Goal: Task Accomplishment & Management: Manage account settings

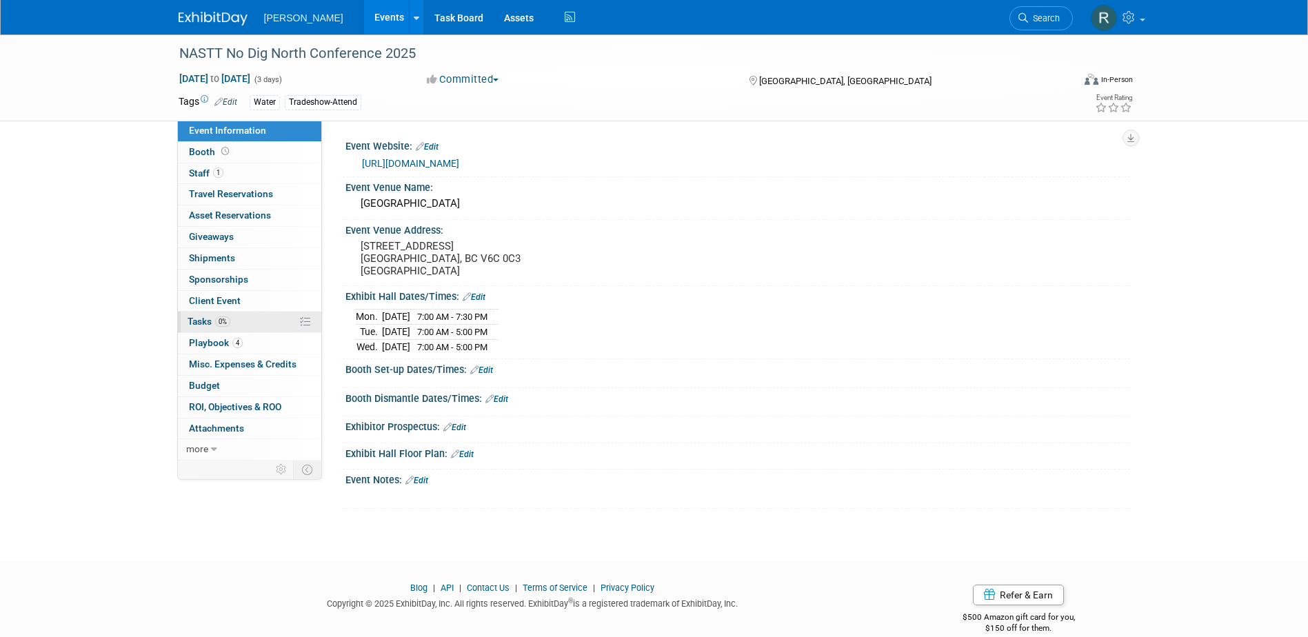
click at [236, 319] on link "0% Tasks 0%" at bounding box center [249, 322] width 143 height 21
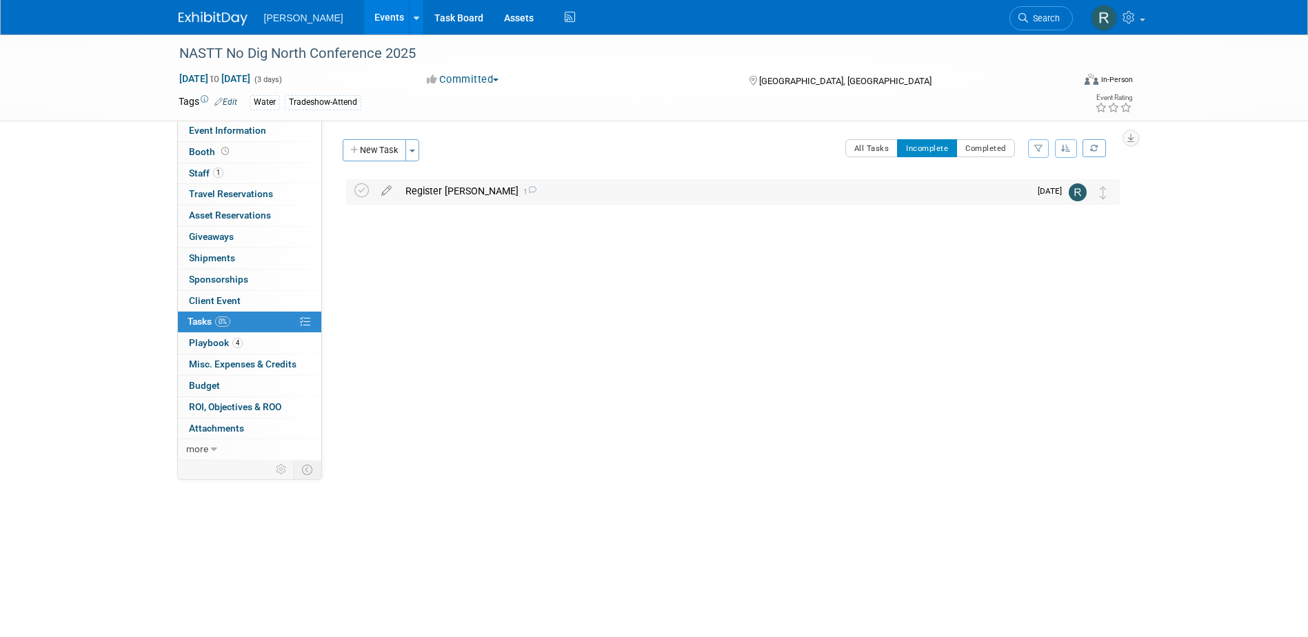
click at [422, 185] on div "Register Mark Wade 1" at bounding box center [713, 190] width 631 height 23
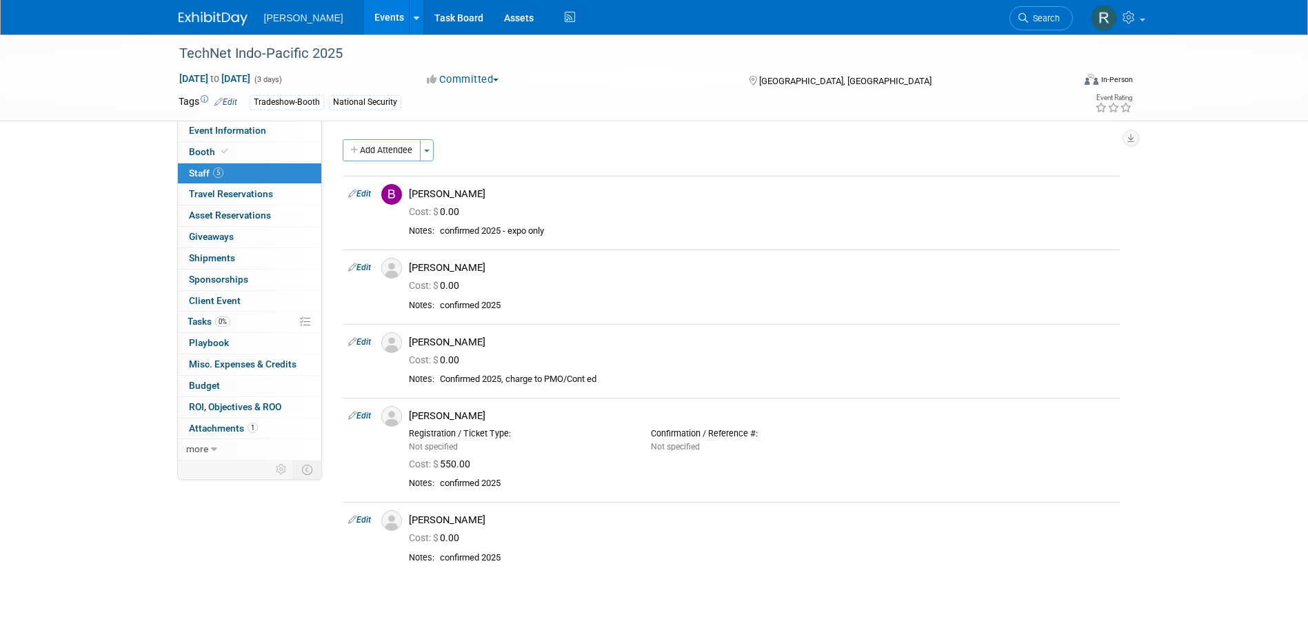
drag, startPoint x: 1031, startPoint y: 17, endPoint x: 1003, endPoint y: 17, distance: 27.6
click at [1030, 17] on span "Search" at bounding box center [1044, 18] width 32 height 10
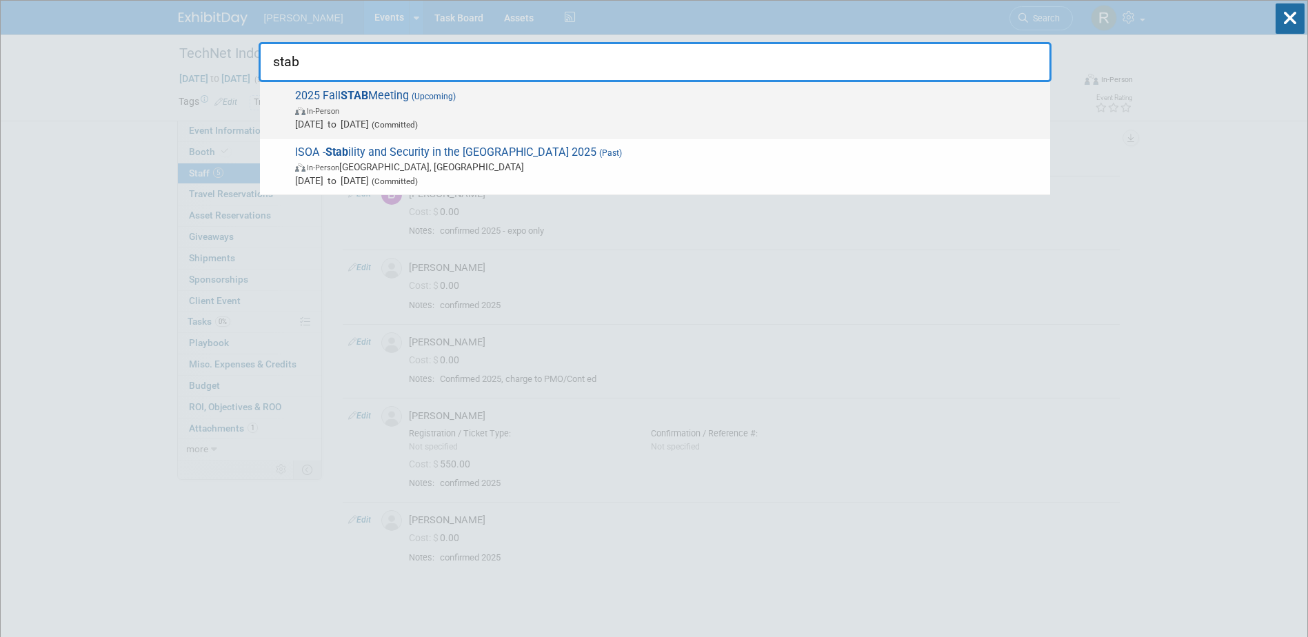
type input "stab"
click at [477, 97] on span "2025 Fall STAB Meeting (Upcoming) In-Person Sep 19, 2025 to Sep 19, 2025 (Commi…" at bounding box center [667, 110] width 752 height 42
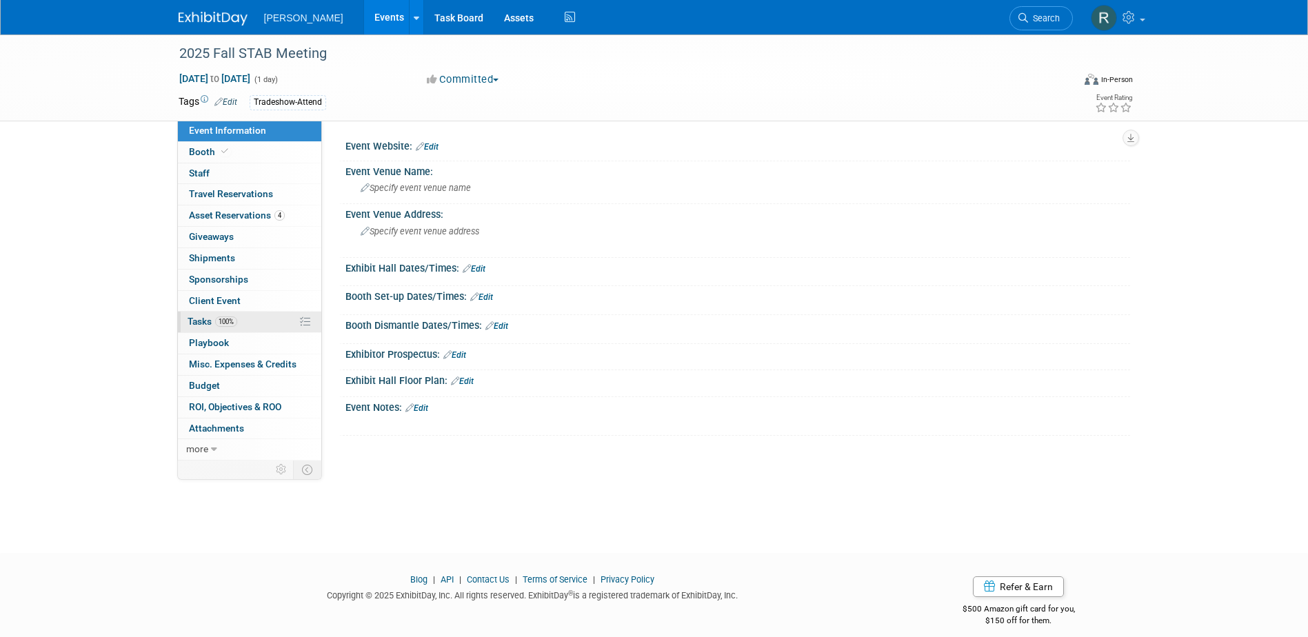
click at [216, 327] on link "100% Tasks 100%" at bounding box center [249, 322] width 143 height 21
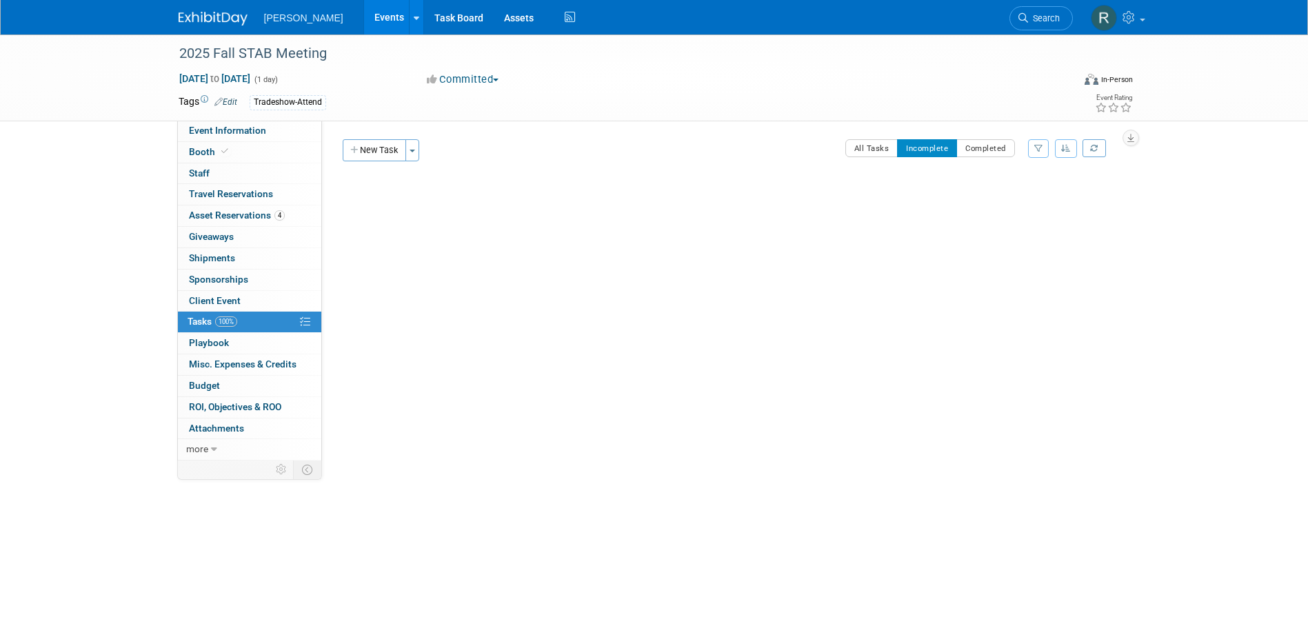
drag, startPoint x: 1032, startPoint y: 17, endPoint x: 1004, endPoint y: 30, distance: 31.2
click at [1032, 17] on span "Search" at bounding box center [1044, 18] width 32 height 10
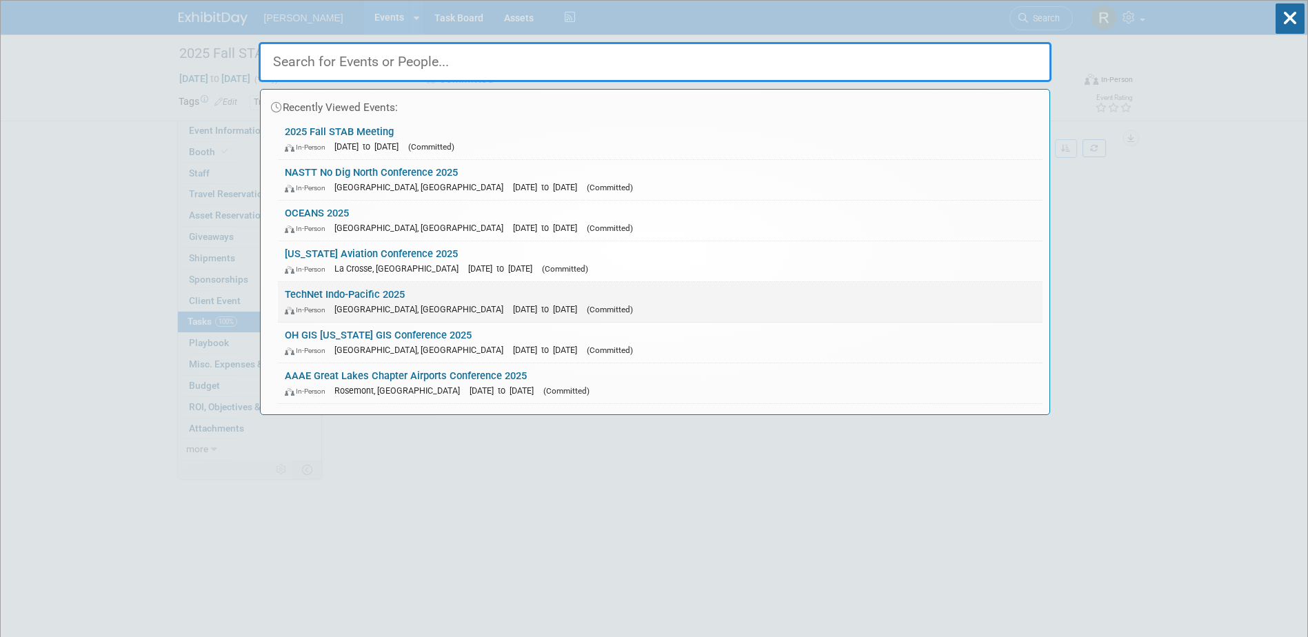
click at [376, 304] on span "[GEOGRAPHIC_DATA], [GEOGRAPHIC_DATA]" at bounding box center [422, 309] width 176 height 10
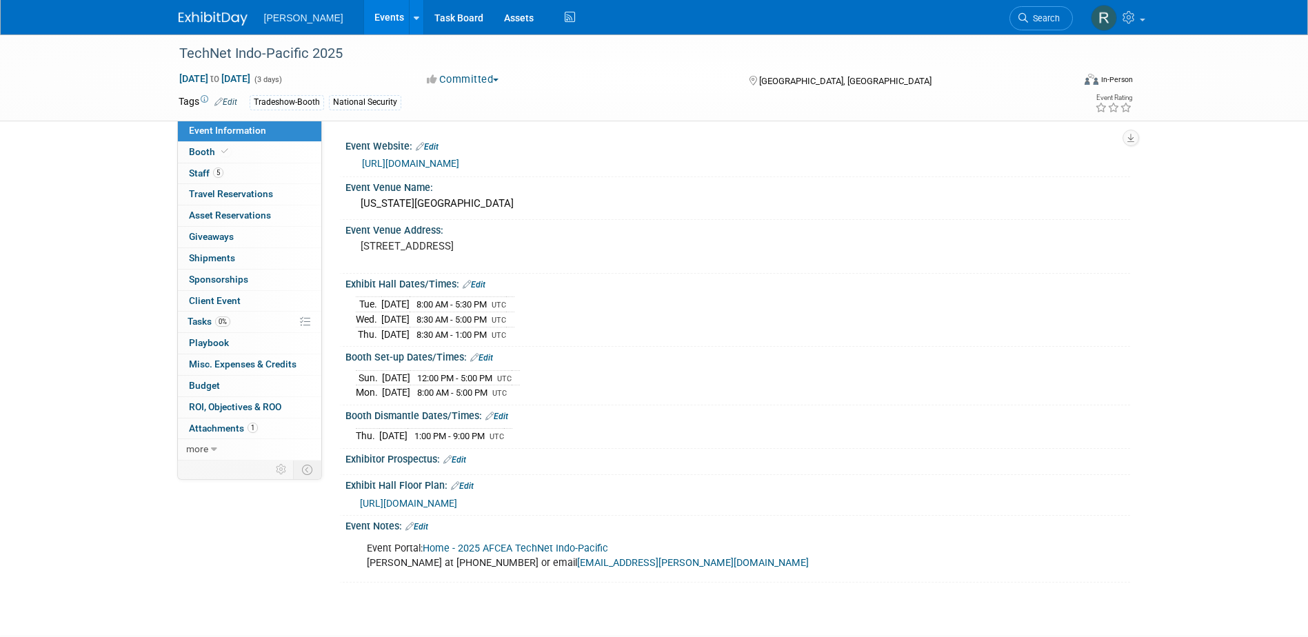
click at [484, 545] on link "Home - 2025 AFCEA TechNet Indo-Pacific" at bounding box center [515, 549] width 185 height 12
click at [224, 327] on link "0% Tasks 0%" at bounding box center [249, 322] width 143 height 21
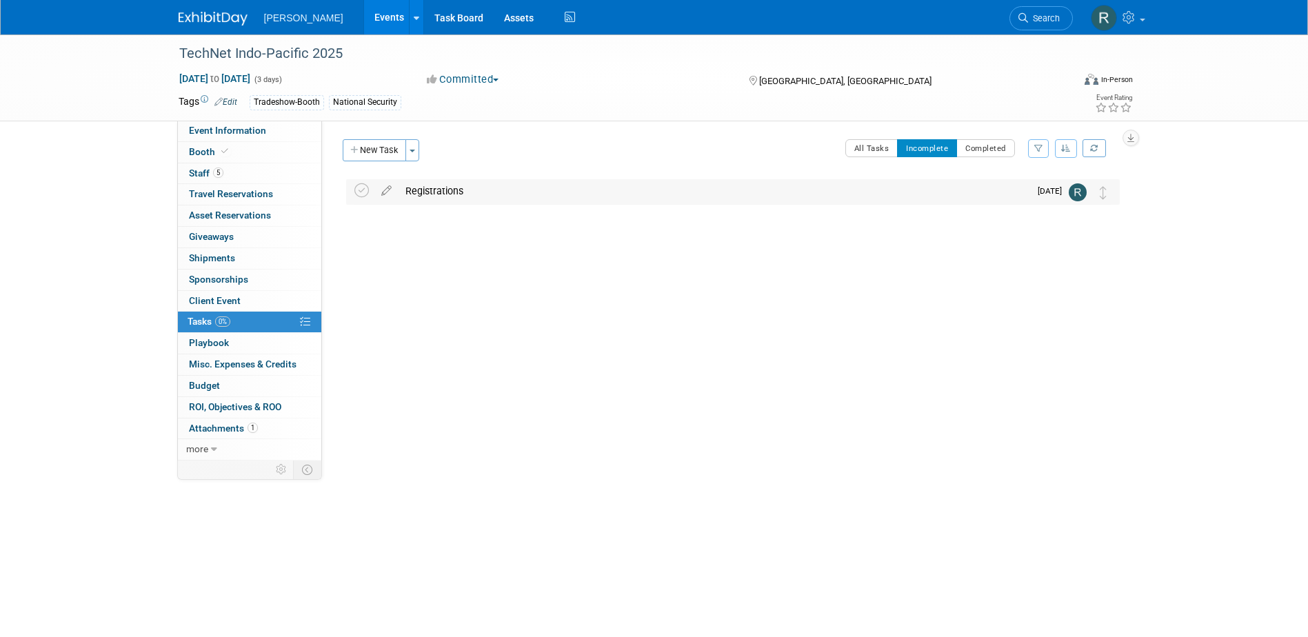
click at [420, 192] on div "Registrations" at bounding box center [713, 190] width 631 height 23
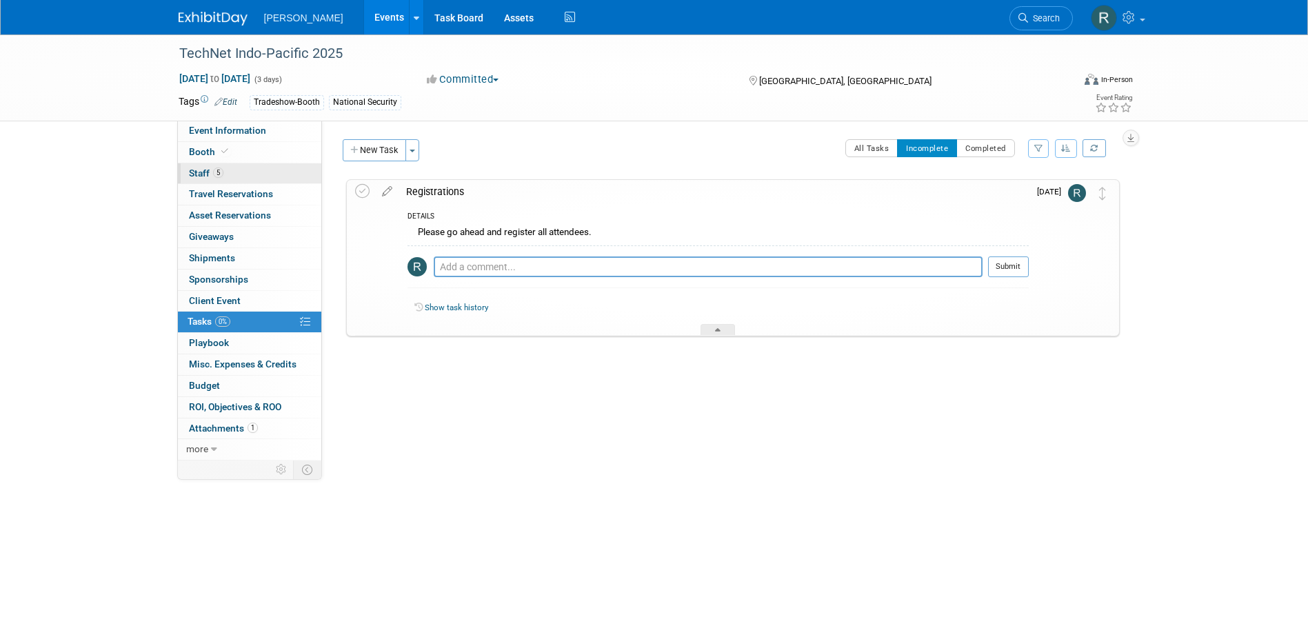
click at [235, 174] on link "5 Staff 5" at bounding box center [249, 173] width 143 height 21
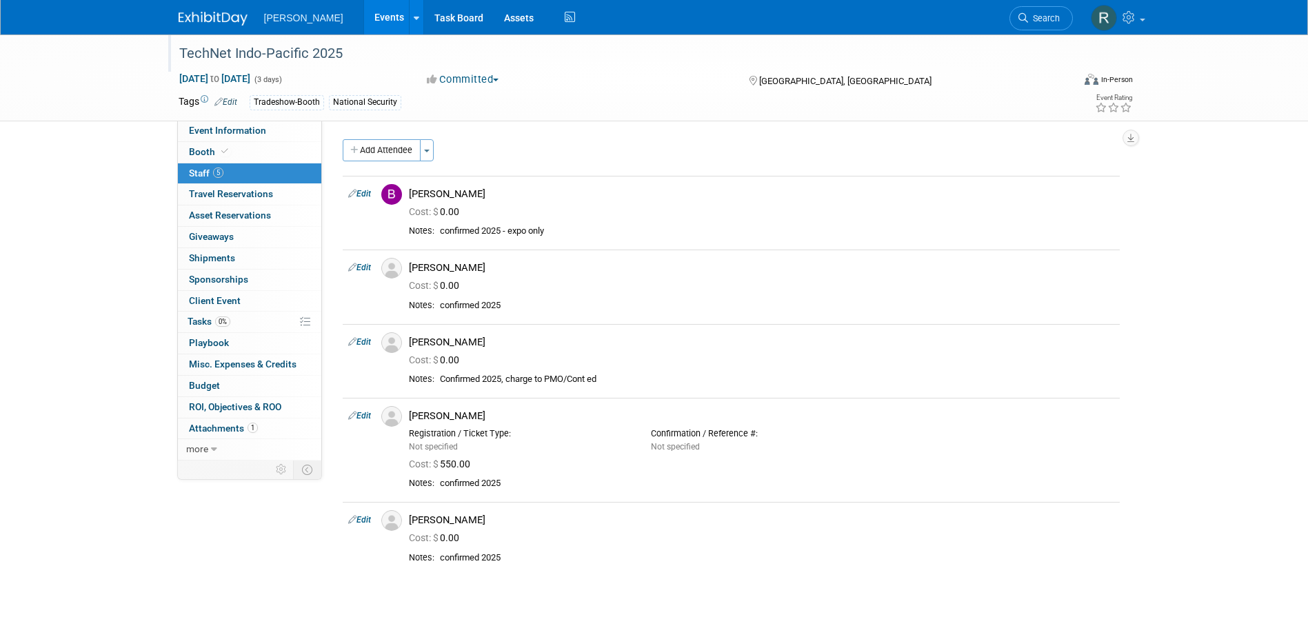
click at [359, 53] on div "TechNet Indo-Pacific 2025" at bounding box center [613, 53] width 878 height 25
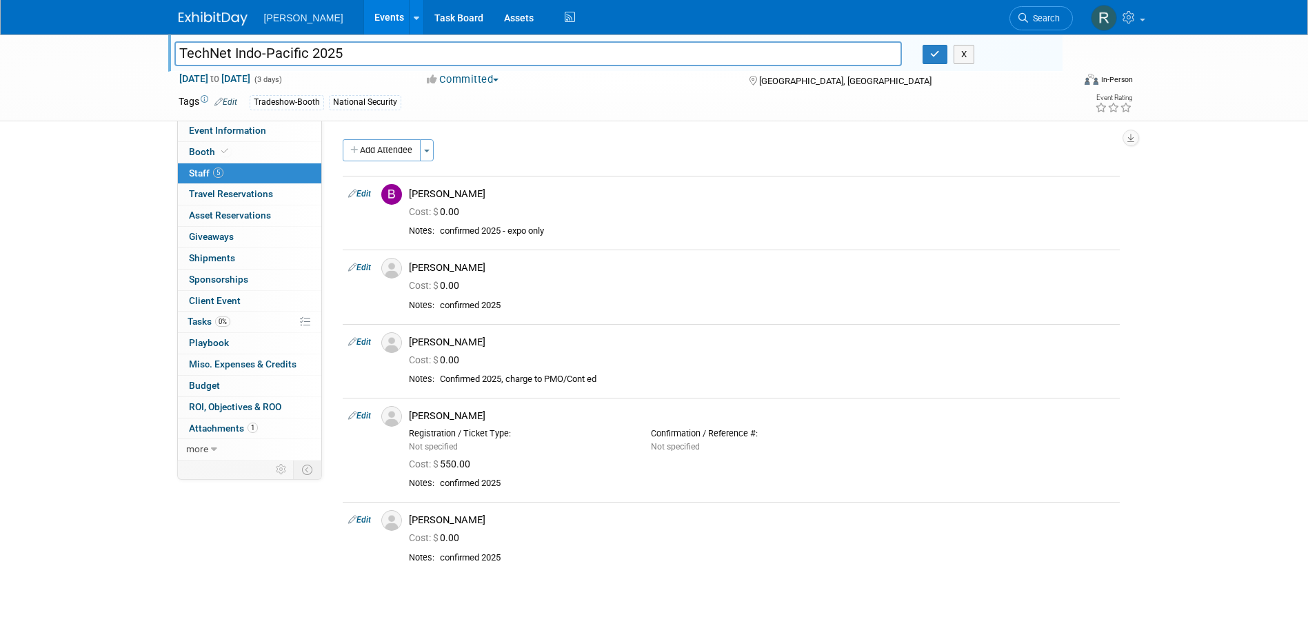
drag, startPoint x: 359, startPoint y: 53, endPoint x: 132, endPoint y: 69, distance: 228.1
click at [132, 69] on div "TechNet Indo-Pacific 2025 TechNet Indo-Pacific 2025 X Oct 28, 2025 to Oct 30, 2…" at bounding box center [654, 77] width 1308 height 87
click at [931, 60] on button "button" at bounding box center [934, 54] width 25 height 19
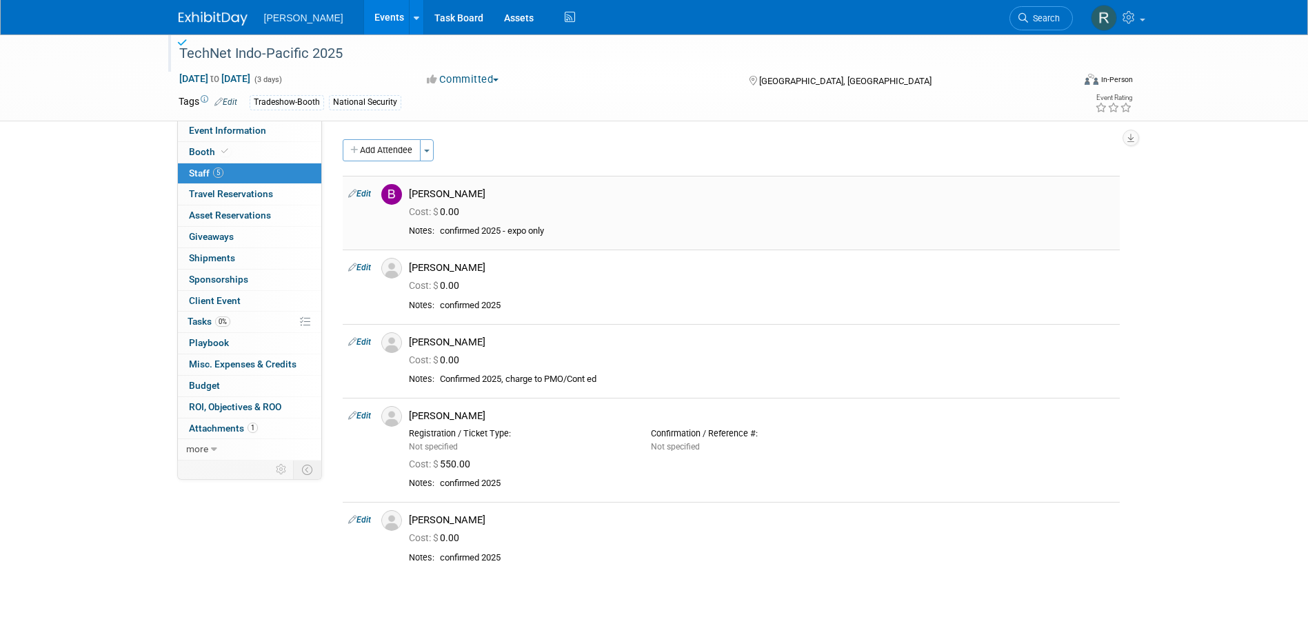
click at [368, 191] on link "Edit" at bounding box center [359, 194] width 23 height 10
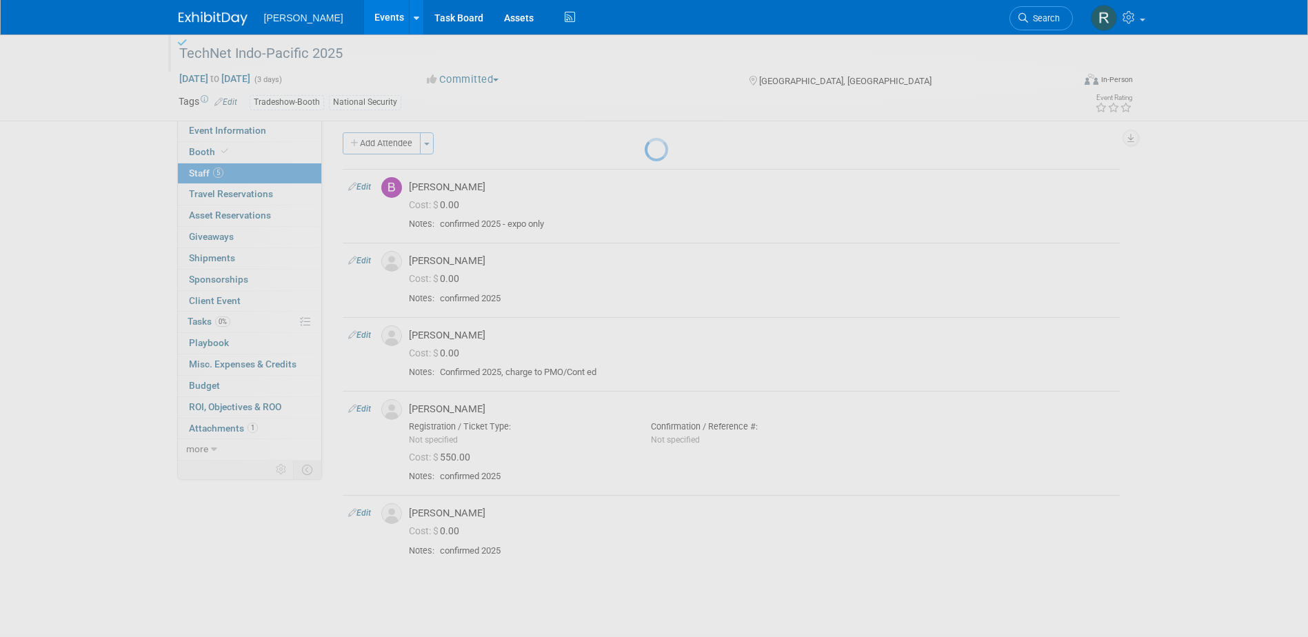
select select "a3cff7b5-4442-4635-970b-8bf1698e1617"
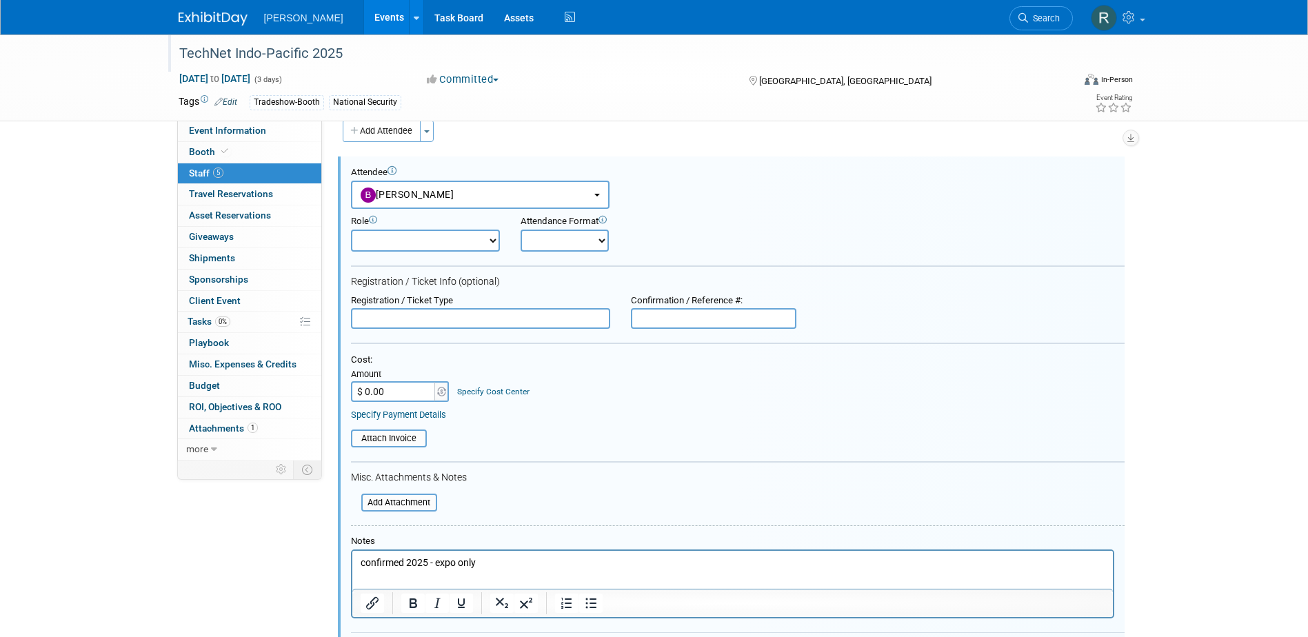
drag, startPoint x: 436, startPoint y: 321, endPoint x: 446, endPoint y: 323, distance: 9.9
click at [446, 323] on input "text" at bounding box center [480, 318] width 259 height 21
type input "E"
type input "Exhibitor Booth Personnel"
click at [365, 418] on link "Specify Payment Details" at bounding box center [398, 415] width 95 height 10
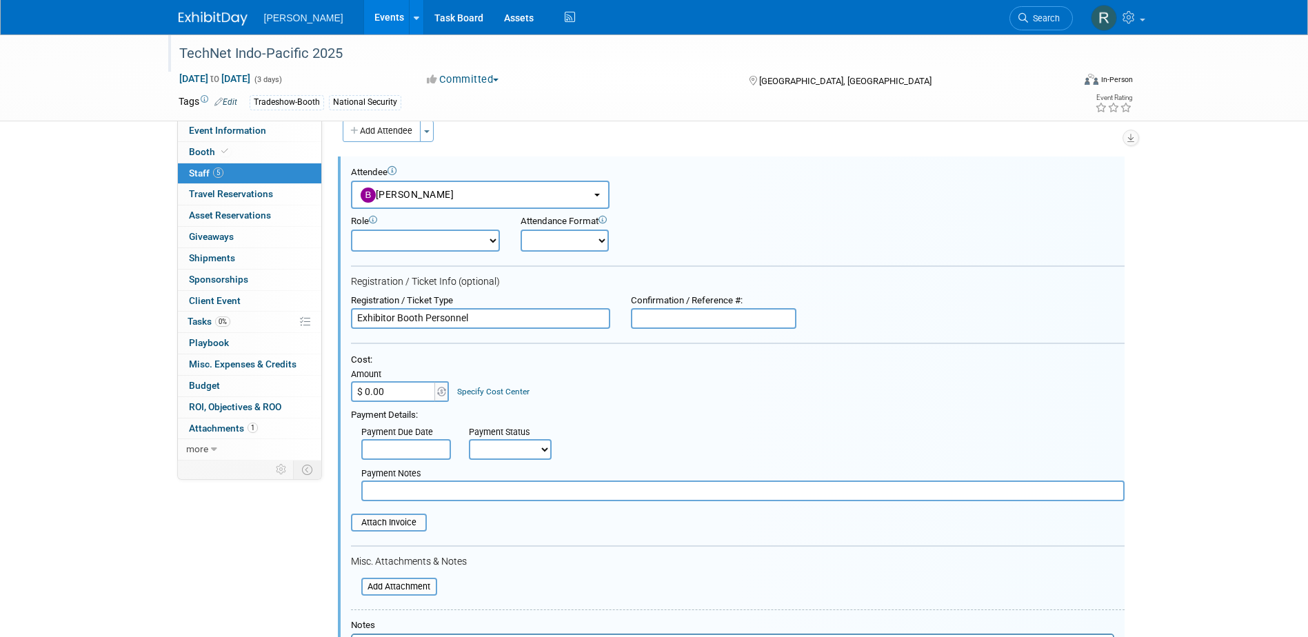
click at [381, 450] on input "text" at bounding box center [406, 449] width 90 height 21
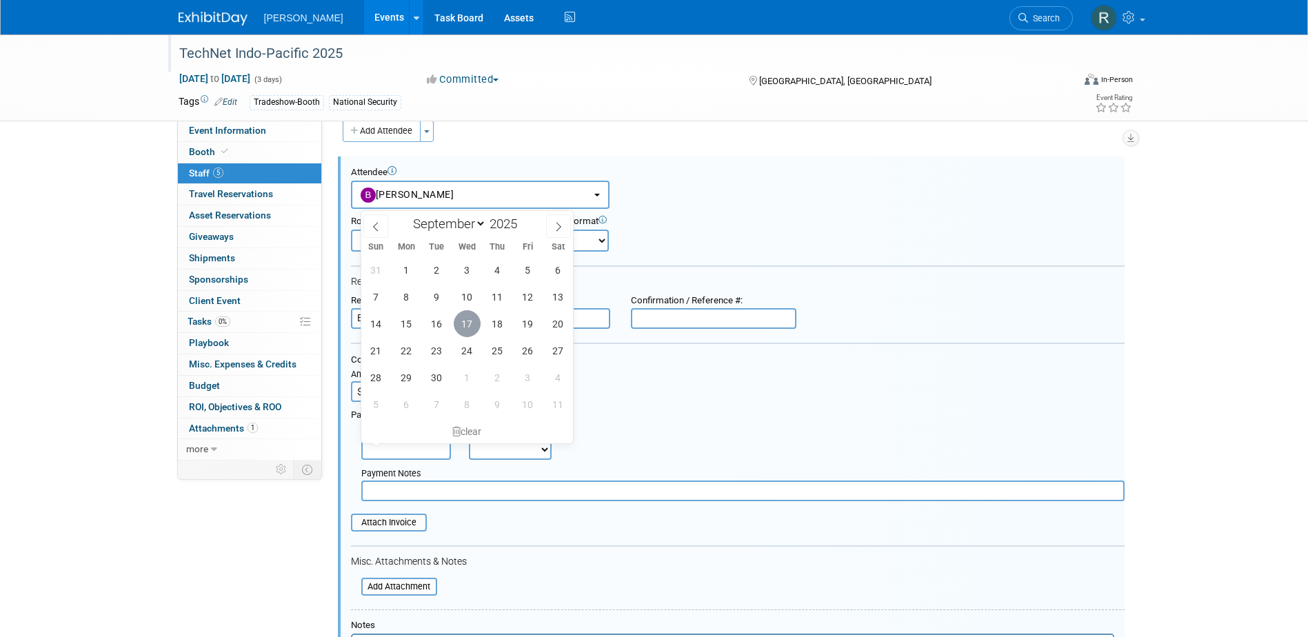
drag, startPoint x: 474, startPoint y: 319, endPoint x: 481, endPoint y: 398, distance: 79.6
click at [474, 323] on span "17" at bounding box center [467, 323] width 27 height 27
type input "Sep 17, 2025"
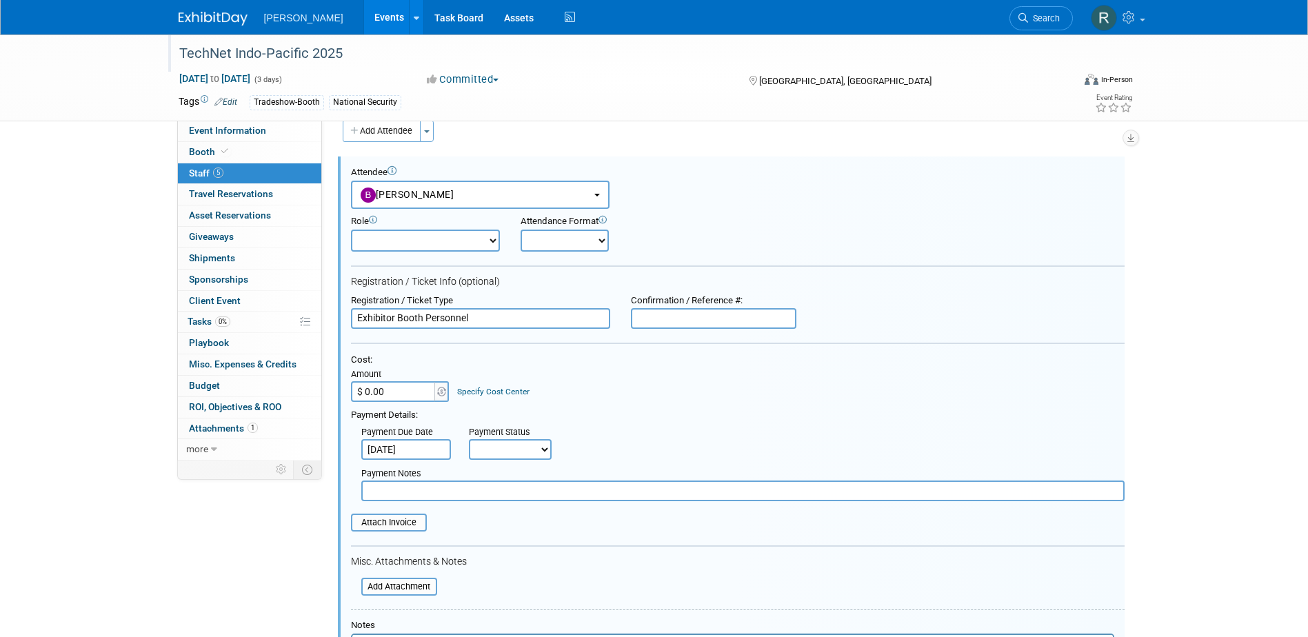
drag, startPoint x: 496, startPoint y: 446, endPoint x: 497, endPoint y: 463, distance: 17.3
click at [496, 446] on select "Not Paid Yet Partially Paid Paid in Full" at bounding box center [510, 449] width 83 height 21
select select "1"
click at [469, 439] on select "Not Paid Yet Partially Paid Paid in Full" at bounding box center [510, 449] width 83 height 21
click at [503, 491] on input "text" at bounding box center [742, 491] width 763 height 21
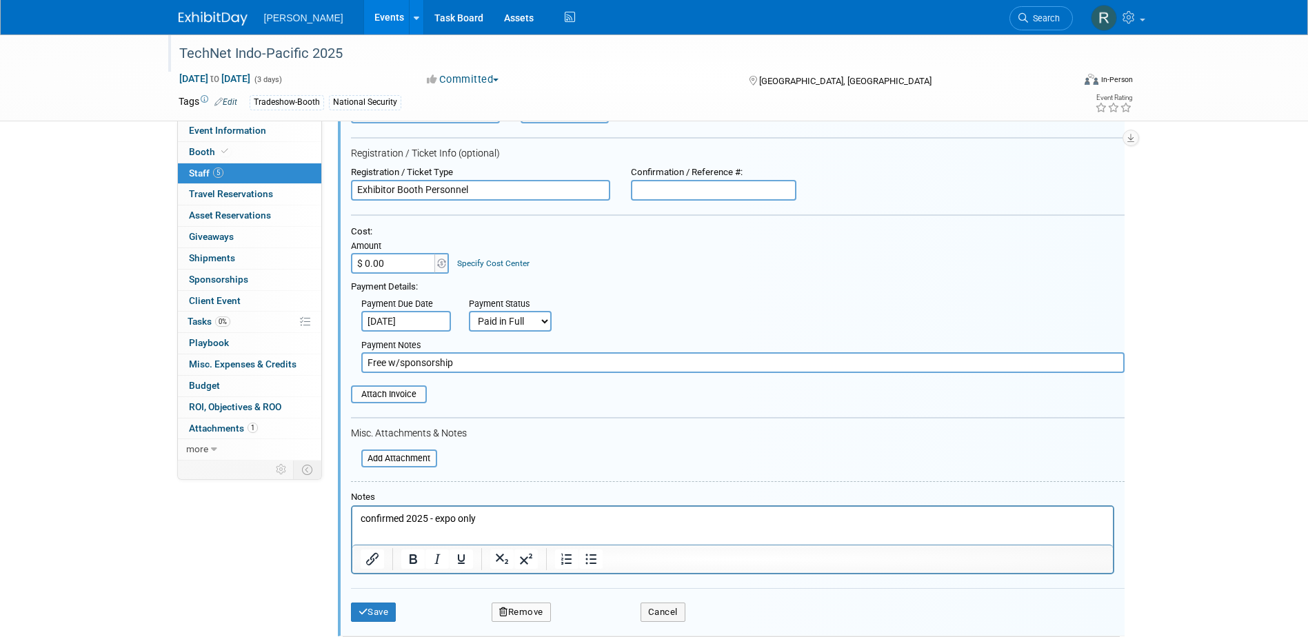
scroll to position [157, 0]
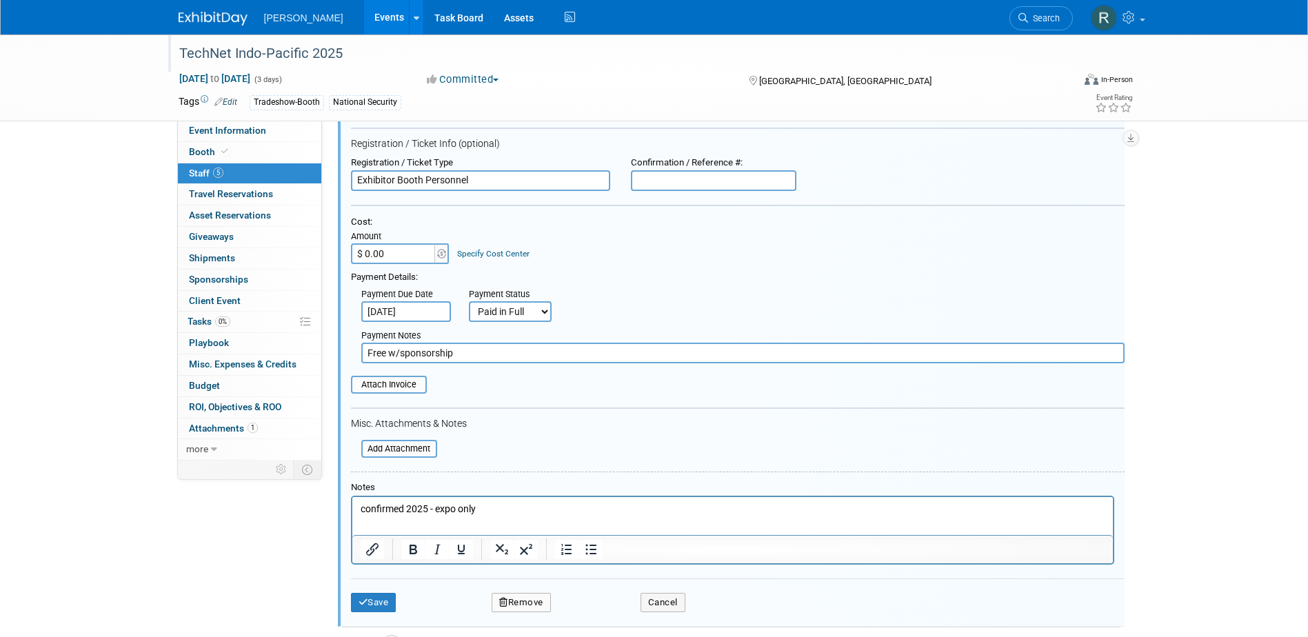
type input "Free w/sponsorship"
drag, startPoint x: 478, startPoint y: 510, endPoint x: 350, endPoint y: 512, distance: 128.2
click at [352, 512] on html "confirmed 2025 - expo only" at bounding box center [732, 506] width 760 height 19
click at [367, 603] on button "Save" at bounding box center [374, 602] width 46 height 19
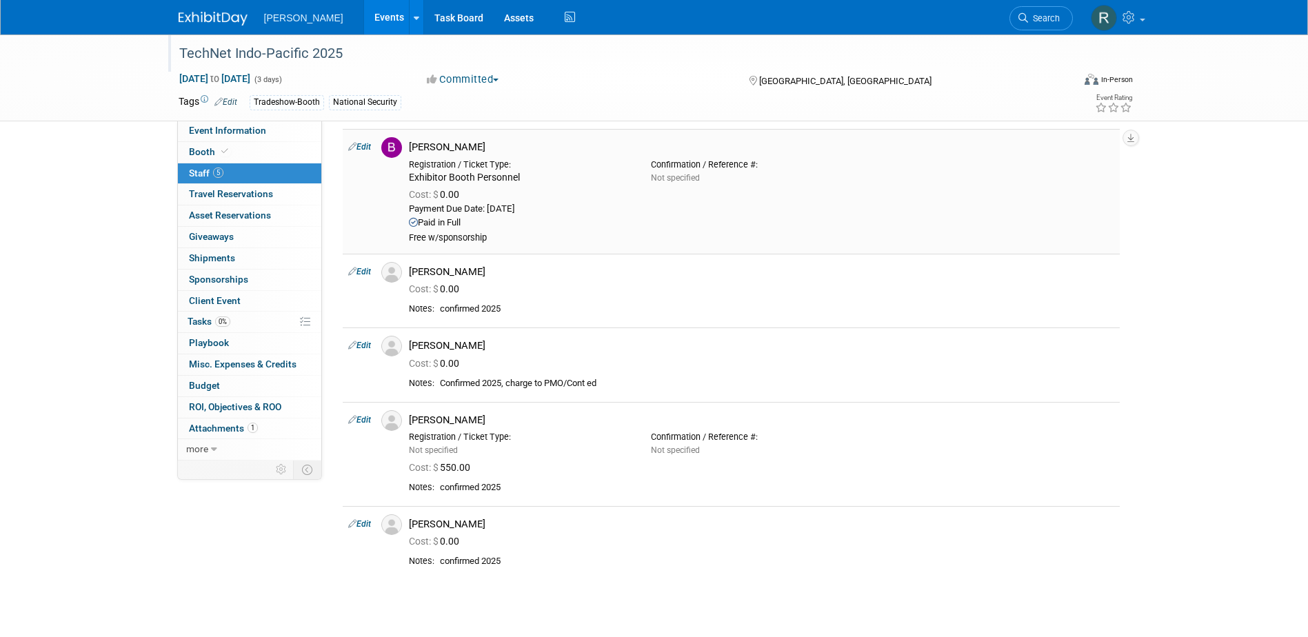
scroll to position [14, 0]
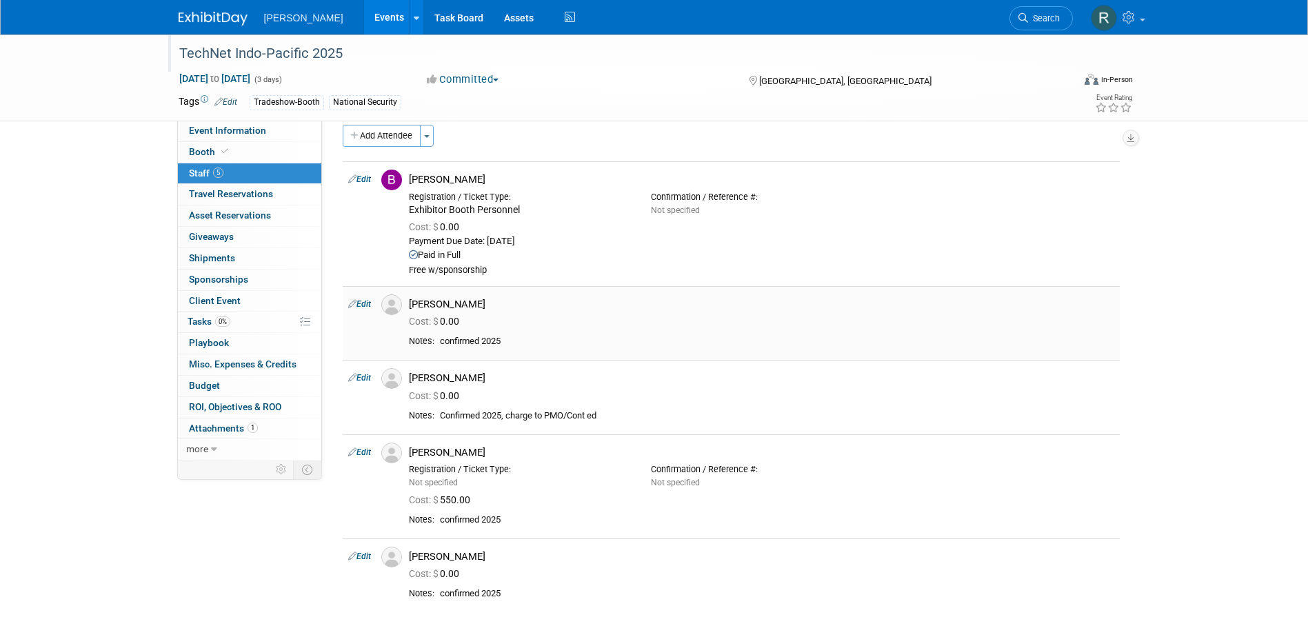
click at [371, 303] on link "Edit" at bounding box center [359, 304] width 23 height 10
select select "daaf8e1a-4b92-4bb6-9ee1-caf9871fbc5e"
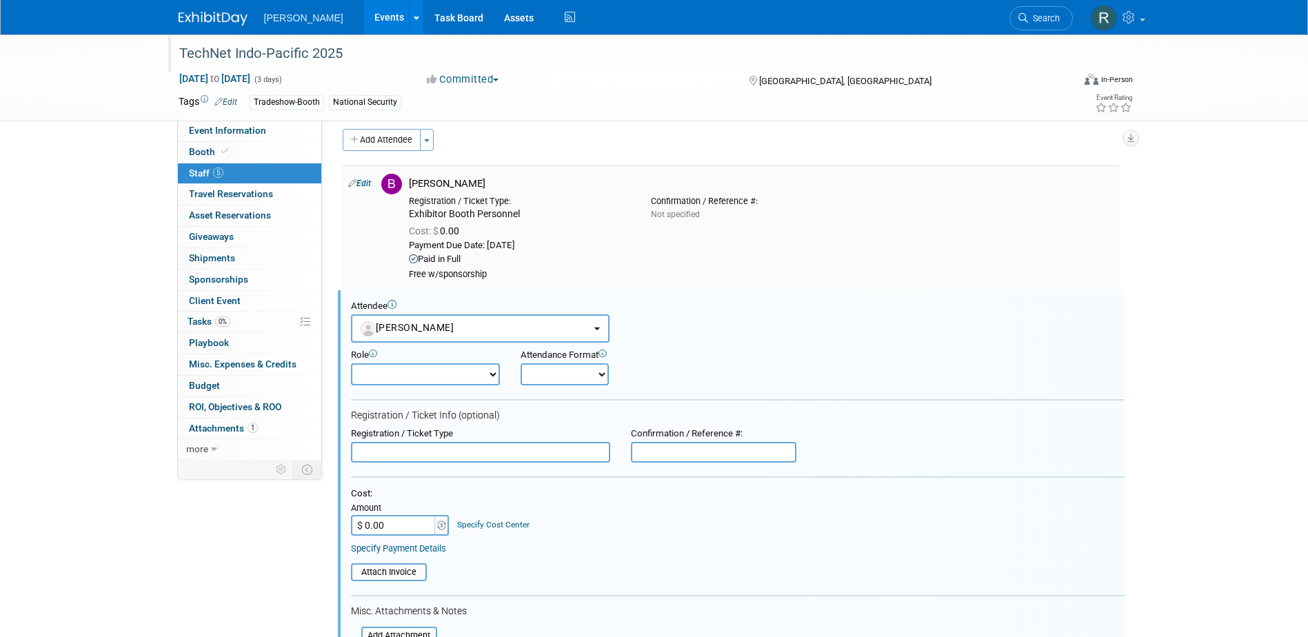
scroll to position [0, 0]
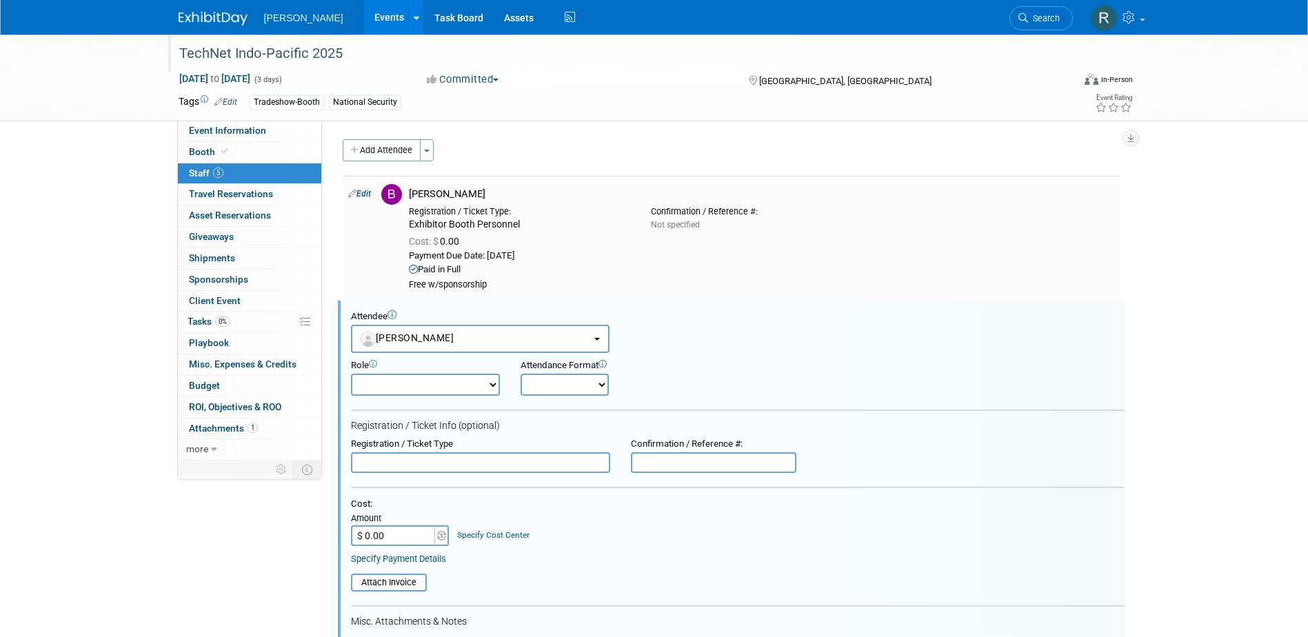
drag, startPoint x: 521, startPoint y: 223, endPoint x: 407, endPoint y: 223, distance: 114.4
click at [407, 223] on div "Registration / Ticket Type: Exhibitor Booth Personnel" at bounding box center [519, 216] width 242 height 30
copy div "Exhibitor Booth Personnel"
click at [425, 456] on input "text" at bounding box center [480, 462] width 259 height 21
paste input "Exhibitor Booth Personnel"
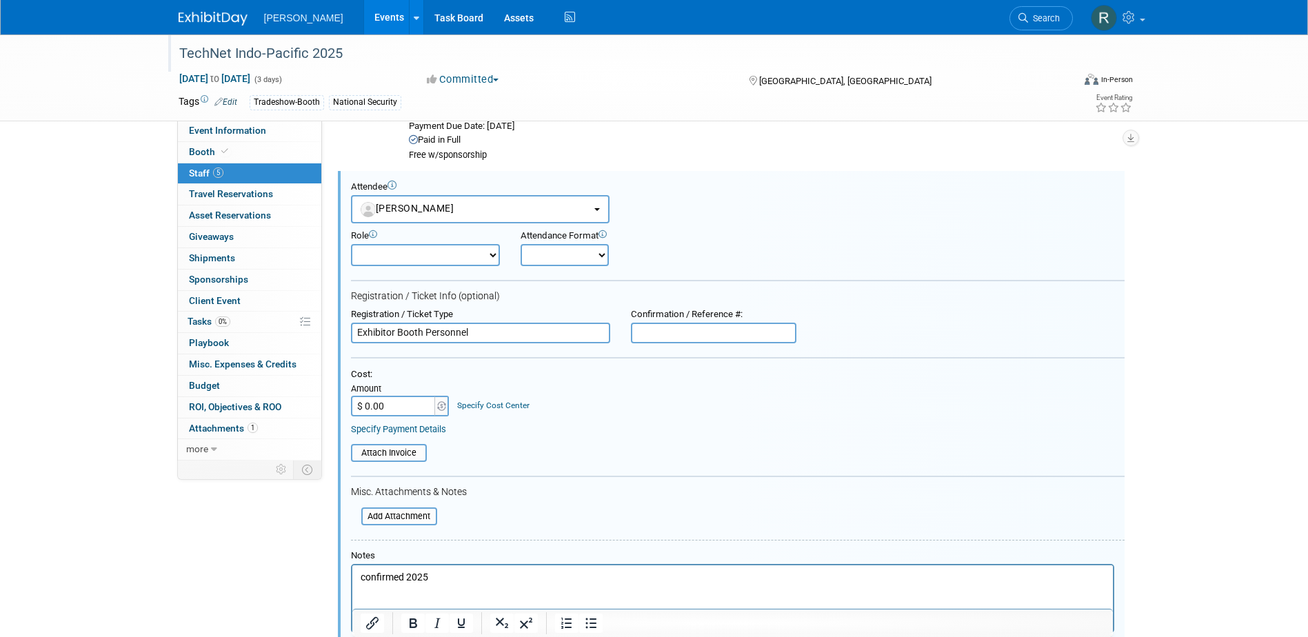
scroll to position [138, 0]
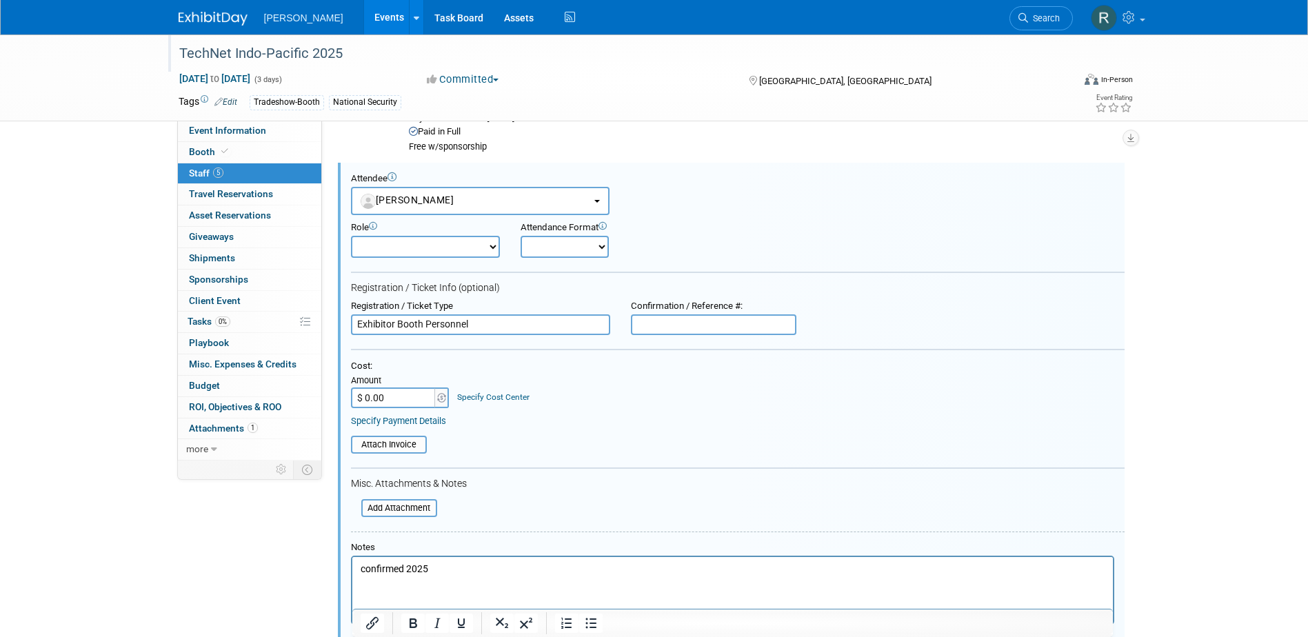
type input "Exhibitor Booth Personnel"
click at [415, 417] on link "Specify Payment Details" at bounding box center [398, 421] width 95 height 10
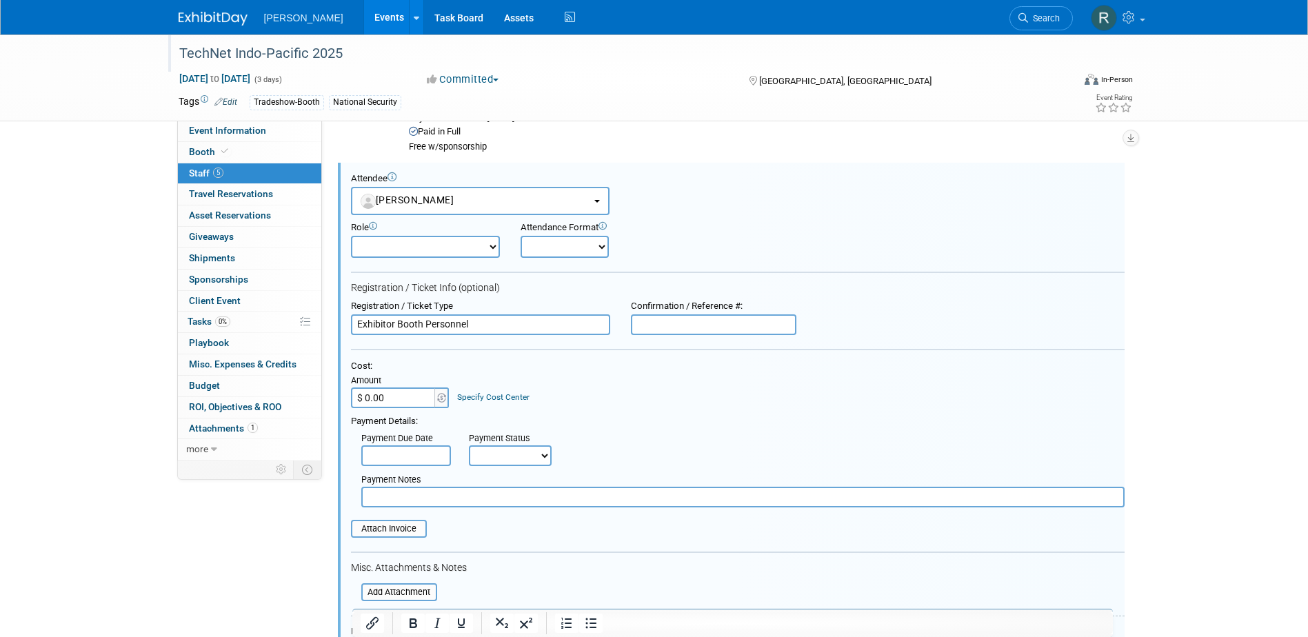
drag, startPoint x: 416, startPoint y: 456, endPoint x: 415, endPoint y: 463, distance: 7.7
click at [416, 459] on input "text" at bounding box center [406, 455] width 90 height 21
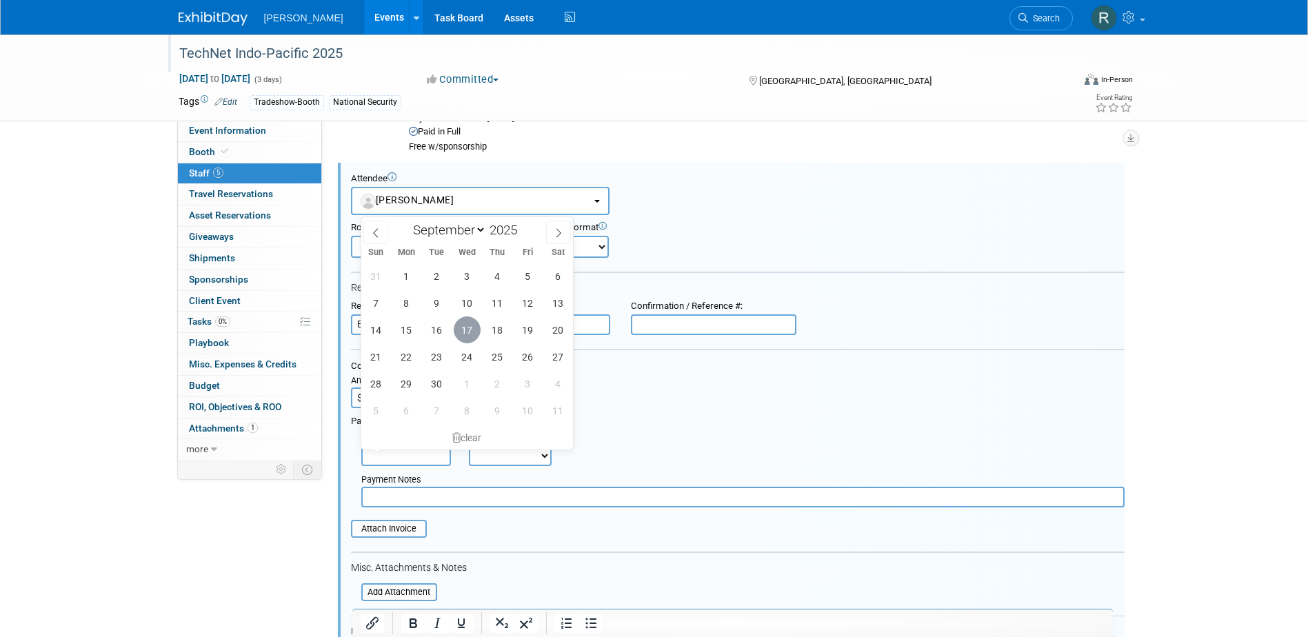
click at [468, 334] on span "17" at bounding box center [467, 329] width 27 height 27
type input "[DATE]"
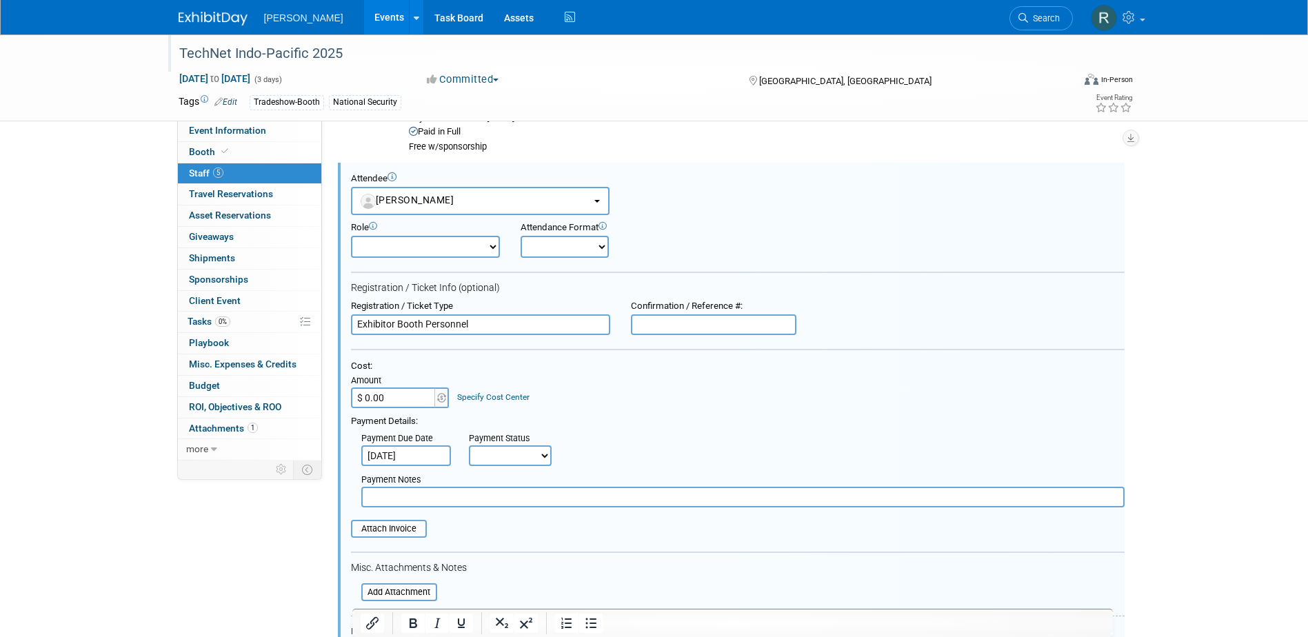
drag, startPoint x: 491, startPoint y: 454, endPoint x: 489, endPoint y: 469, distance: 14.6
click at [491, 454] on select "Not Paid Yet Partially Paid Paid in Full" at bounding box center [510, 455] width 83 height 21
select select "1"
click at [469, 445] on select "Not Paid Yet Partially Paid Paid in Full" at bounding box center [510, 455] width 83 height 21
click at [478, 489] on input "text" at bounding box center [742, 497] width 763 height 21
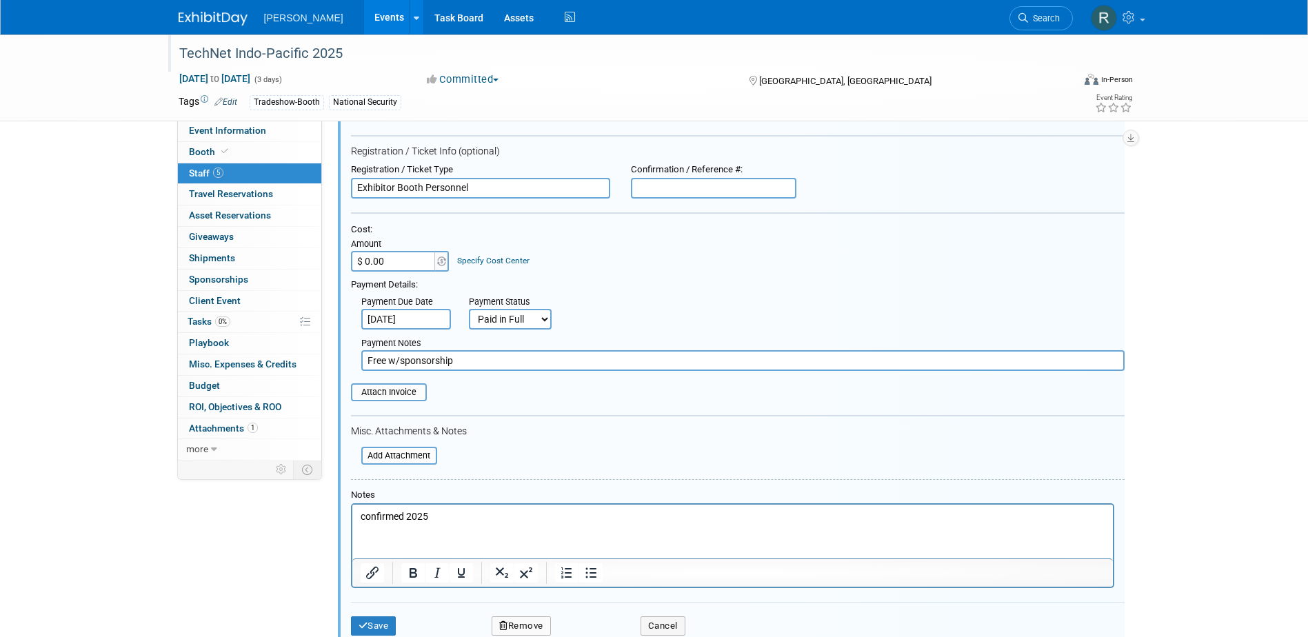
scroll to position [276, 0]
type input "Free w/sponsorship"
drag, startPoint x: 447, startPoint y: 518, endPoint x: 323, endPoint y: 518, distance: 123.4
click at [352, 518] on html "confirmed 2025" at bounding box center [732, 512] width 760 height 19
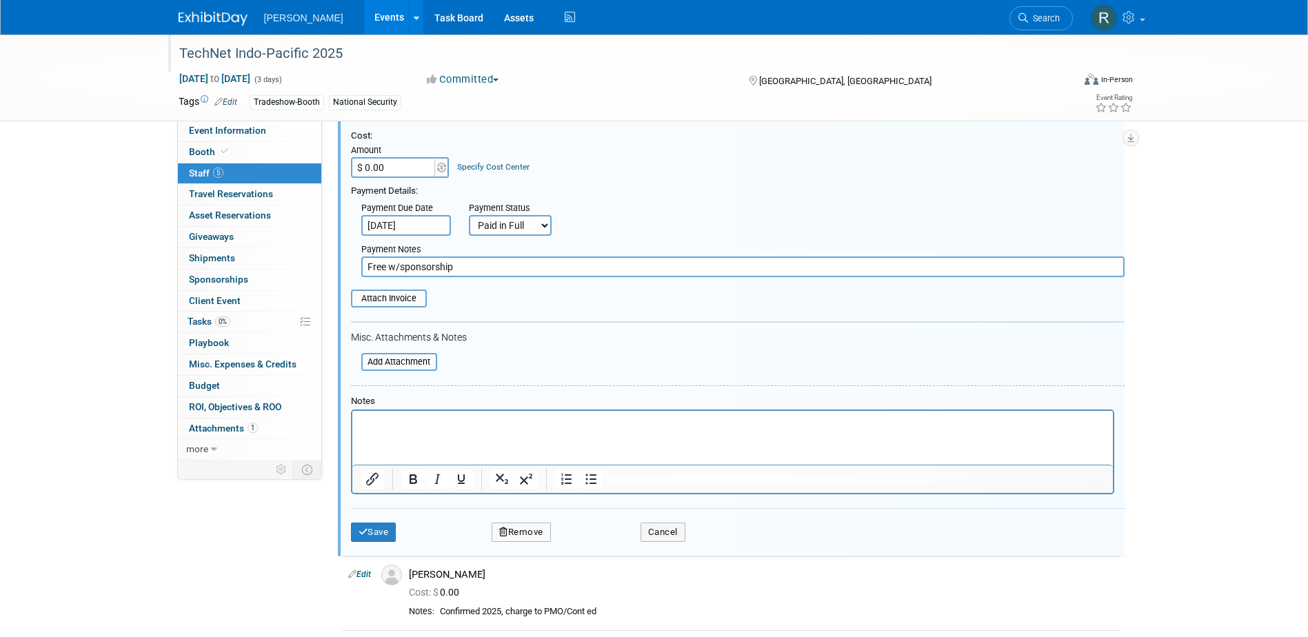
scroll to position [414, 0]
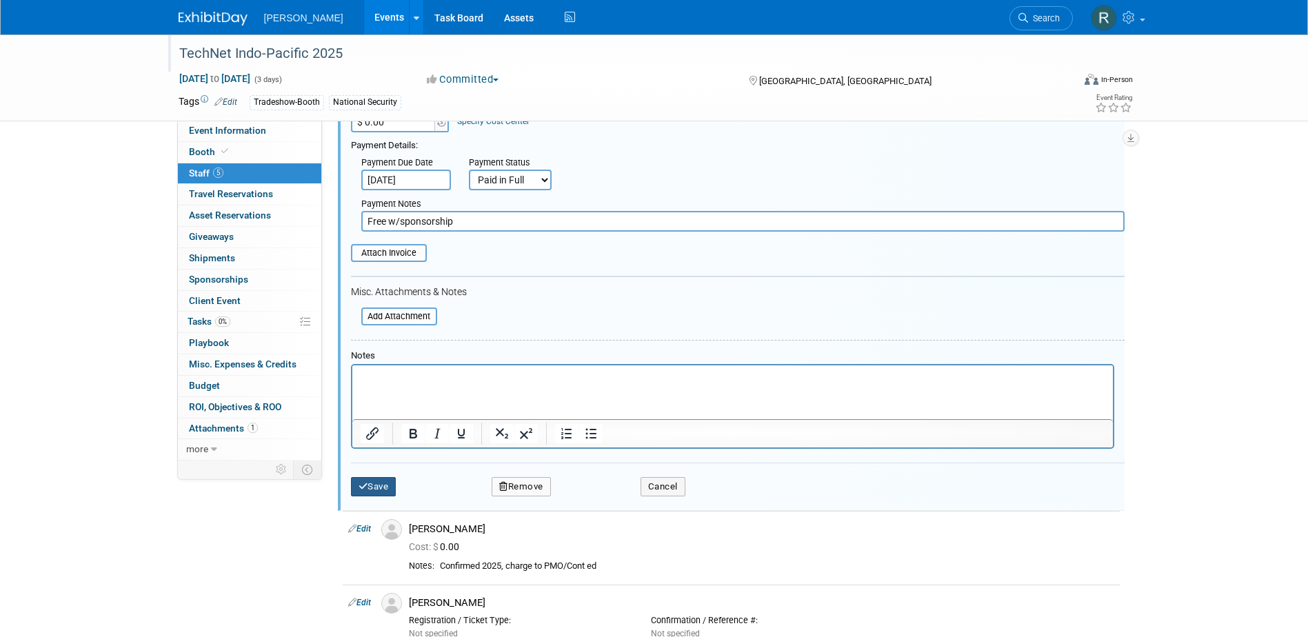
click at [376, 485] on button "Save" at bounding box center [374, 486] width 46 height 19
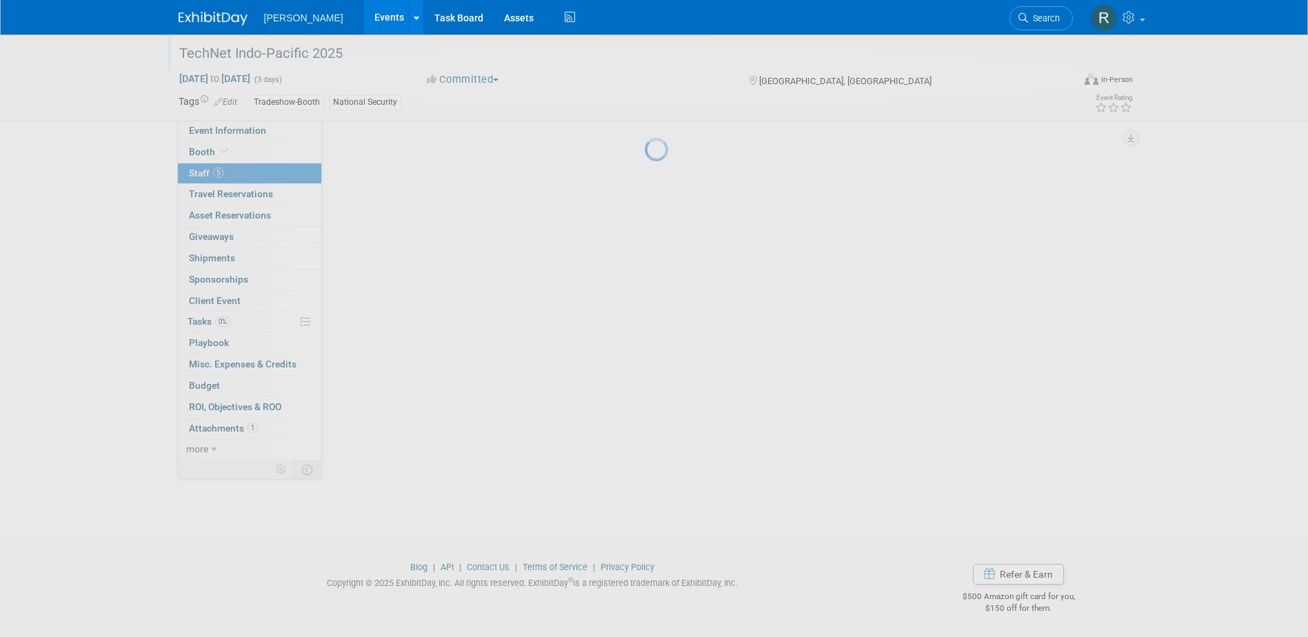
scroll to position [203, 0]
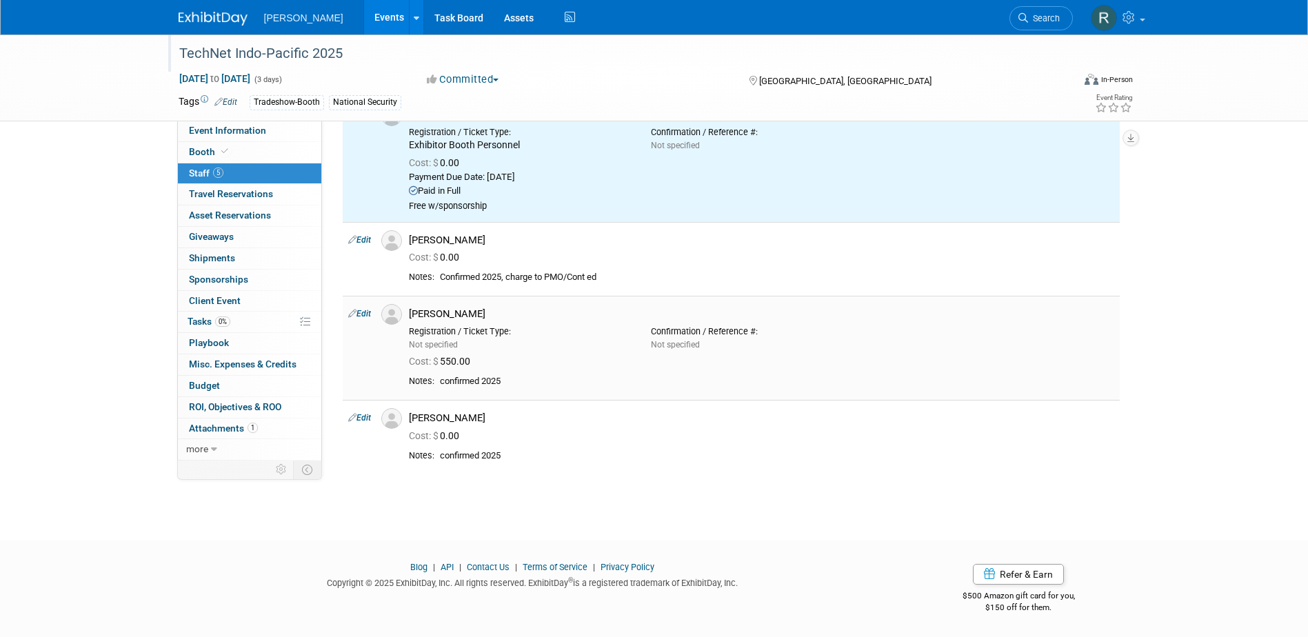
click at [361, 310] on link "Edit" at bounding box center [359, 314] width 23 height 10
select select "66f036cd-c226-4369-a2d1-a4360bdb95c2"
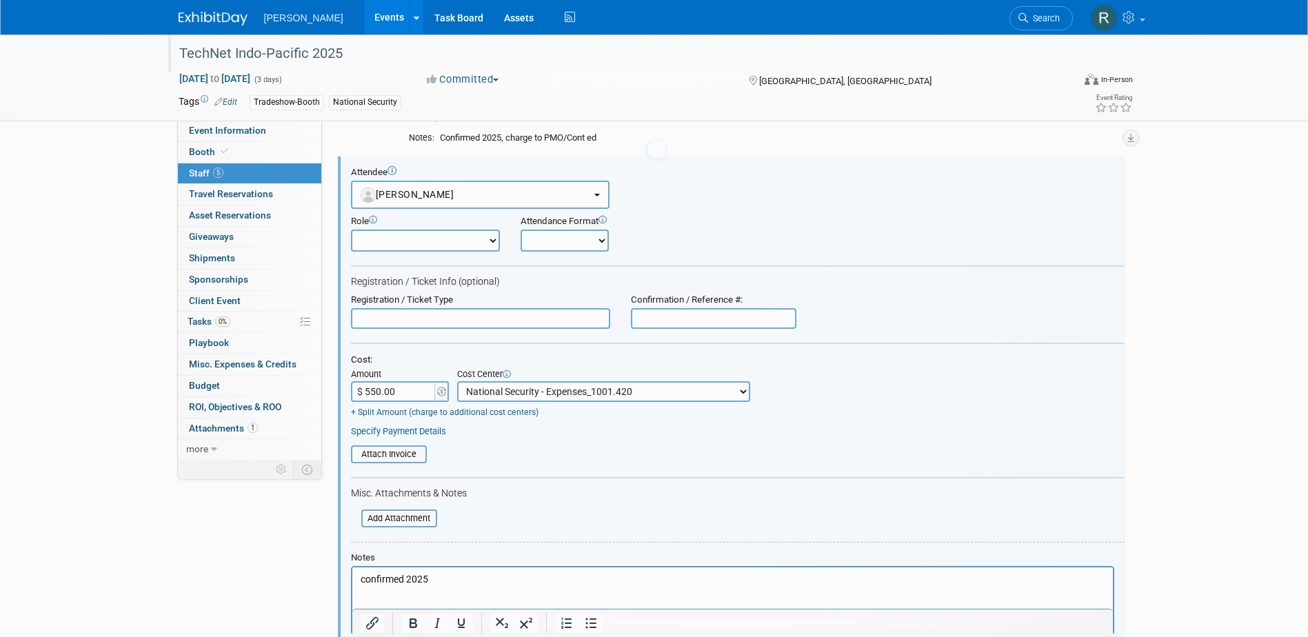
scroll to position [0, 0]
click at [452, 318] on input "text" at bounding box center [480, 318] width 259 height 21
paste input "Exhibitor Booth Personnel"
type input "Exhibitor Booth Personnel"
click at [418, 393] on input "$ 550.00" at bounding box center [394, 391] width 86 height 21
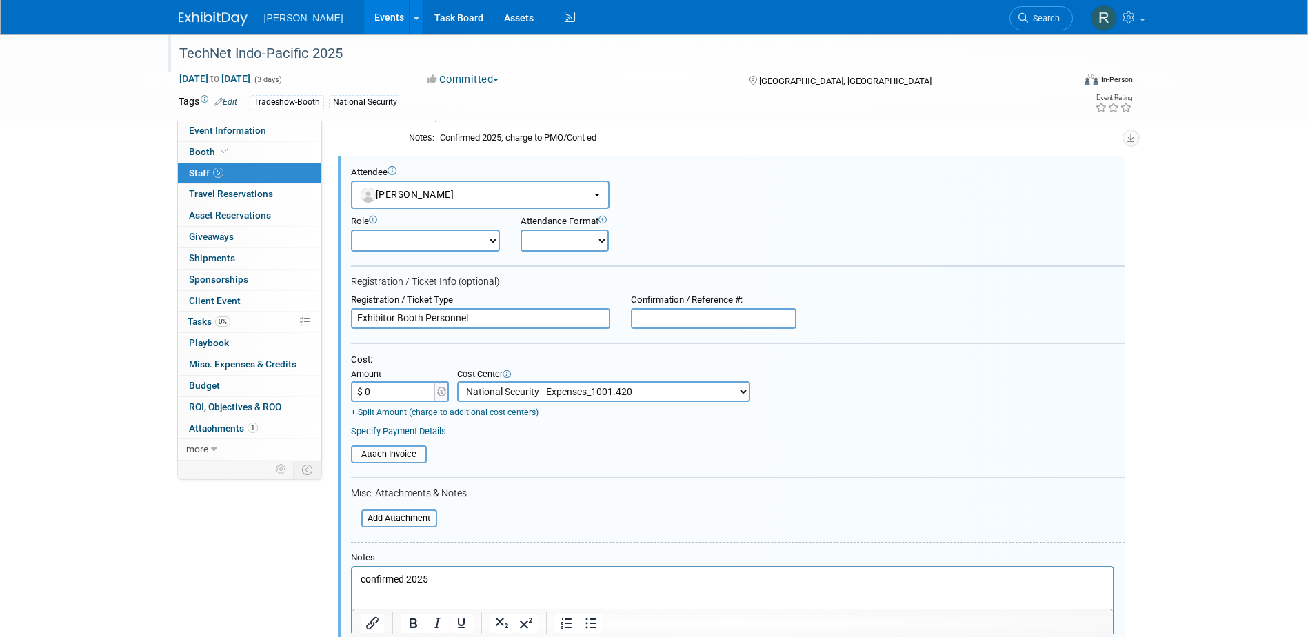
type input "$ 0.00"
click at [436, 432] on link "Specify Payment Details" at bounding box center [398, 431] width 95 height 10
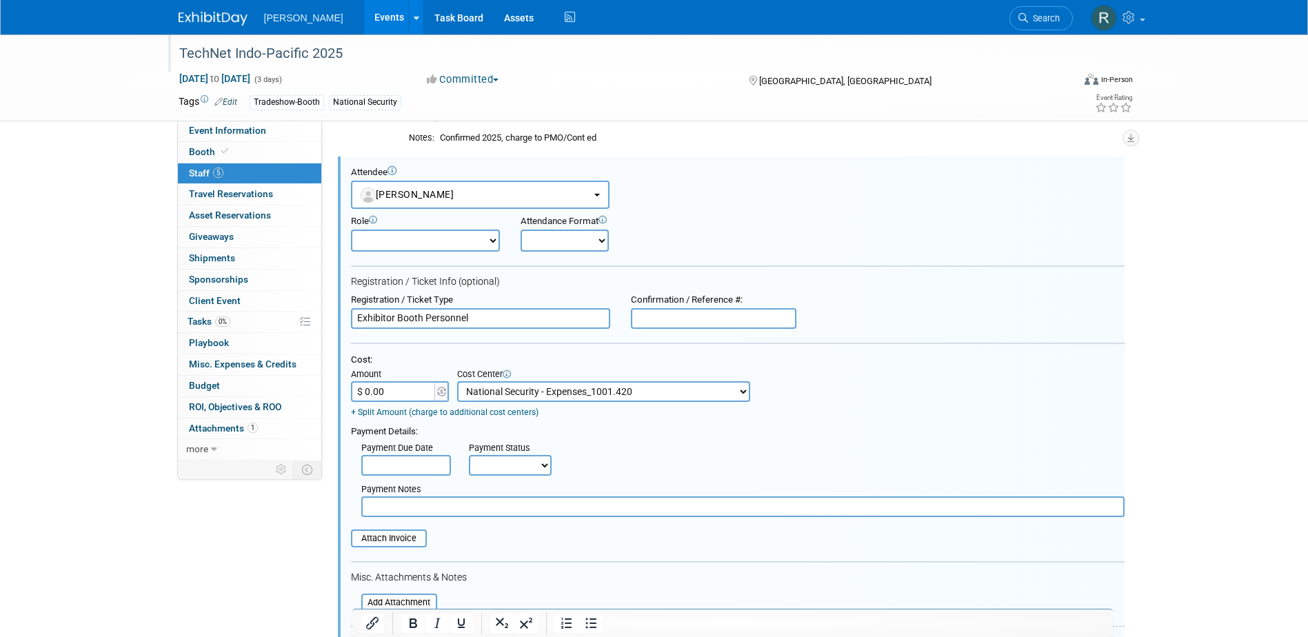
click at [430, 465] on input "text" at bounding box center [406, 465] width 90 height 21
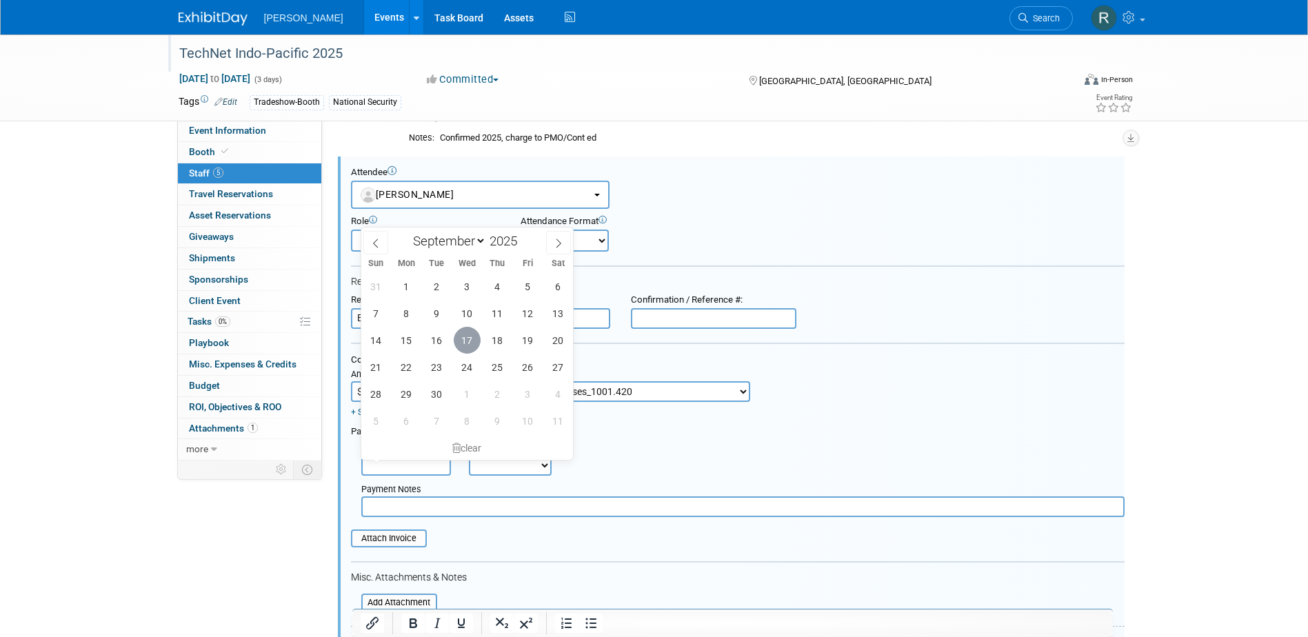
click at [465, 339] on span "17" at bounding box center [467, 340] width 27 height 27
type input "[DATE]"
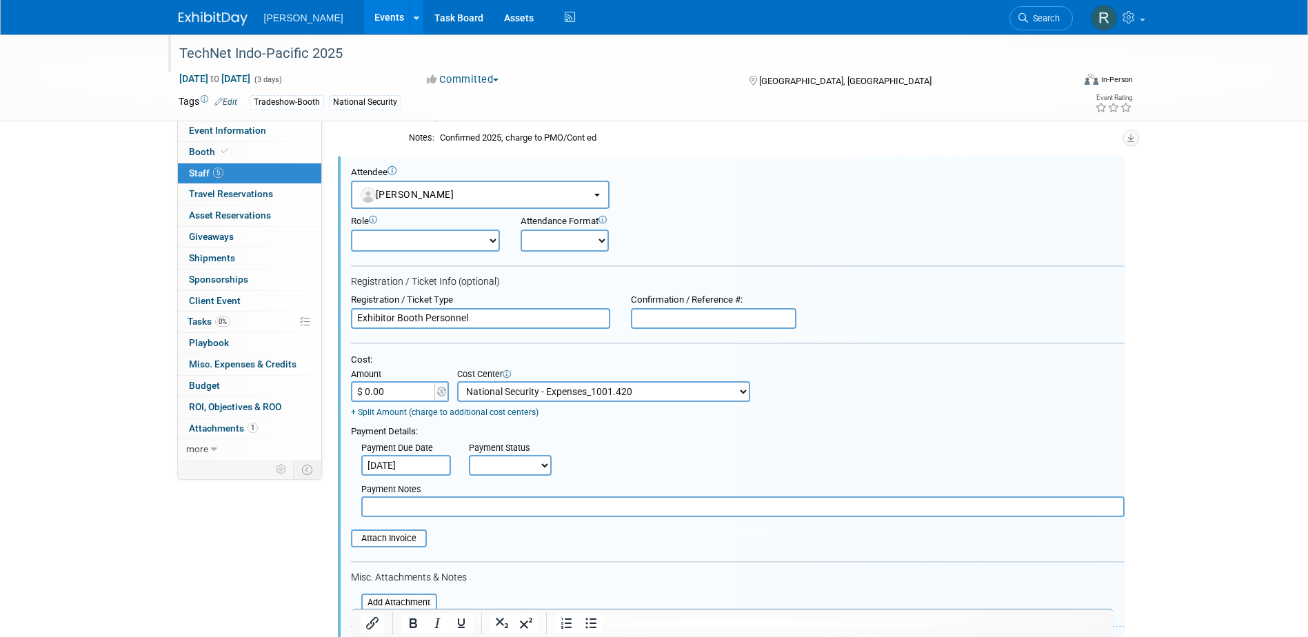
click at [498, 466] on select "Not Paid Yet Partially Paid Paid in Full" at bounding box center [510, 465] width 83 height 21
select select "1"
click at [469, 456] on select "Not Paid Yet Partially Paid Paid in Full" at bounding box center [510, 465] width 83 height 21
click at [497, 515] on input "text" at bounding box center [742, 506] width 763 height 21
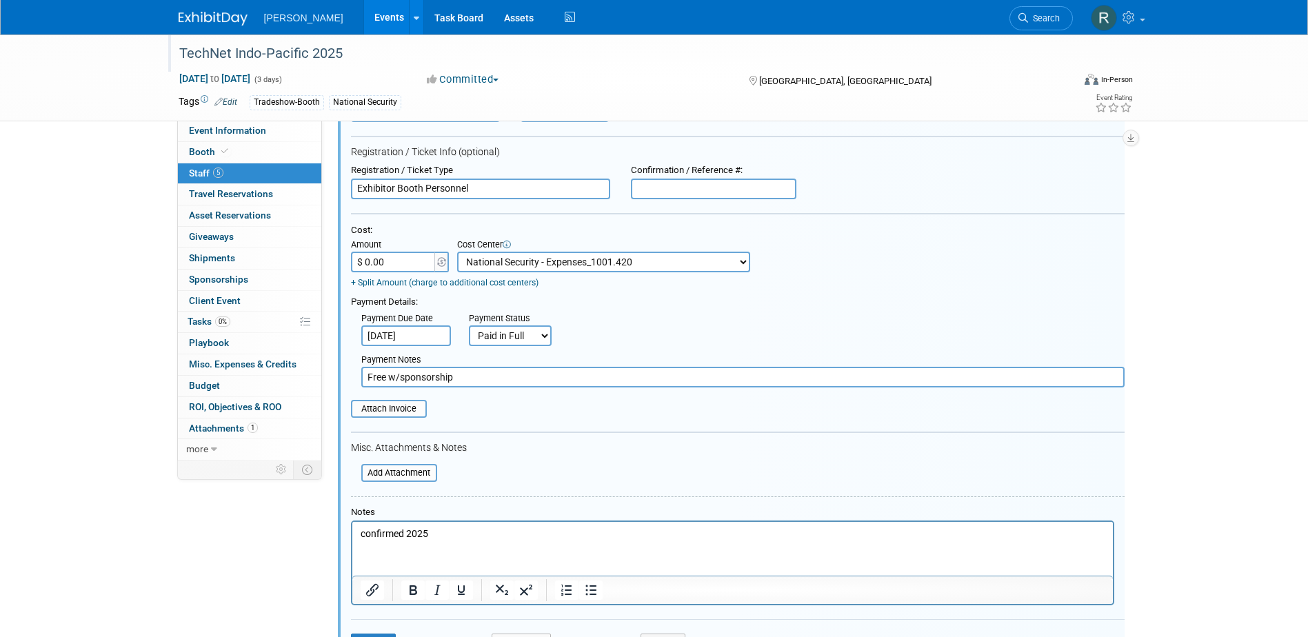
scroll to position [481, 0]
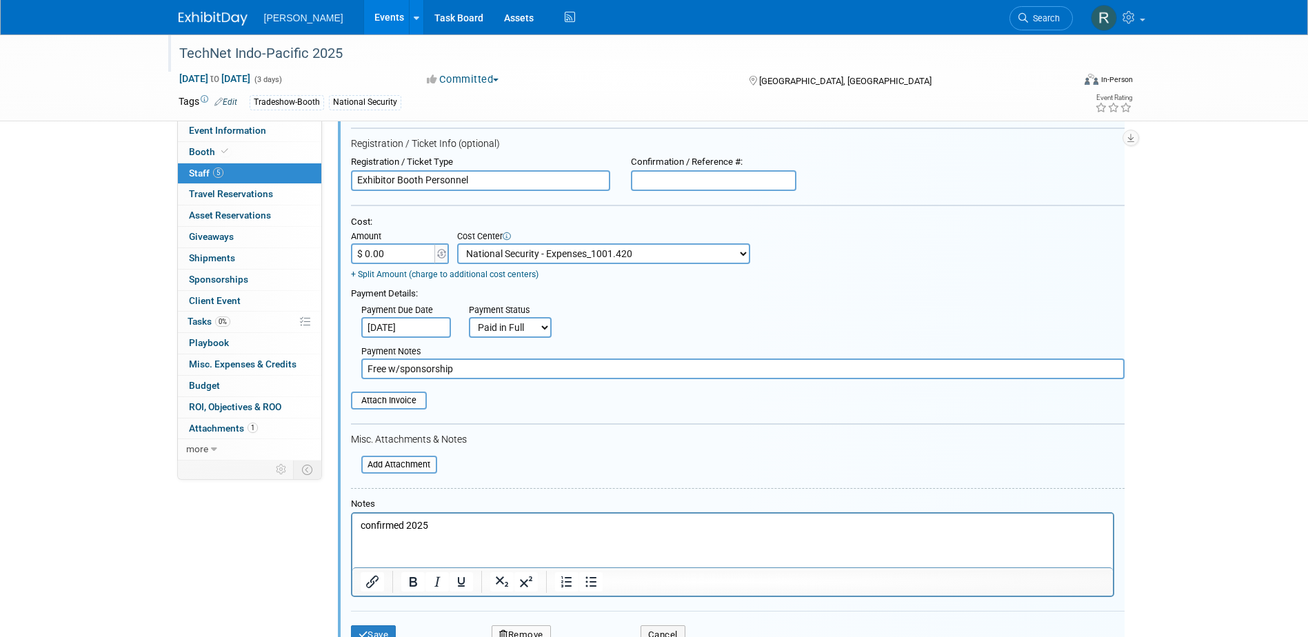
type input "Free w/sponsorship"
drag, startPoint x: 447, startPoint y: 528, endPoint x: 333, endPoint y: 525, distance: 114.5
click at [352, 525] on html "confirmed 2025" at bounding box center [732, 522] width 760 height 19
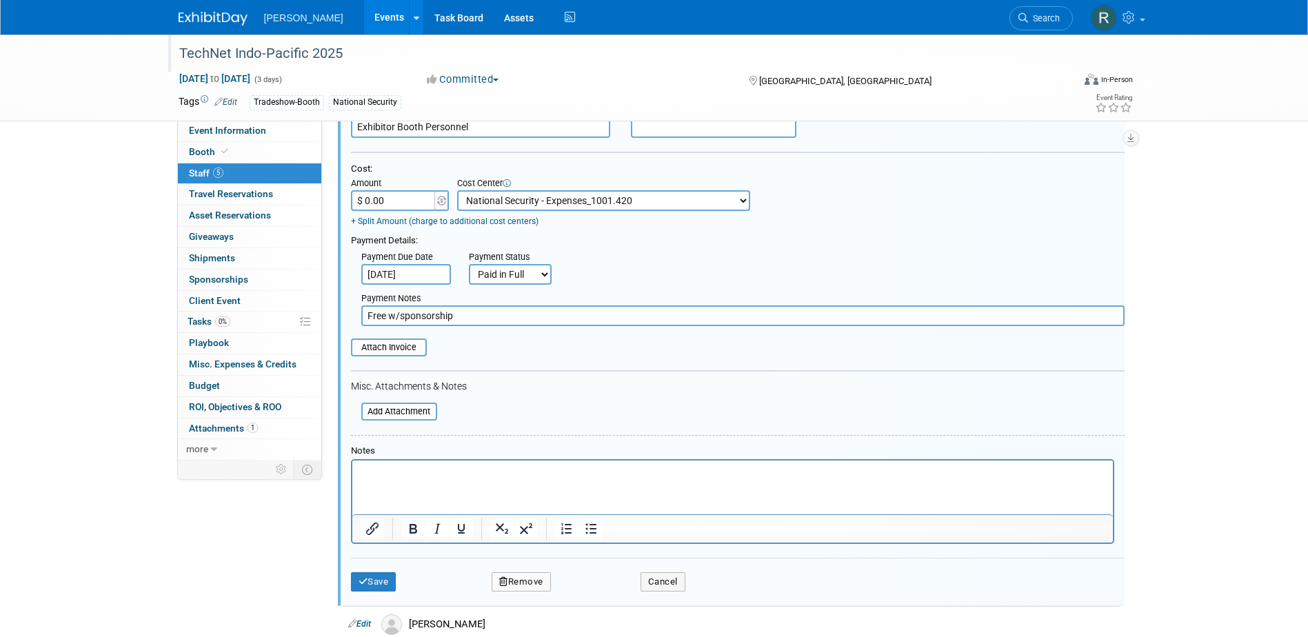
scroll to position [549, 0]
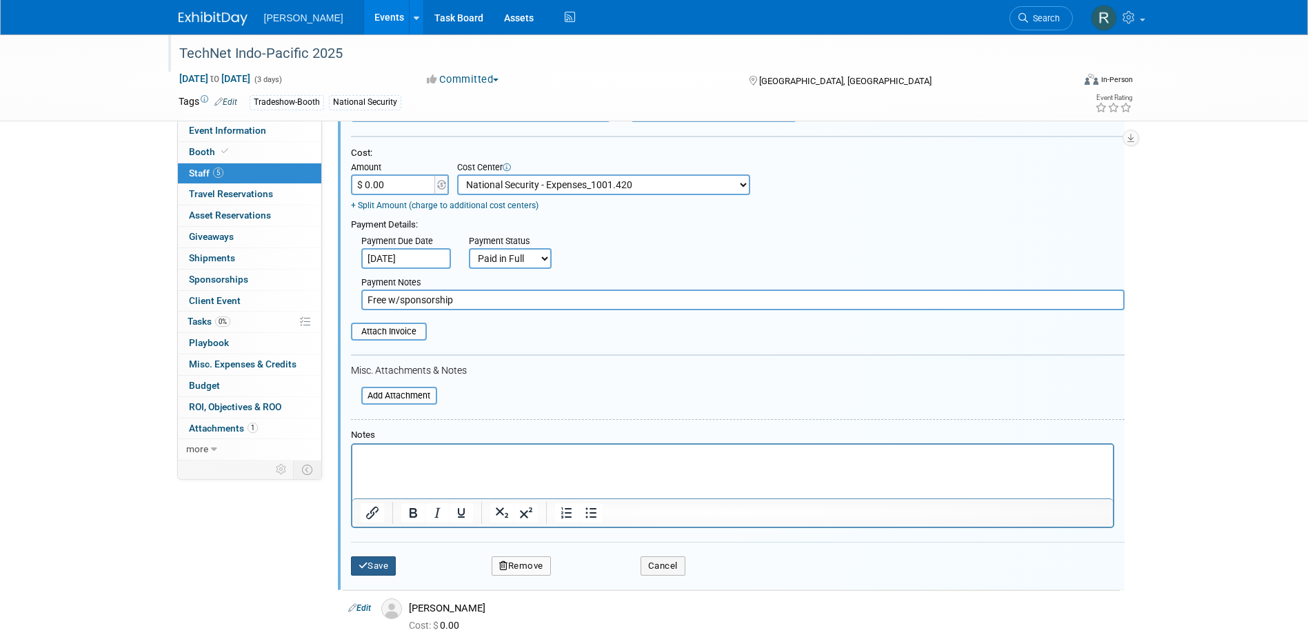
click at [378, 568] on button "Save" at bounding box center [374, 565] width 46 height 19
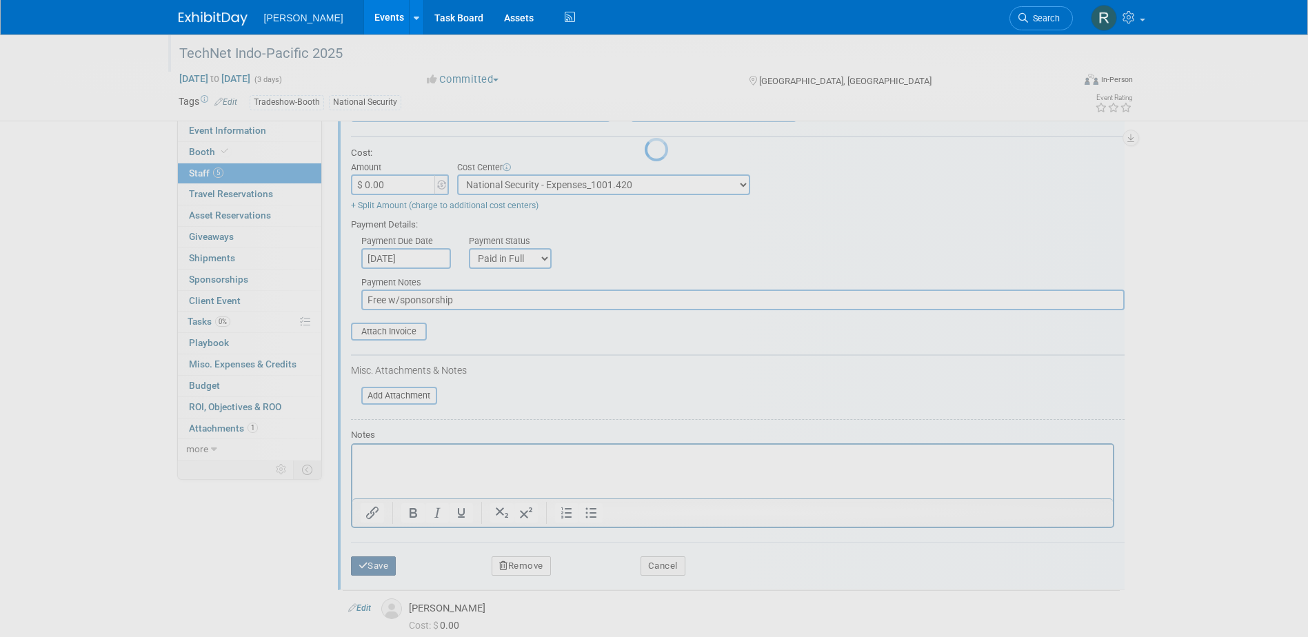
scroll to position [223, 0]
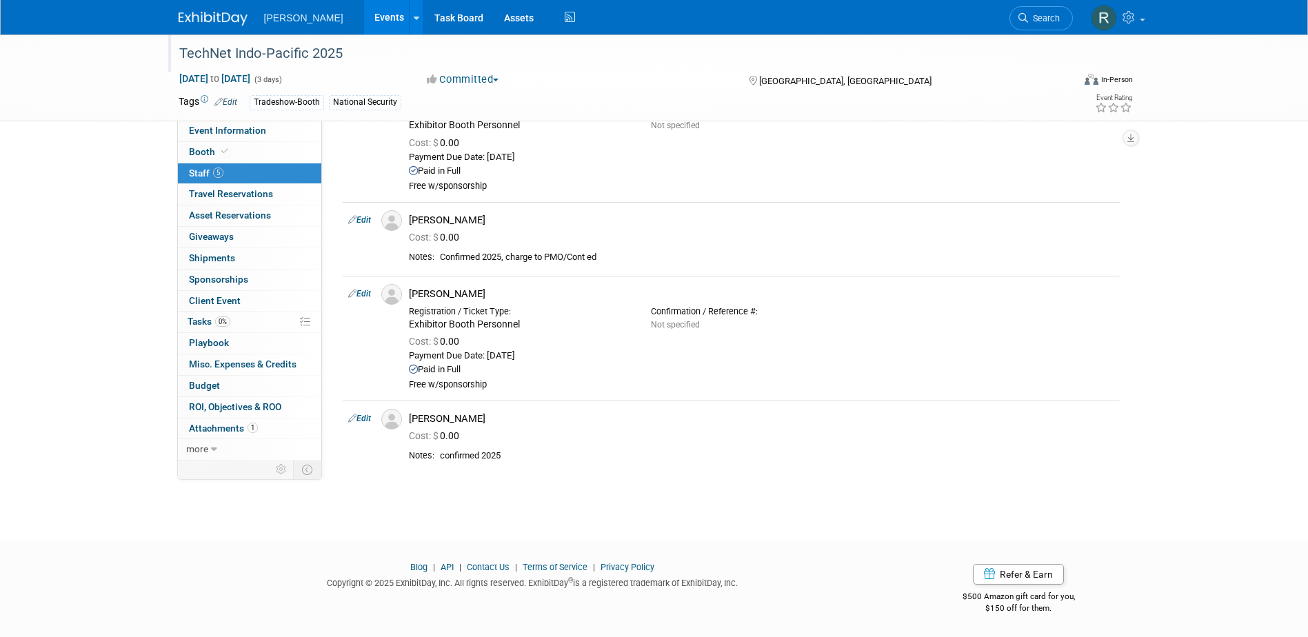
click at [363, 419] on link "Edit" at bounding box center [359, 419] width 23 height 10
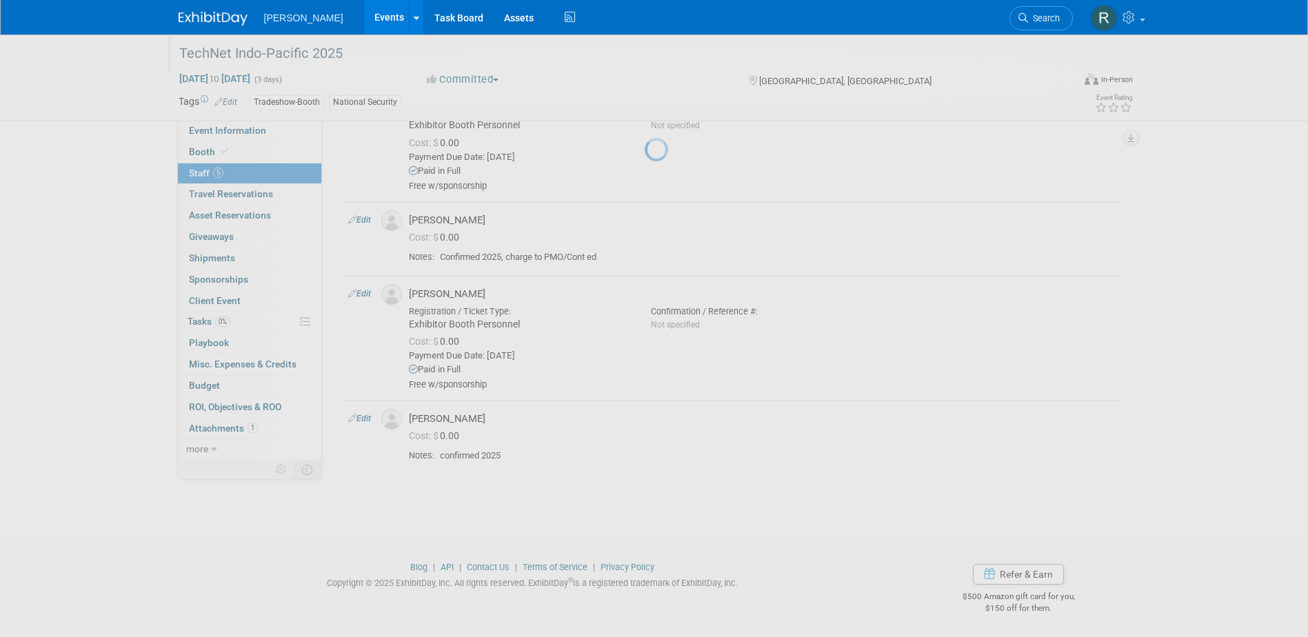
select select "aa3a6dc0-19af-4028-824e-60bddbe41667"
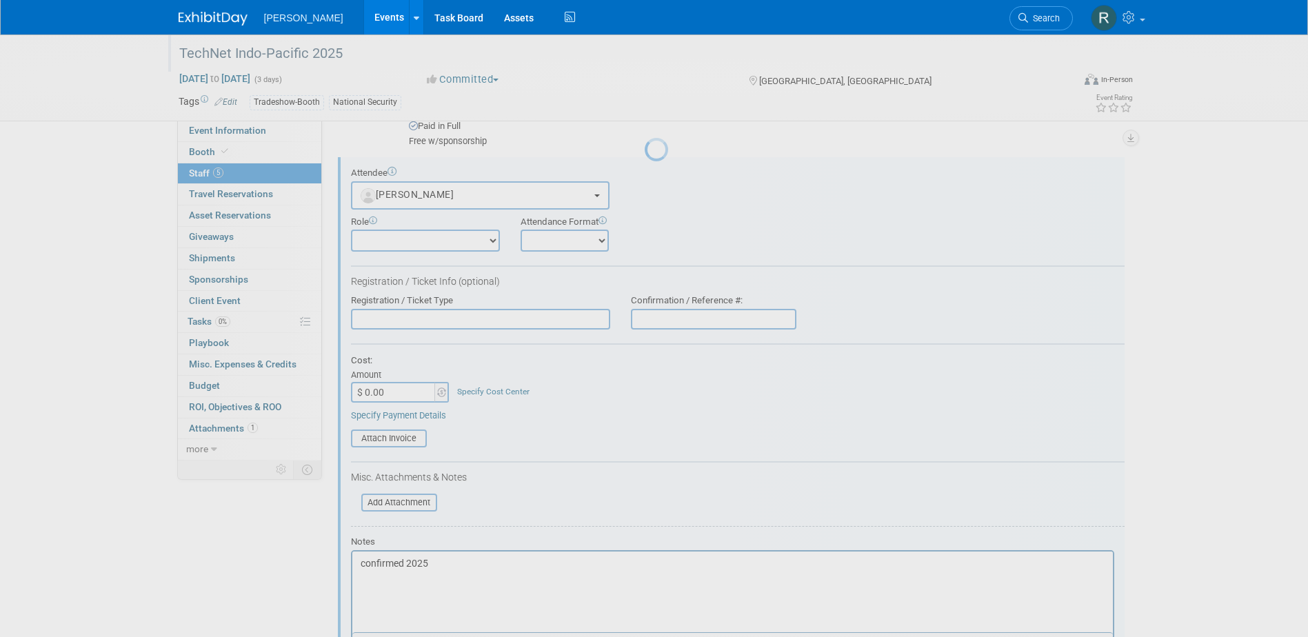
scroll to position [467, 0]
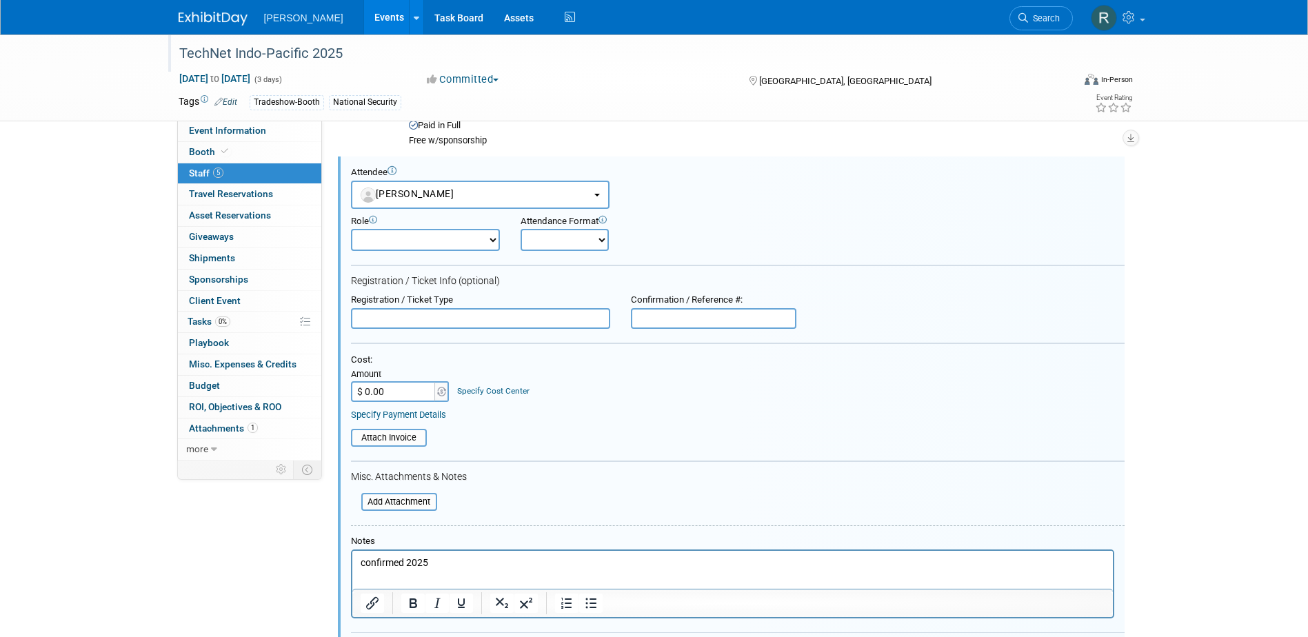
click at [462, 317] on input "text" at bounding box center [480, 318] width 259 height 21
type input "Exhibitor/Sponsor Full Conference"
click at [424, 412] on link "Specify Payment Details" at bounding box center [398, 415] width 95 height 10
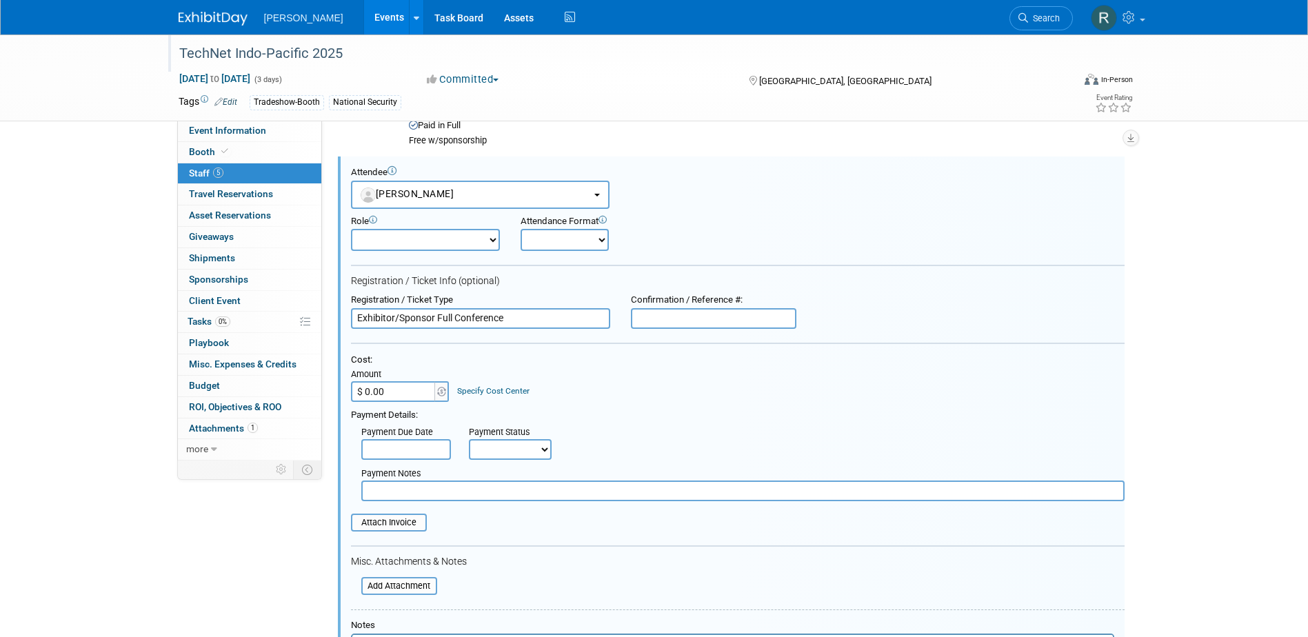
click at [422, 448] on input "text" at bounding box center [406, 449] width 90 height 21
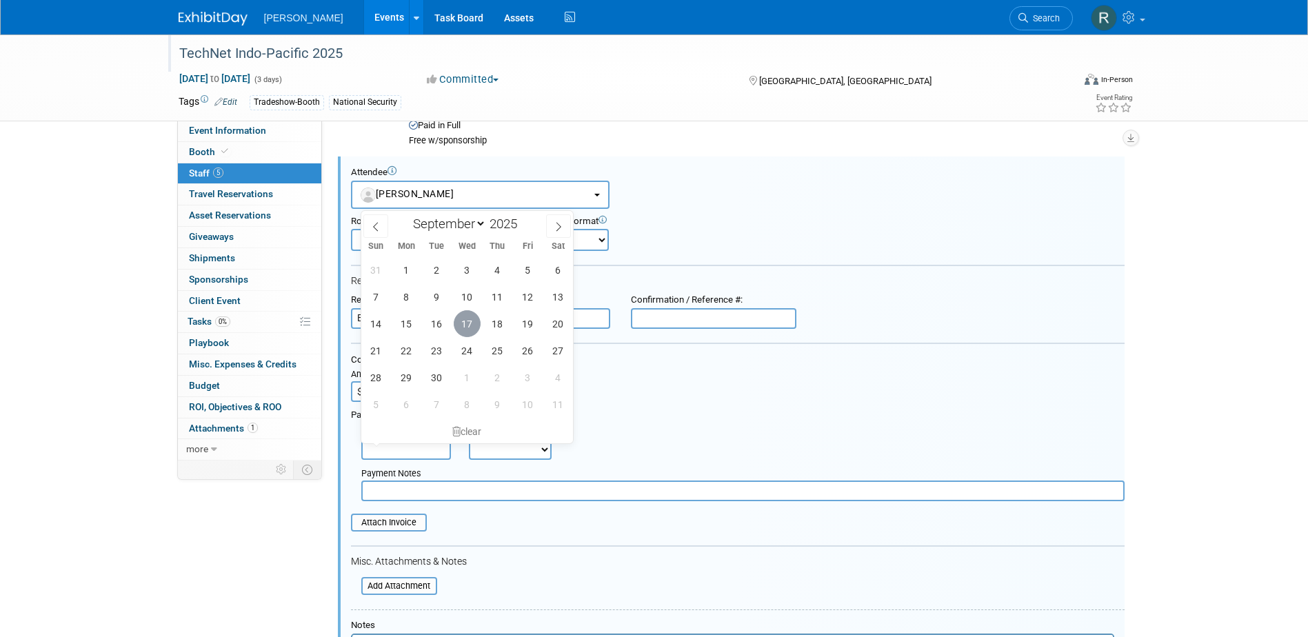
click at [469, 324] on span "17" at bounding box center [467, 323] width 27 height 27
type input "Sep 17, 2025"
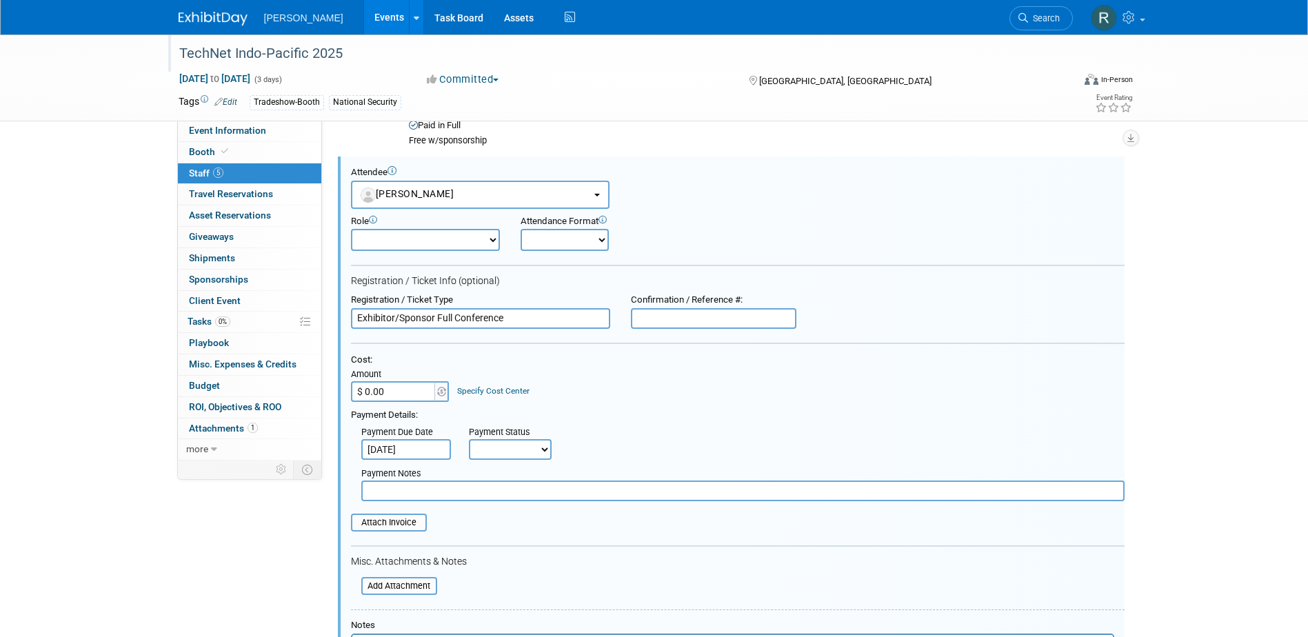
drag, startPoint x: 498, startPoint y: 445, endPoint x: 498, endPoint y: 462, distance: 16.6
click at [498, 447] on select "Not Paid Yet Partially Paid Paid in Full" at bounding box center [510, 449] width 83 height 21
select select "1"
click at [469, 439] on select "Not Paid Yet Partially Paid Paid in Full" at bounding box center [510, 449] width 83 height 21
click at [500, 496] on input "text" at bounding box center [742, 491] width 763 height 21
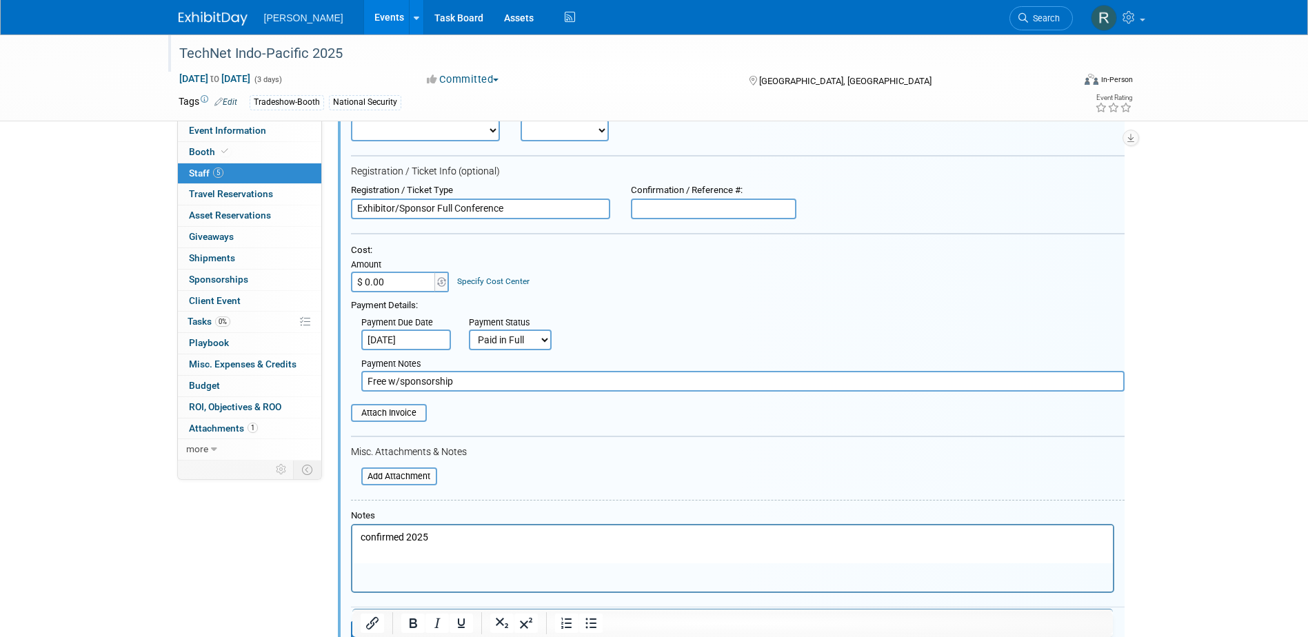
scroll to position [605, 0]
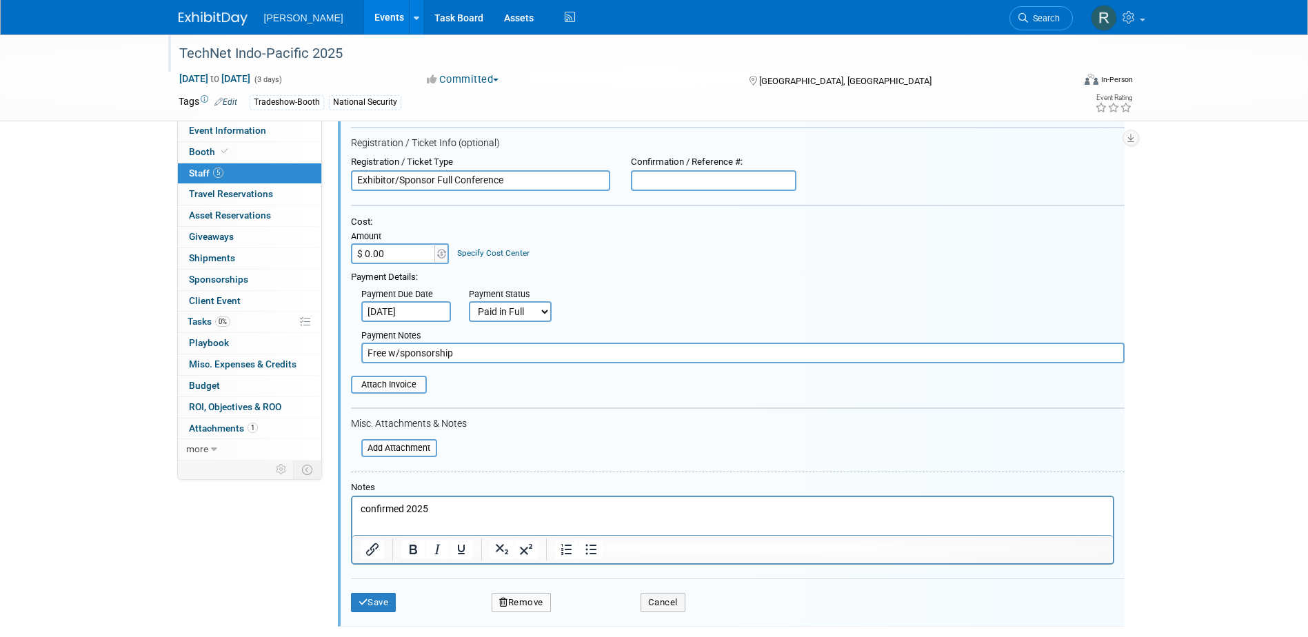
type input "Free w/sponsorship"
click at [352, 512] on html "confirmed 2025" at bounding box center [732, 505] width 760 height 19
drag, startPoint x: 426, startPoint y: 505, endPoint x: 341, endPoint y: 504, distance: 85.5
click at [352, 504] on html "confirmed 2025" at bounding box center [732, 505] width 760 height 19
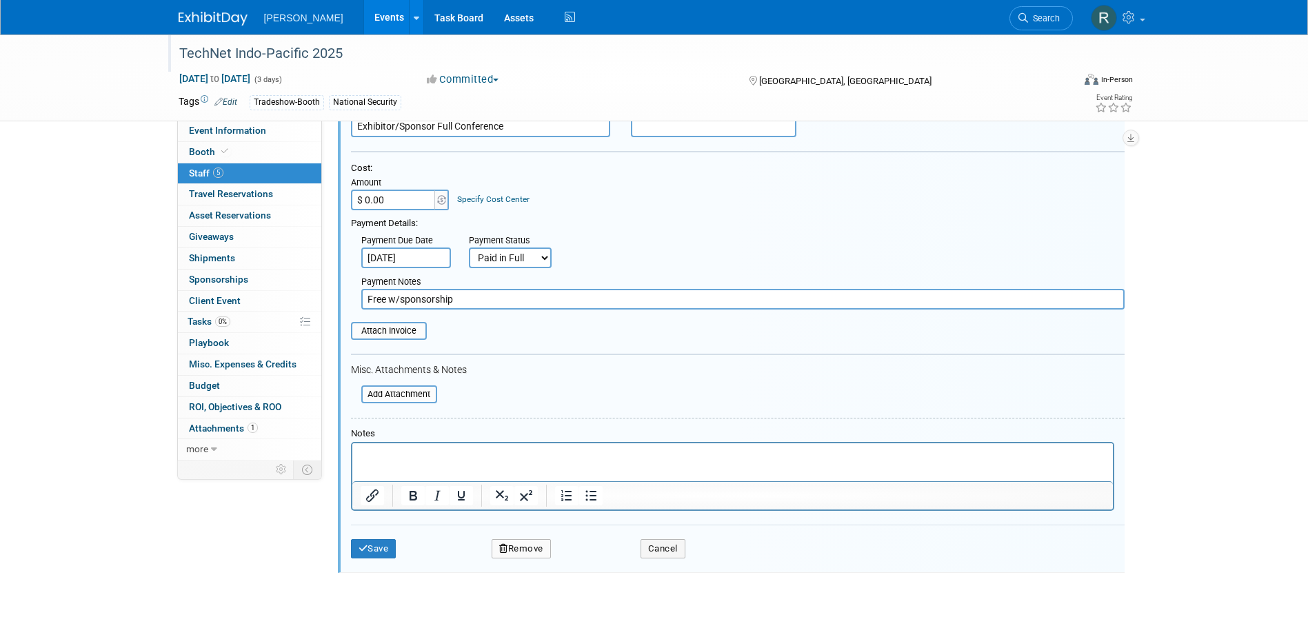
scroll to position [674, 0]
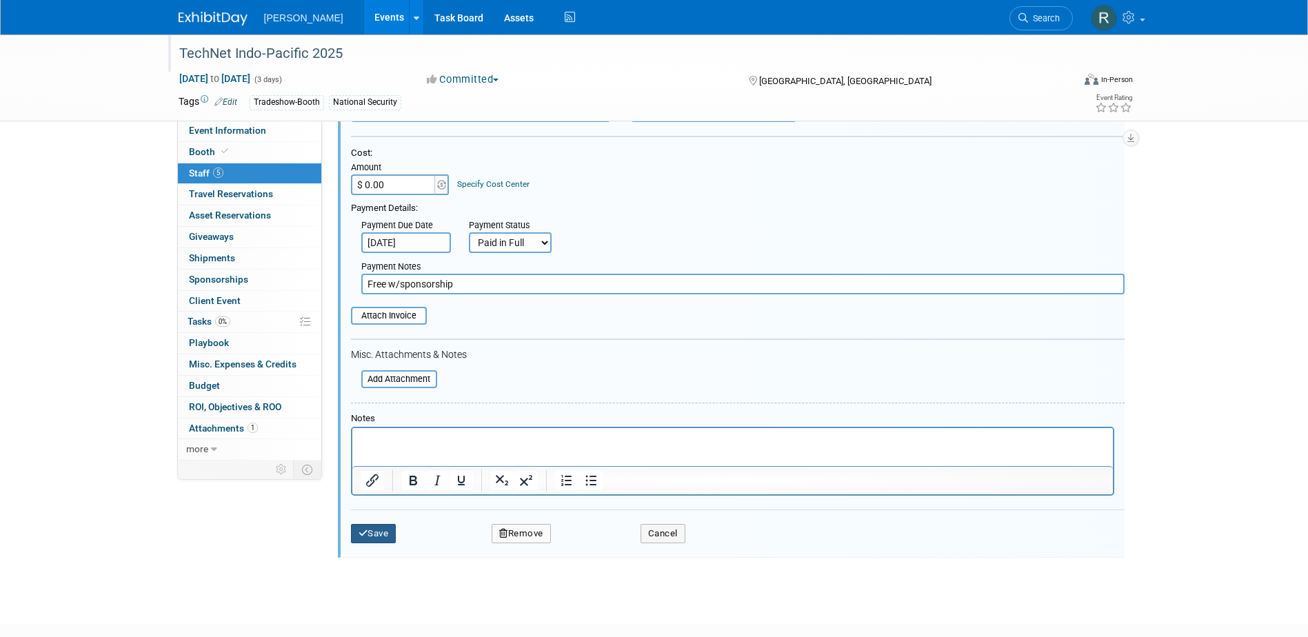
click at [381, 532] on button "Save" at bounding box center [374, 533] width 46 height 19
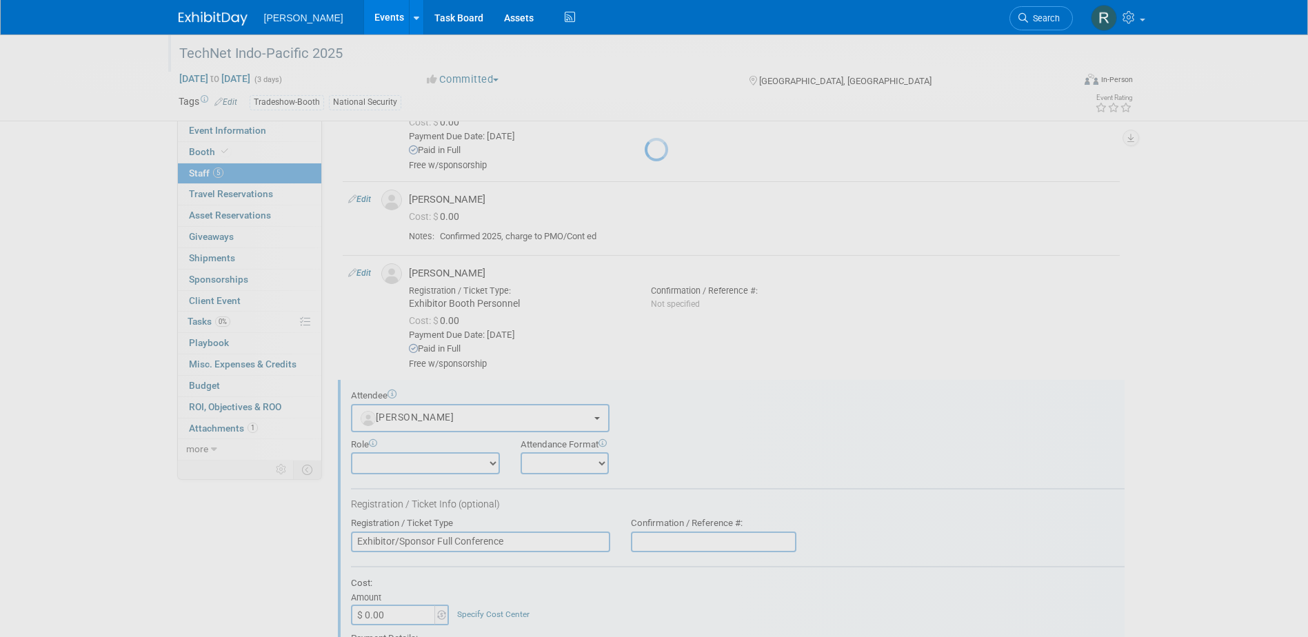
scroll to position [274, 0]
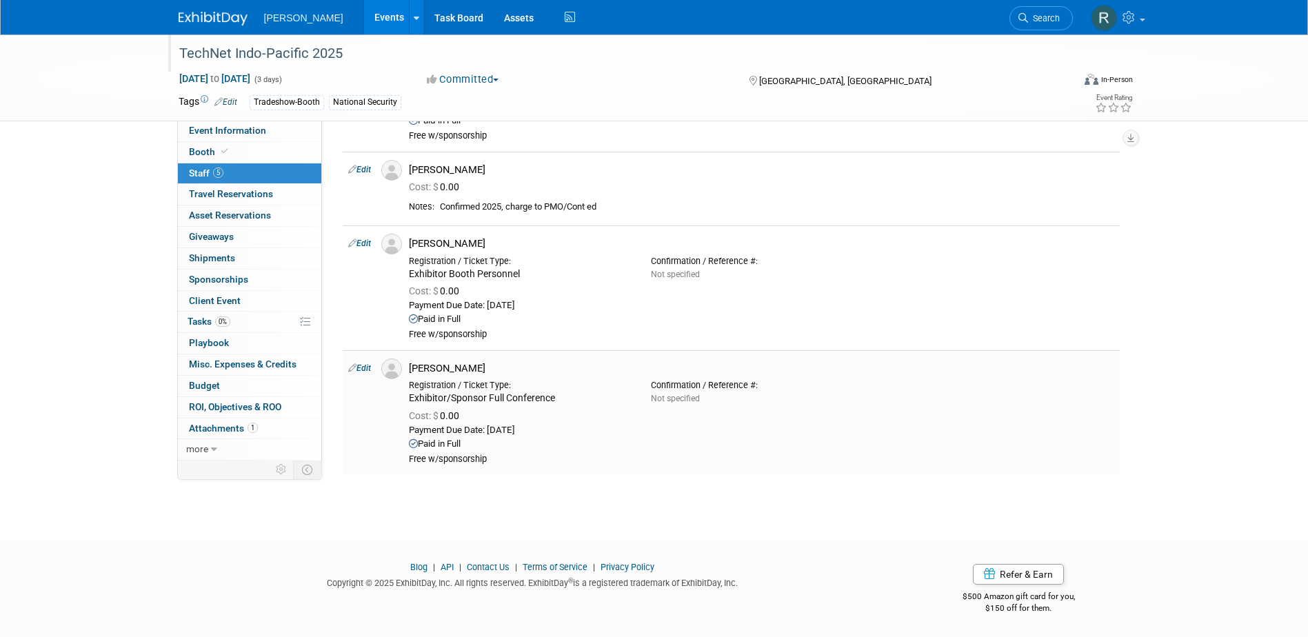
click at [368, 369] on link "Edit" at bounding box center [359, 368] width 23 height 10
select select "aa3a6dc0-19af-4028-824e-60bddbe41667"
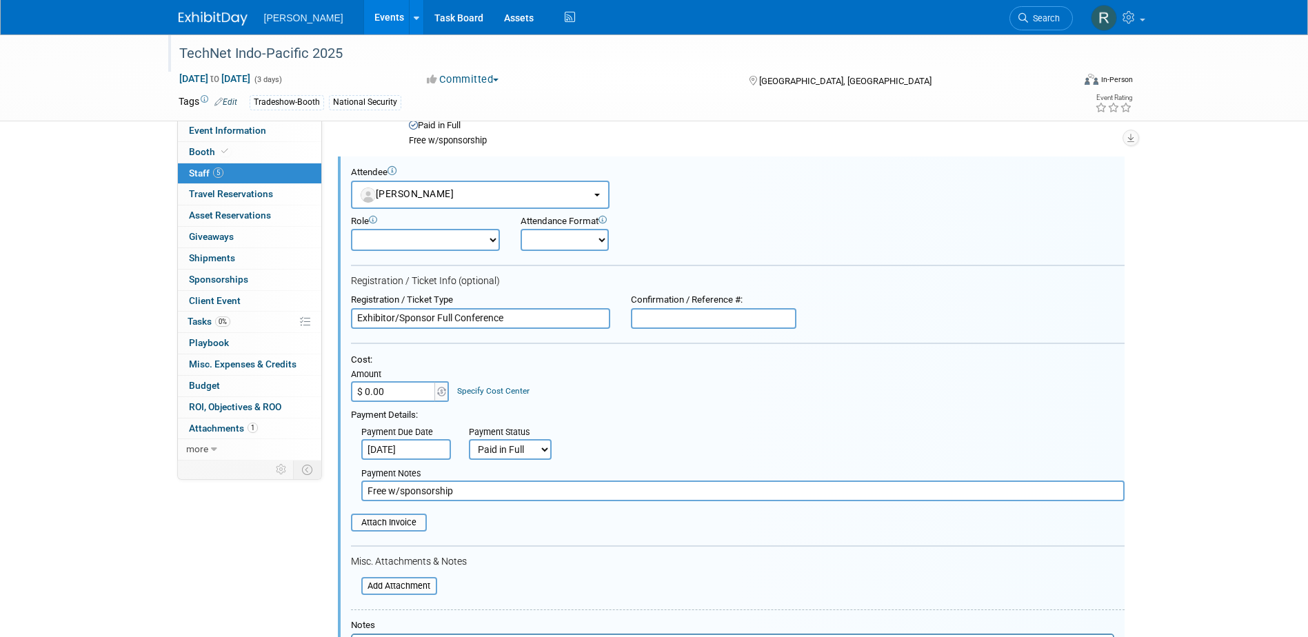
scroll to position [0, 0]
click at [663, 310] on input "text" at bounding box center [713, 318] width 165 height 21
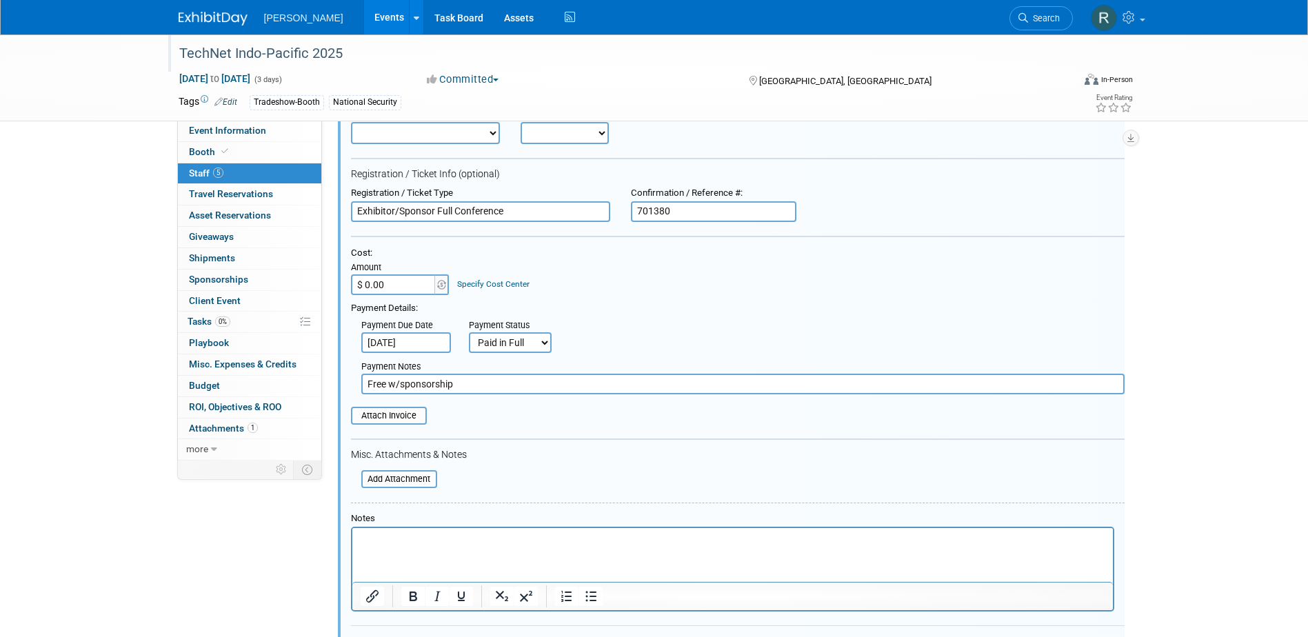
scroll to position [674, 0]
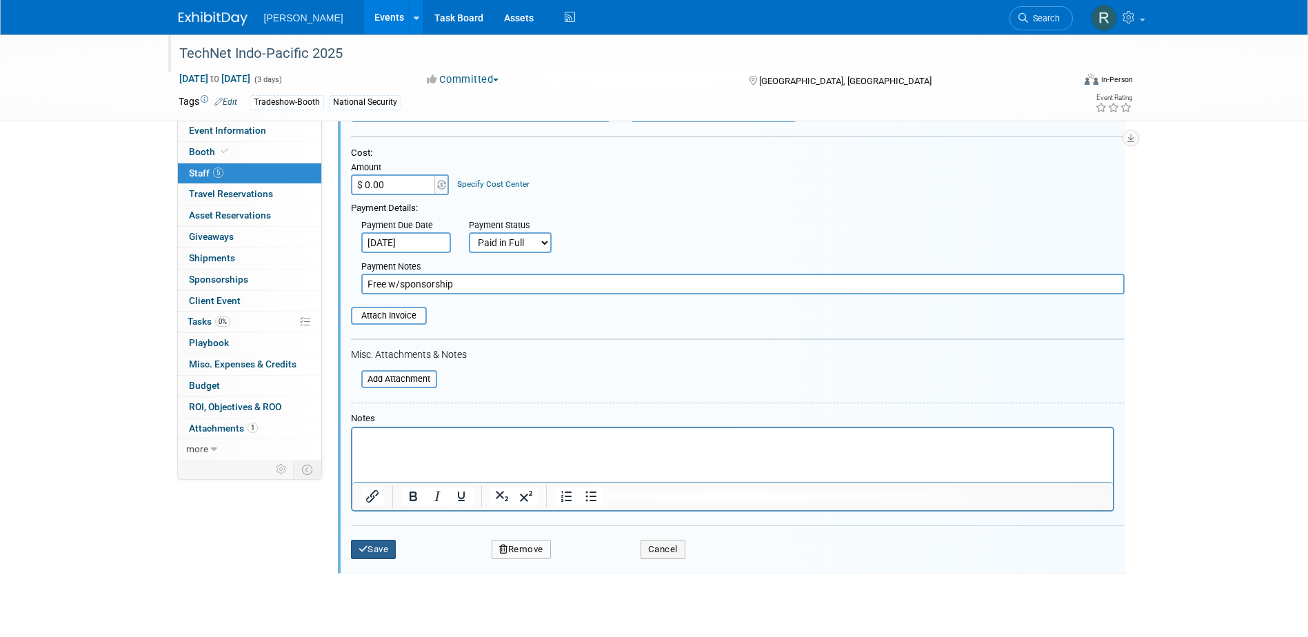
type input "701380"
click at [368, 551] on button "Save" at bounding box center [374, 549] width 46 height 19
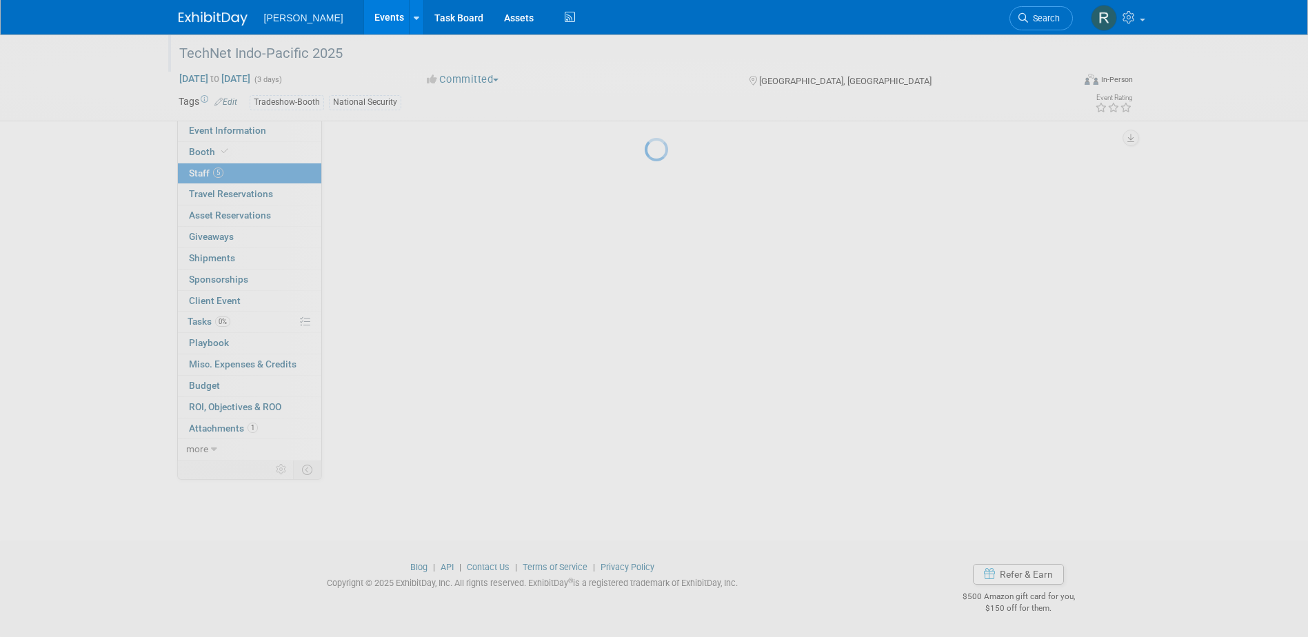
scroll to position [274, 0]
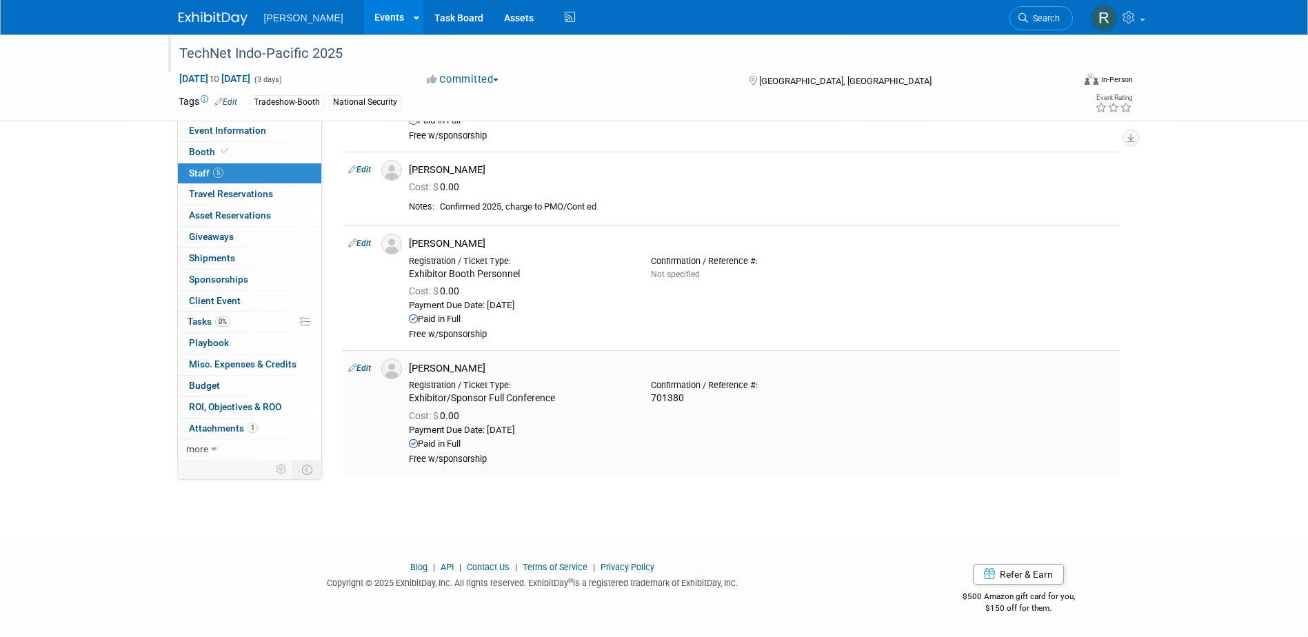
click at [368, 365] on link "Edit" at bounding box center [359, 368] width 23 height 10
select select "aa3a6dc0-19af-4028-824e-60bddbe41667"
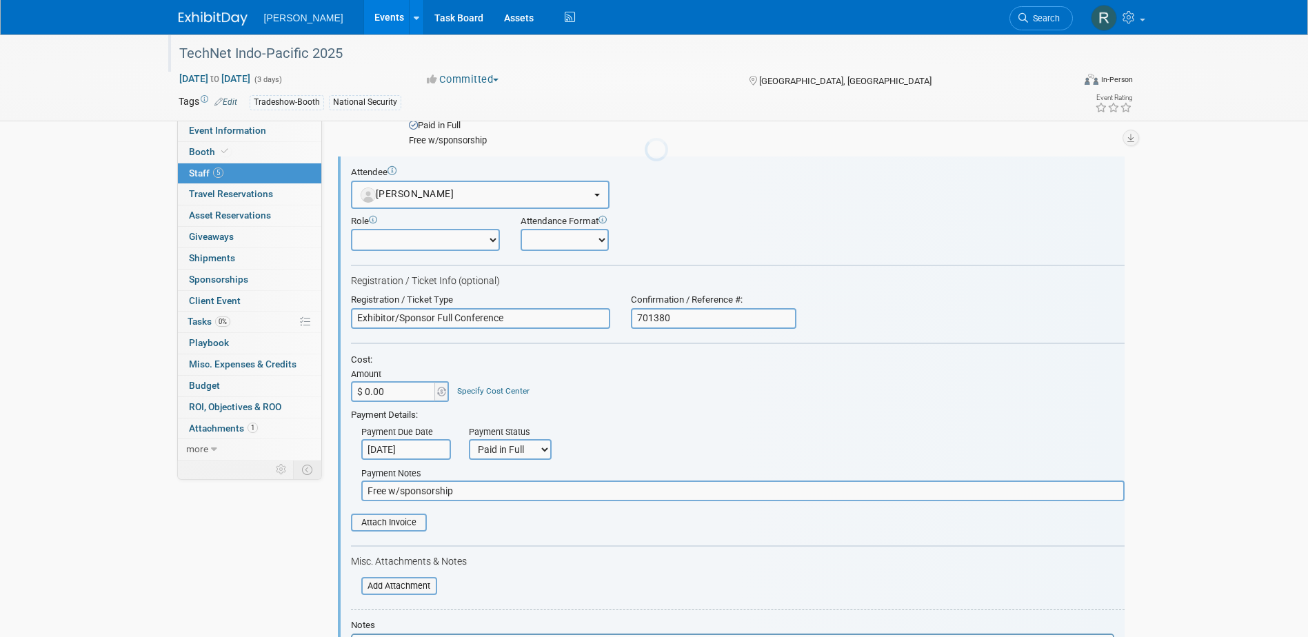
scroll to position [0, 0]
click at [405, 523] on input "file" at bounding box center [343, 522] width 164 height 15
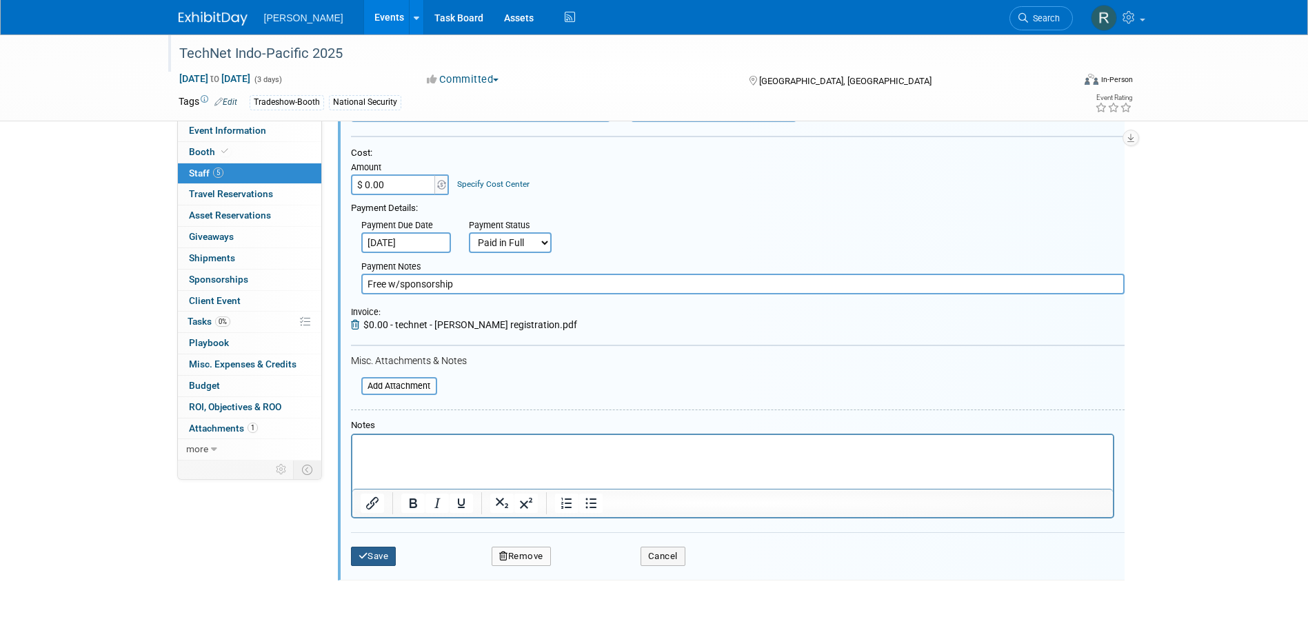
click at [371, 559] on button "Save" at bounding box center [374, 556] width 46 height 19
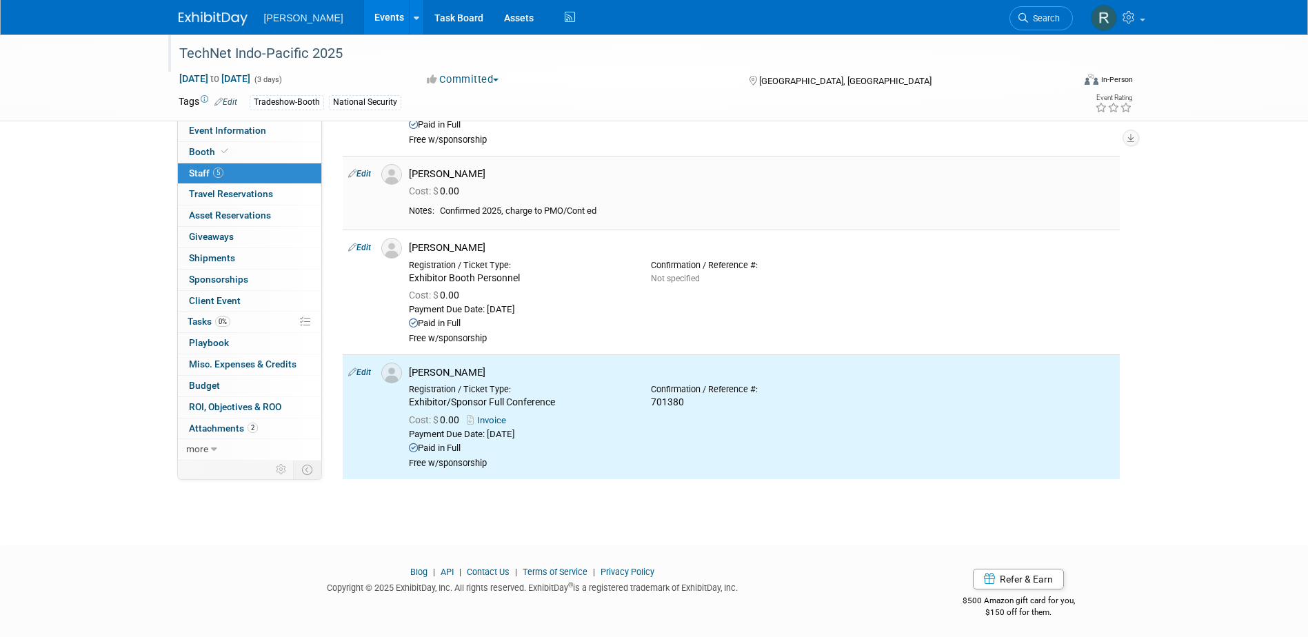
scroll to position [136, 0]
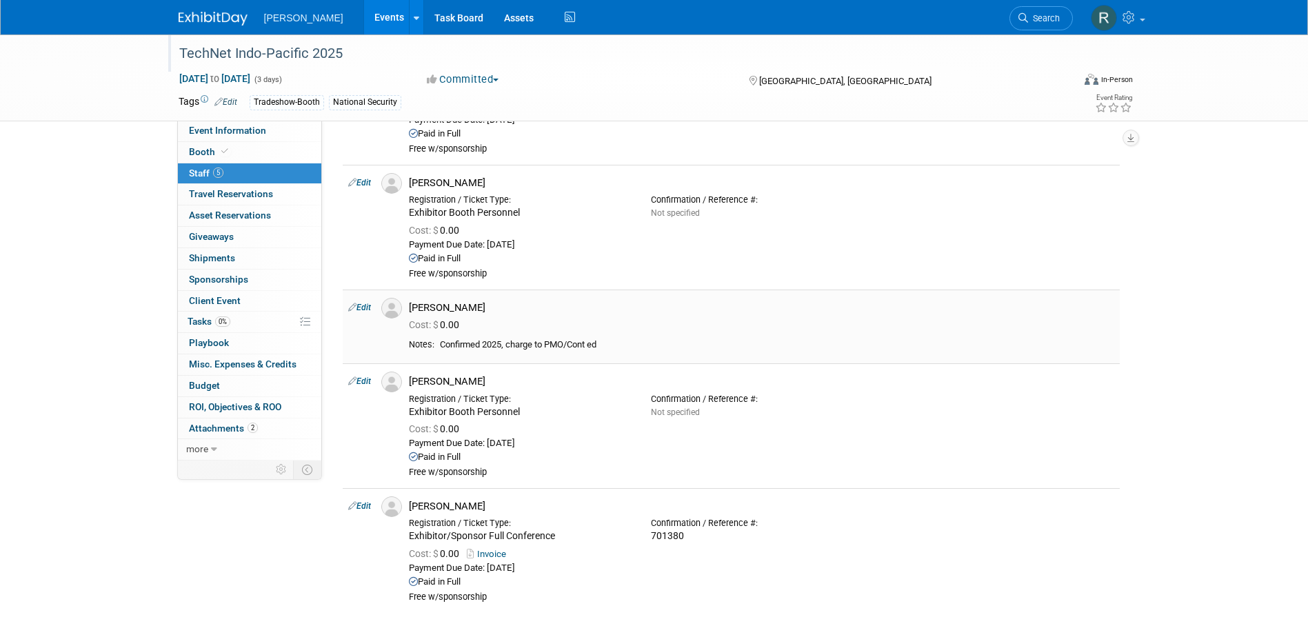
click at [365, 306] on link "Edit" at bounding box center [359, 308] width 23 height 10
select select "39570a61-2e6e-4f4c-975f-aeecaf11667e"
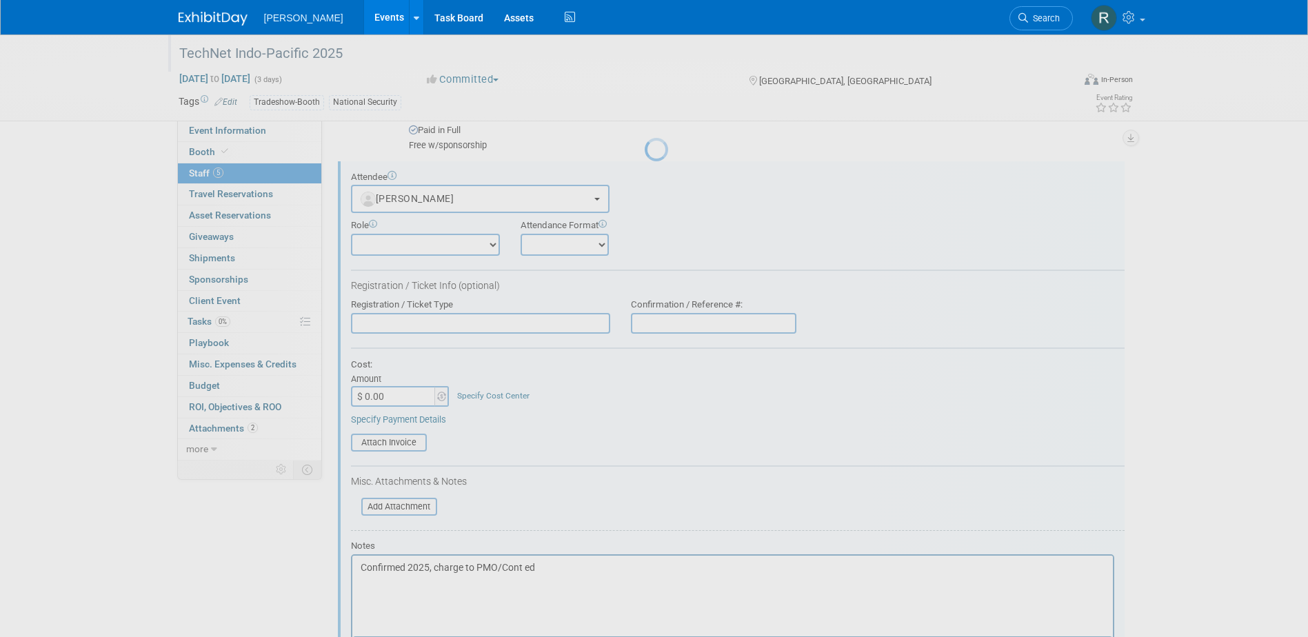
scroll to position [269, 0]
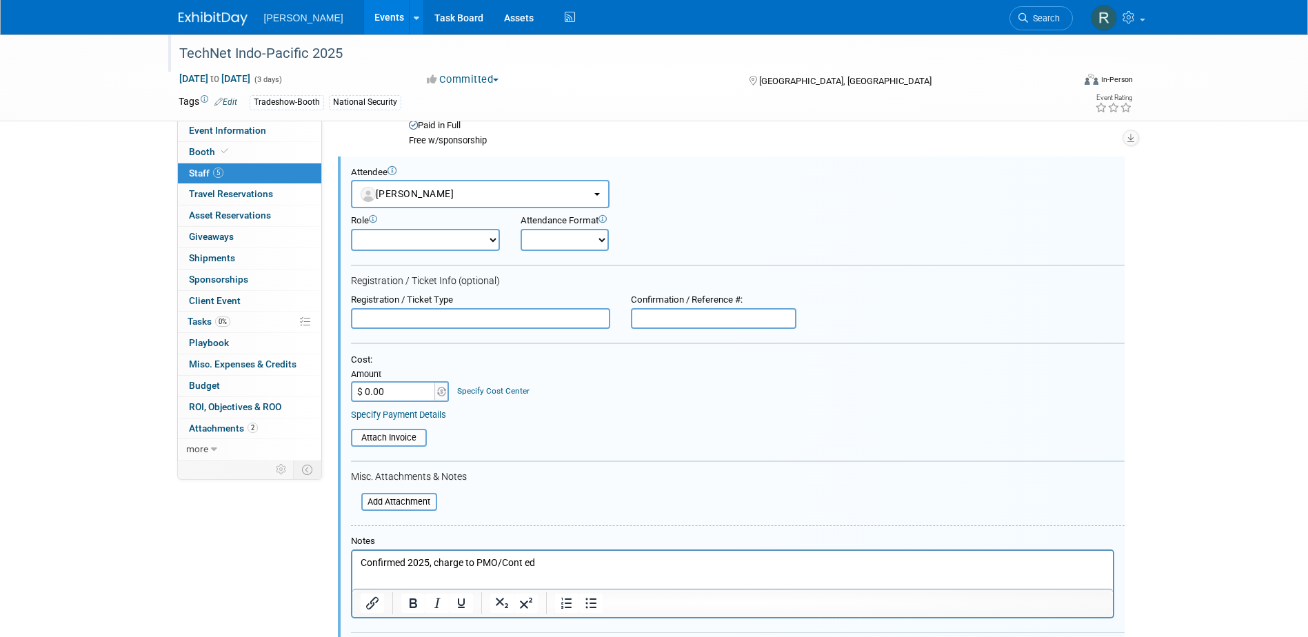
click at [508, 325] on input "text" at bounding box center [480, 318] width 259 height 21
paste input "Exhibitor/Sponsor Full Conference - Over-Allotment"
type input "Exhibitor/Sponsor Full Conference - Over-Allotment w/CE Pass"
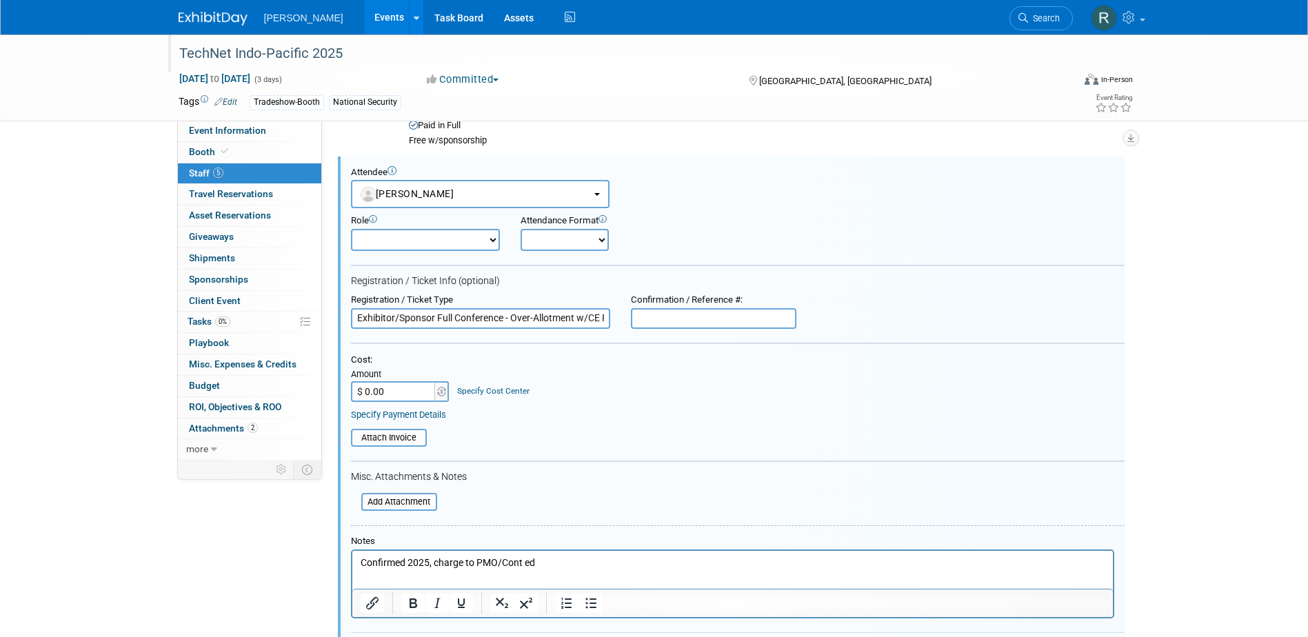
click at [423, 388] on input "$ 0.00" at bounding box center [394, 391] width 86 height 21
type input "$ 1,025.00"
click at [495, 388] on link "Specify Cost Center" at bounding box center [493, 391] width 72 height 10
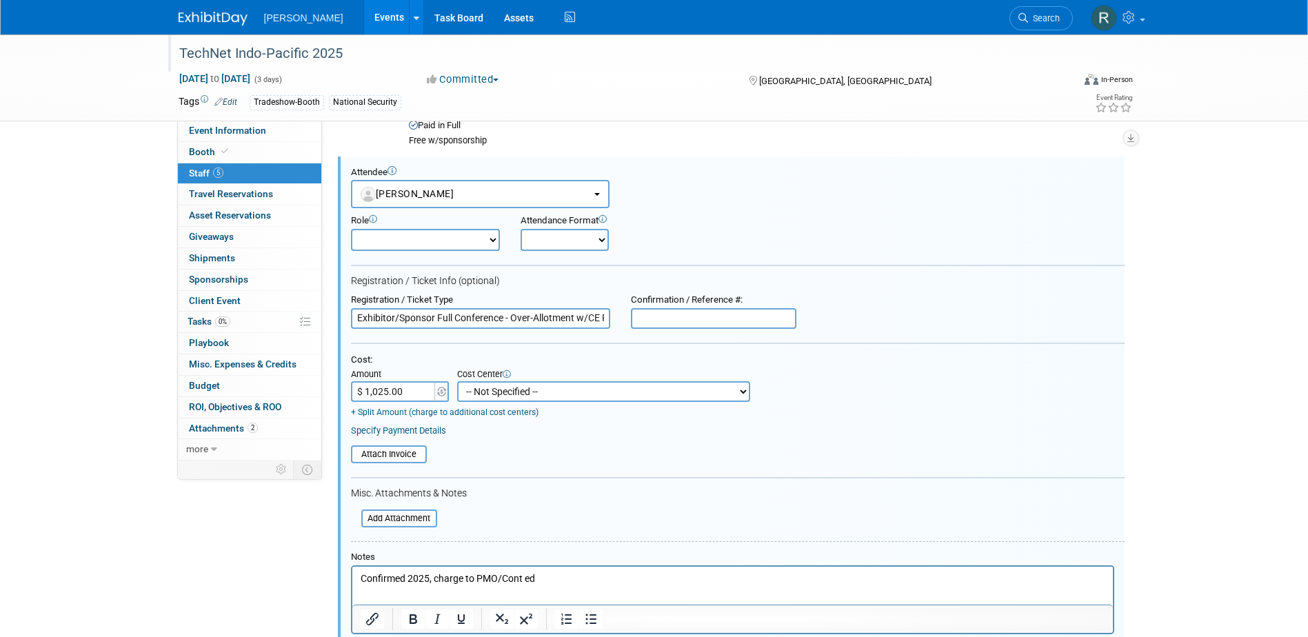
click at [496, 390] on select "-- Not Specified -- Advisory Services - Expenses_1001.502 Aerial Acquisition - …" at bounding box center [603, 391] width 293 height 21
select select "18966344"
click at [457, 381] on select "-- Not Specified -- Advisory Services - Expenses_1001.502 Aerial Acquisition - …" at bounding box center [603, 391] width 293 height 21
click at [410, 432] on link "Specify Payment Details" at bounding box center [398, 430] width 95 height 10
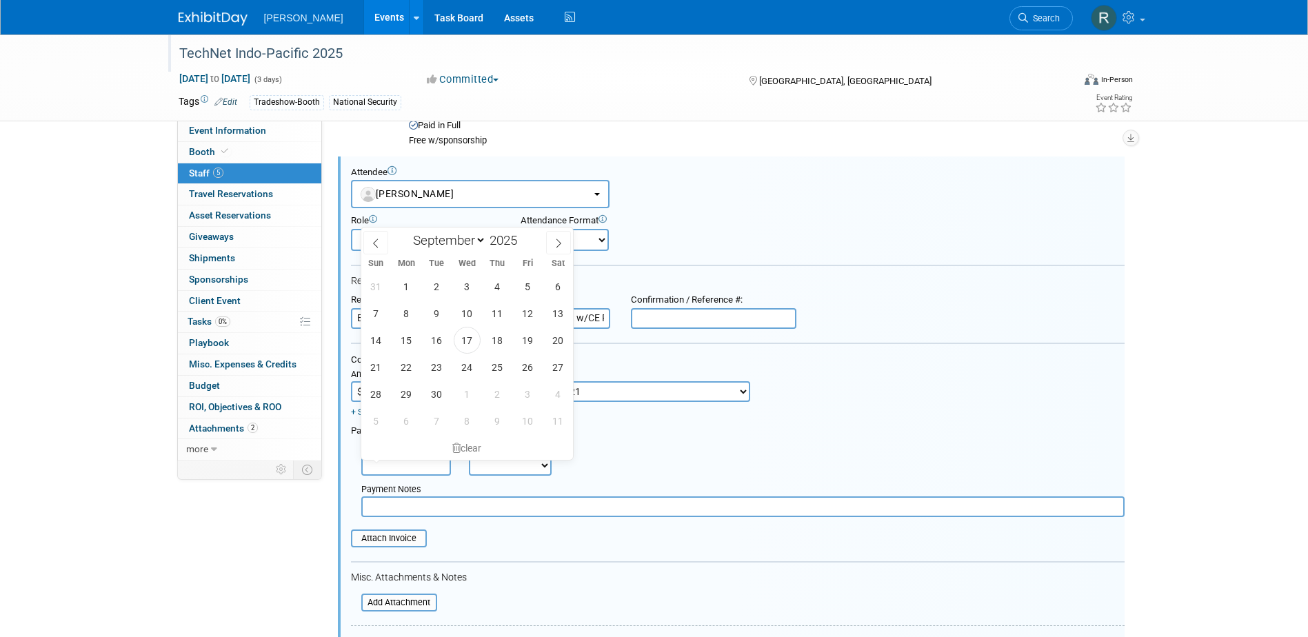
click at [405, 467] on input "text" at bounding box center [406, 465] width 90 height 21
click at [469, 345] on span "17" at bounding box center [467, 340] width 27 height 27
type input "Sep 17, 2025"
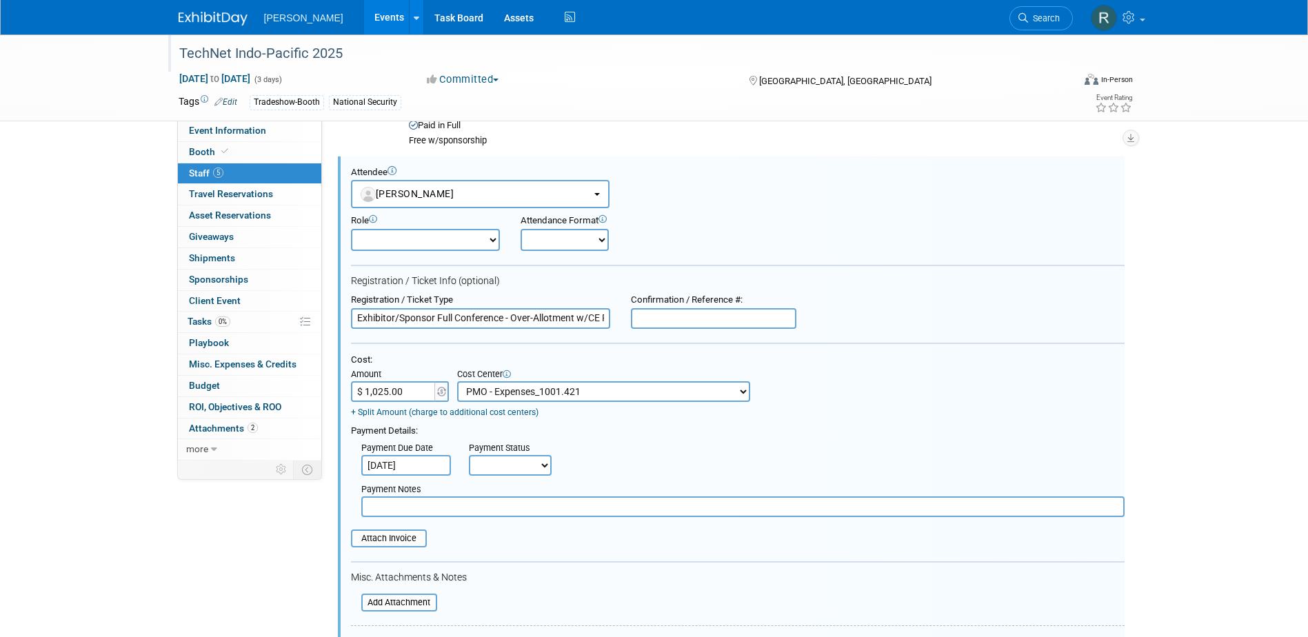
drag, startPoint x: 488, startPoint y: 471, endPoint x: 485, endPoint y: 480, distance: 9.4
click at [488, 471] on select "Not Paid Yet Partially Paid Paid in Full" at bounding box center [510, 465] width 83 height 21
select select "1"
click at [469, 456] on select "Not Paid Yet Partially Paid Paid in Full" at bounding box center [510, 465] width 83 height 21
click at [481, 512] on input "text" at bounding box center [742, 506] width 763 height 21
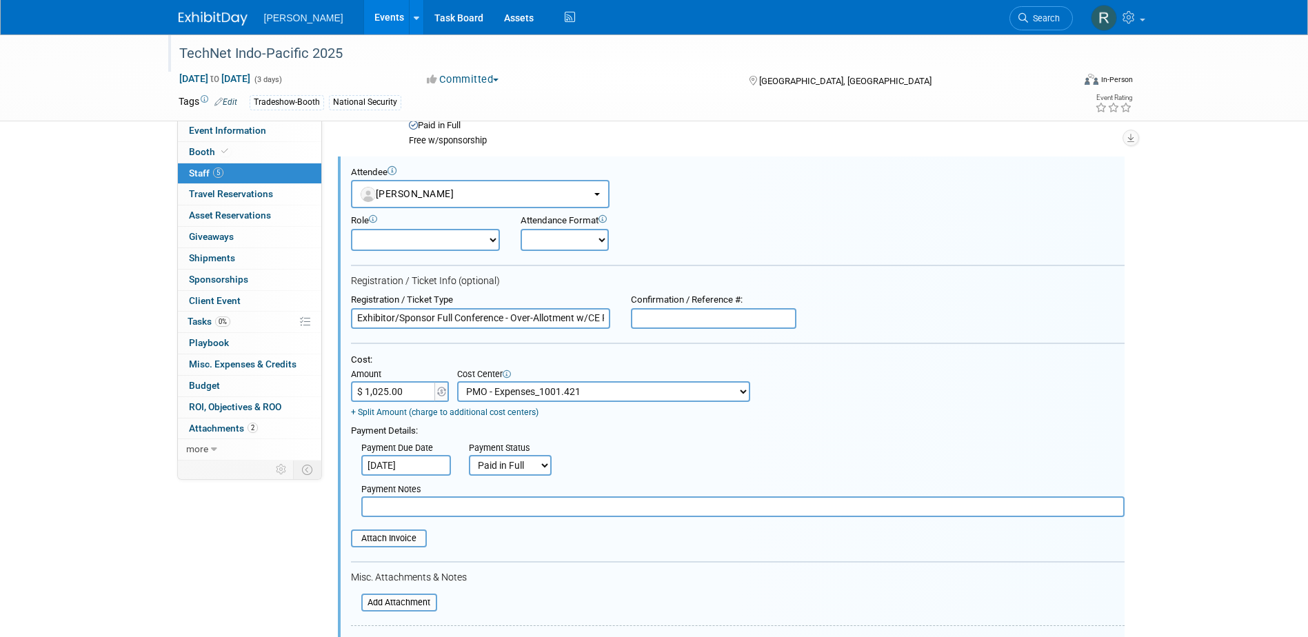
click at [739, 314] on input "text" at bounding box center [713, 318] width 165 height 21
type input "701381"
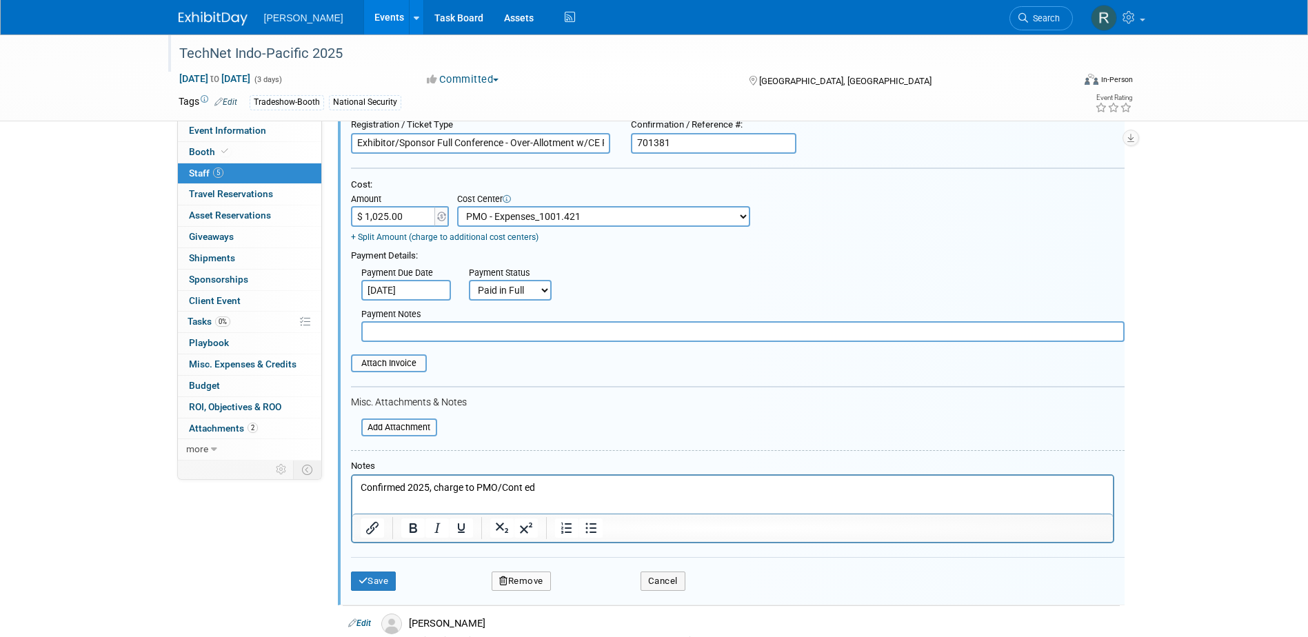
scroll to position [476, 0]
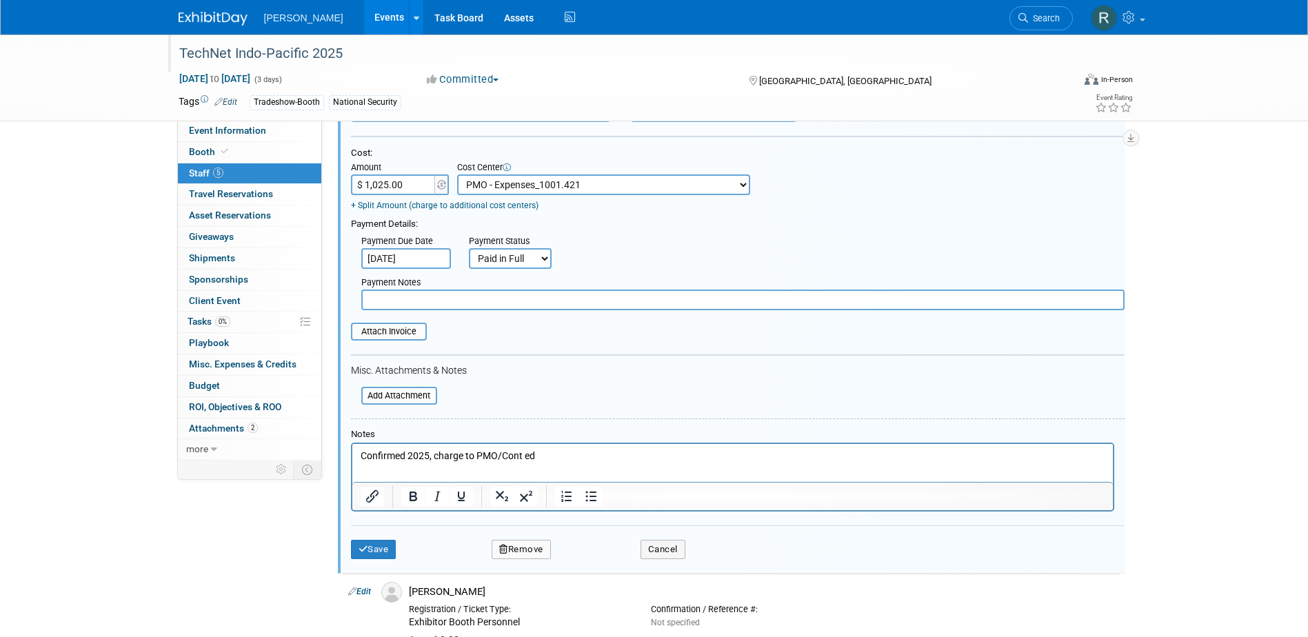
click at [427, 309] on input "text" at bounding box center [742, 300] width 763 height 21
type input "p"
type input "Paid via cc - RRD"
click at [405, 327] on input "file" at bounding box center [343, 331] width 164 height 15
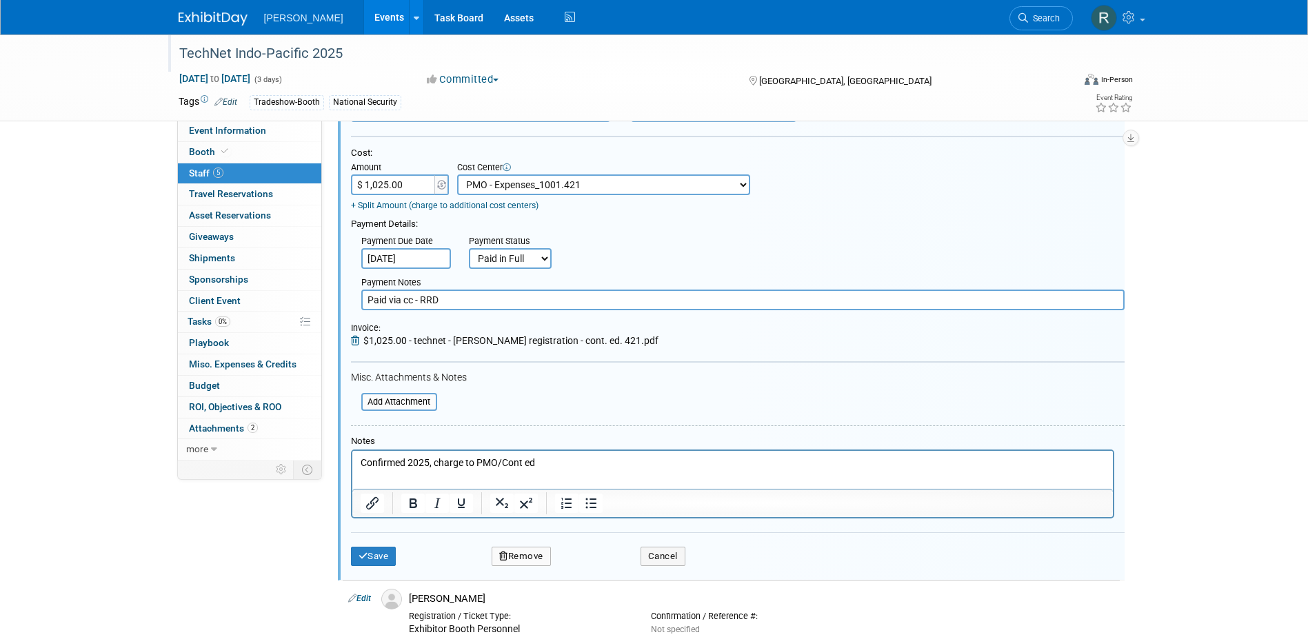
click at [533, 465] on p "Confirmed 2025, charge to PMO/Cont ed" at bounding box center [732, 463] width 745 height 14
drag, startPoint x: 433, startPoint y: 459, endPoint x: 243, endPoint y: 460, distance: 189.6
click at [352, 460] on html "Confirmed 2025, charge to PMO/Cont ed" at bounding box center [732, 460] width 760 height 19
click at [380, 560] on button "Save" at bounding box center [374, 556] width 46 height 19
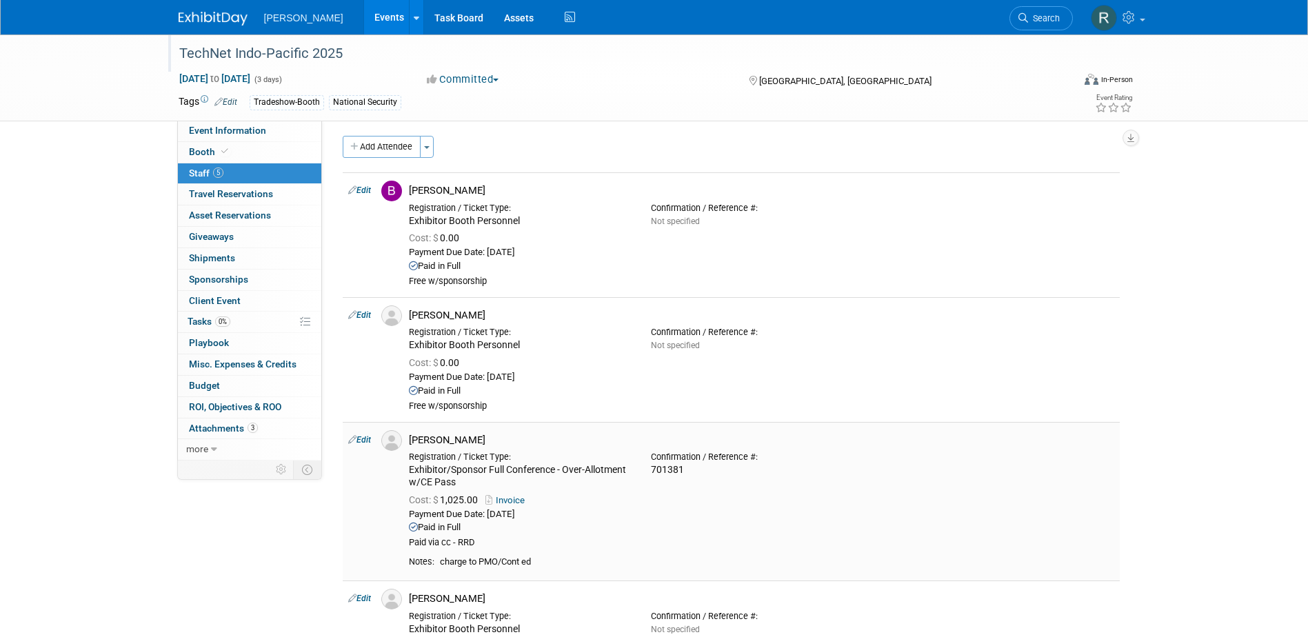
scroll to position [0, 0]
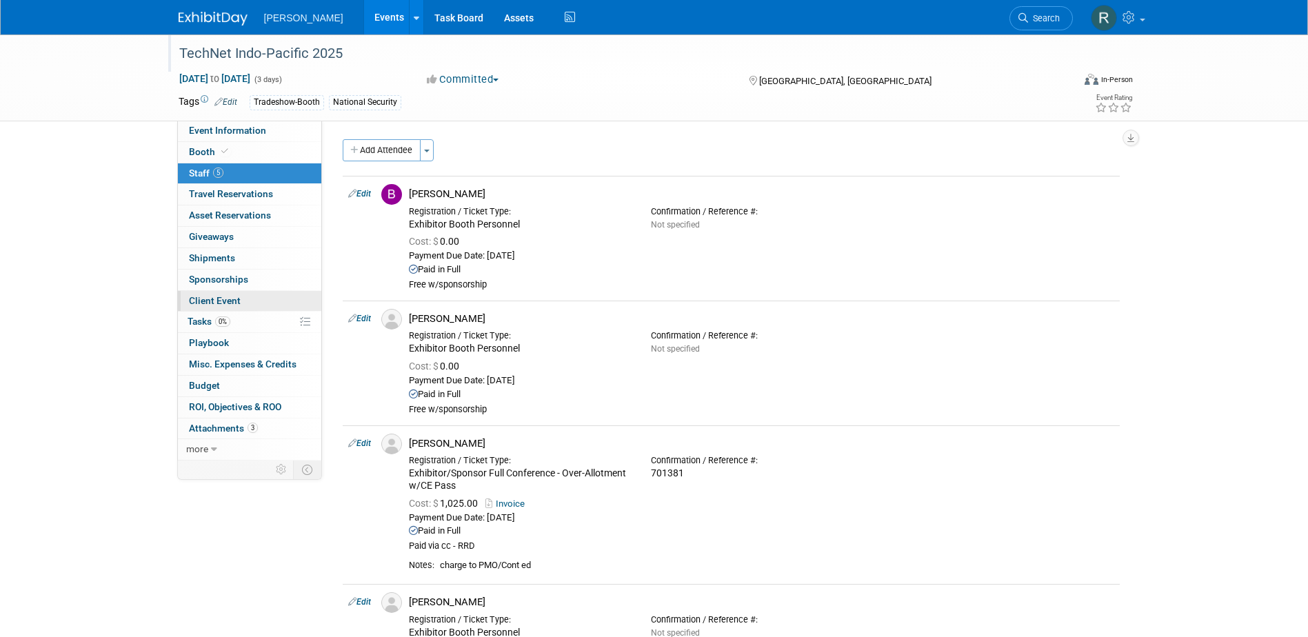
click at [197, 310] on link "Client Event" at bounding box center [249, 301] width 143 height 21
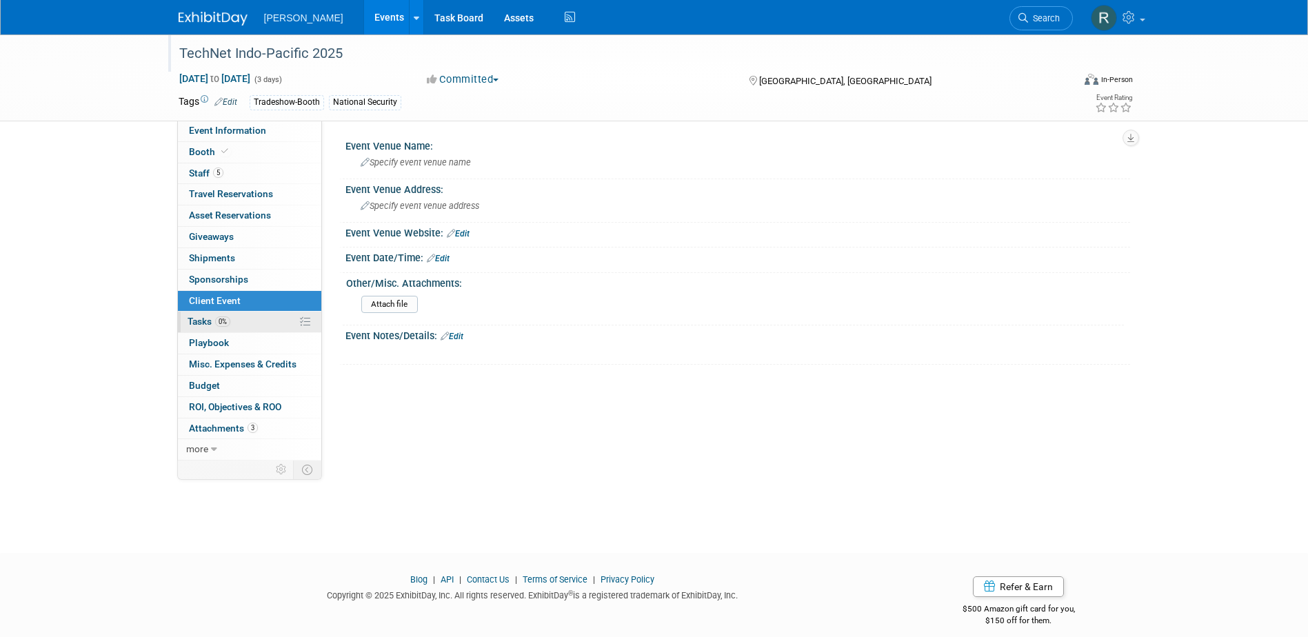
click at [200, 318] on span "Tasks 0%" at bounding box center [209, 321] width 43 height 11
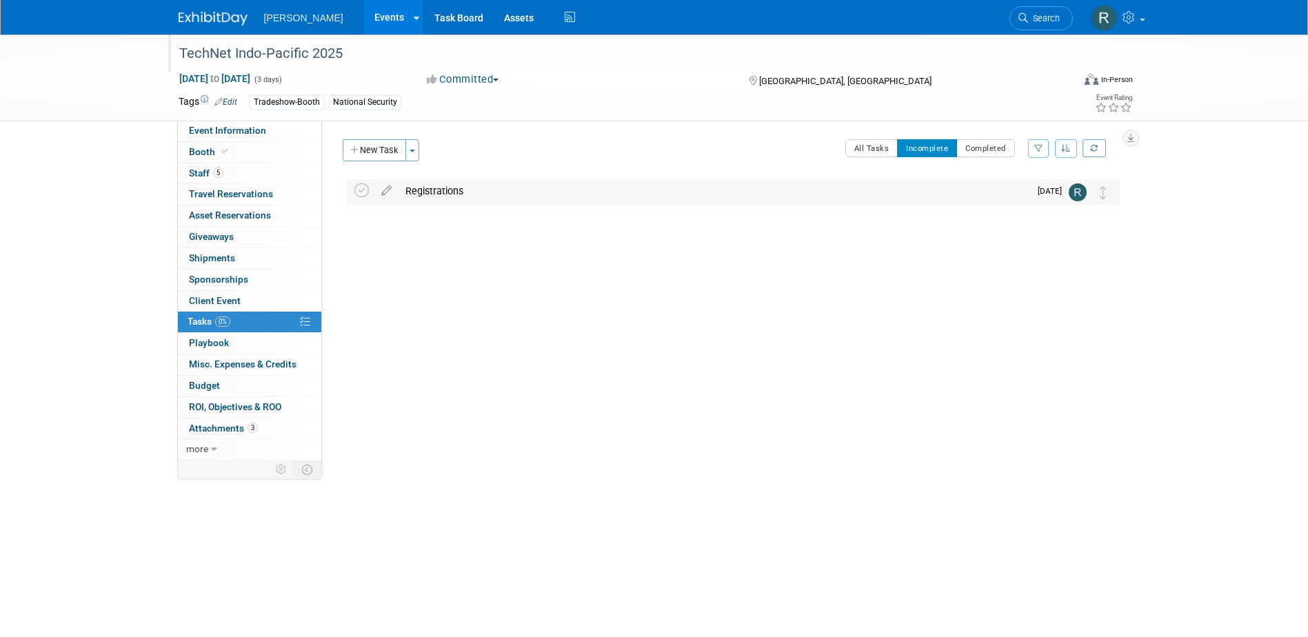
click at [423, 197] on div "Registrations" at bounding box center [713, 190] width 631 height 23
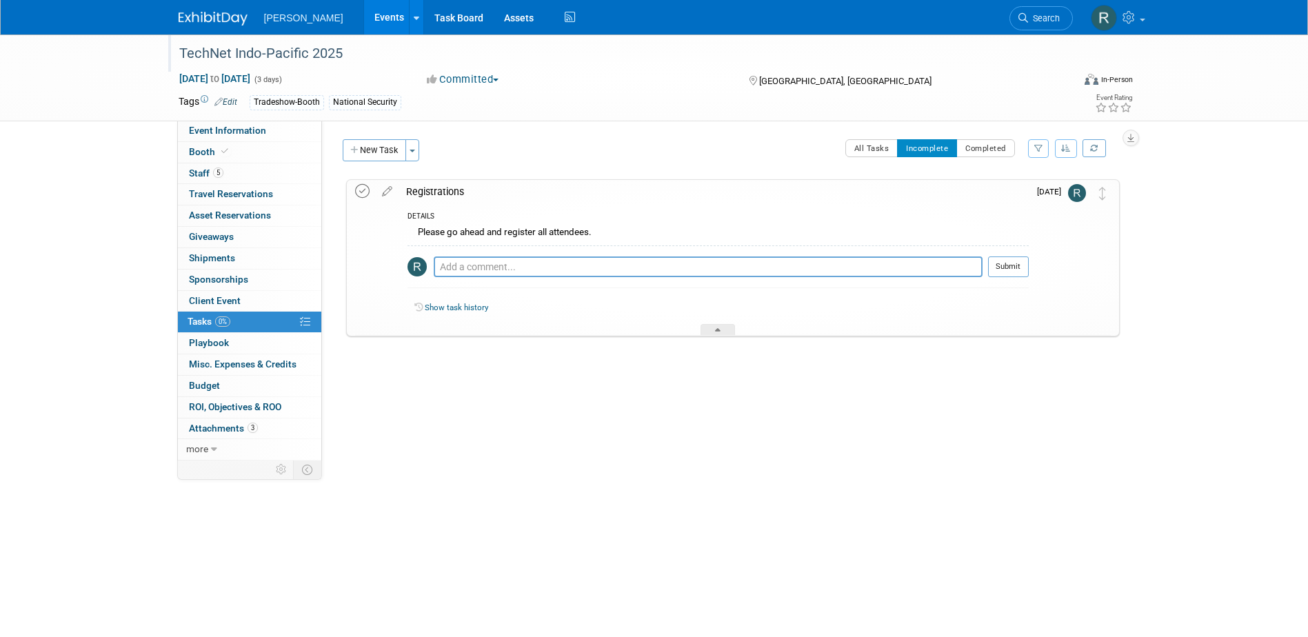
click at [358, 191] on icon at bounding box center [362, 191] width 14 height 14
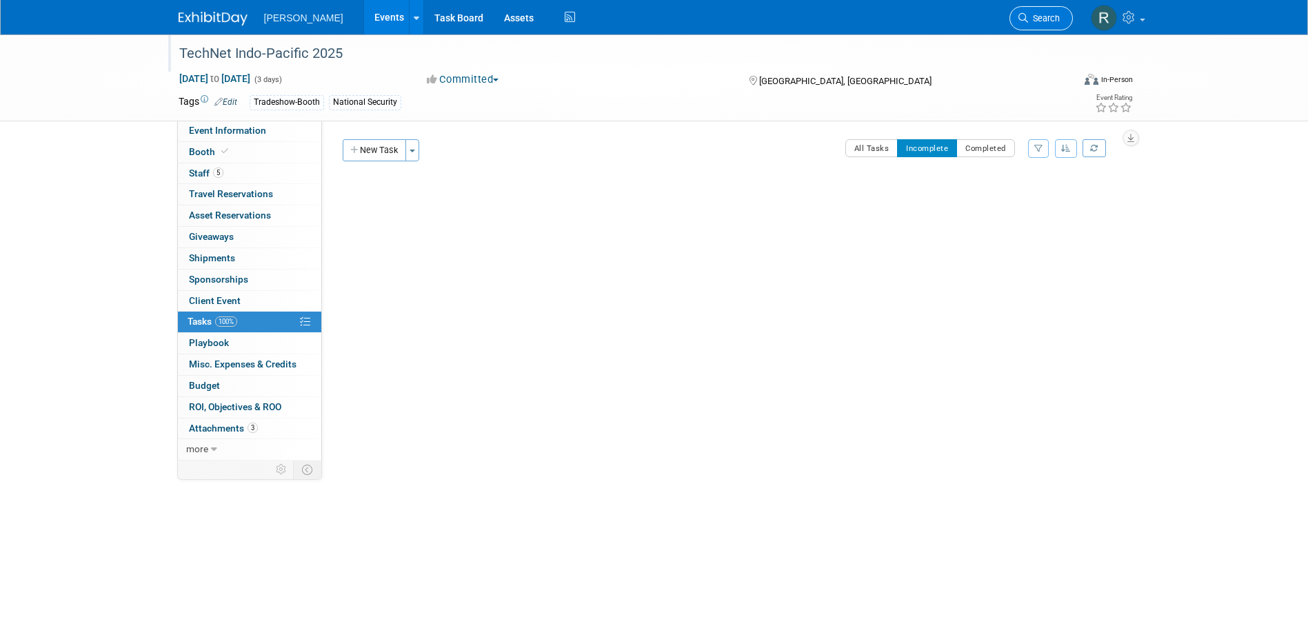
click at [1030, 19] on span "Search" at bounding box center [1044, 18] width 32 height 10
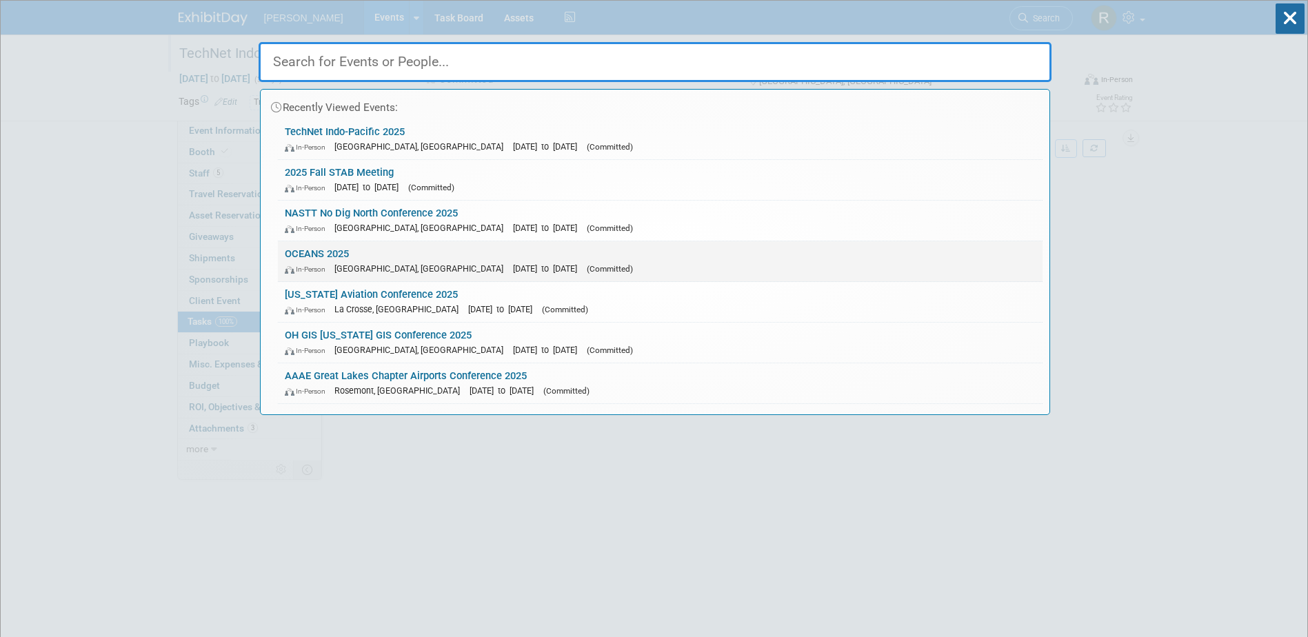
click at [362, 261] on div "In-Person Chicago, IL Sep 29, 2025 to Oct 2, 2025 (Committed)" at bounding box center [660, 268] width 751 height 14
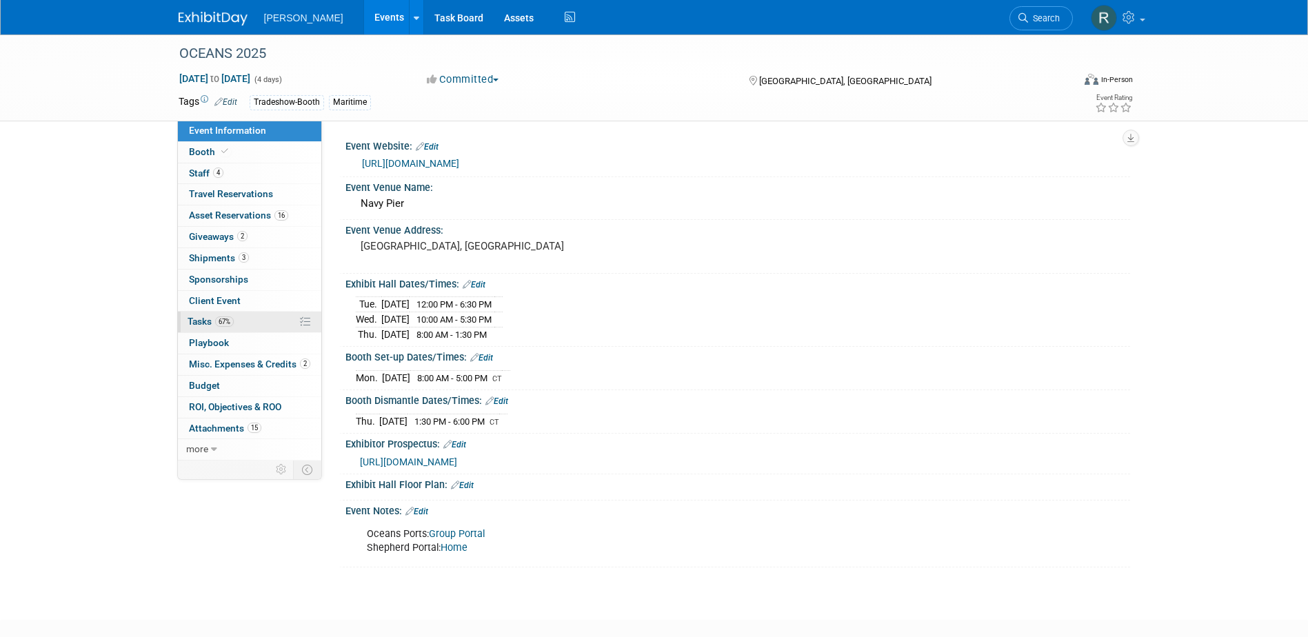
click at [210, 327] on link "67% Tasks 67%" at bounding box center [249, 322] width 143 height 21
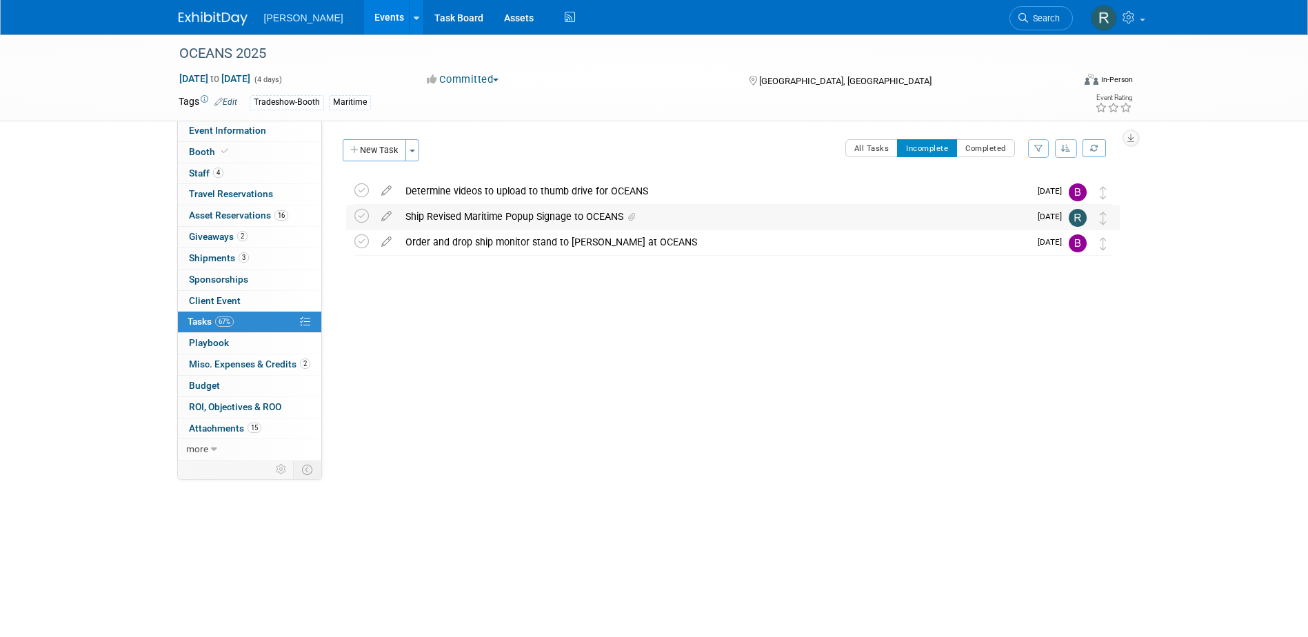
click at [486, 212] on div "Ship Revised Maritime Popup Signage to OCEANS" at bounding box center [713, 216] width 631 height 23
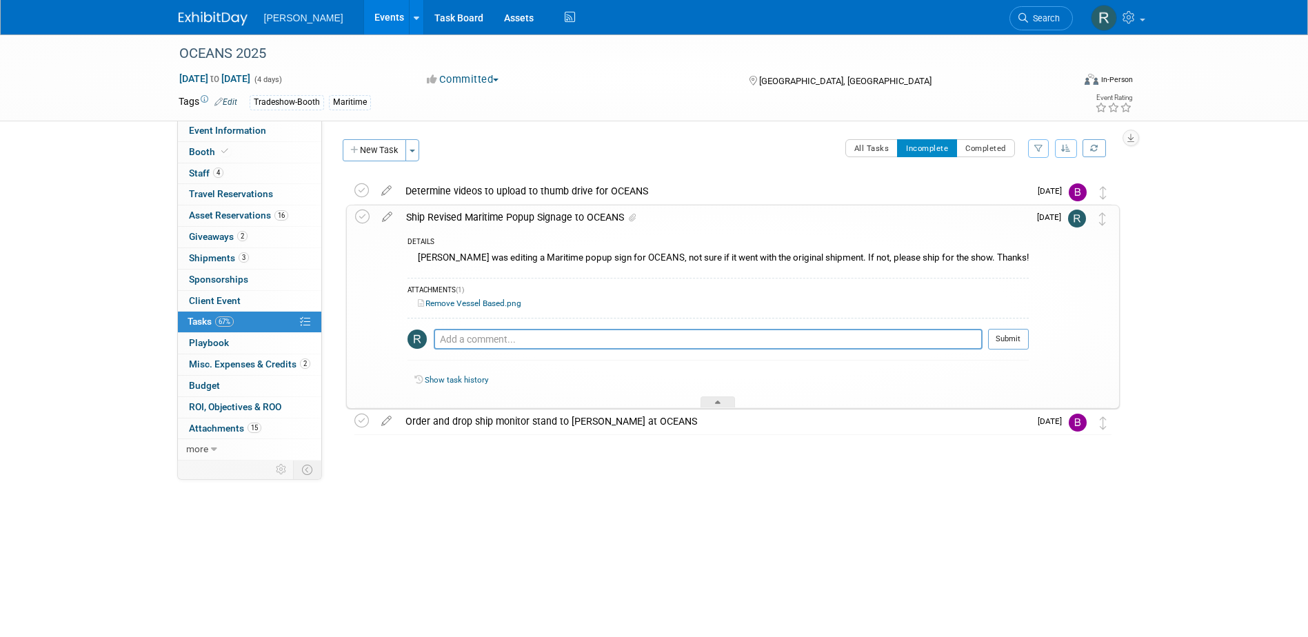
click at [487, 214] on div "Ship Revised Maritime Popup Signage to OCEANS" at bounding box center [713, 216] width 629 height 23
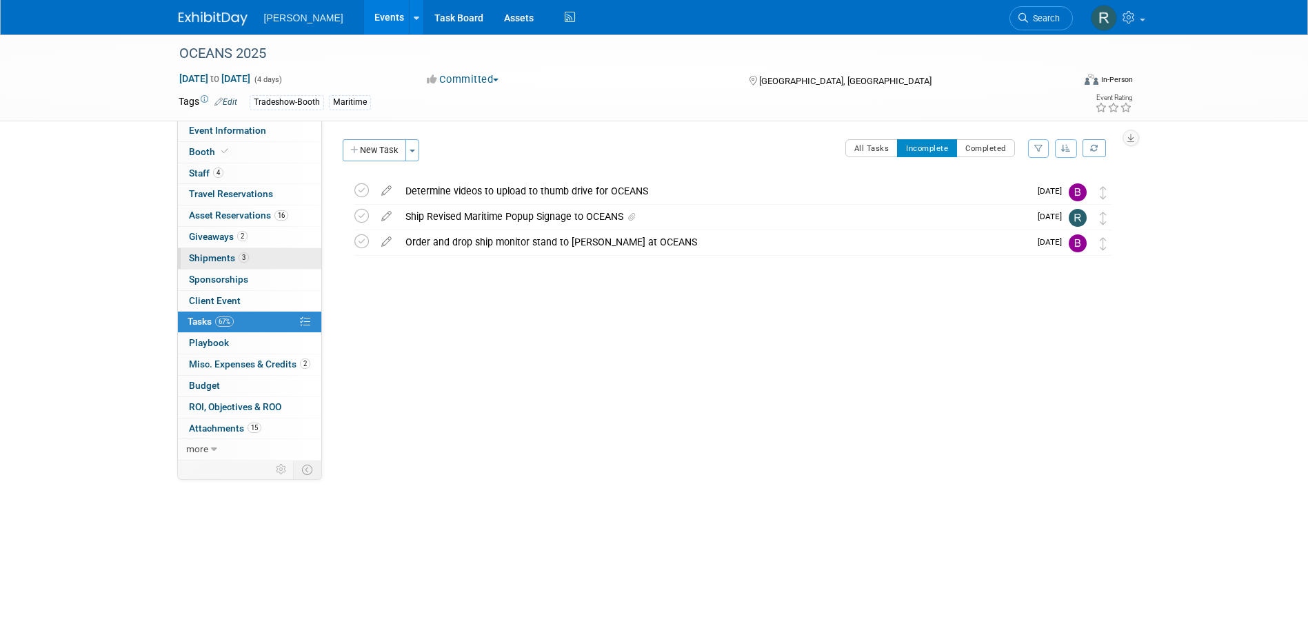
click at [241, 256] on span "3" at bounding box center [244, 257] width 10 height 10
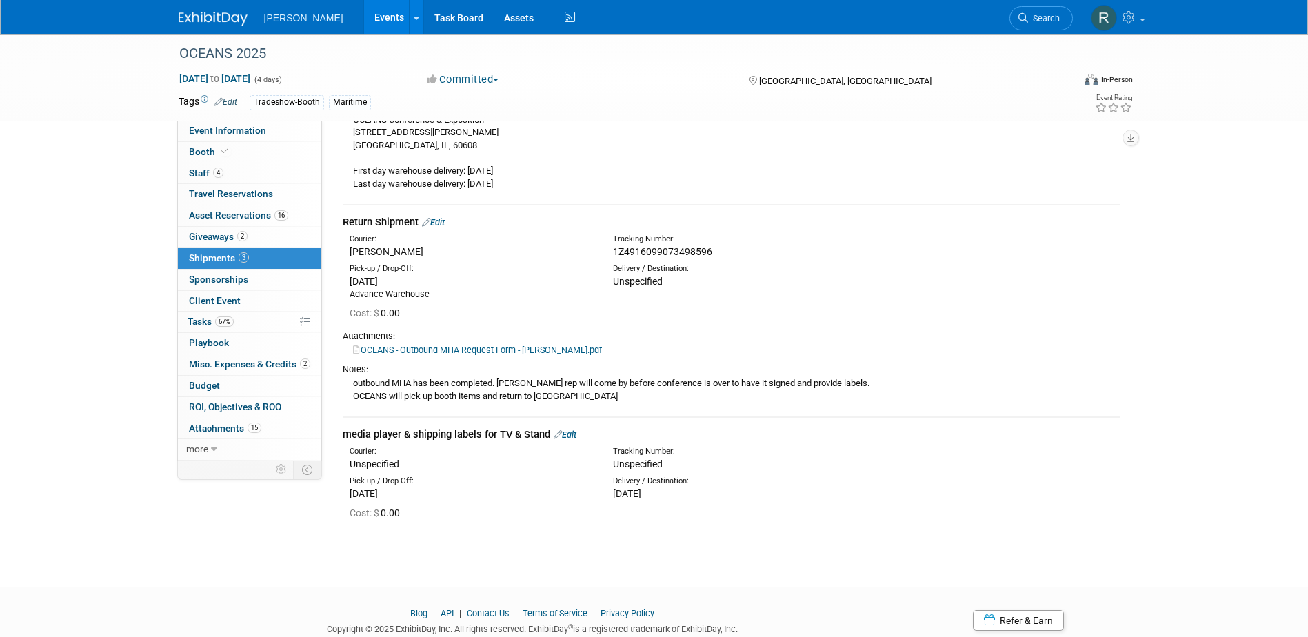
scroll to position [276, 0]
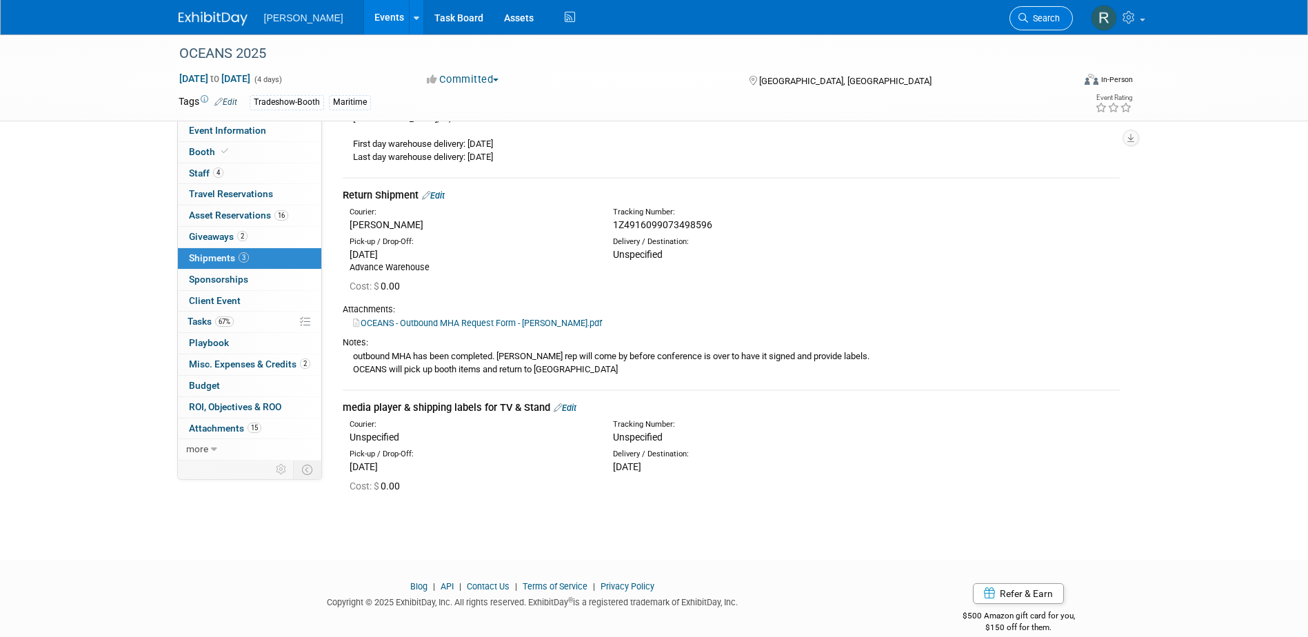
click at [1027, 10] on link "Search" at bounding box center [1040, 18] width 63 height 24
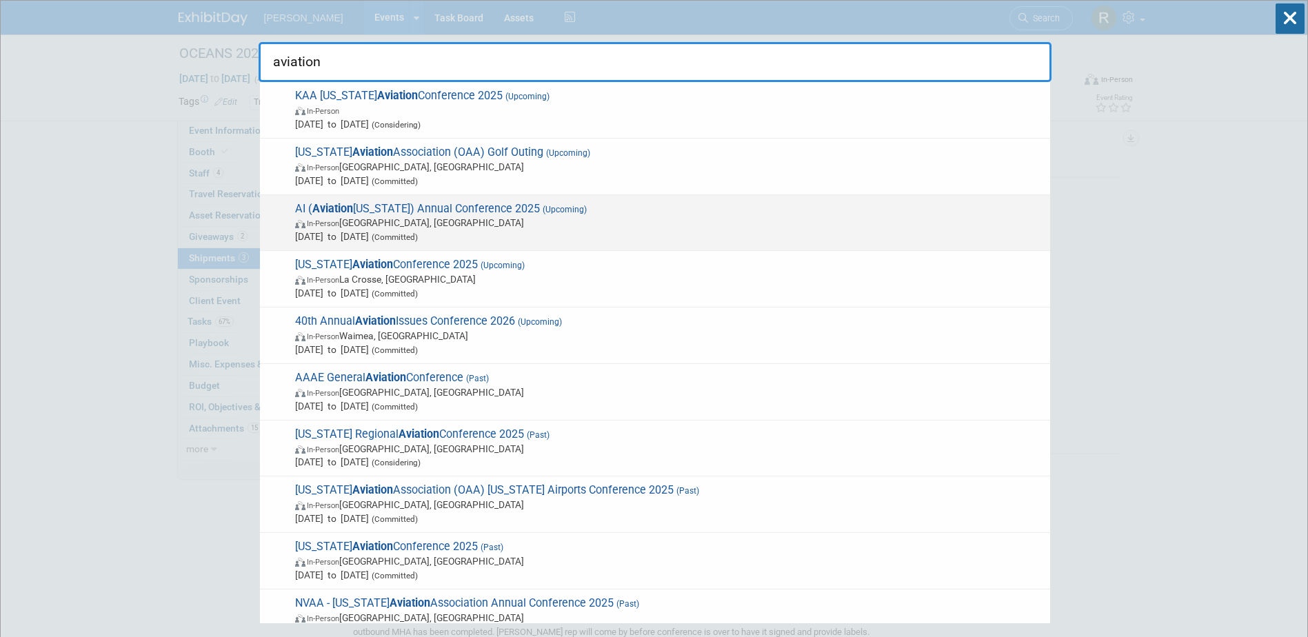
type input "aviation"
click at [524, 221] on span "In-Person South Bend, IN" at bounding box center [669, 223] width 748 height 14
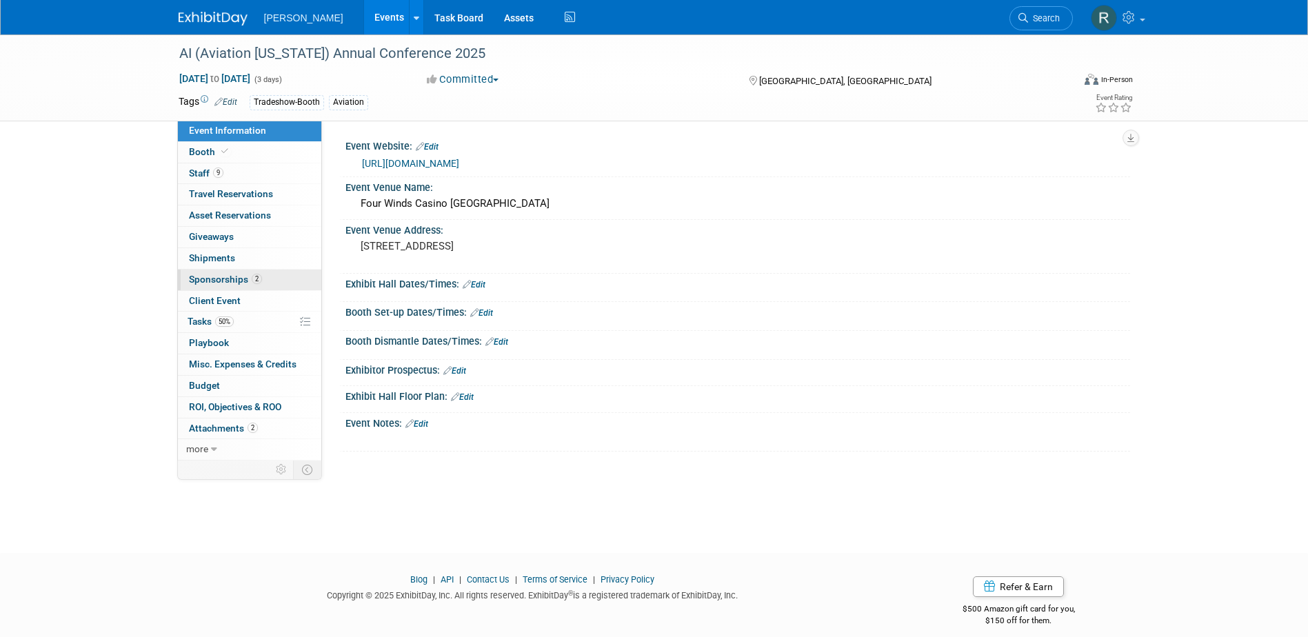
click at [242, 277] on span "Sponsorships 2" at bounding box center [225, 279] width 73 height 11
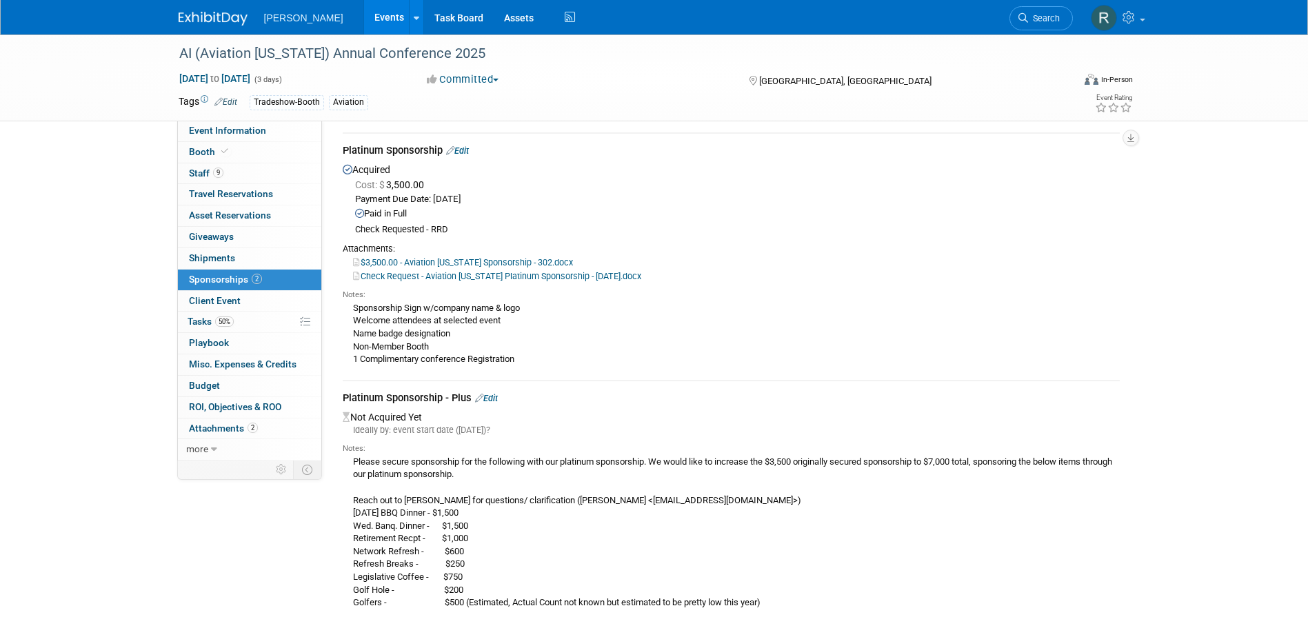
scroll to position [69, 0]
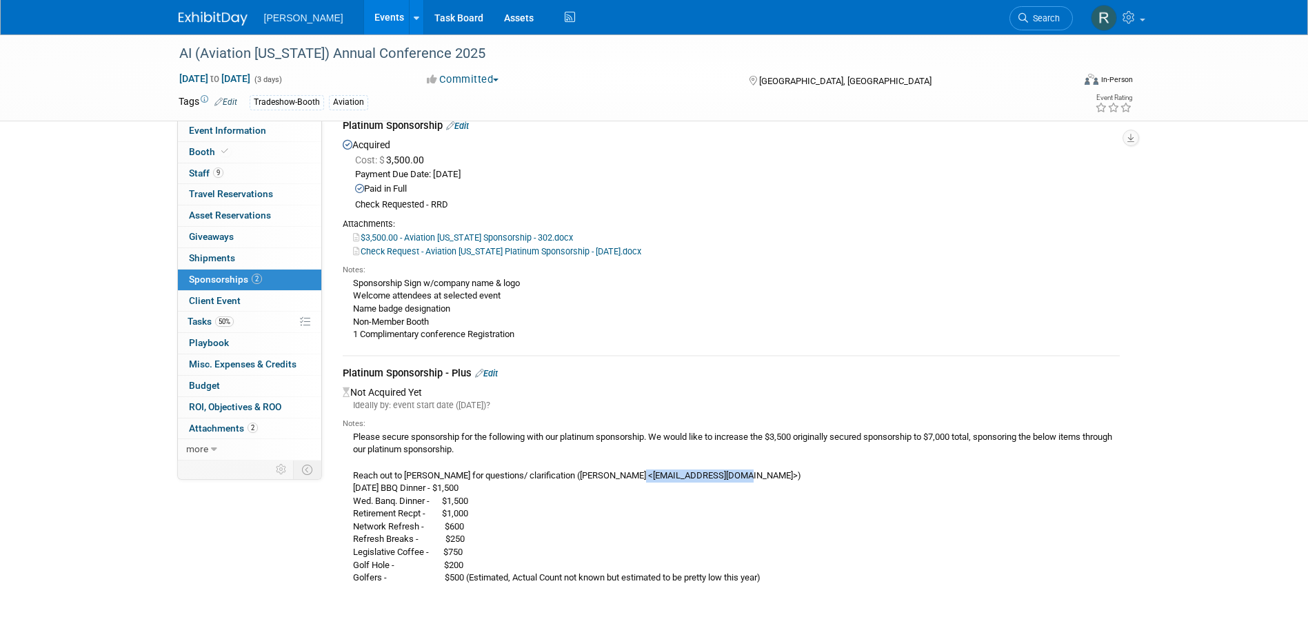
drag, startPoint x: 632, startPoint y: 472, endPoint x: 734, endPoint y: 480, distance: 102.3
click at [734, 480] on div "Please secure sponsorship for the following with our platinum sponsorship. We w…" at bounding box center [731, 506] width 777 height 155
copy div "kspurucker99@gmail.com"
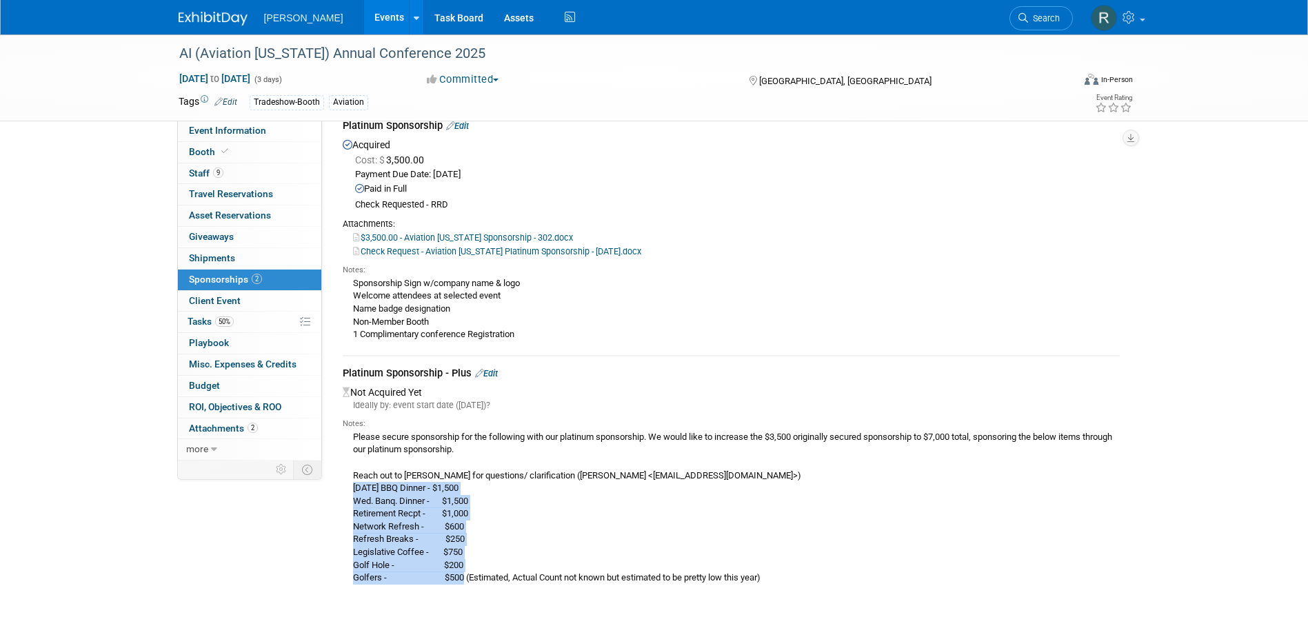
drag, startPoint x: 353, startPoint y: 487, endPoint x: 469, endPoint y: 580, distance: 148.6
click at [469, 580] on div "Please secure sponsorship for the following with our platinum sponsorship. We w…" at bounding box center [731, 506] width 777 height 155
copy div "Tuesday BBQ Dinner - $1,500 Wed. Banq. Dinner - $1,500 Retirement Recpt - $1,00…"
click at [210, 321] on span "Tasks 50%" at bounding box center [211, 321] width 46 height 11
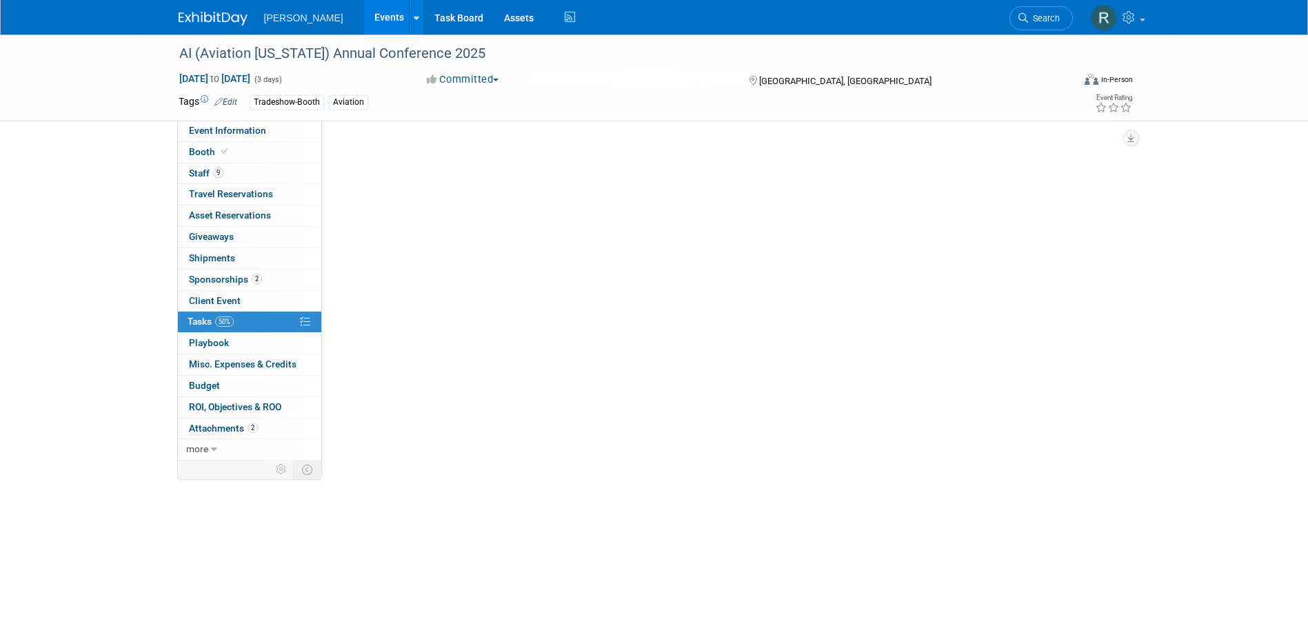
scroll to position [0, 0]
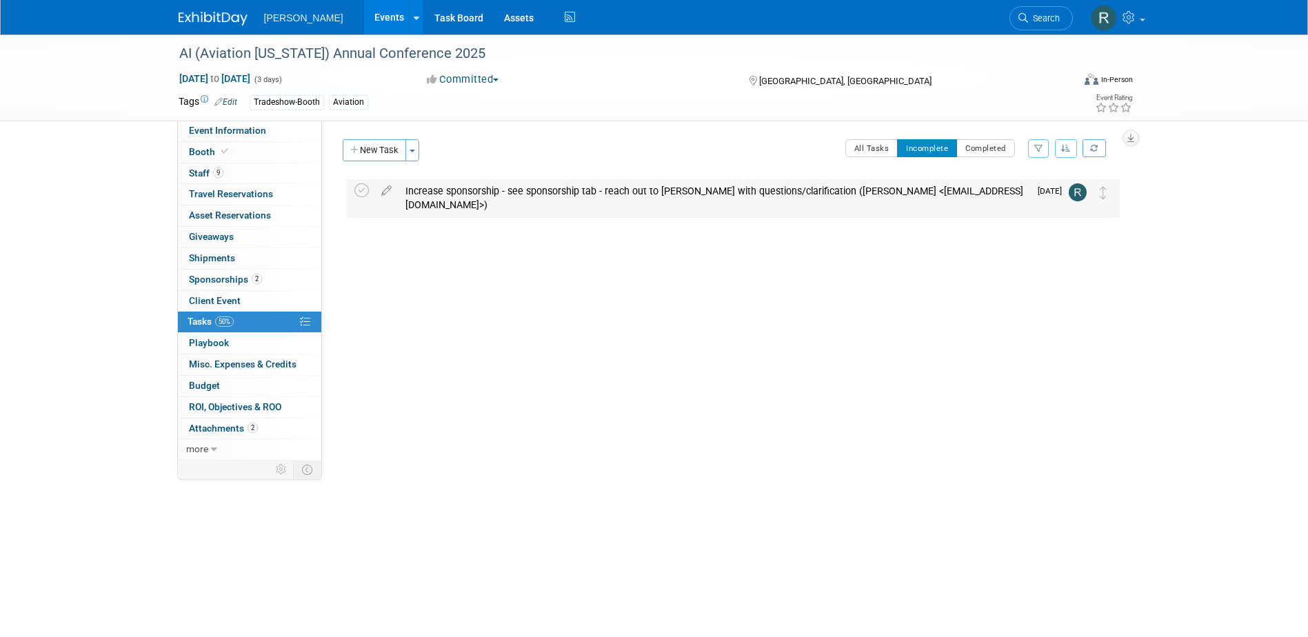
click at [449, 202] on div "Increase sponsorship - see sponsorship tab - reach out to Kim Purucker with que…" at bounding box center [713, 198] width 631 height 38
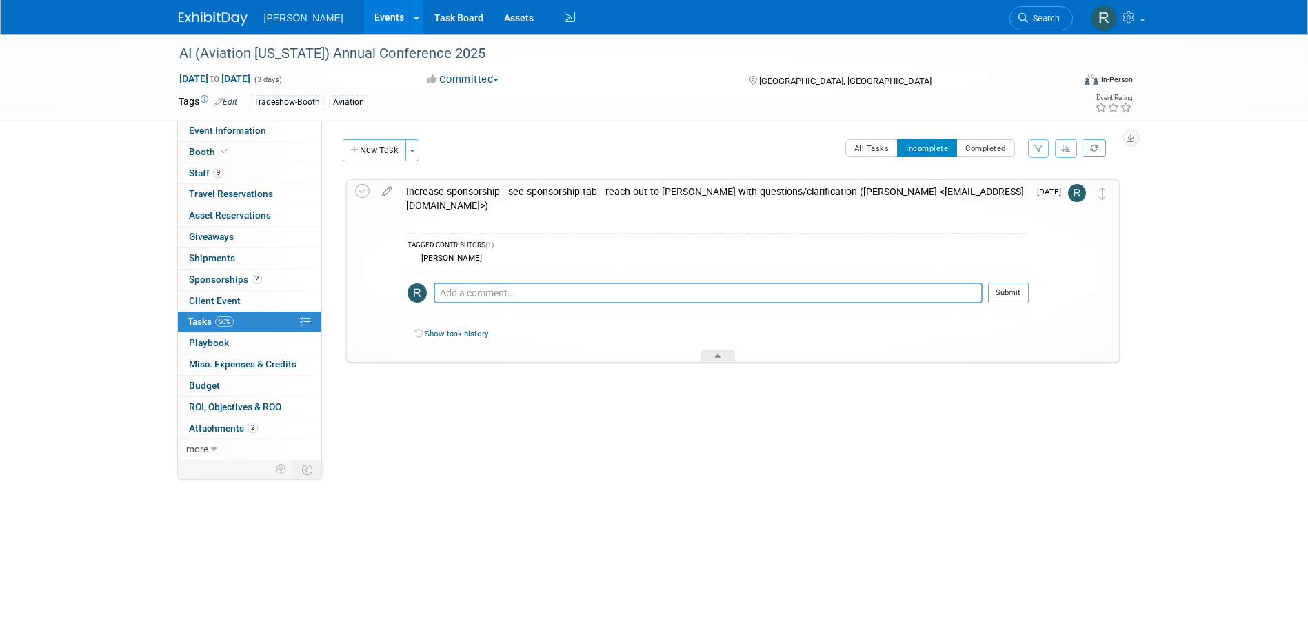
click at [458, 297] on textarea at bounding box center [708, 293] width 549 height 21
click at [1042, 18] on span "Search" at bounding box center [1044, 18] width 32 height 10
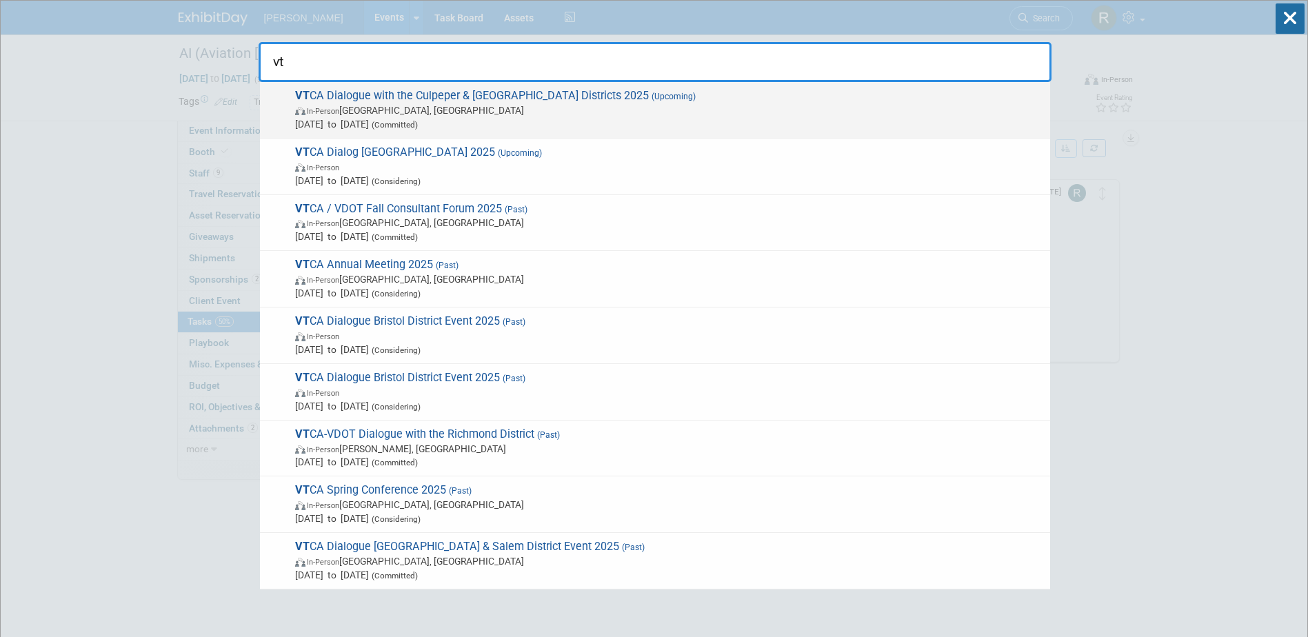
type input "vt"
click at [487, 99] on span "VT CA Dialogue with the Culpeper & Fredericksburg Districts 2025 (Upcoming) In-…" at bounding box center [667, 110] width 752 height 42
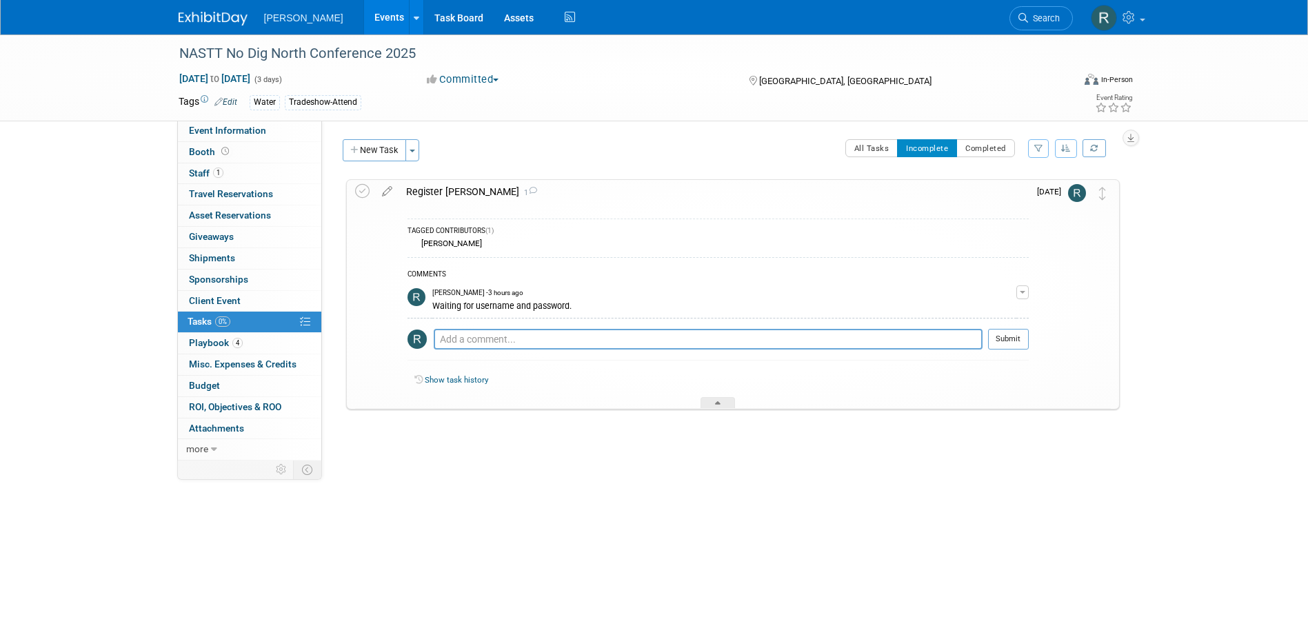
click at [1033, 15] on span "Search" at bounding box center [1044, 18] width 32 height 10
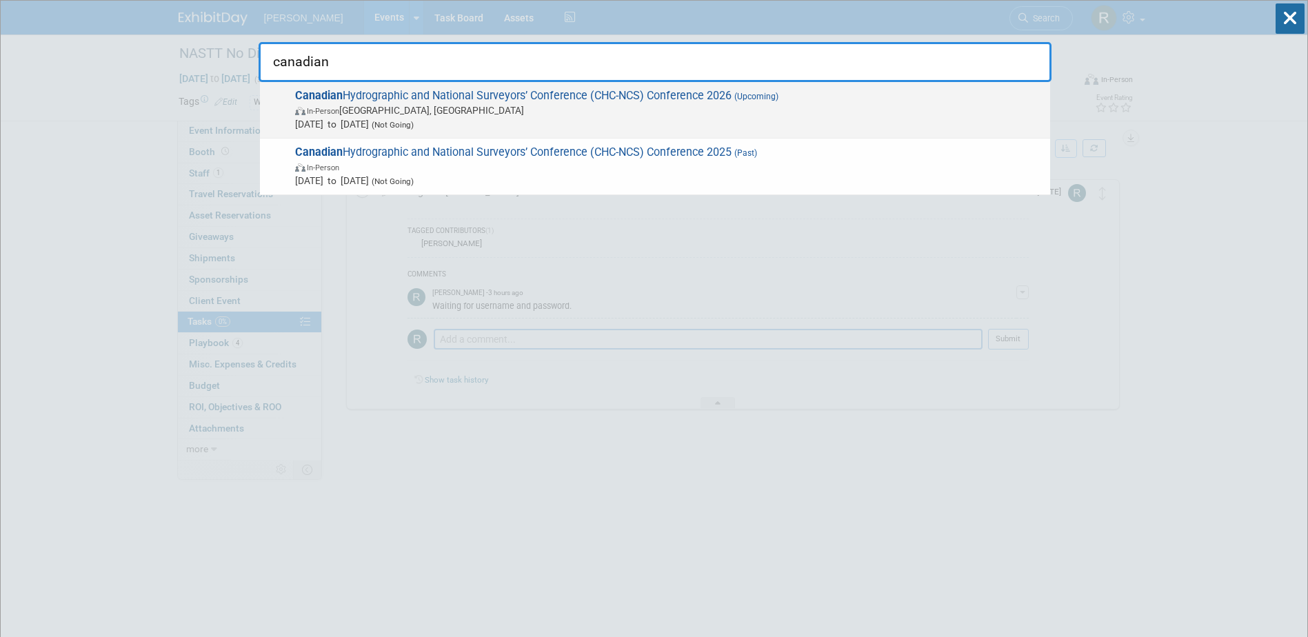
type input "canadian"
click at [636, 118] on span "Apr 27, 2026 to Apr 30, 2026 (Not Going)" at bounding box center [669, 124] width 748 height 14
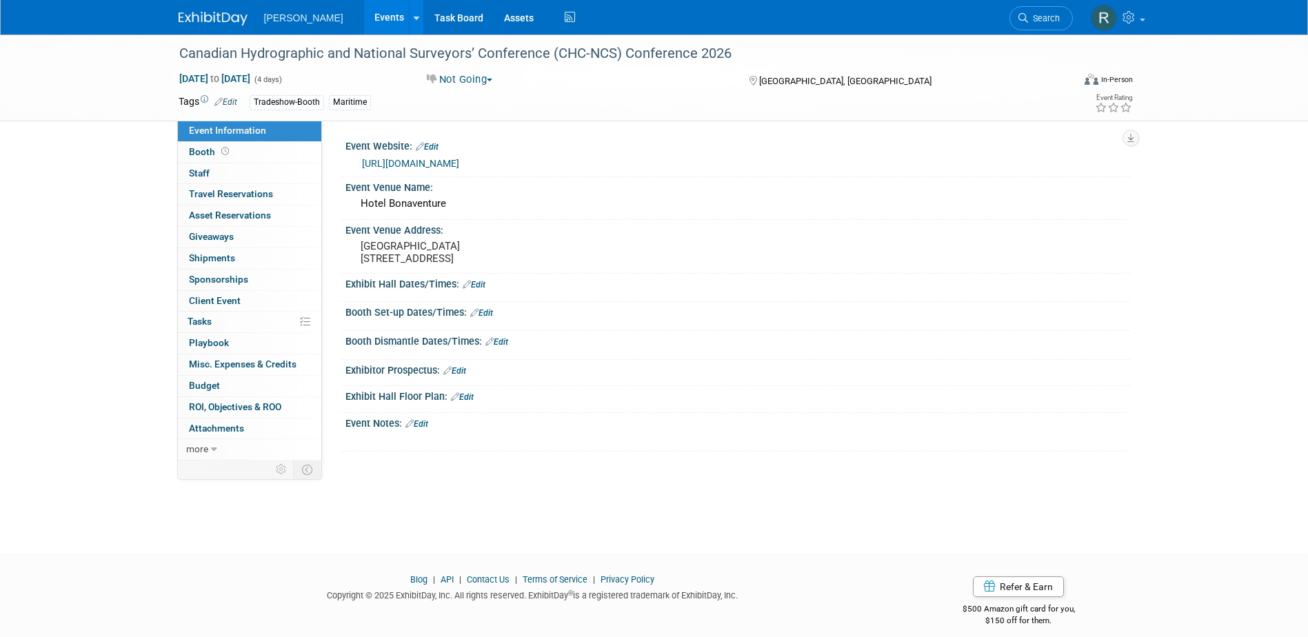
click at [433, 161] on link "[URL][DOMAIN_NAME]" at bounding box center [410, 163] width 97 height 11
click at [245, 154] on link "Booth" at bounding box center [249, 152] width 143 height 21
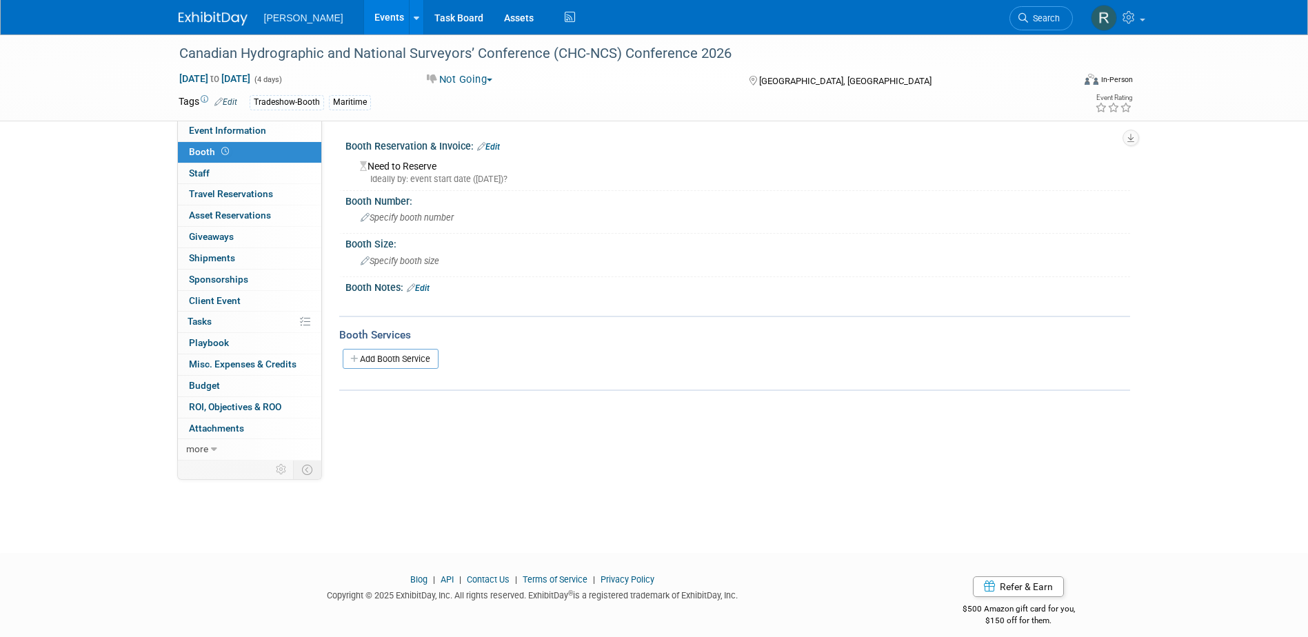
click at [491, 148] on link "Edit" at bounding box center [488, 147] width 23 height 10
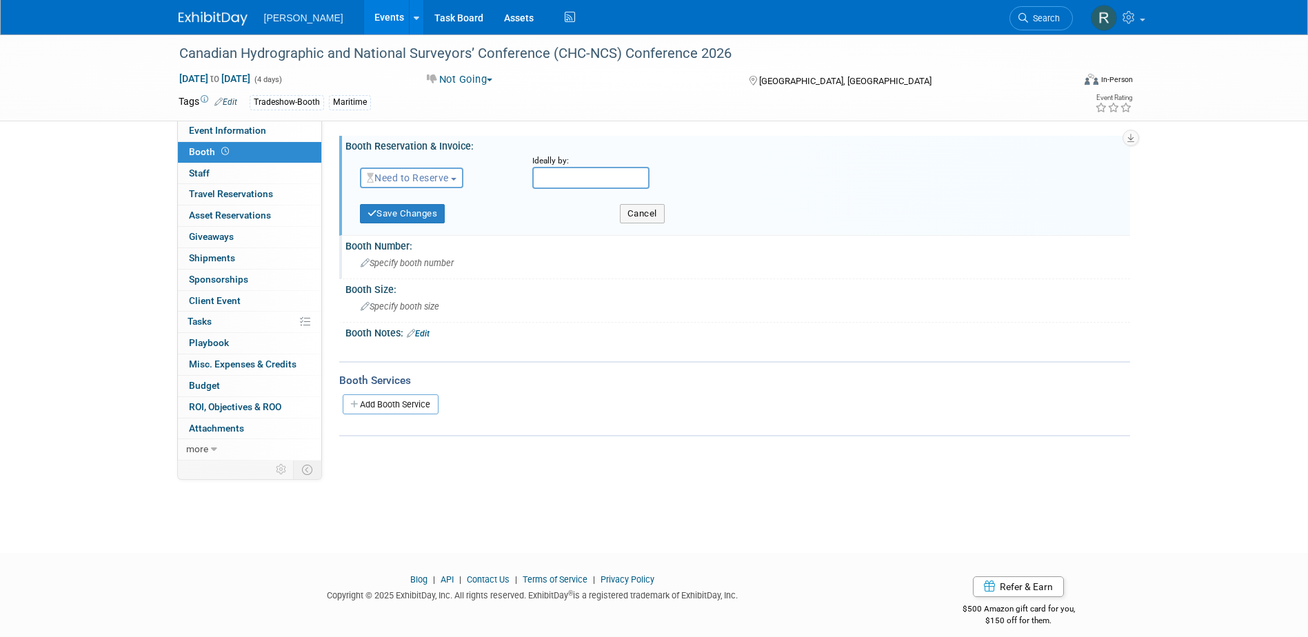
click at [410, 268] on div "Specify booth number" at bounding box center [738, 262] width 764 height 21
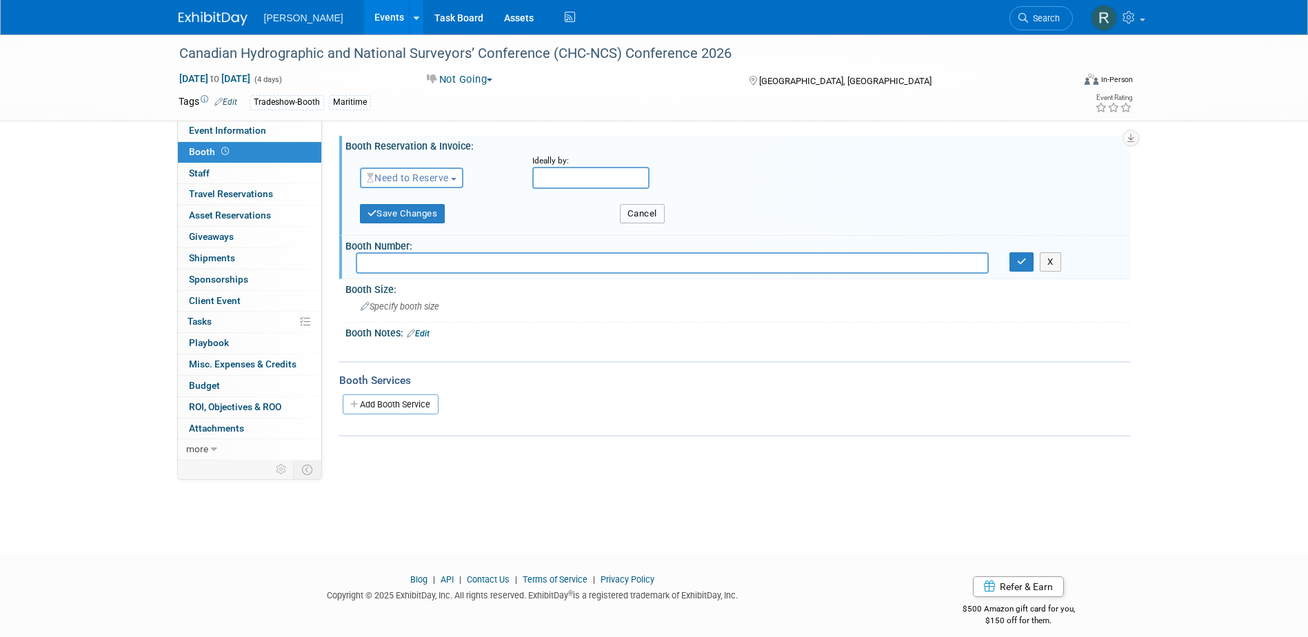
click at [628, 212] on button "Cancel" at bounding box center [642, 213] width 45 height 19
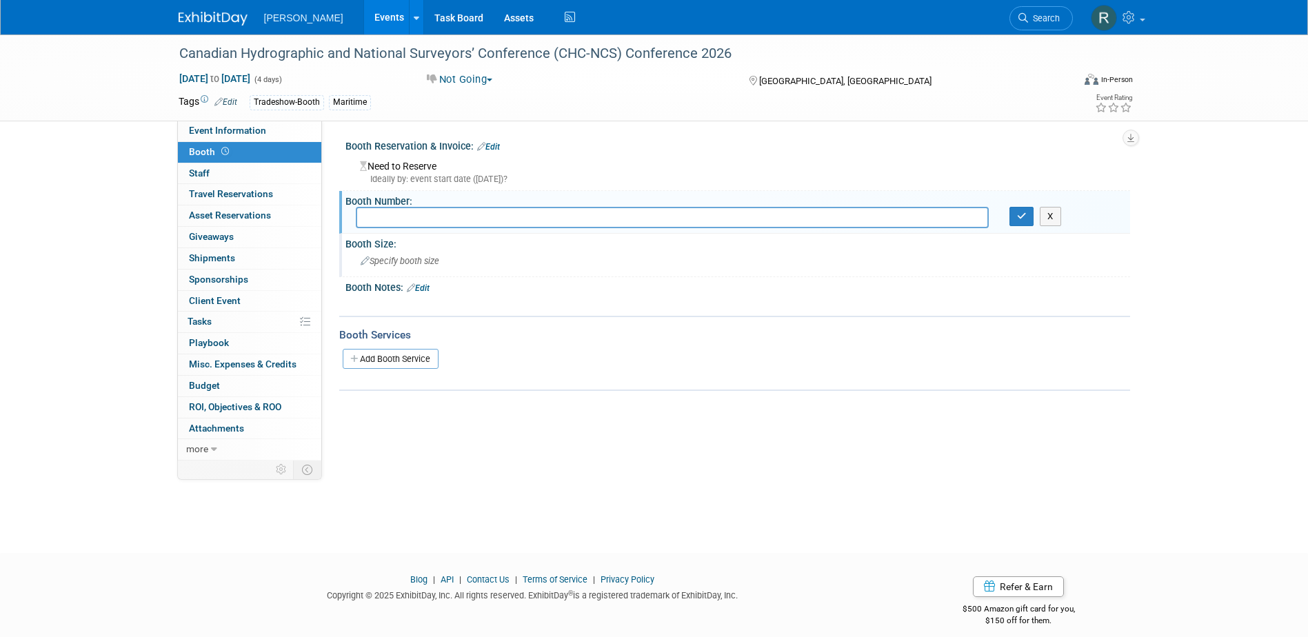
click at [421, 263] on span "Specify booth size" at bounding box center [400, 261] width 79 height 10
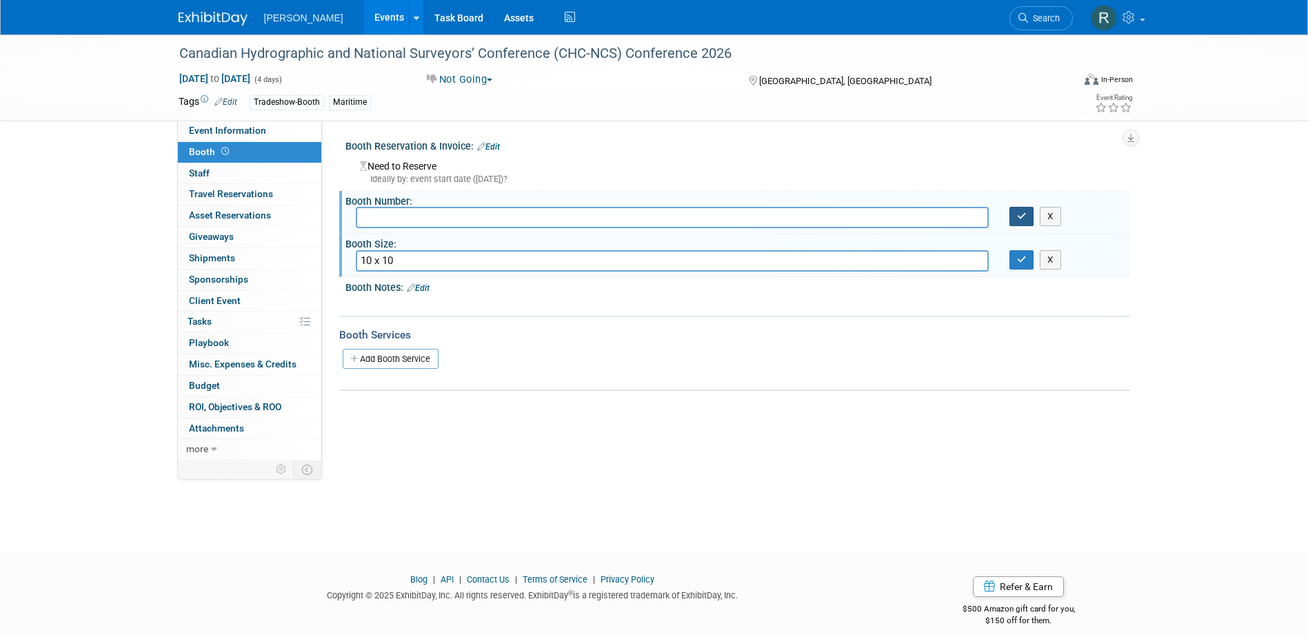
type input "10 x 10"
click at [1020, 221] on button "button" at bounding box center [1021, 216] width 25 height 19
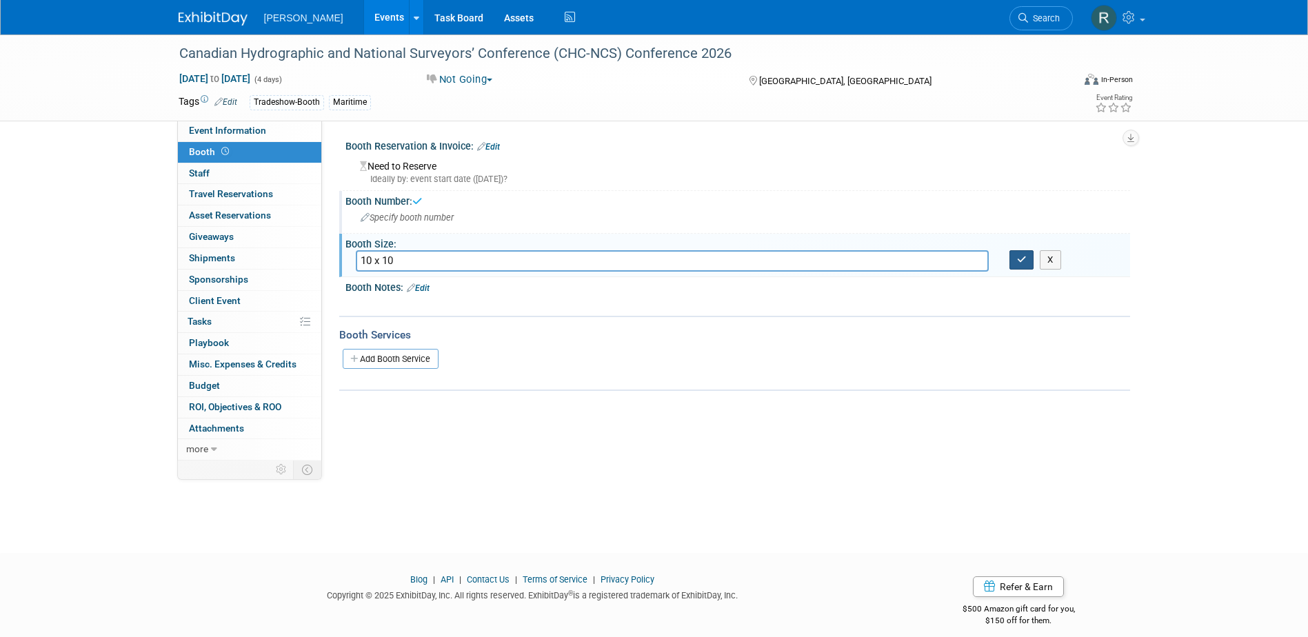
click at [1020, 262] on icon "button" at bounding box center [1022, 259] width 10 height 9
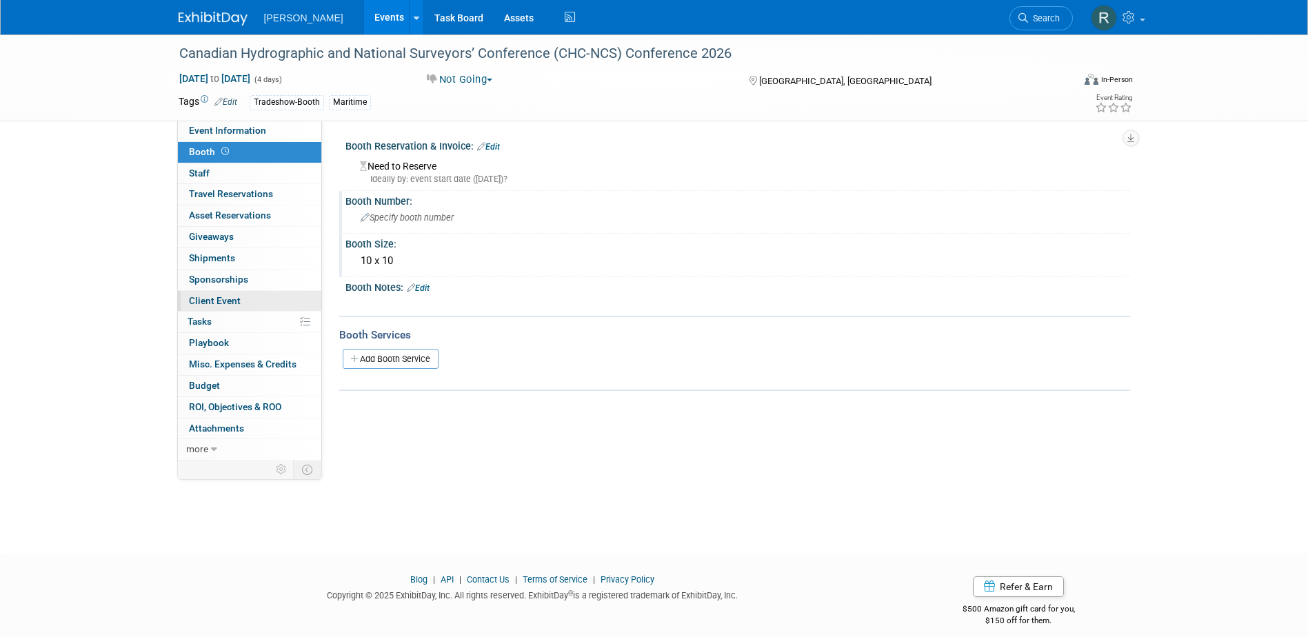
drag, startPoint x: 252, startPoint y: 316, endPoint x: 271, endPoint y: 304, distance: 22.9
click at [252, 316] on link "0% Tasks 0%" at bounding box center [249, 322] width 143 height 21
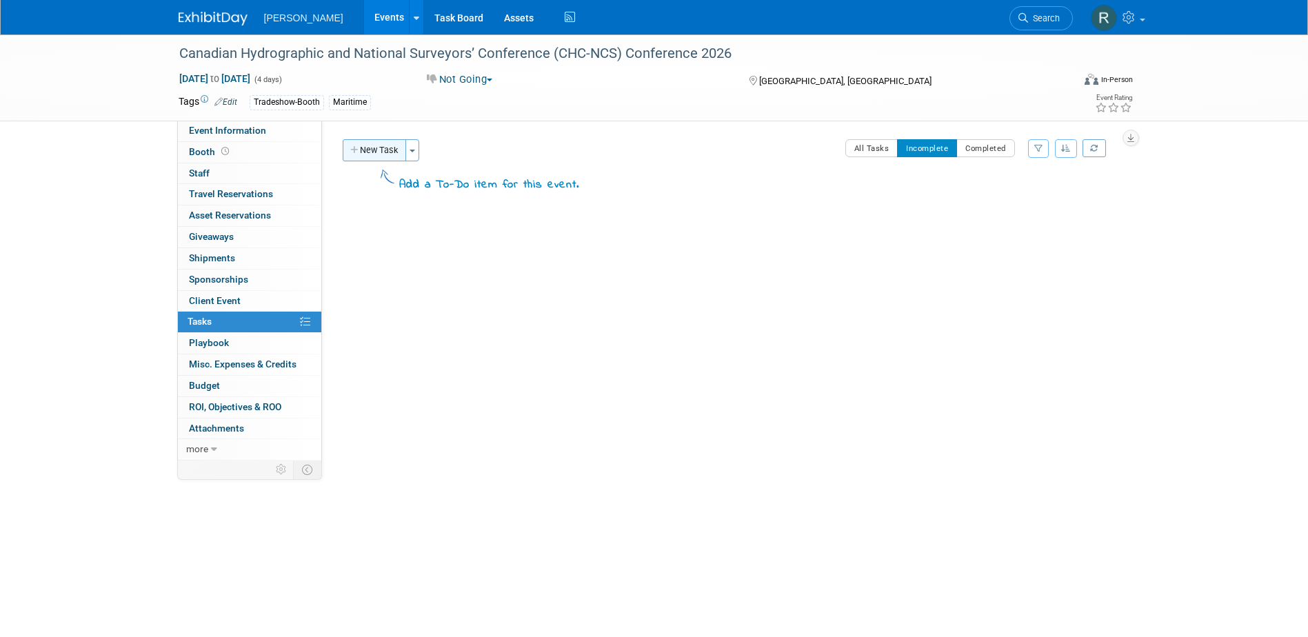
click at [384, 153] on button "New Task" at bounding box center [374, 150] width 63 height 22
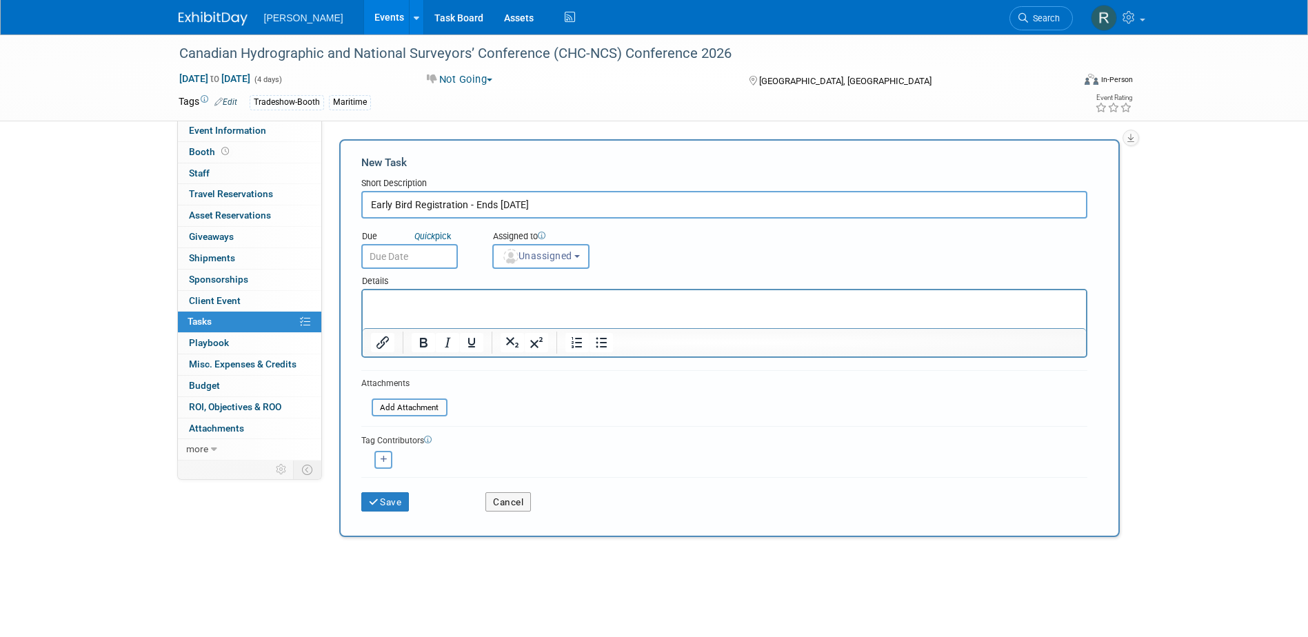
type input "Early Bird Registration - Ends 3.8.26"
click at [428, 259] on input "text" at bounding box center [409, 256] width 97 height 25
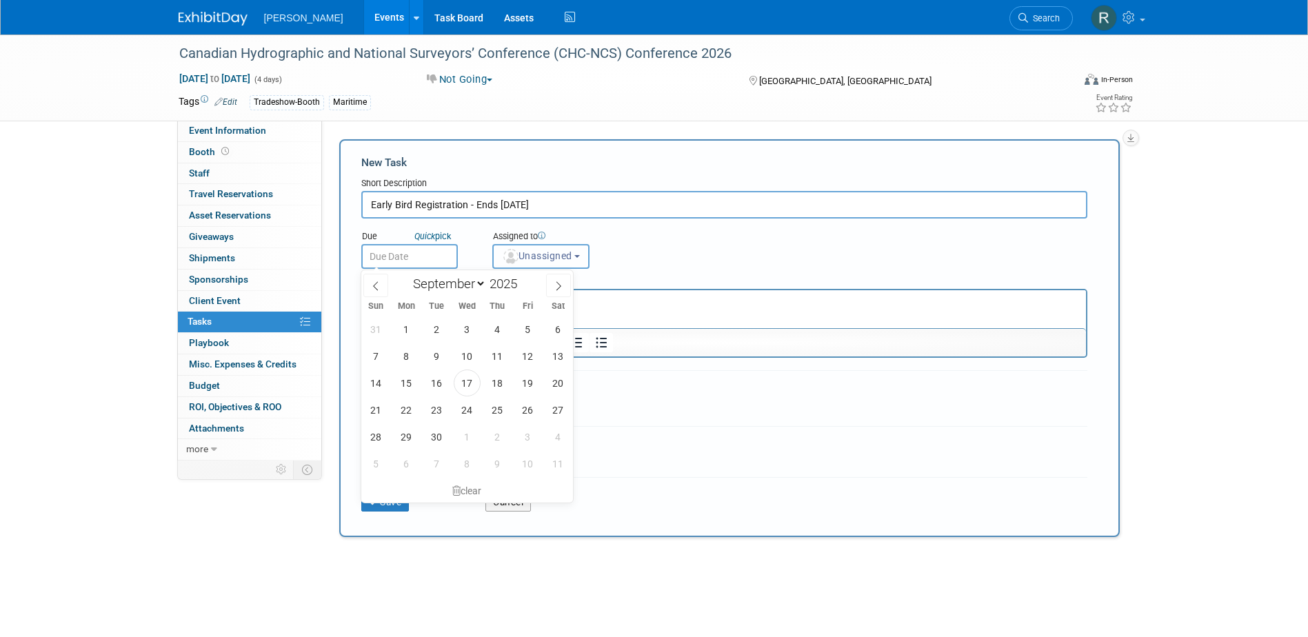
click at [580, 256] on b "button" at bounding box center [577, 256] width 6 height 3
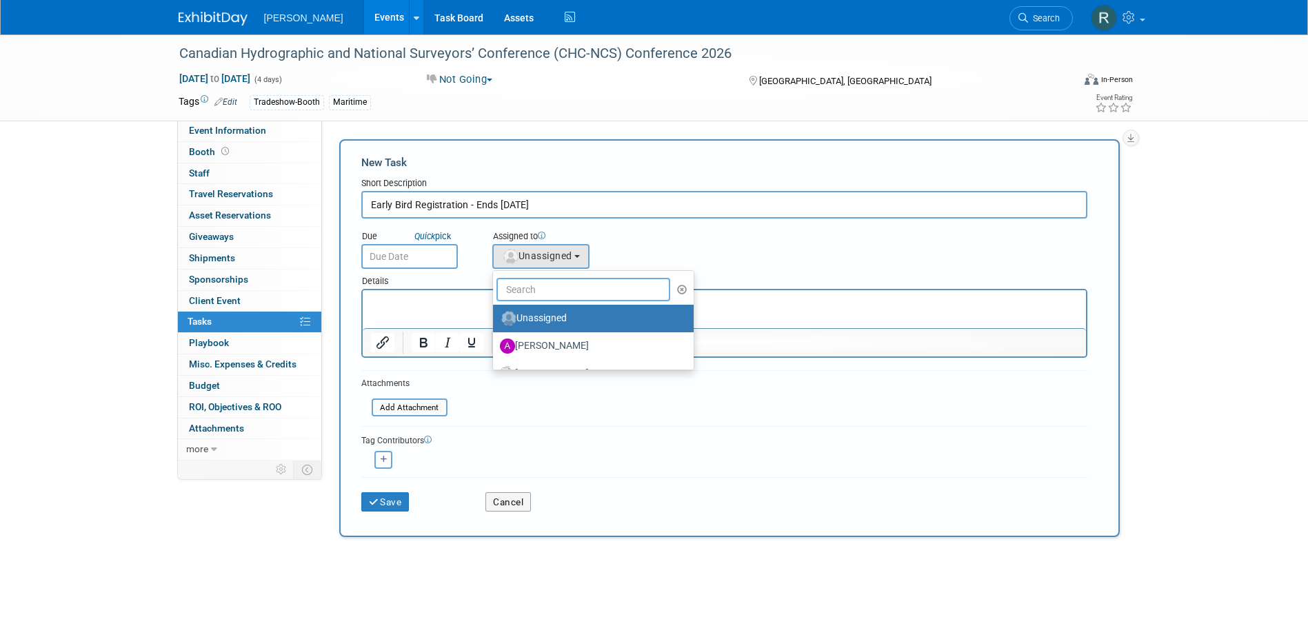
click at [558, 283] on input "text" at bounding box center [583, 289] width 174 height 23
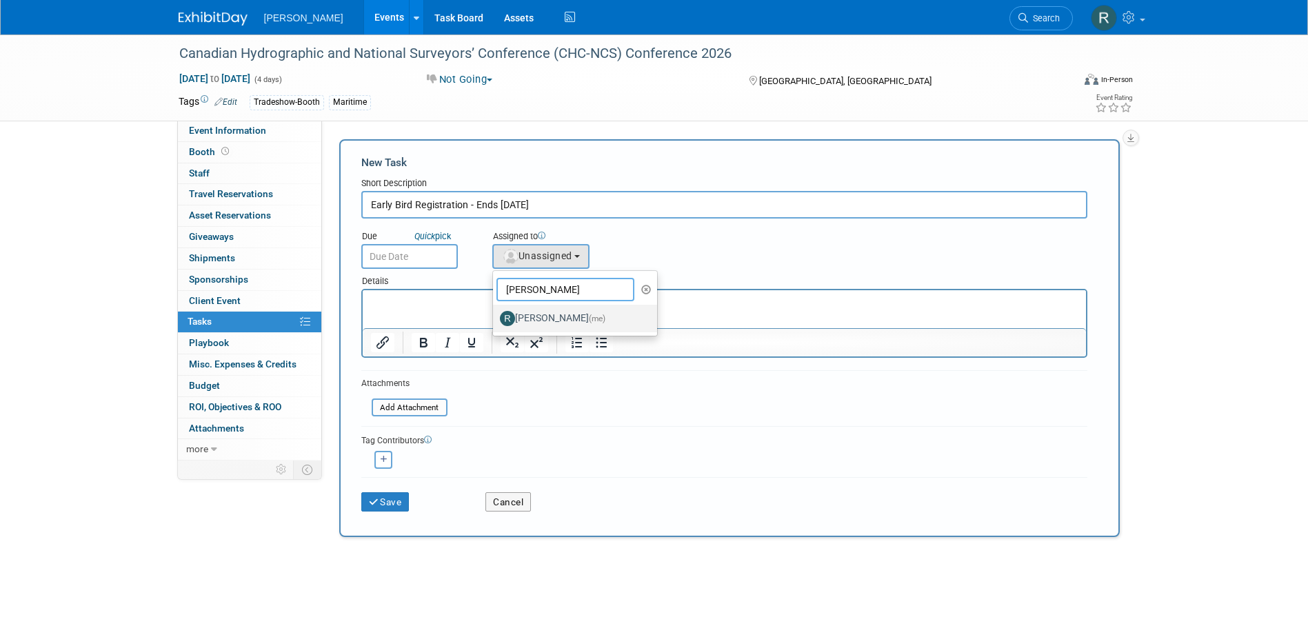
type input "[PERSON_NAME]"
click at [554, 317] on label "Rebecca Deis (me)" at bounding box center [572, 318] width 144 height 22
click at [495, 317] on input "Rebecca Deis (me)" at bounding box center [490, 316] width 9 height 9
select select "844a177d-a181-44ff-a72a-5731d68e4351"
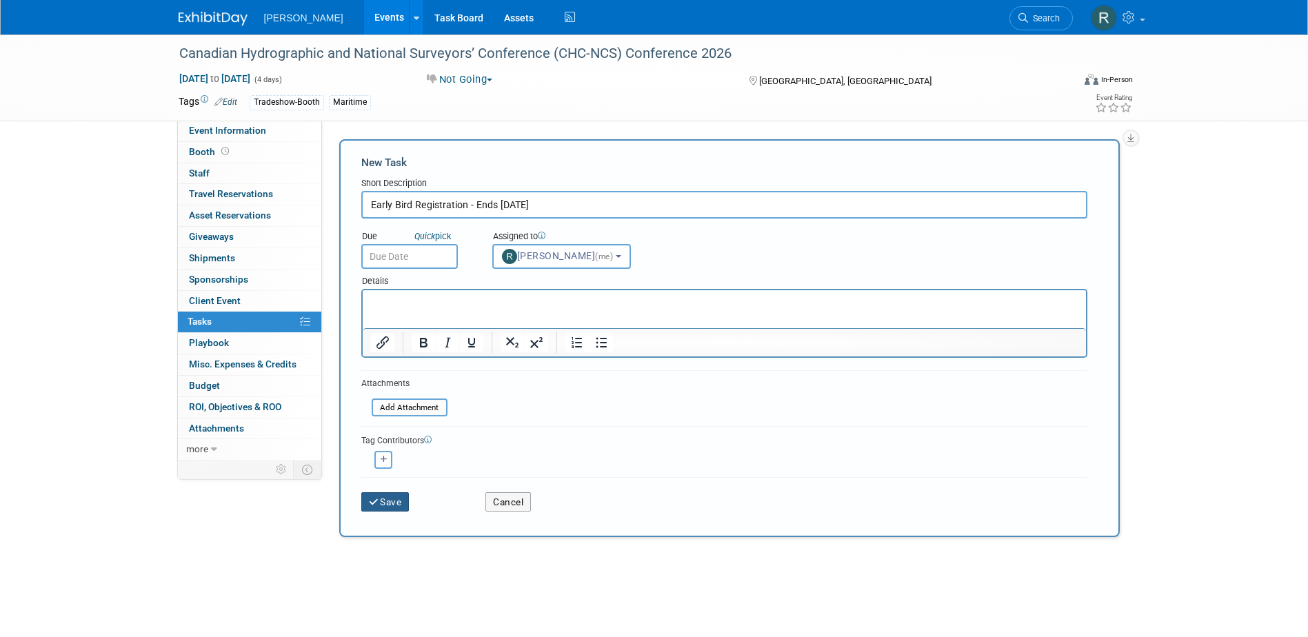
click at [393, 498] on button "Save" at bounding box center [385, 501] width 48 height 19
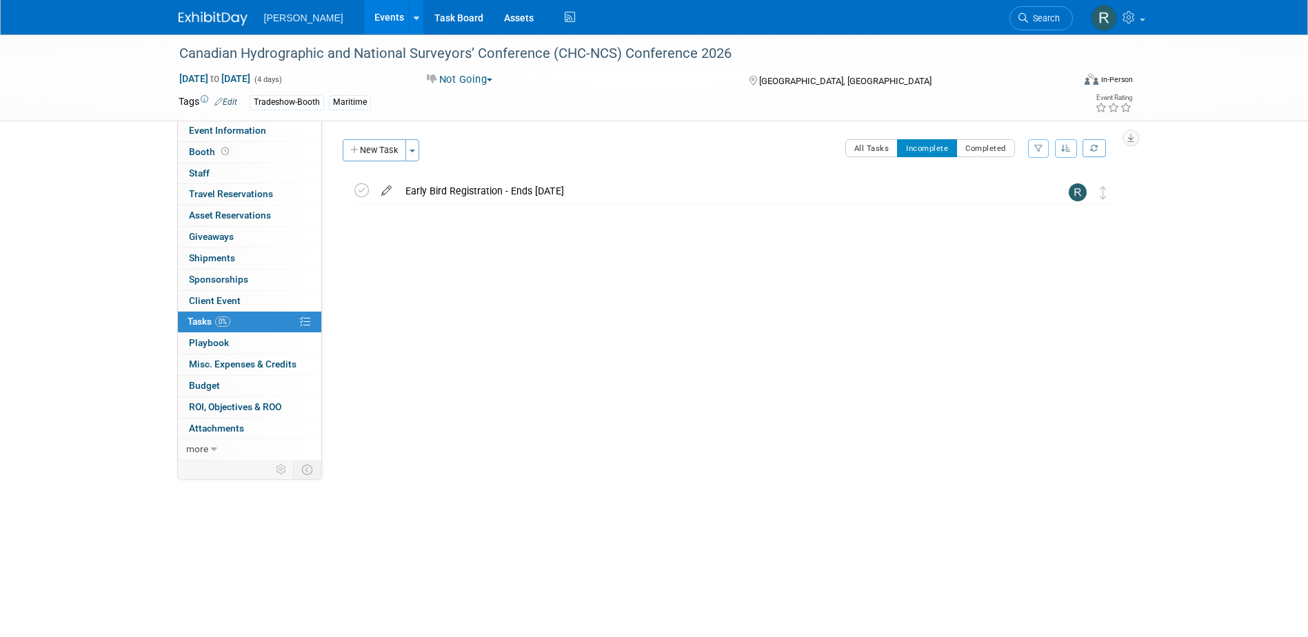
click at [387, 188] on icon at bounding box center [386, 187] width 24 height 17
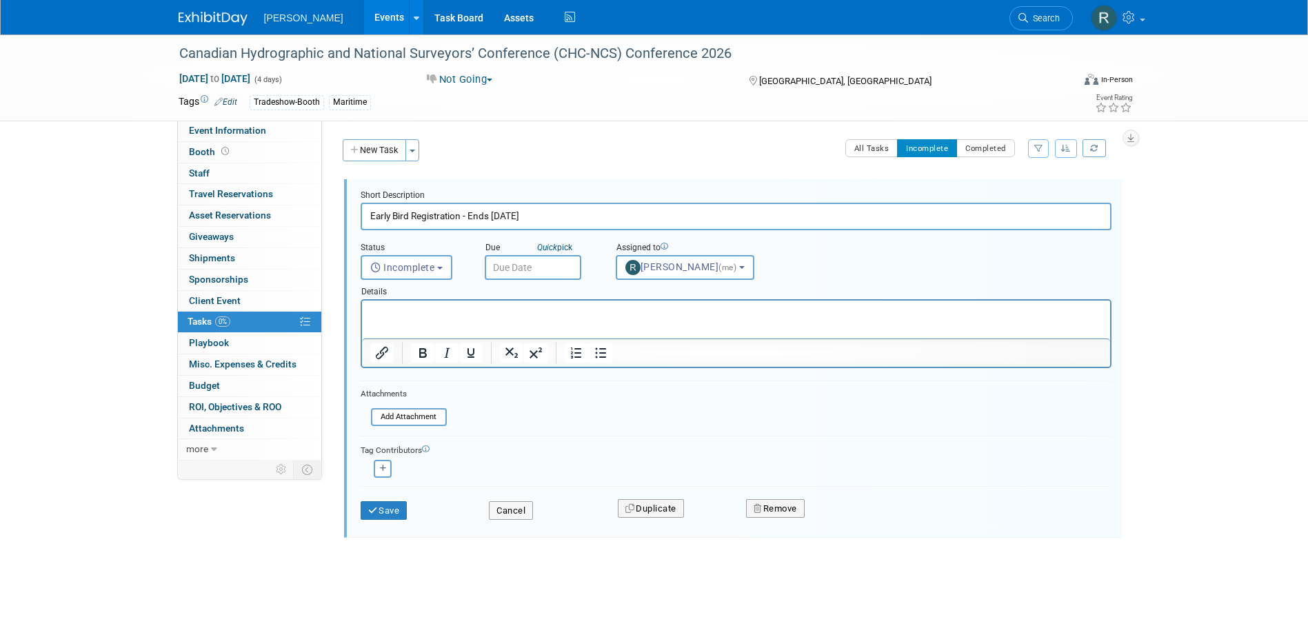
click at [517, 267] on input "text" at bounding box center [533, 267] width 97 height 25
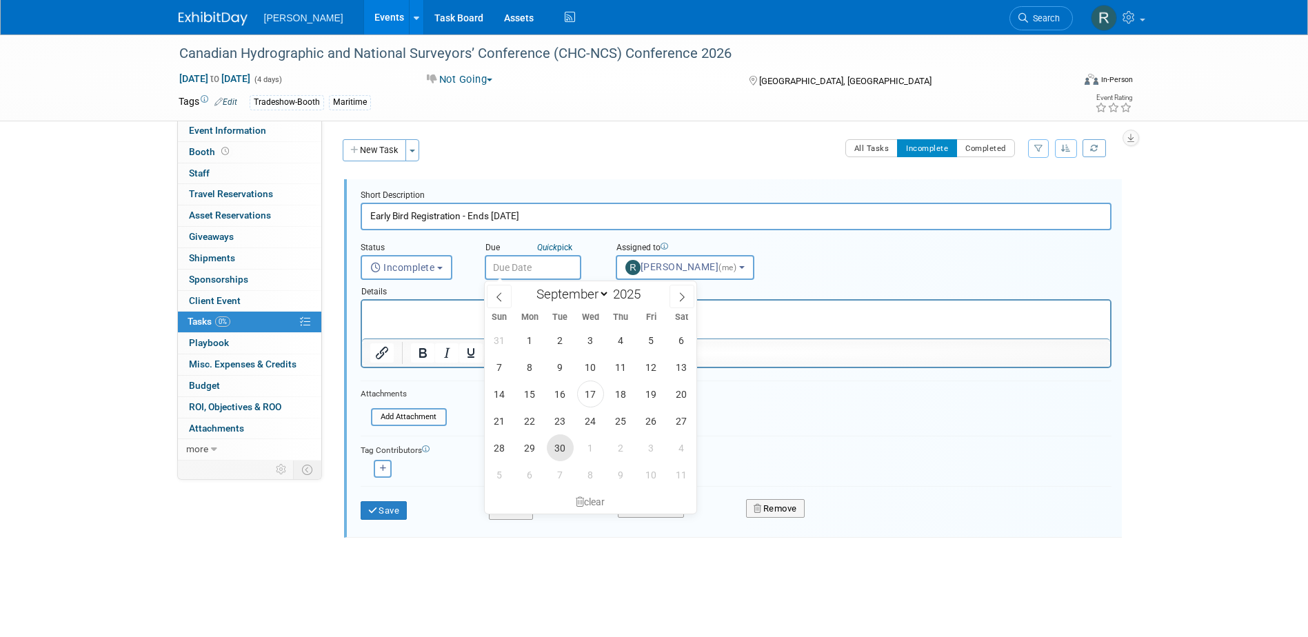
click at [563, 447] on span "30" at bounding box center [560, 447] width 27 height 27
type input "Sep 30, 2025"
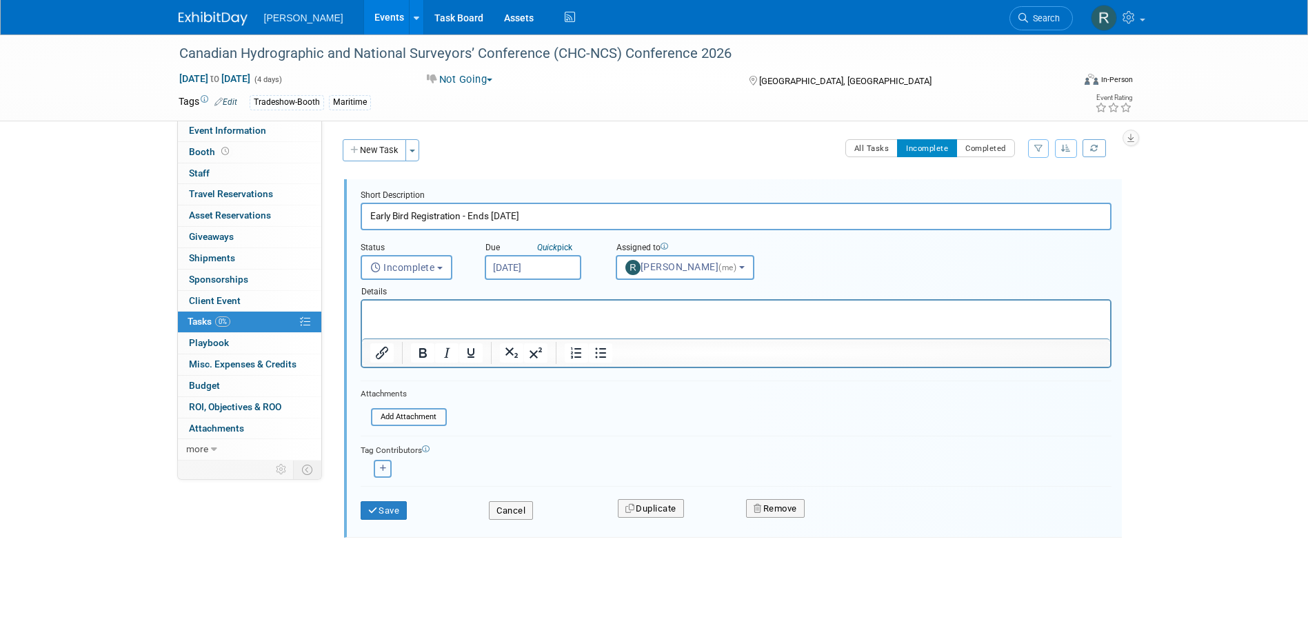
click at [383, 468] on icon "button" at bounding box center [383, 469] width 7 height 8
select select
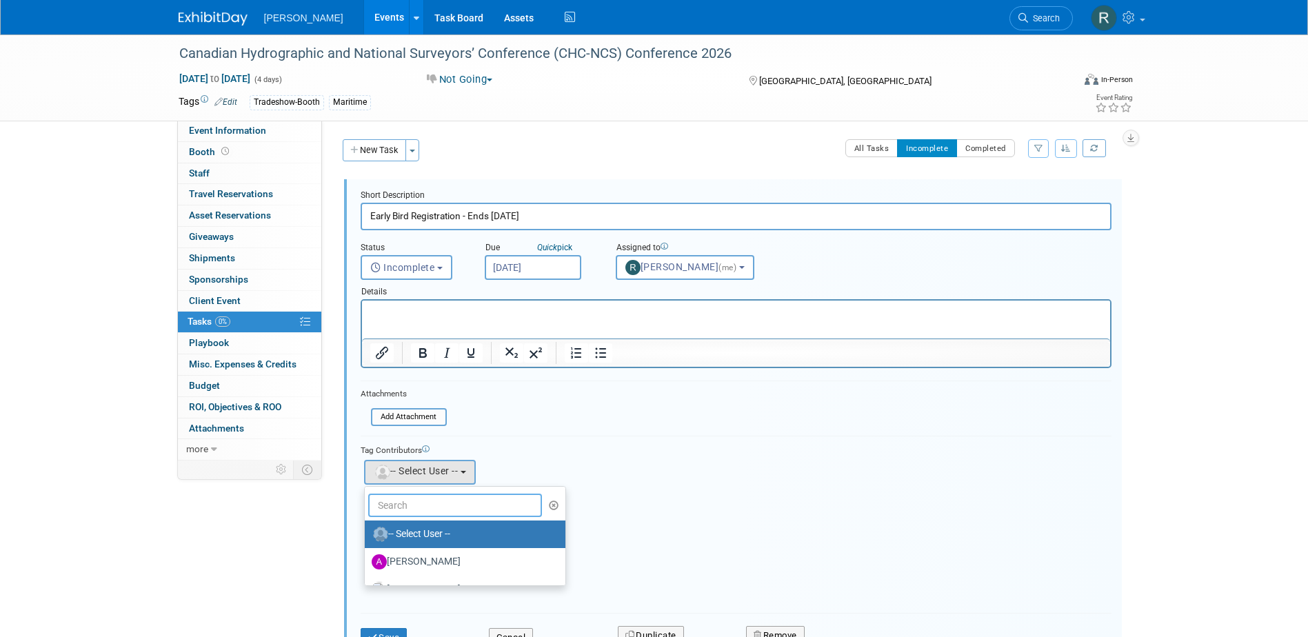
click at [421, 497] on input "text" at bounding box center [455, 505] width 174 height 23
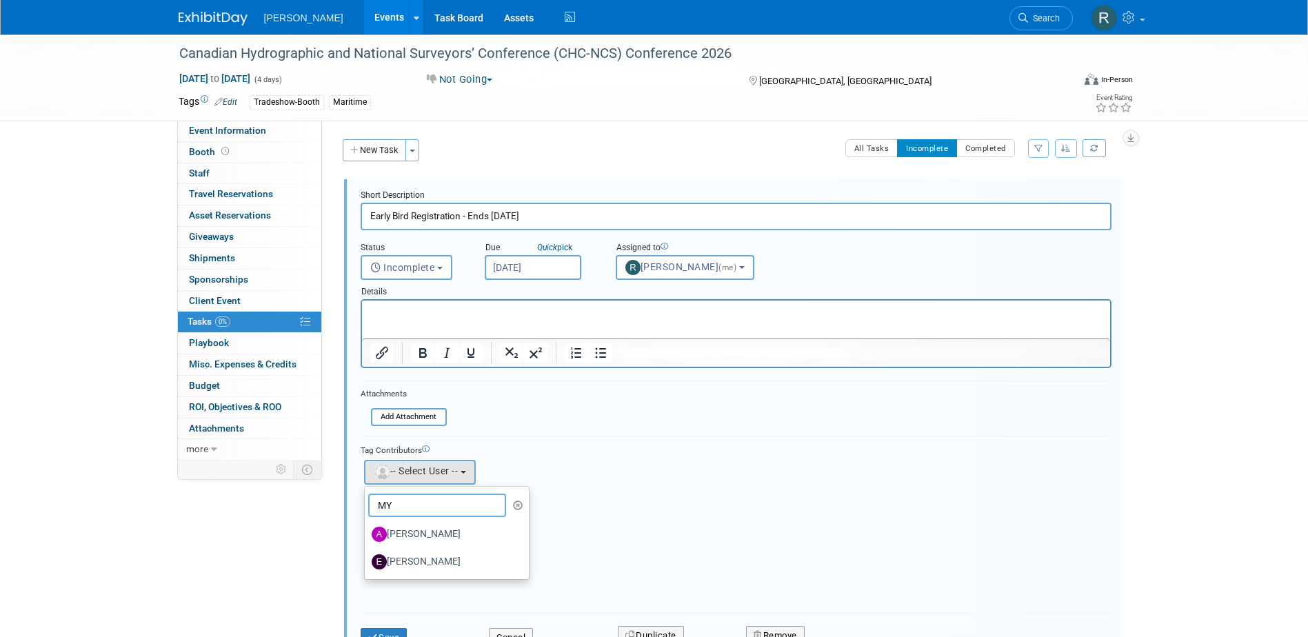
type input "M"
type input "Amy"
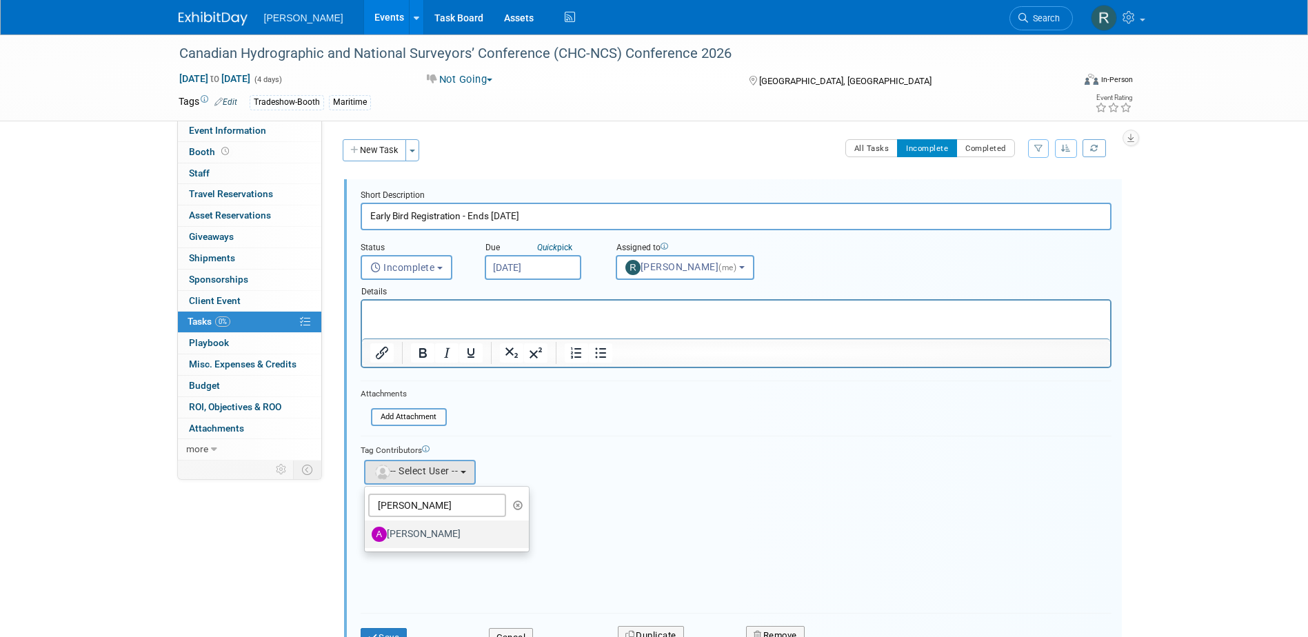
click at [432, 528] on label "[PERSON_NAME]" at bounding box center [444, 534] width 144 height 22
click at [367, 528] on input "[PERSON_NAME]" at bounding box center [362, 532] width 9 height 9
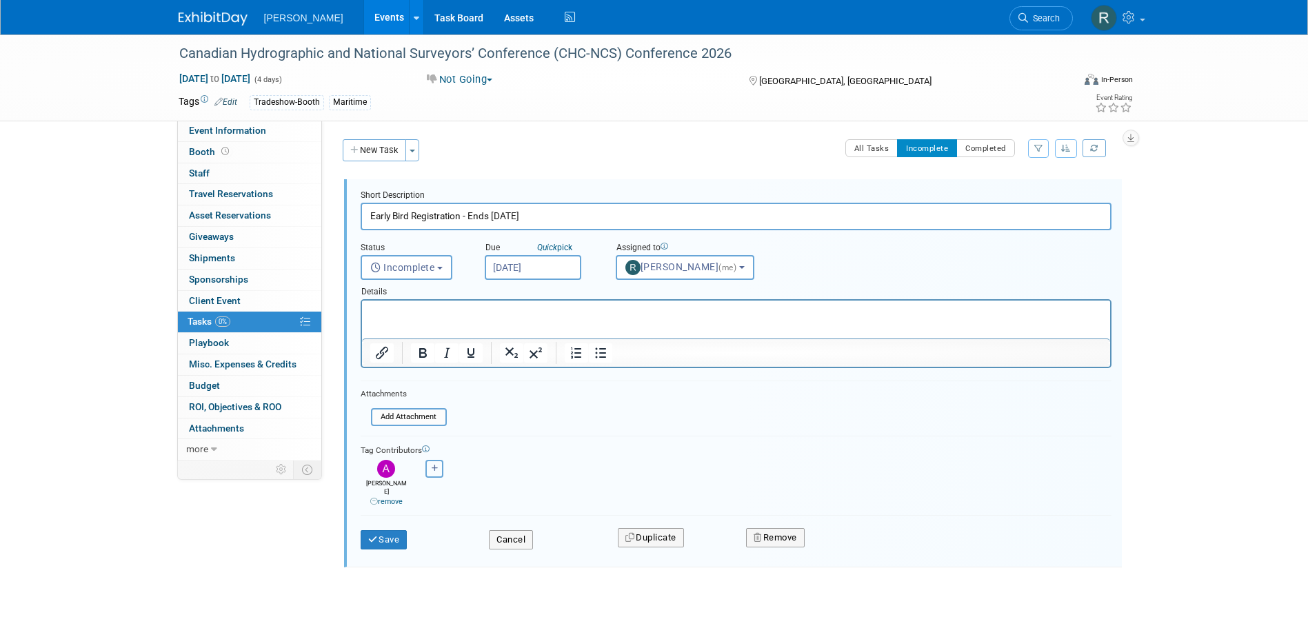
click at [438, 468] on button "button" at bounding box center [434, 469] width 18 height 18
select select
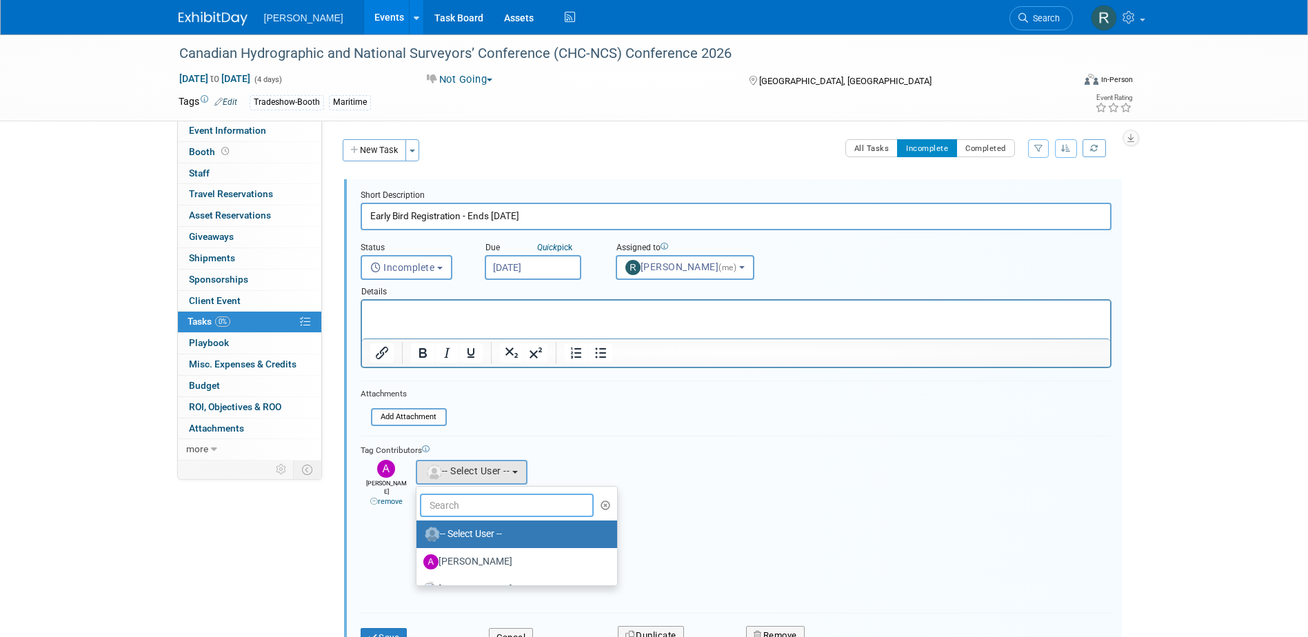
click at [459, 503] on input "text" at bounding box center [507, 505] width 174 height 23
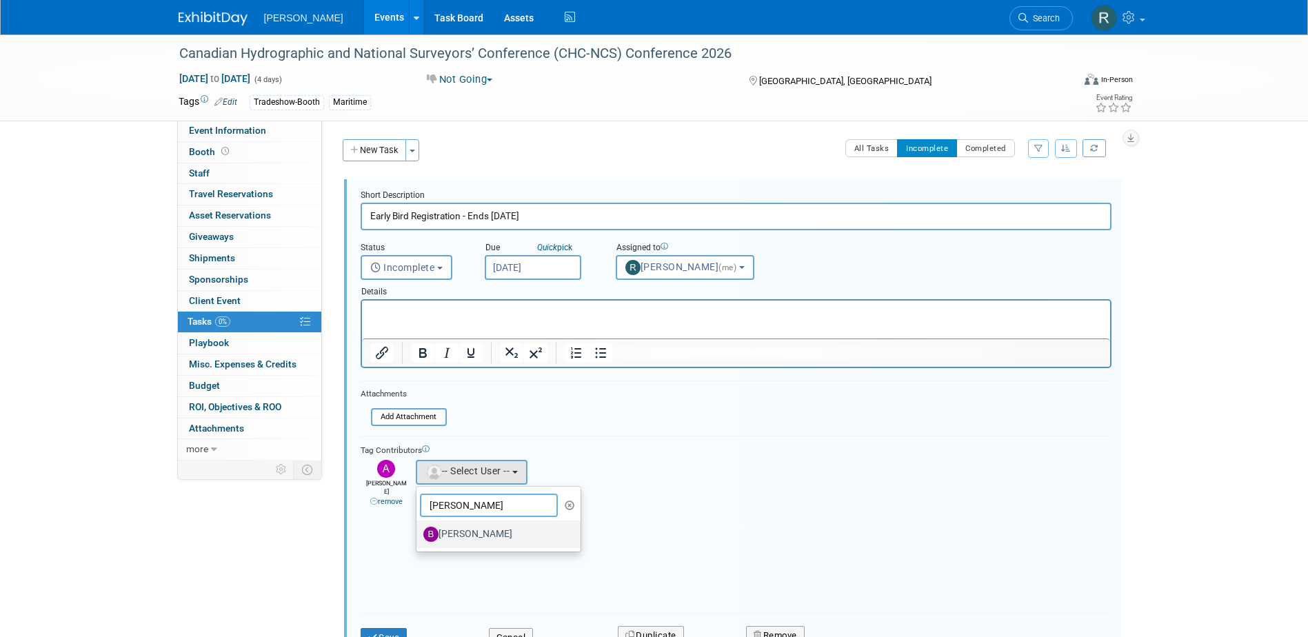
type input "Buse"
click at [476, 538] on label "[PERSON_NAME]" at bounding box center [495, 534] width 144 height 22
click at [418, 537] on input "[PERSON_NAME]" at bounding box center [414, 532] width 9 height 9
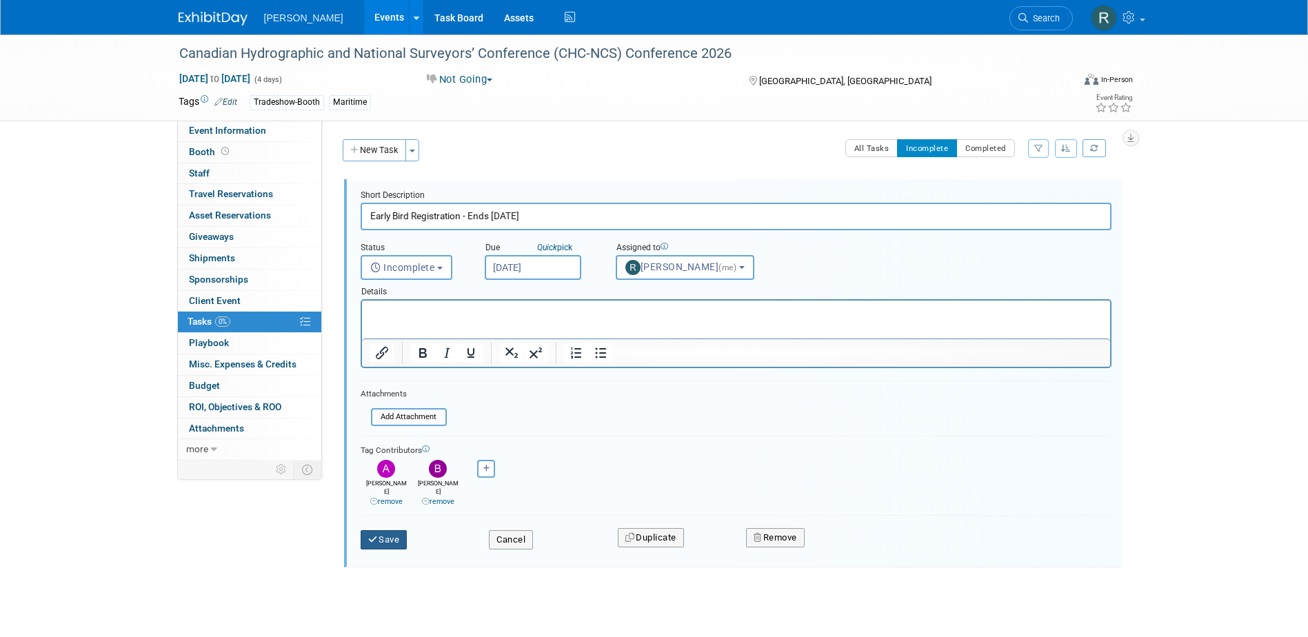
click at [394, 531] on button "Save" at bounding box center [384, 539] width 47 height 19
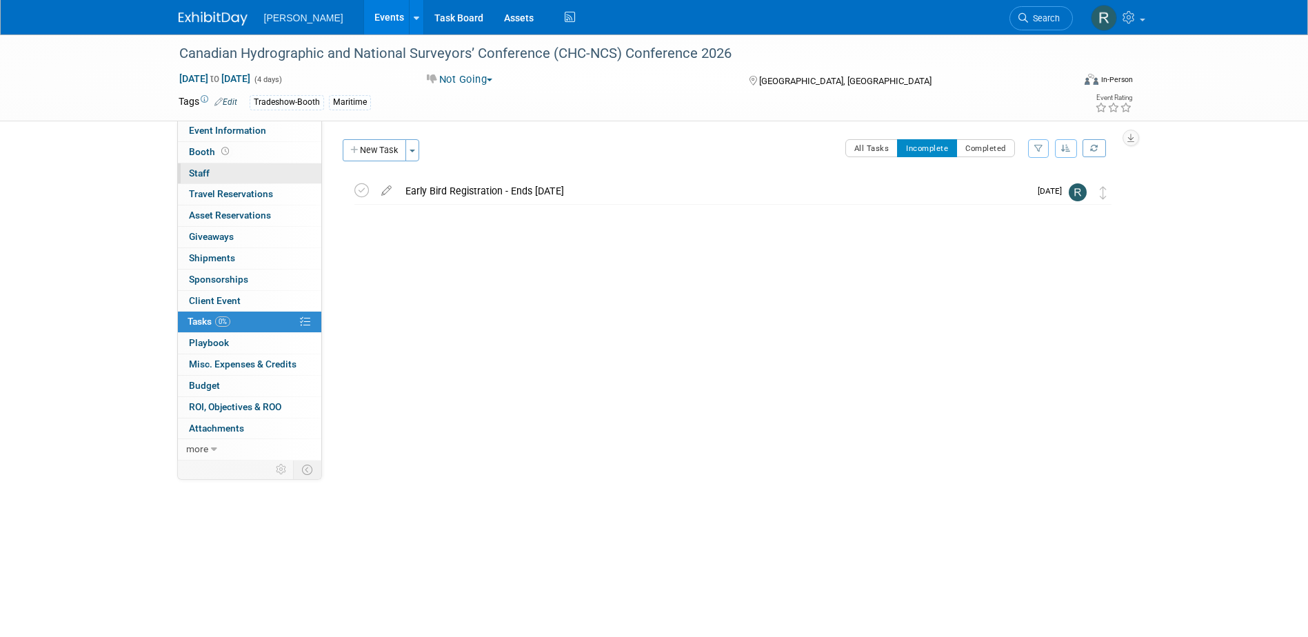
click at [285, 172] on link "0 Staff 0" at bounding box center [249, 173] width 143 height 21
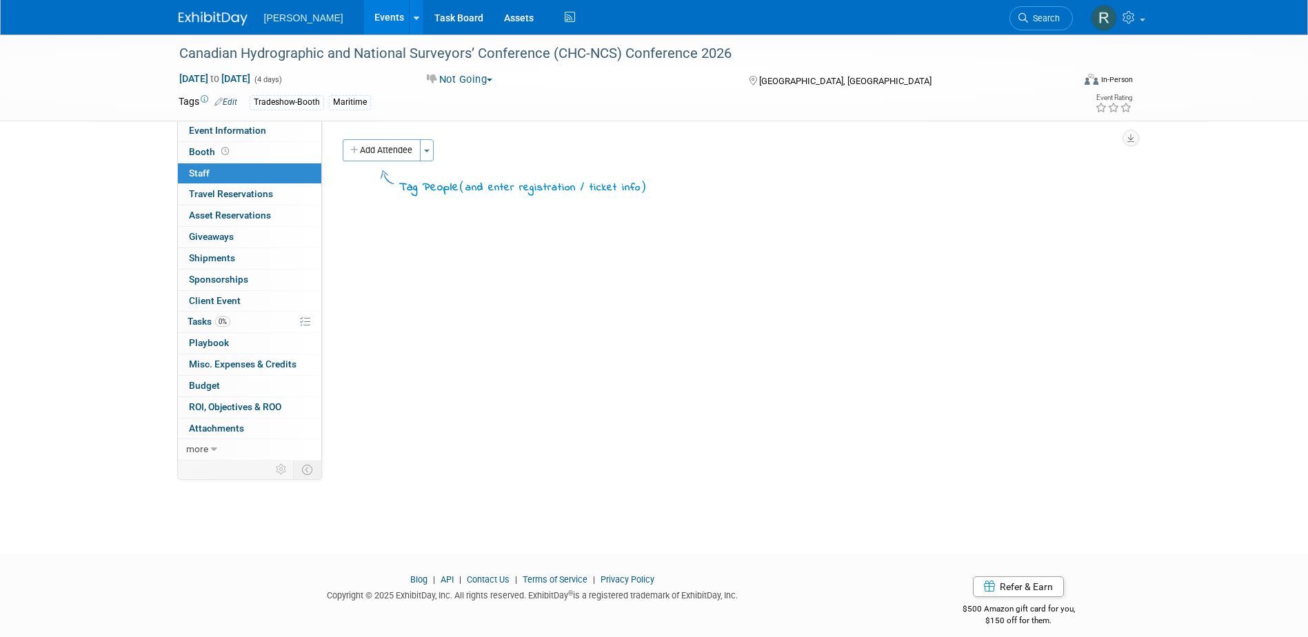
click at [404, 153] on button "Add Attendee" at bounding box center [382, 150] width 78 height 22
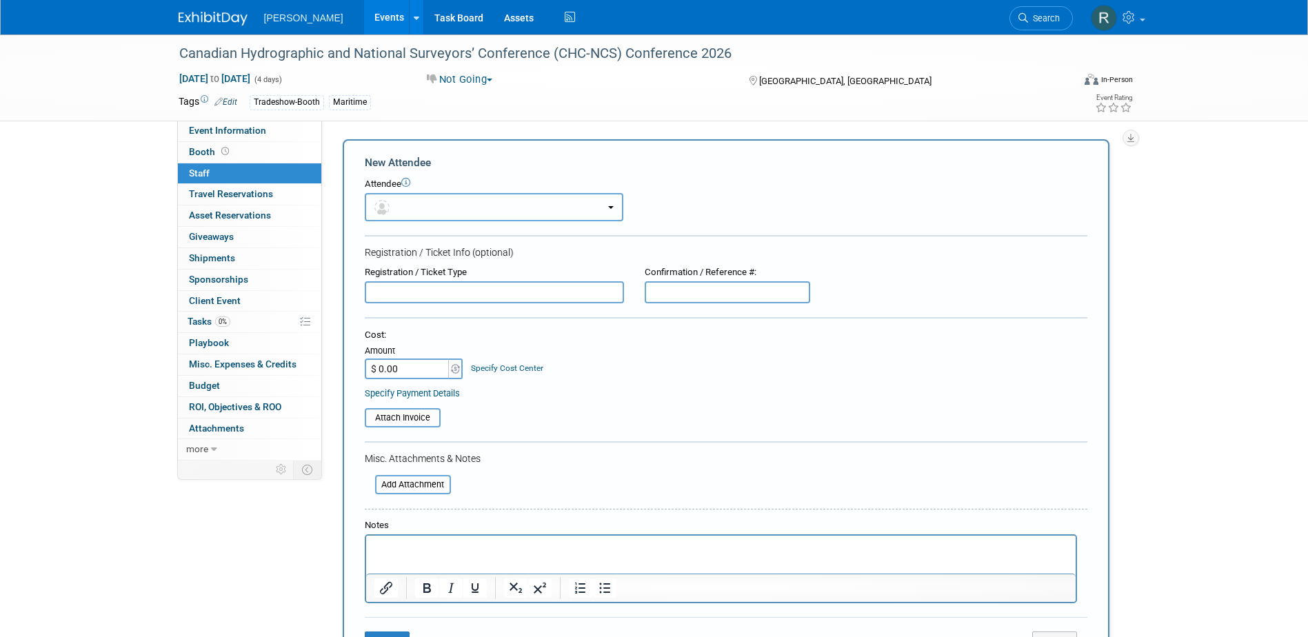
click at [423, 201] on button "button" at bounding box center [494, 207] width 259 height 28
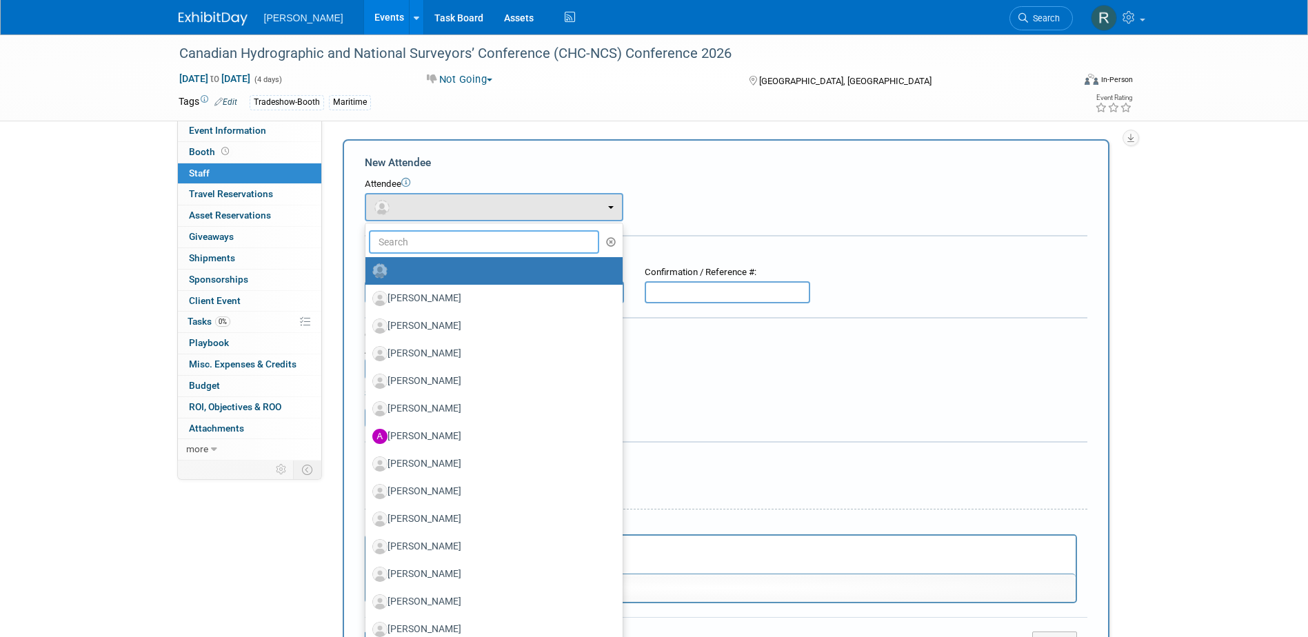
click at [434, 245] on input "text" at bounding box center [484, 241] width 231 height 23
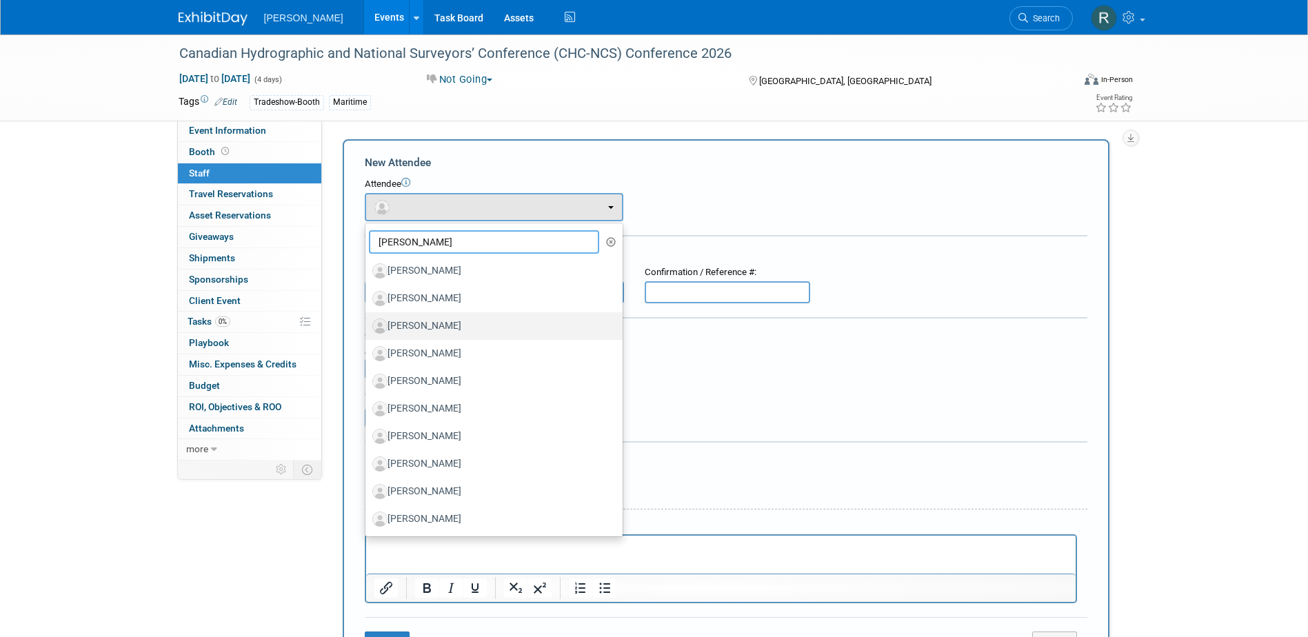
type input "Dave"
click at [429, 325] on label "[PERSON_NAME]" at bounding box center [490, 326] width 236 height 22
click at [367, 325] on input "[PERSON_NAME]" at bounding box center [362, 324] width 9 height 9
select select "cad46437-03a9-47d4-9e89-e64c9867a4e5"
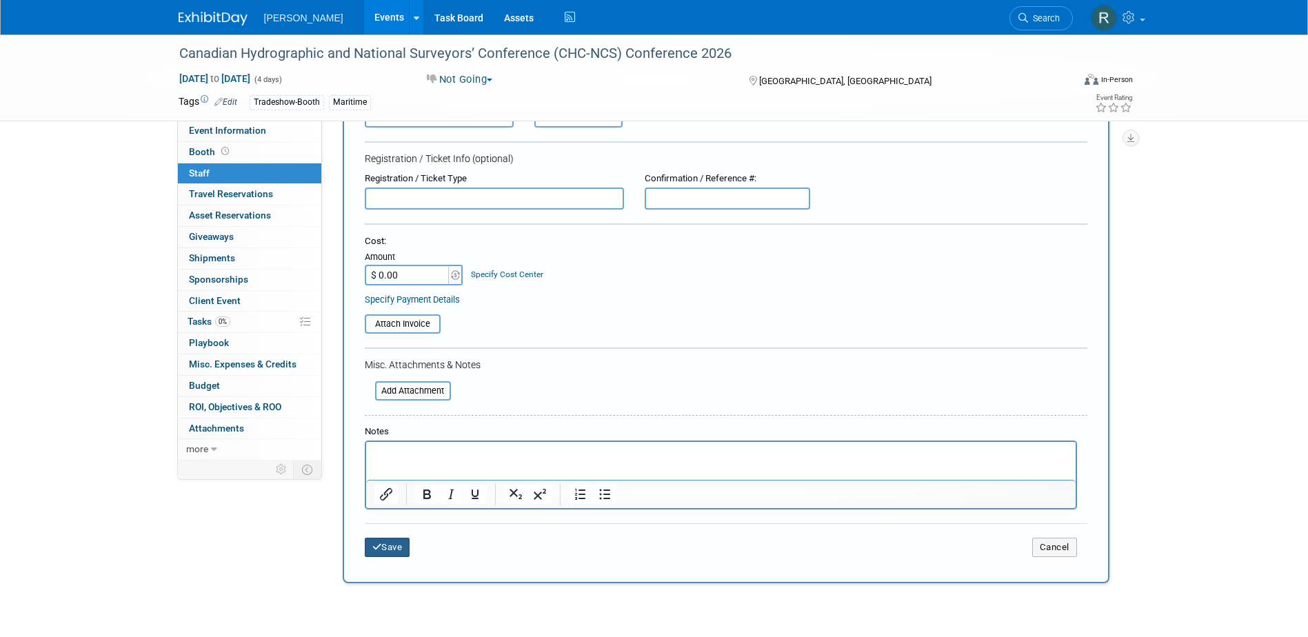
click at [389, 547] on button "Save" at bounding box center [388, 547] width 46 height 19
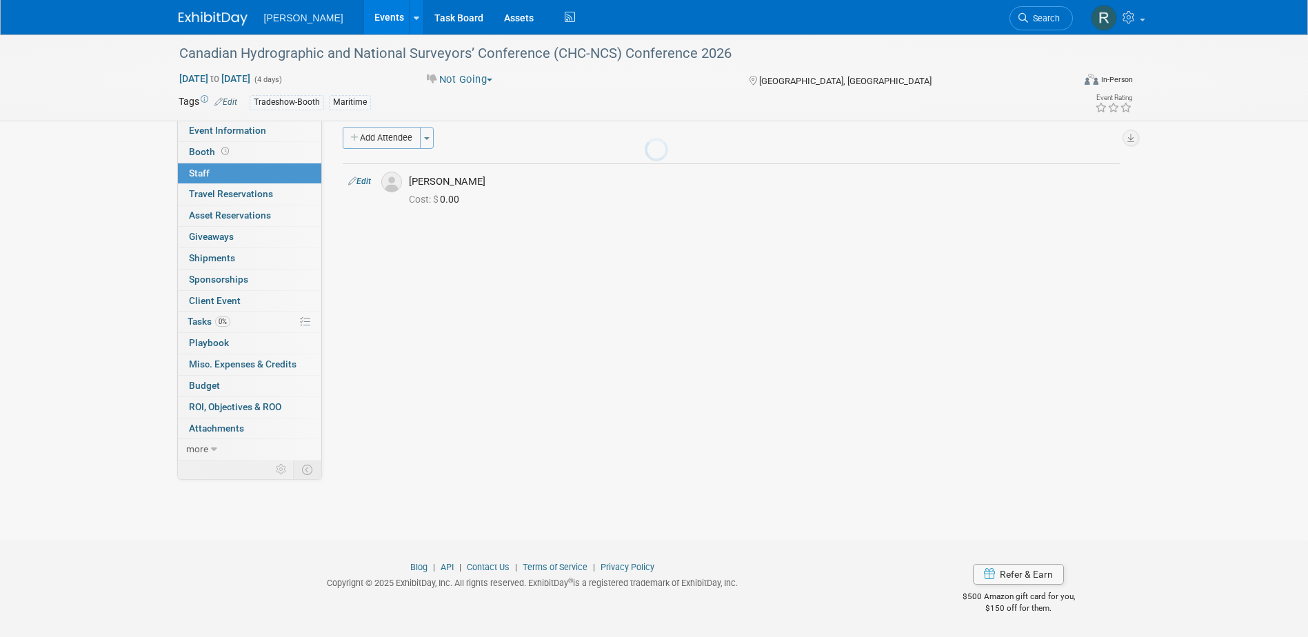
scroll to position [12, 0]
click at [492, 79] on span "button" at bounding box center [490, 80] width 6 height 3
click at [483, 115] on link "Considering" at bounding box center [477, 121] width 109 height 19
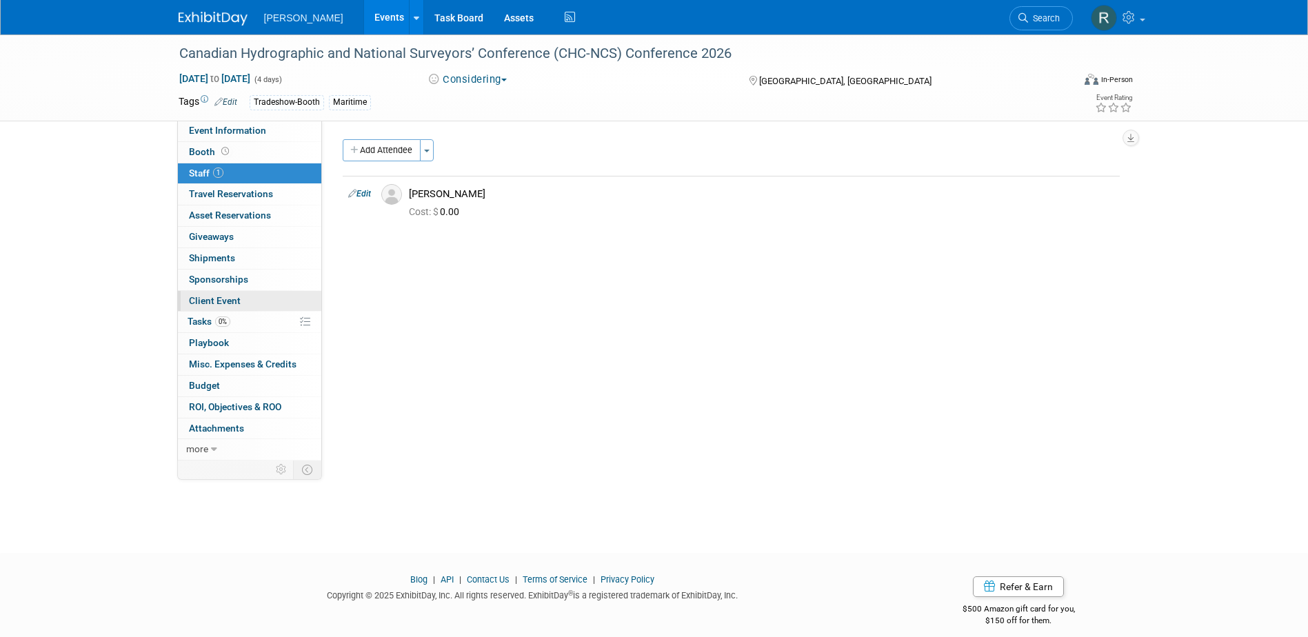
click at [235, 299] on span "Client Event" at bounding box center [215, 300] width 52 height 11
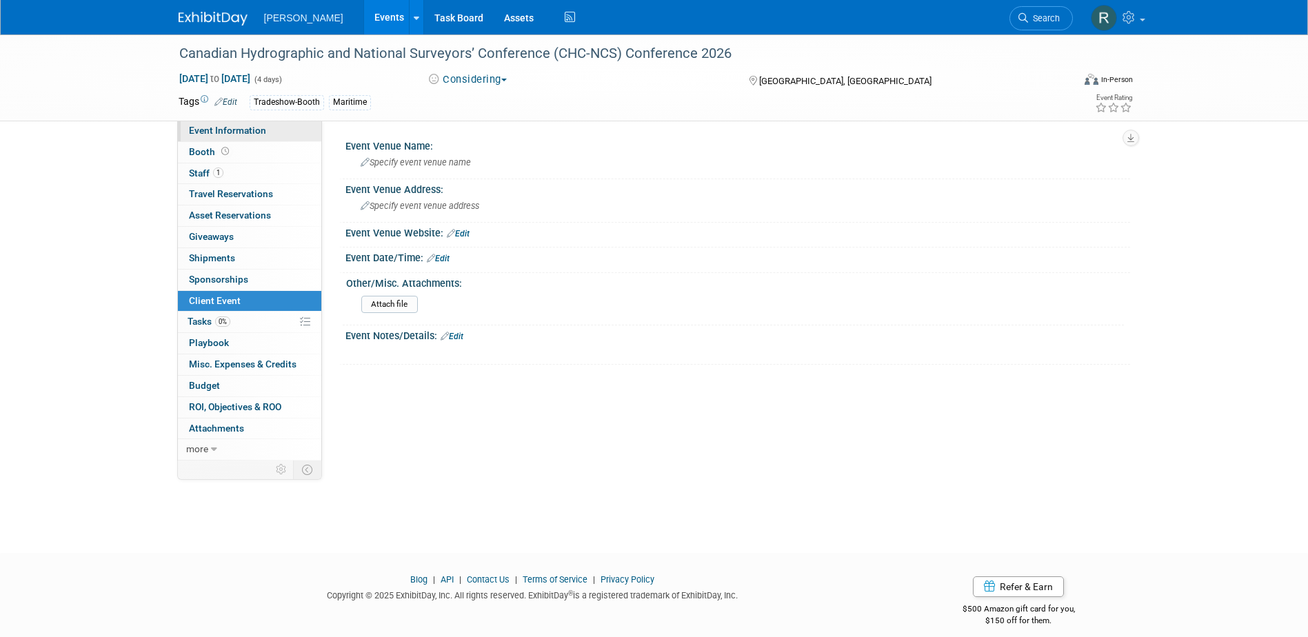
click at [276, 134] on link "Event Information" at bounding box center [249, 131] width 143 height 21
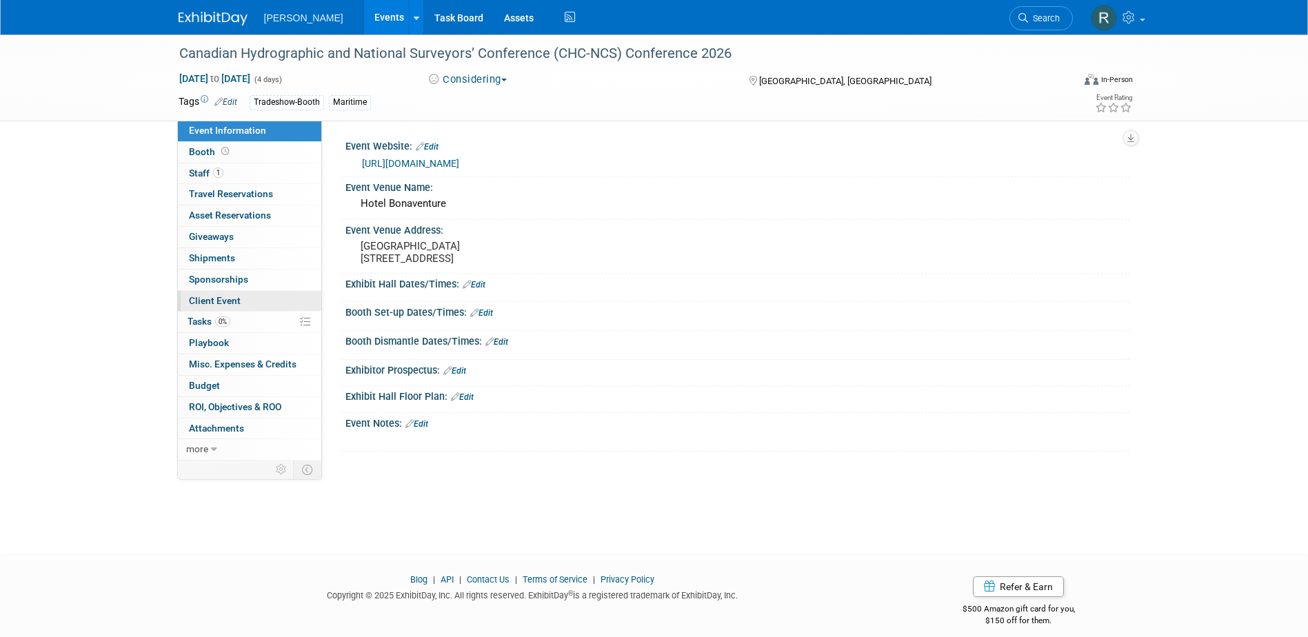
click at [214, 301] on span "Client Event" at bounding box center [215, 300] width 52 height 11
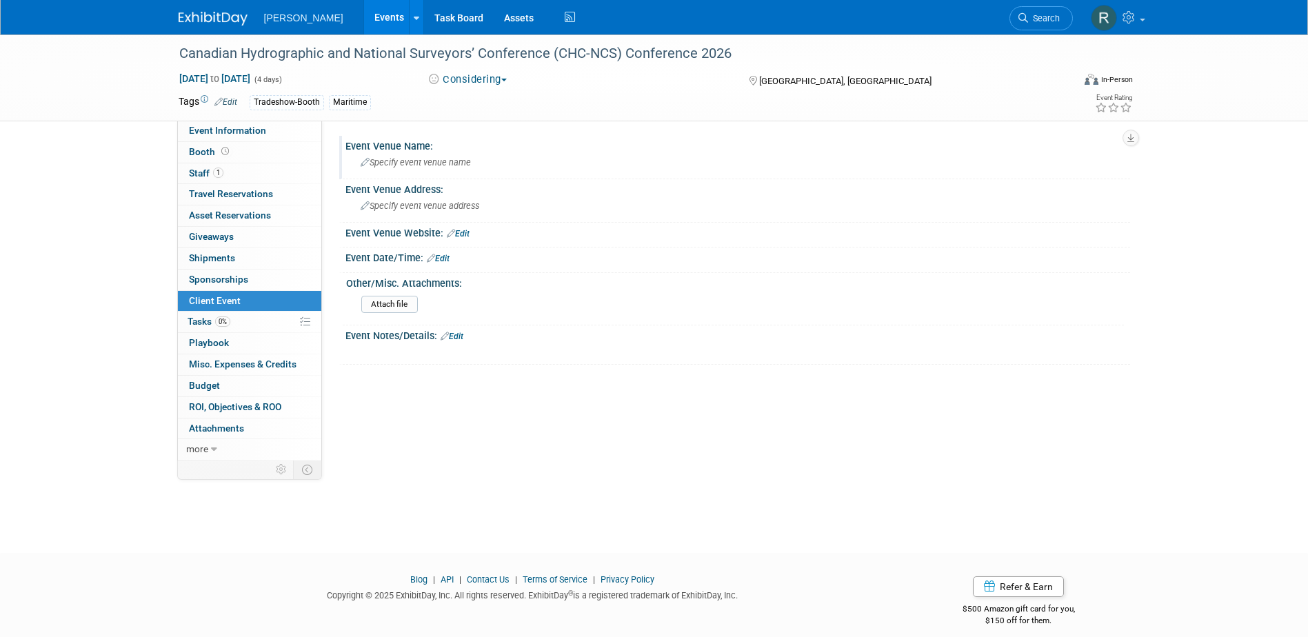
click at [426, 168] on div "Specify event venue name" at bounding box center [738, 162] width 764 height 21
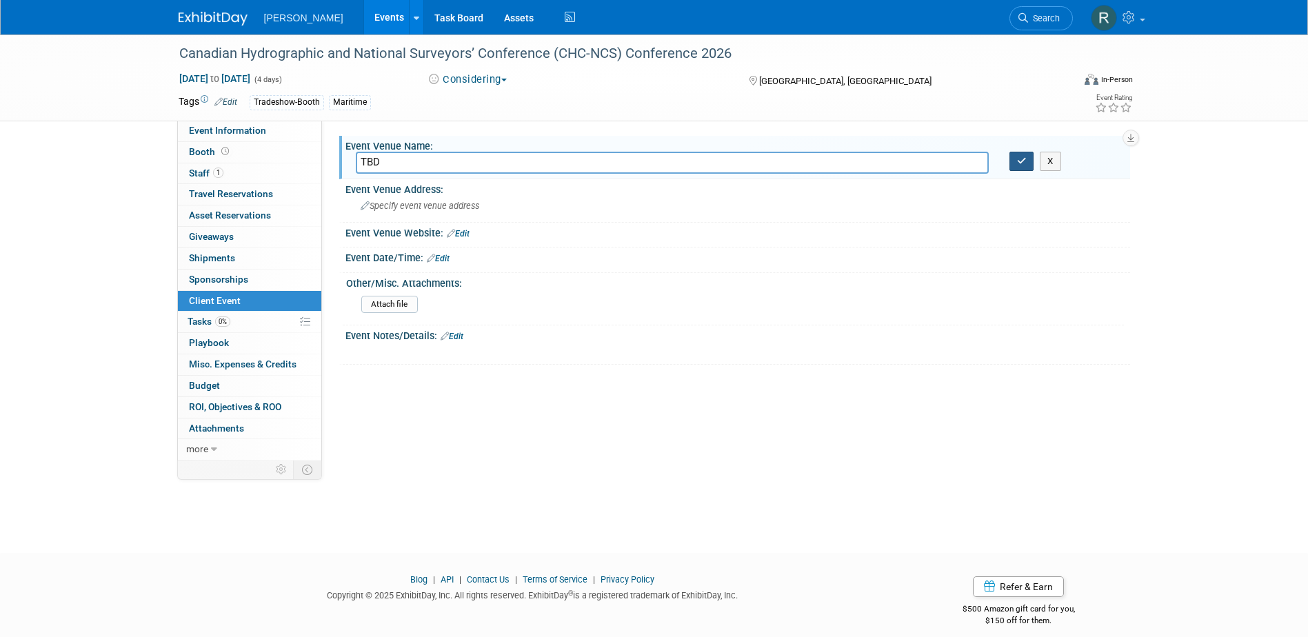
type input "TBD"
click at [1009, 161] on button "button" at bounding box center [1021, 161] width 25 height 19
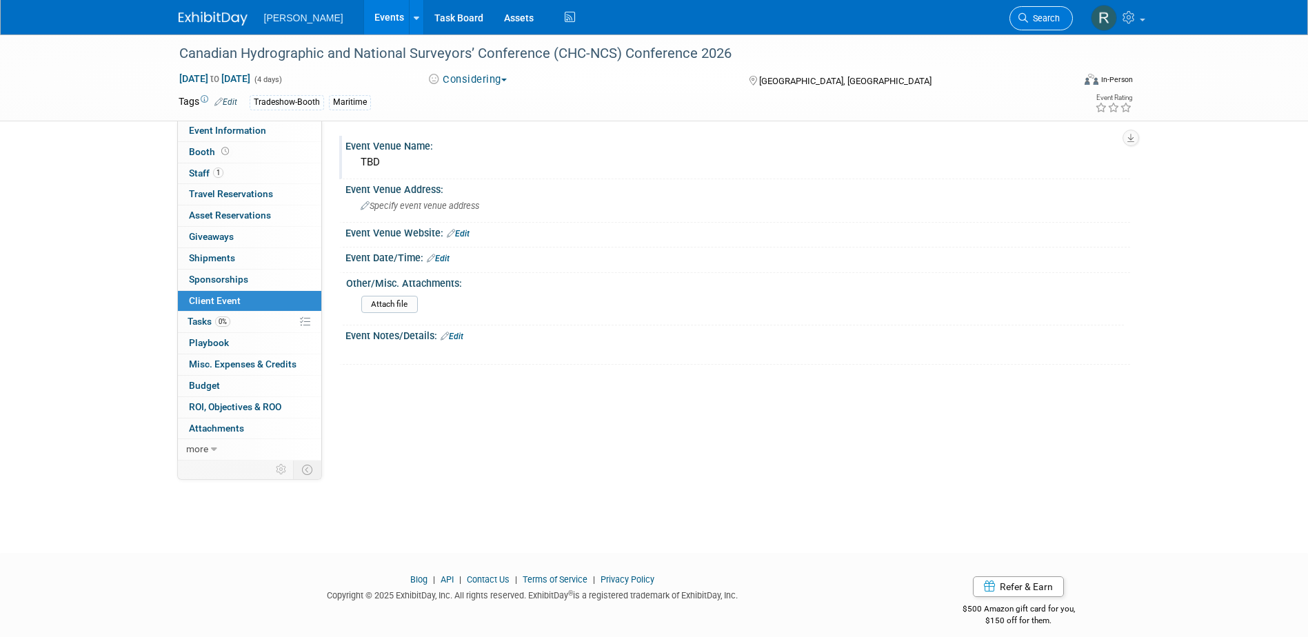
click at [1028, 14] on span "Search" at bounding box center [1044, 18] width 32 height 10
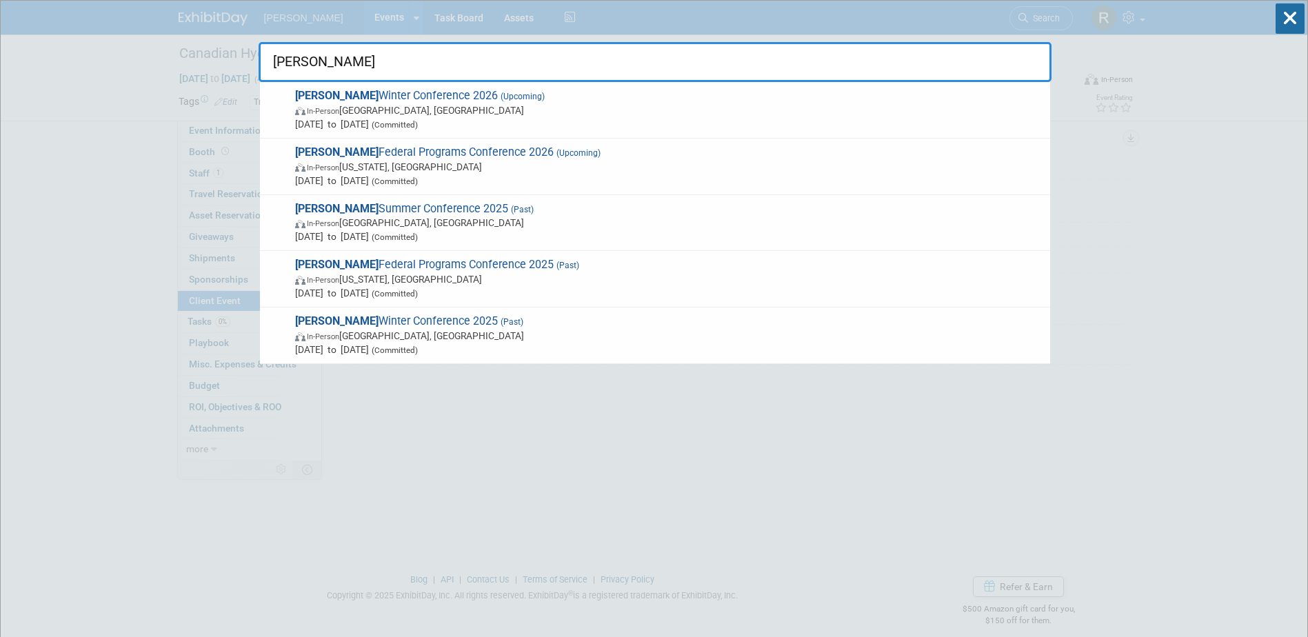
type input "Mapps"
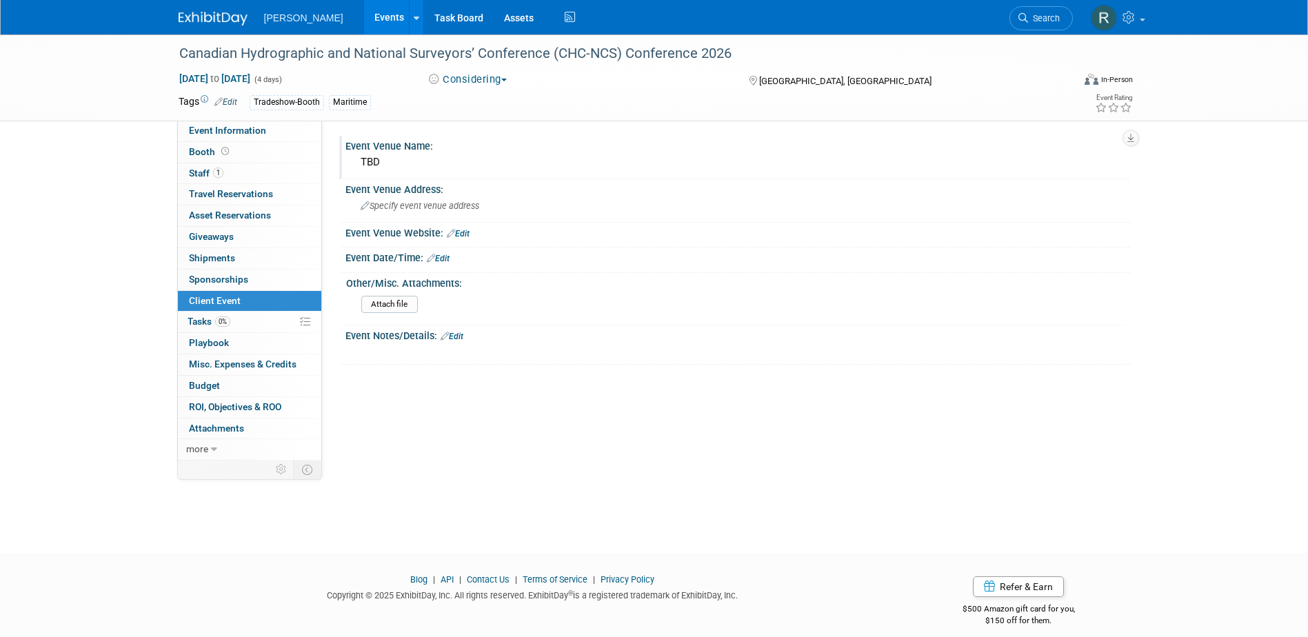
click at [364, 18] on link "Events" at bounding box center [389, 17] width 50 height 34
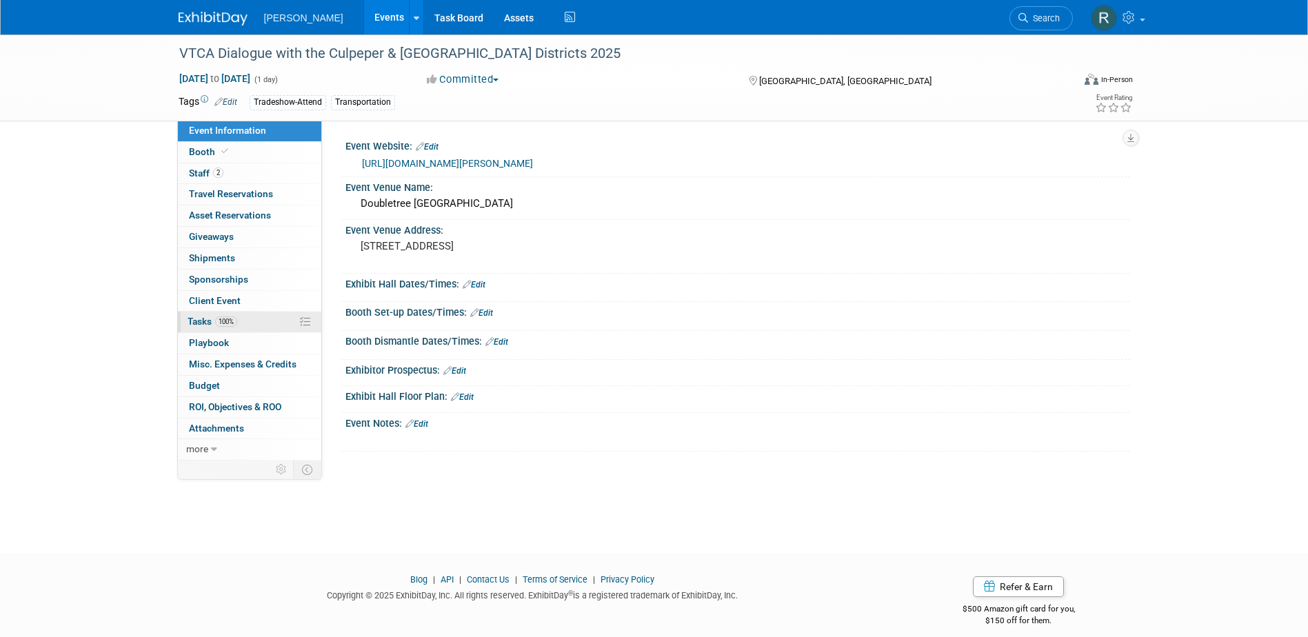
click at [259, 322] on link "100% Tasks 100%" at bounding box center [249, 322] width 143 height 21
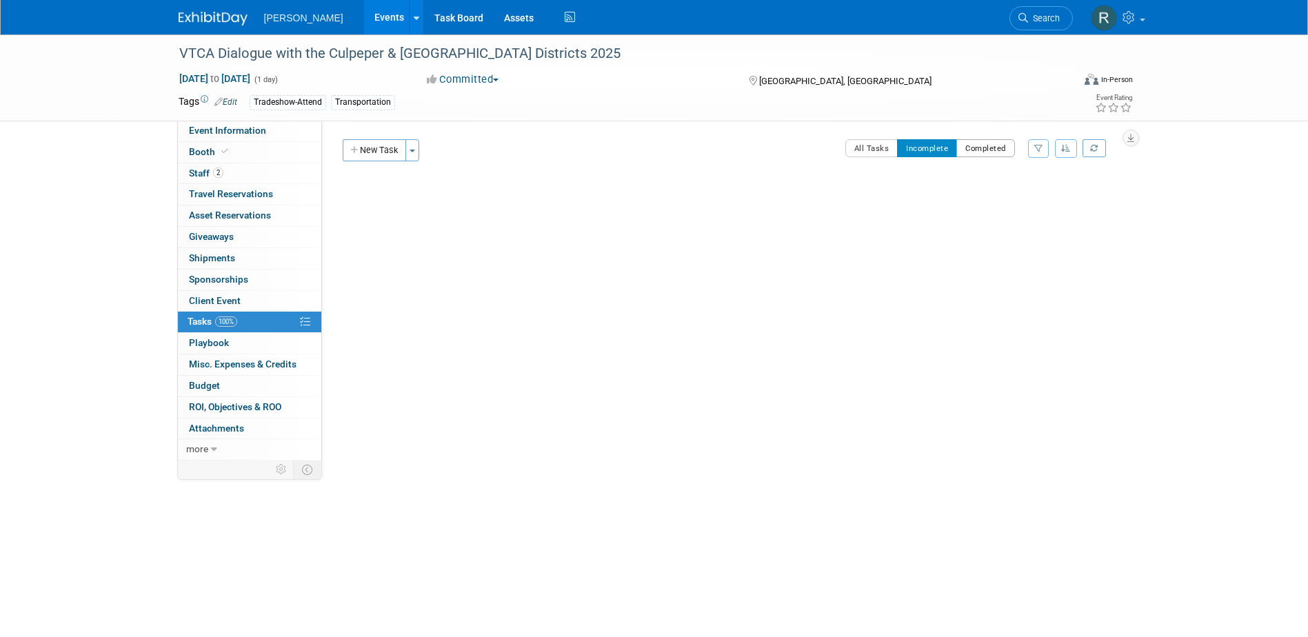
click at [975, 146] on button "Completed" at bounding box center [985, 148] width 59 height 18
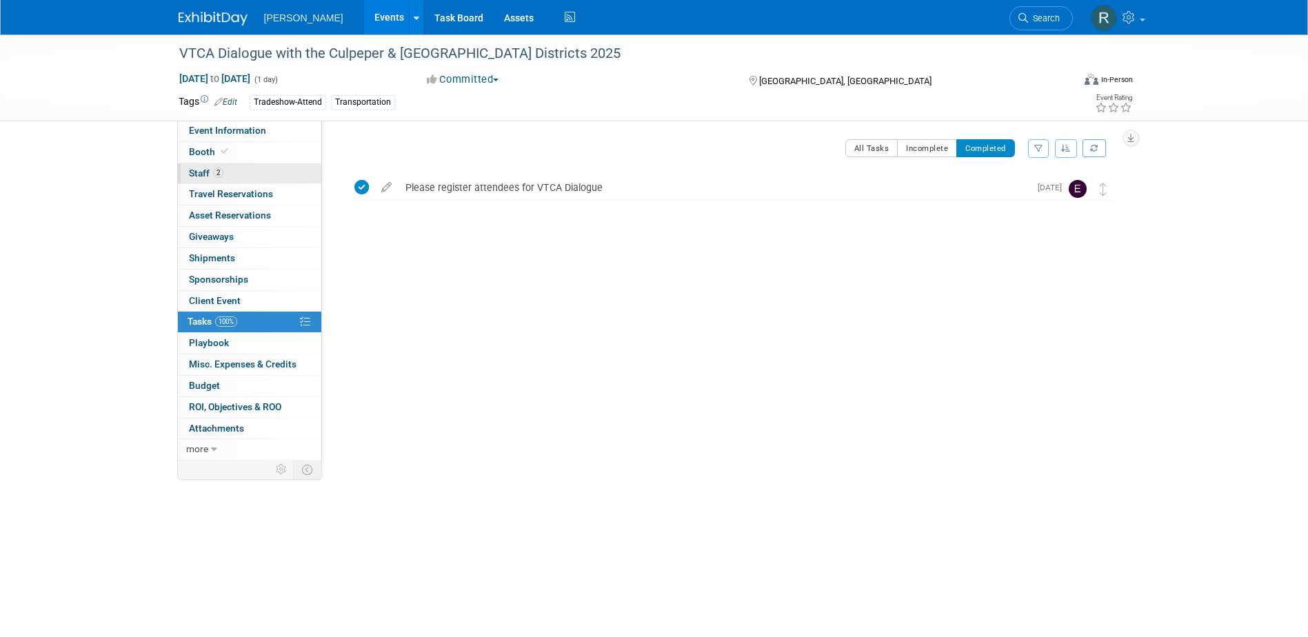
click at [266, 169] on link "2 Staff 2" at bounding box center [249, 173] width 143 height 21
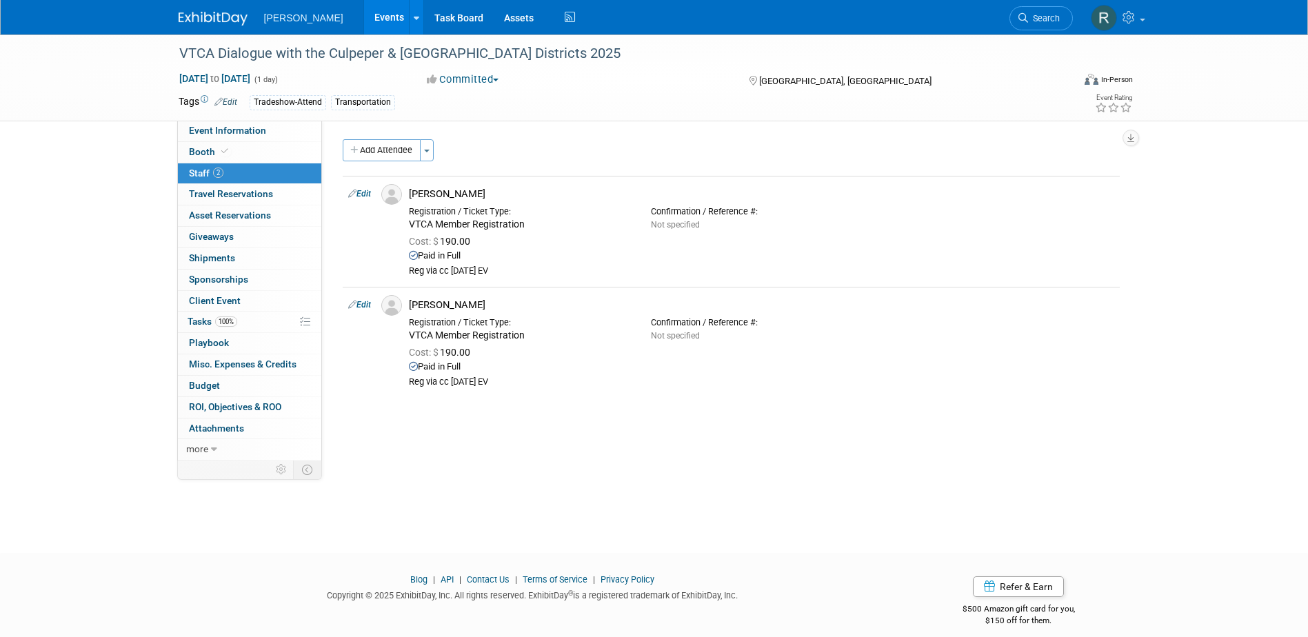
click at [1029, 18] on span "Search" at bounding box center [1044, 18] width 32 height 10
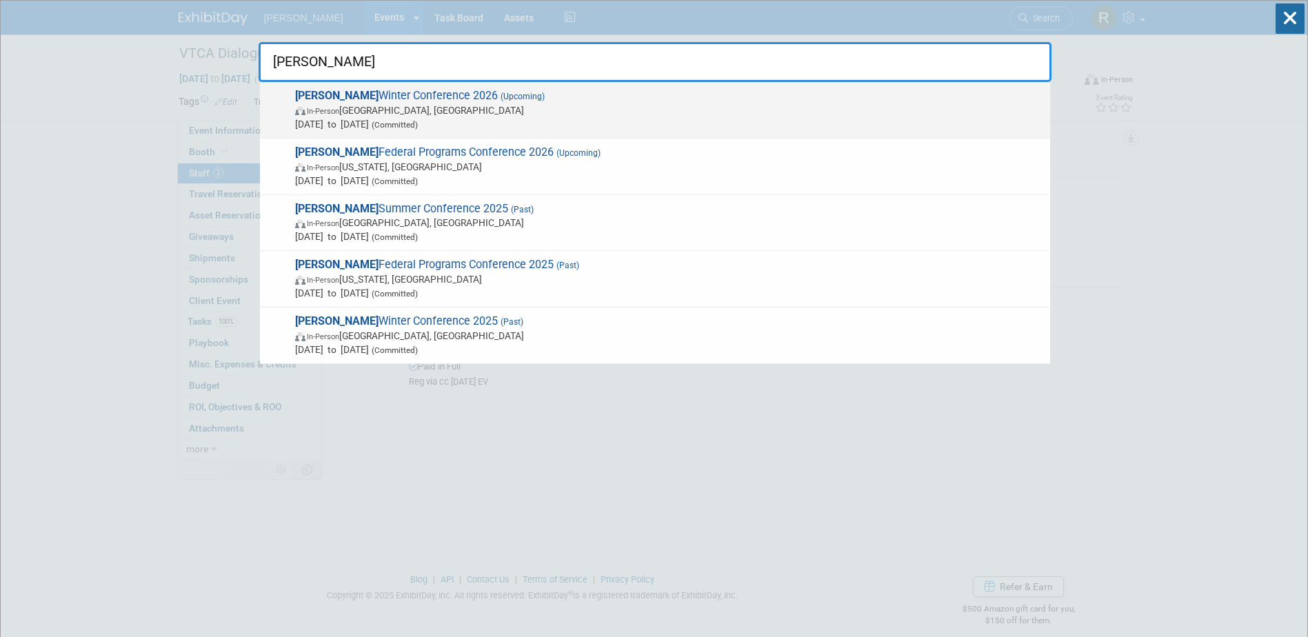
type input "[PERSON_NAME]"
click at [496, 105] on span "In-Person [GEOGRAPHIC_DATA], [GEOGRAPHIC_DATA]" at bounding box center [669, 110] width 748 height 14
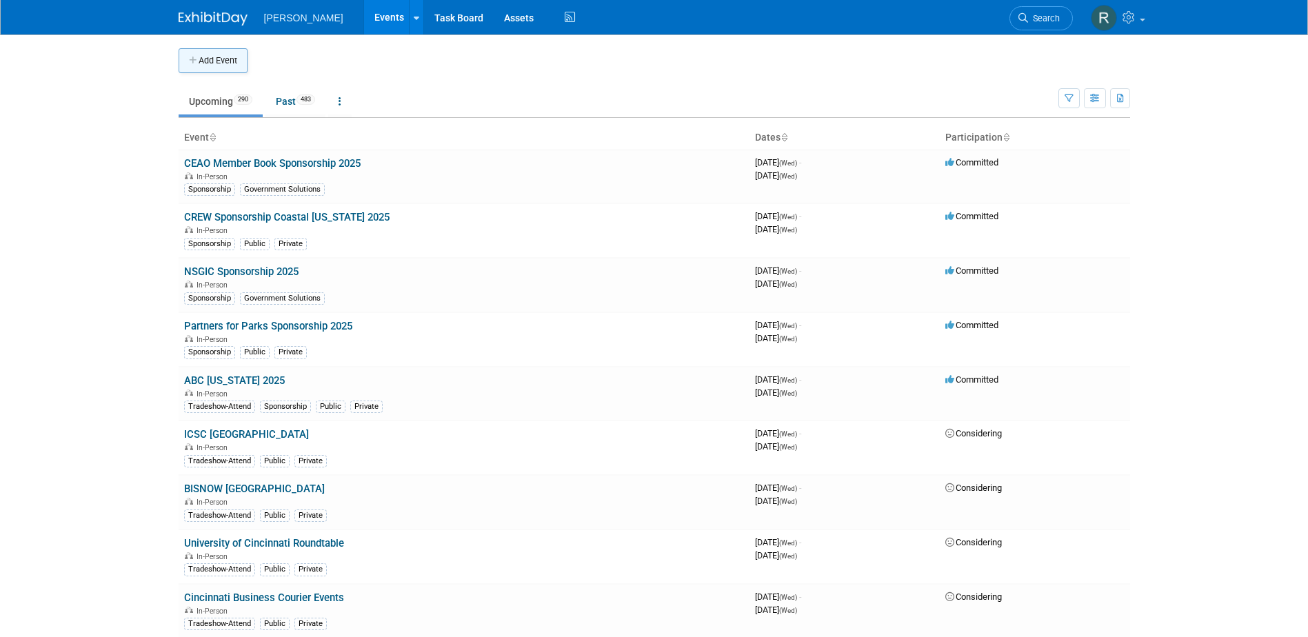
click at [238, 61] on button "Add Event" at bounding box center [213, 60] width 69 height 25
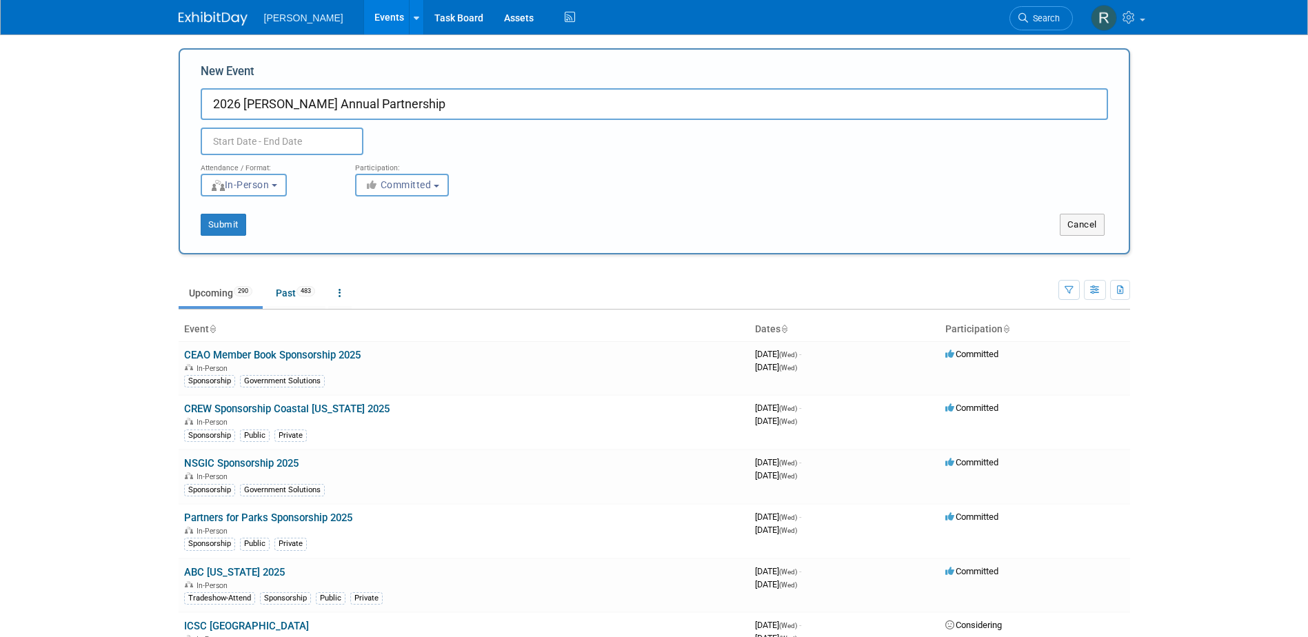
type input "2026 [PERSON_NAME] Annual Partnership"
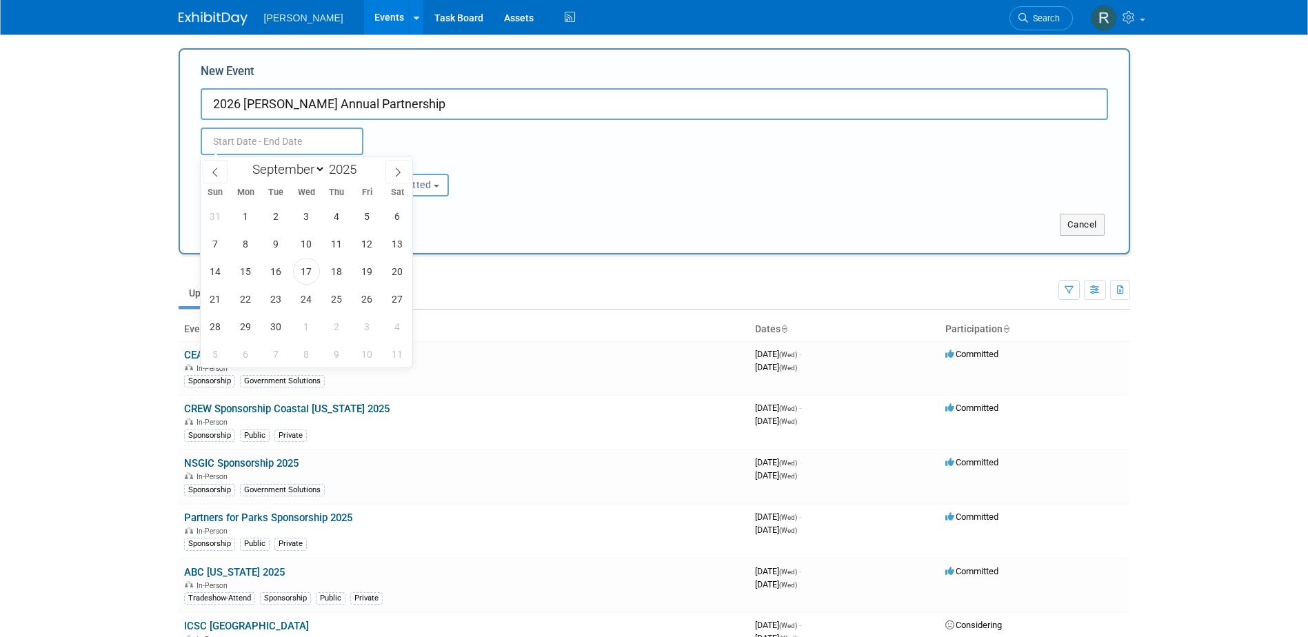
click at [321, 143] on input "text" at bounding box center [282, 142] width 163 height 28
click at [305, 267] on span "17" at bounding box center [306, 271] width 27 height 27
type input "[DATE] to [DATE]"
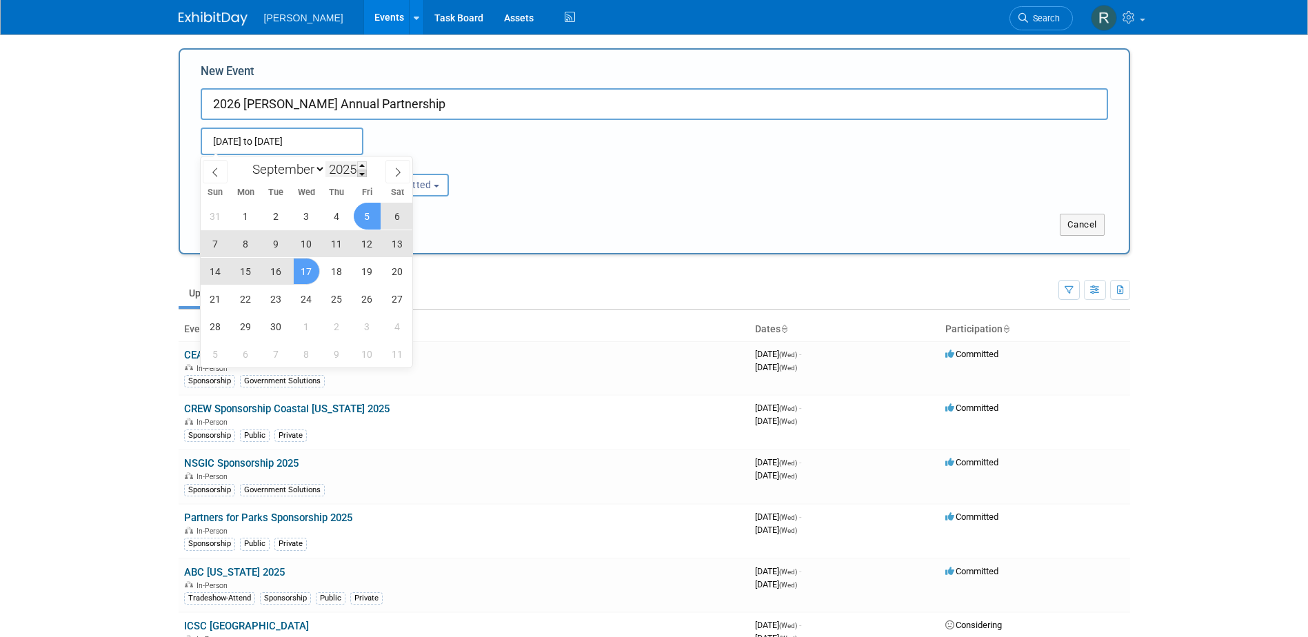
click at [362, 176] on span at bounding box center [362, 174] width 10 height 8
click at [362, 163] on span at bounding box center [362, 165] width 10 height 8
click at [365, 163] on span at bounding box center [362, 165] width 10 height 8
type input "2026"
click at [331, 276] on span "17" at bounding box center [336, 271] width 27 height 27
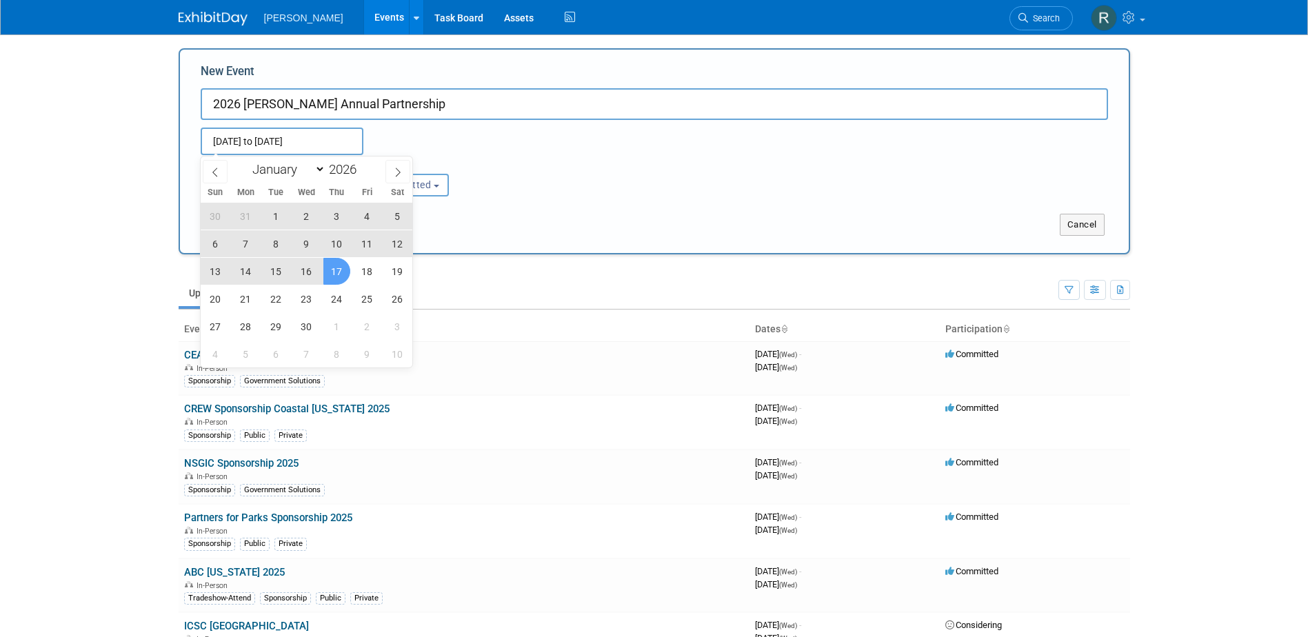
type input "[DATE] to [DATE]"
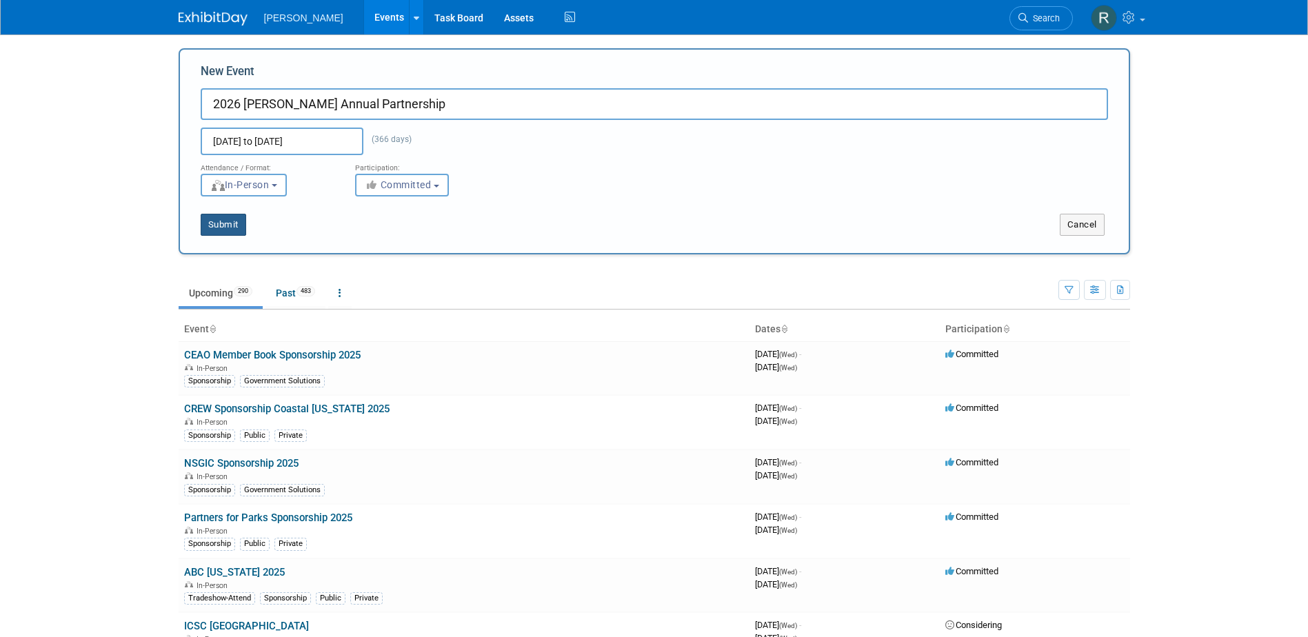
click at [233, 224] on button "Submit" at bounding box center [224, 225] width 46 height 22
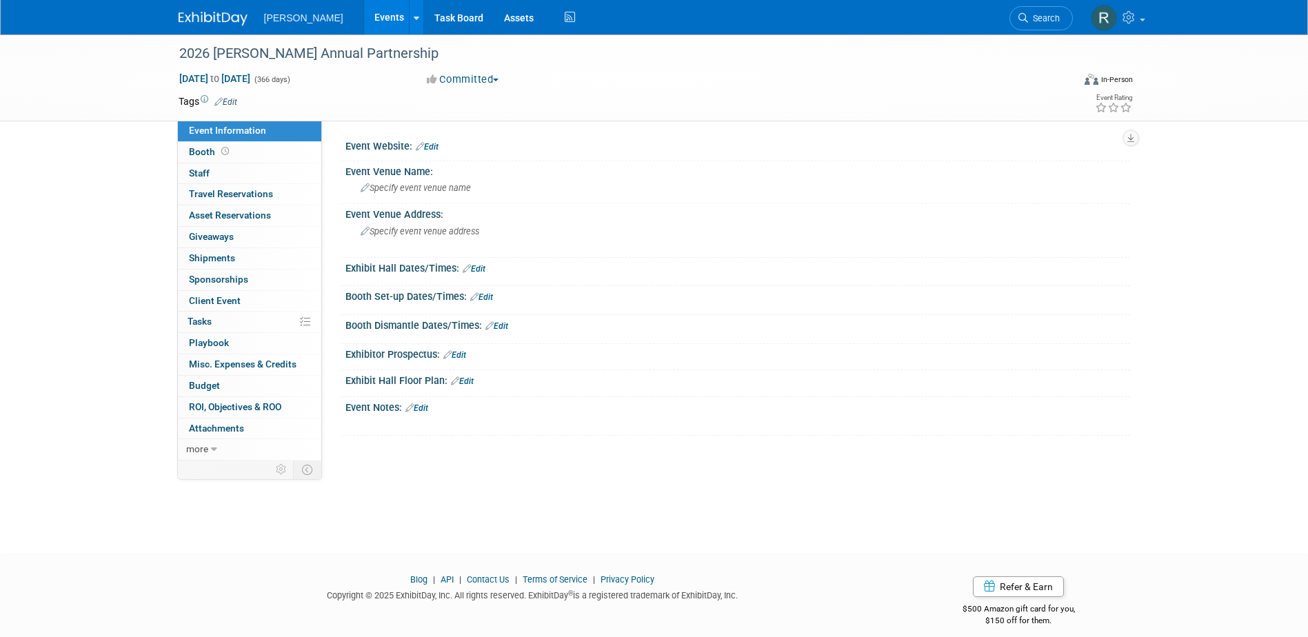
click at [433, 143] on link "Edit" at bounding box center [427, 147] width 23 height 10
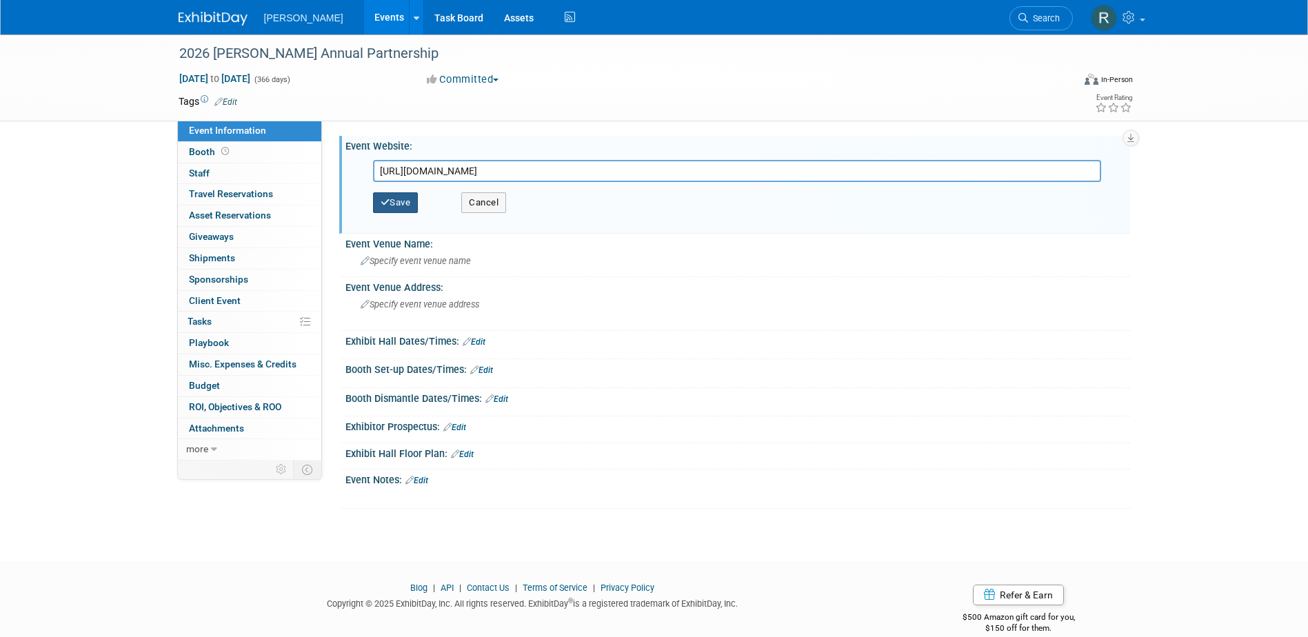
type input "[URL][DOMAIN_NAME]"
click at [411, 205] on button "Save" at bounding box center [396, 202] width 46 height 21
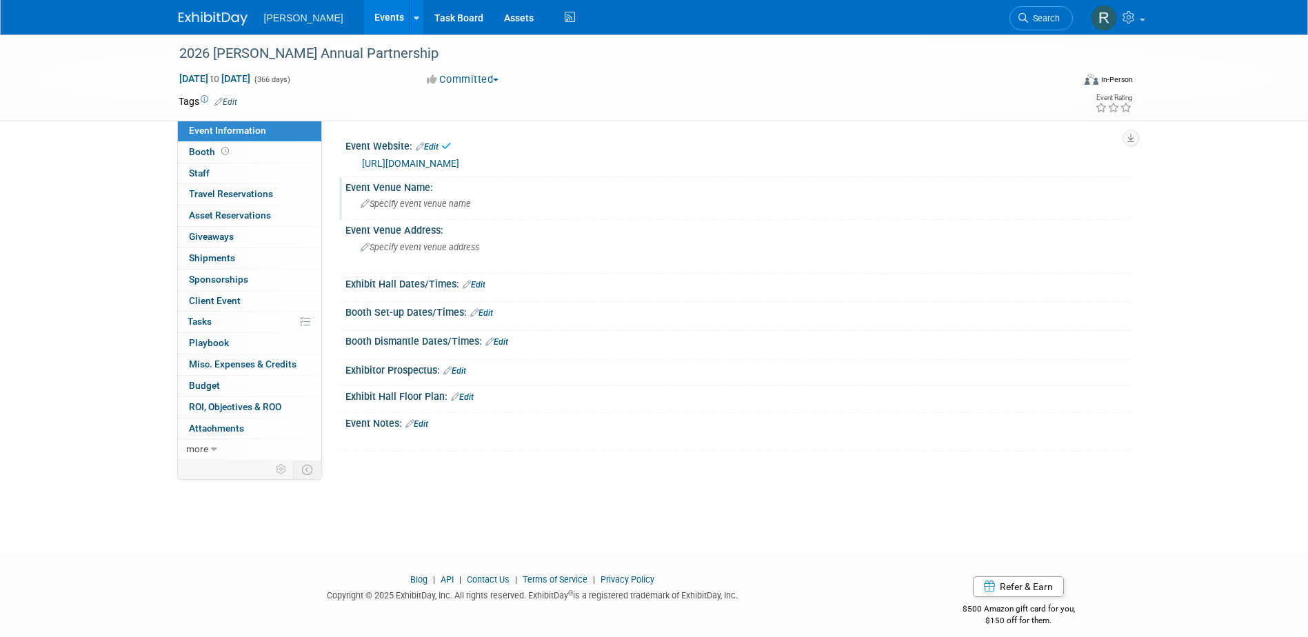
click at [402, 206] on span "Specify event venue name" at bounding box center [416, 204] width 110 height 10
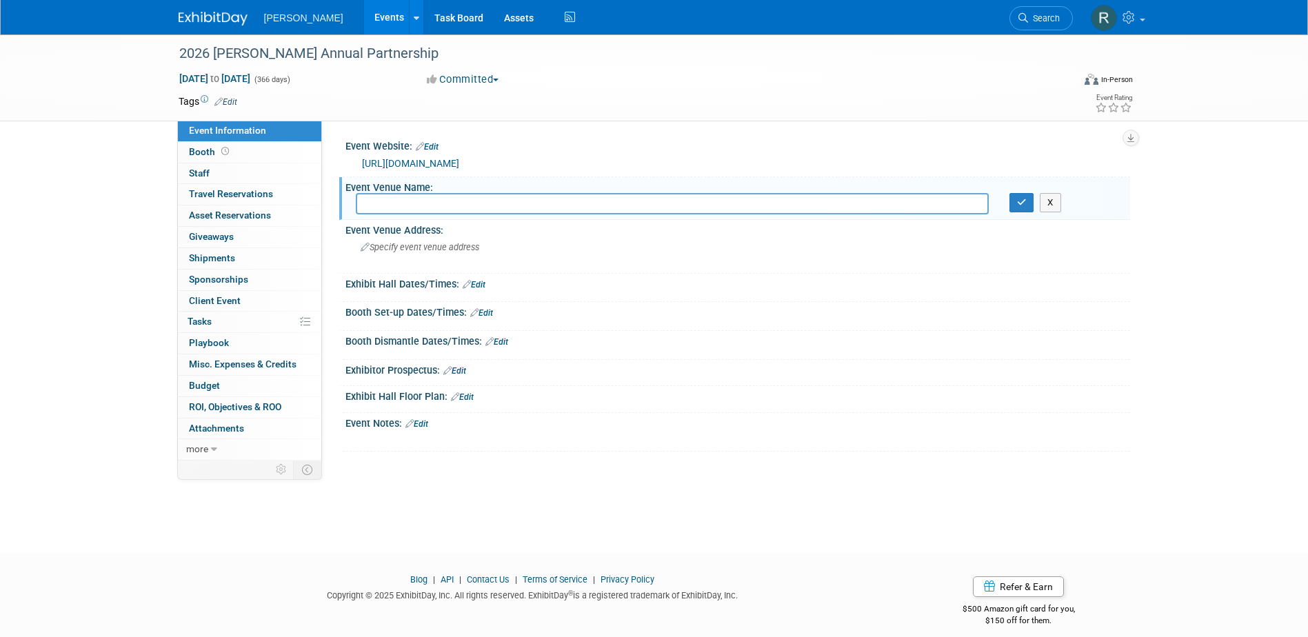
click at [821, 209] on input "text" at bounding box center [672, 203] width 633 height 21
paste input "2026 [PERSON_NAME] Annual Partner and Conference Sponsorship"
type input "2026 [PERSON_NAME] Annual Partner and Conference Sponsorship"
click at [1017, 199] on icon "button" at bounding box center [1022, 202] width 10 height 9
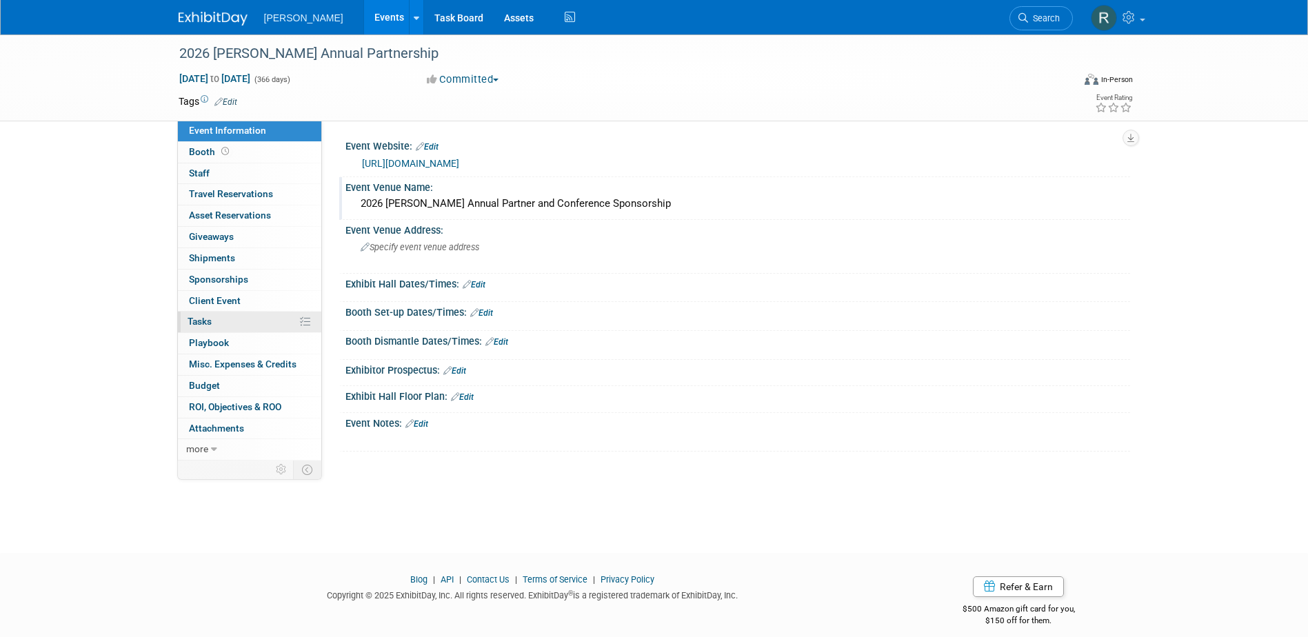
click at [225, 316] on link "0% Tasks 0%" at bounding box center [249, 322] width 143 height 21
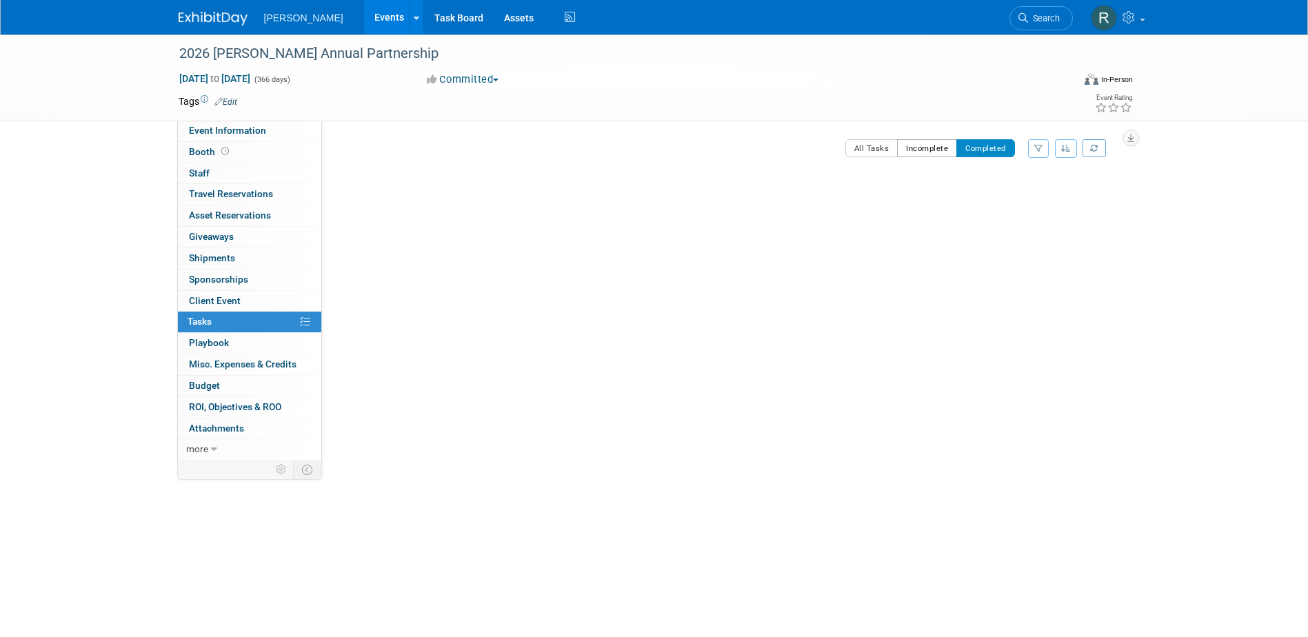
click at [926, 149] on button "Incomplete" at bounding box center [927, 148] width 60 height 18
click at [362, 154] on button "New Task" at bounding box center [374, 150] width 63 height 22
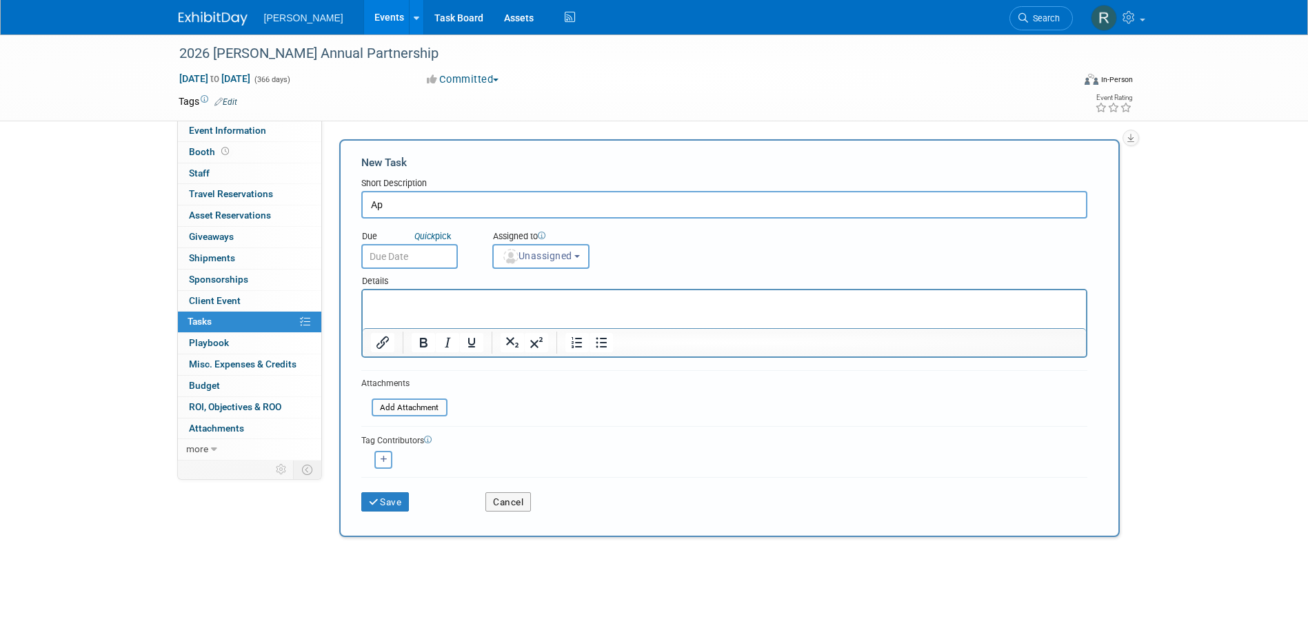
type input "A"
type input "Check Request for Invoice"
click at [404, 244] on input "text" at bounding box center [409, 256] width 97 height 25
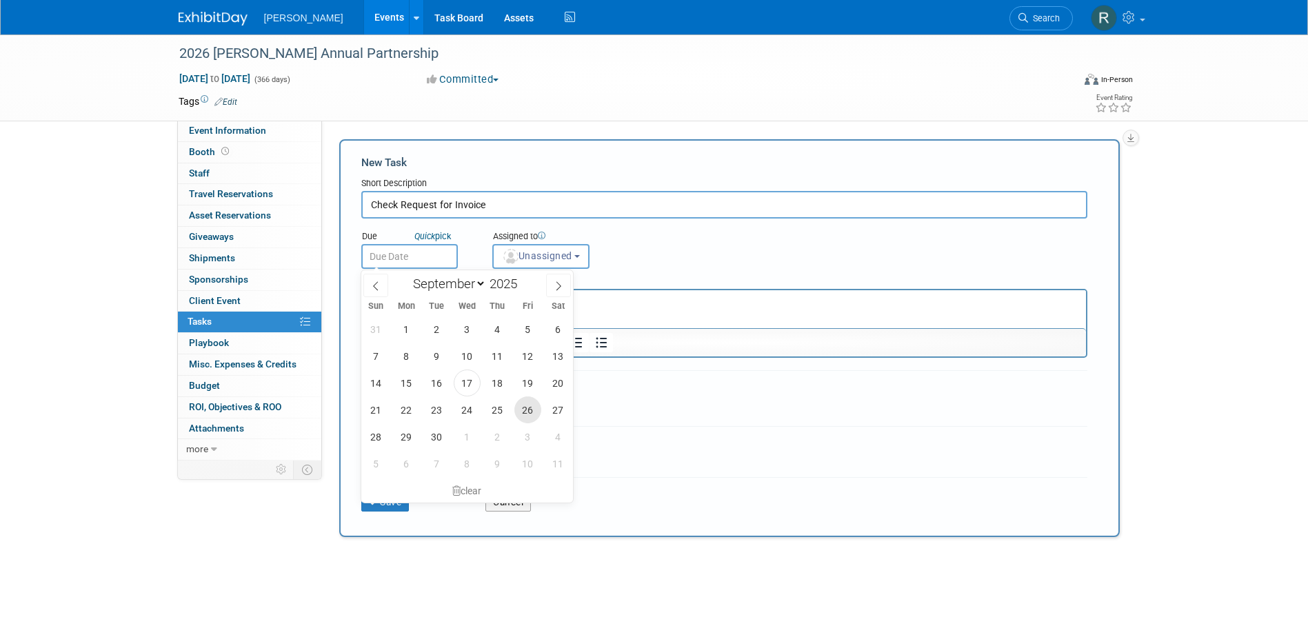
click at [526, 407] on span "26" at bounding box center [527, 409] width 27 height 27
type input "[DATE]"
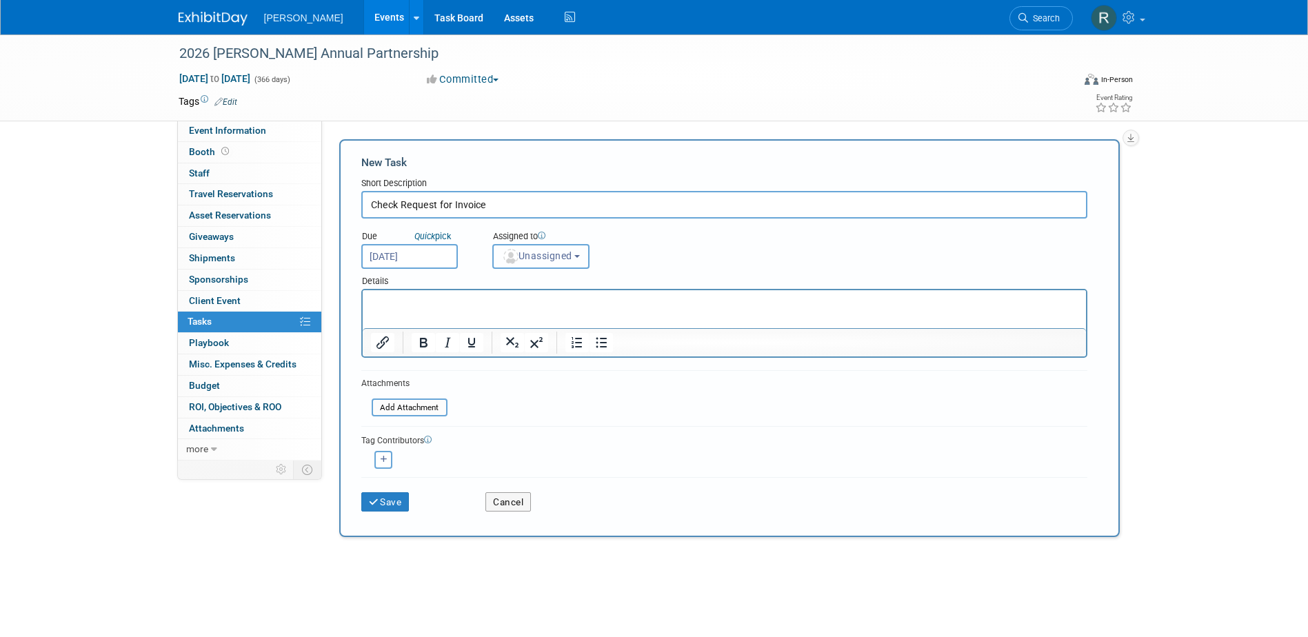
click at [552, 255] on span "Unassigned" at bounding box center [537, 255] width 70 height 11
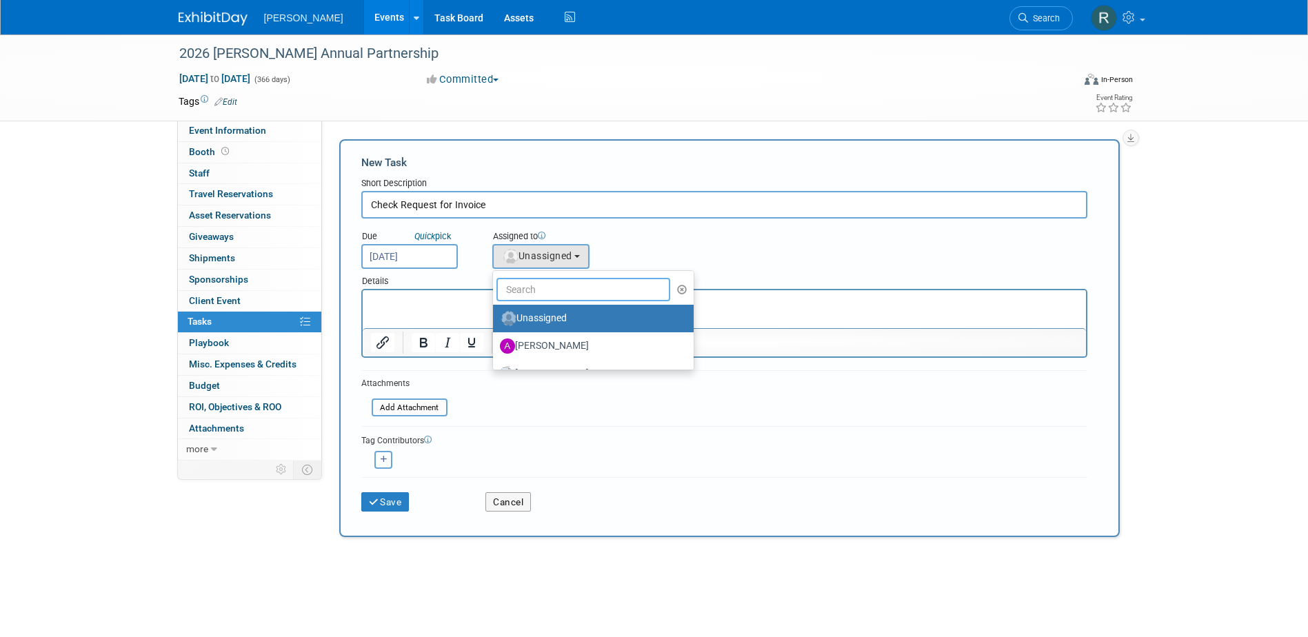
click at [543, 285] on input "text" at bounding box center [583, 289] width 174 height 23
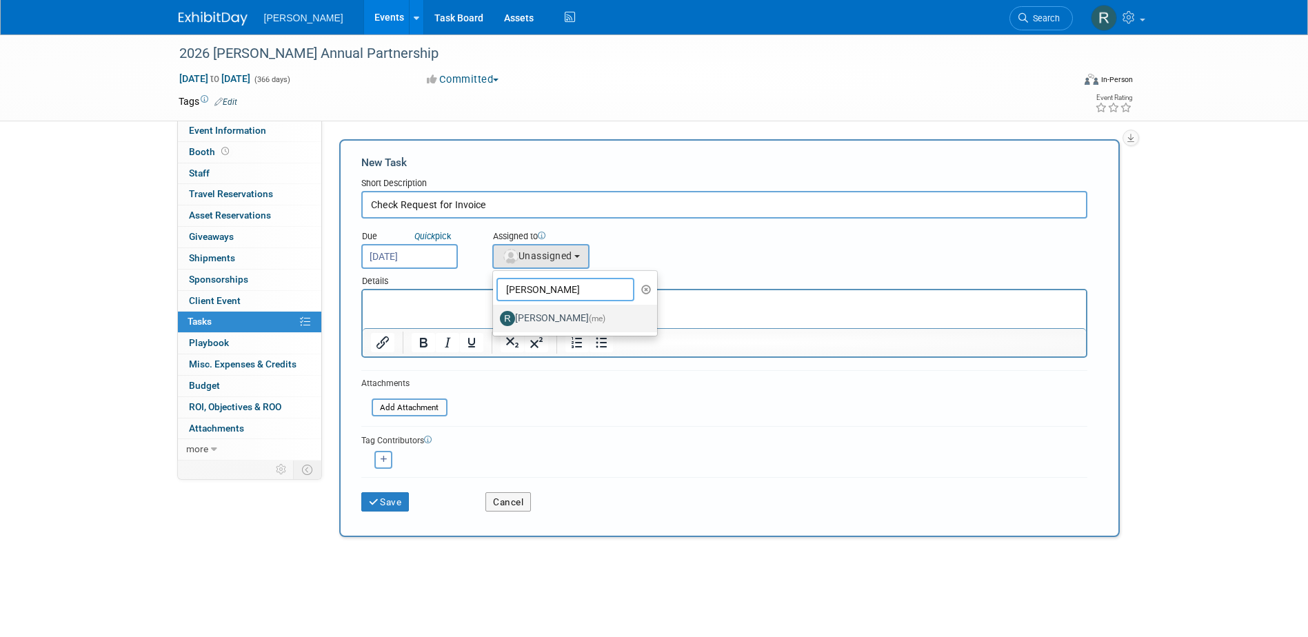
type input "Rebecca"
click at [547, 314] on label "Rebecca Deis (me)" at bounding box center [572, 318] width 144 height 22
click at [495, 314] on input "Rebecca Deis (me)" at bounding box center [490, 316] width 9 height 9
select select "844a177d-a181-44ff-a72a-5731d68e4351"
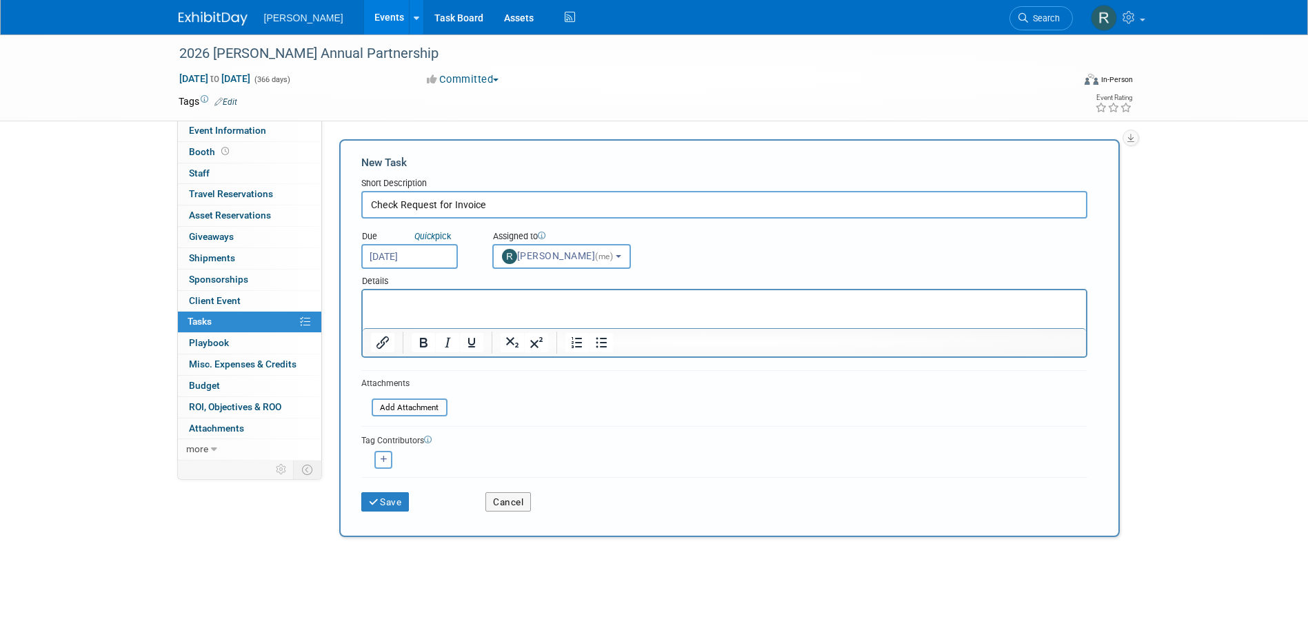
click at [398, 301] on p "Rich Text Area. Press ALT-0 for help." at bounding box center [723, 303] width 707 height 14
click at [392, 498] on button "Save" at bounding box center [385, 501] width 48 height 19
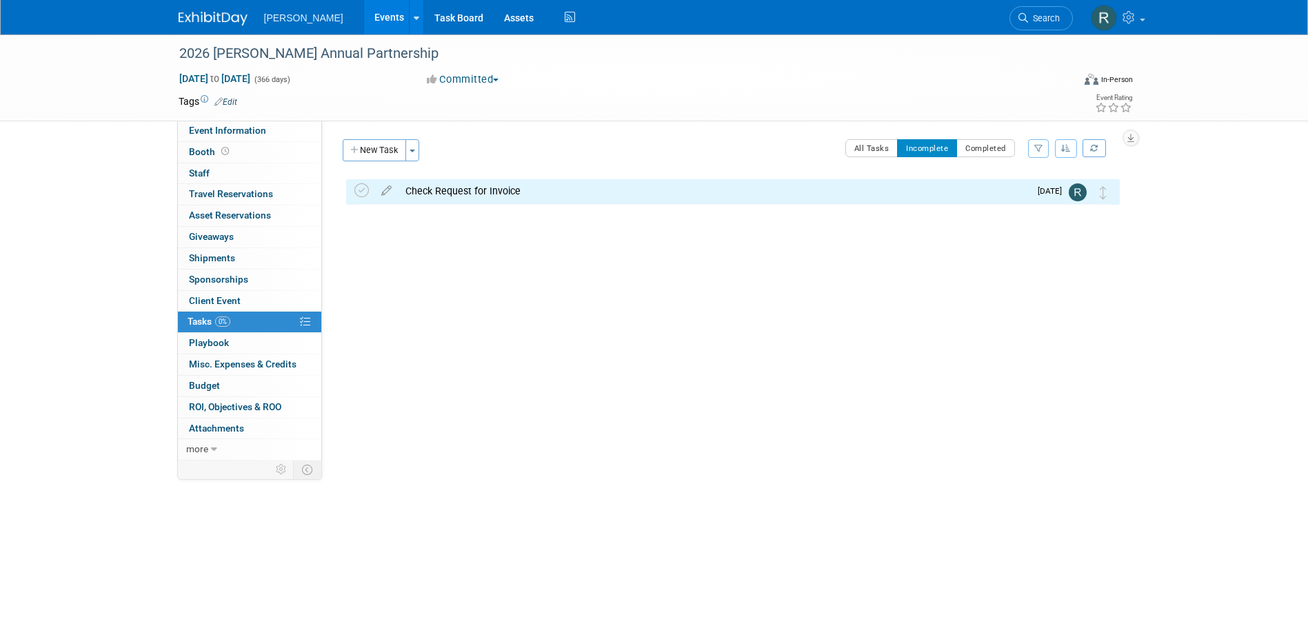
click at [225, 277] on span "Sponsorships 0" at bounding box center [218, 279] width 59 height 11
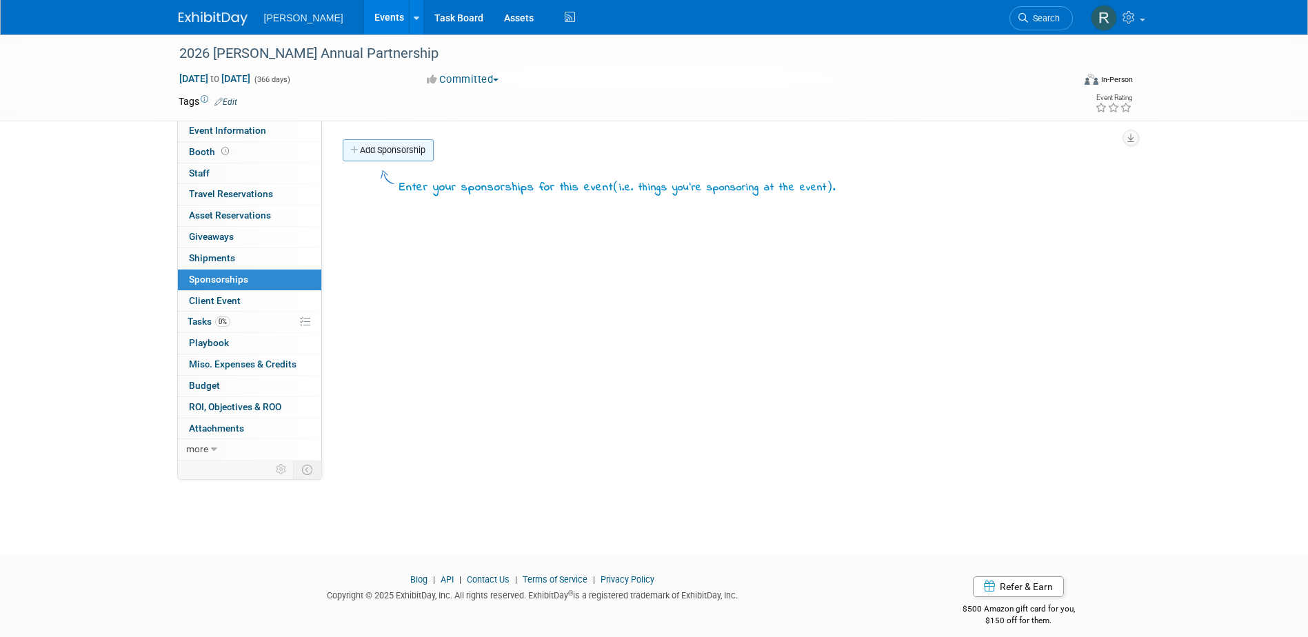
click at [398, 150] on link "Add Sponsorship" at bounding box center [388, 150] width 91 height 22
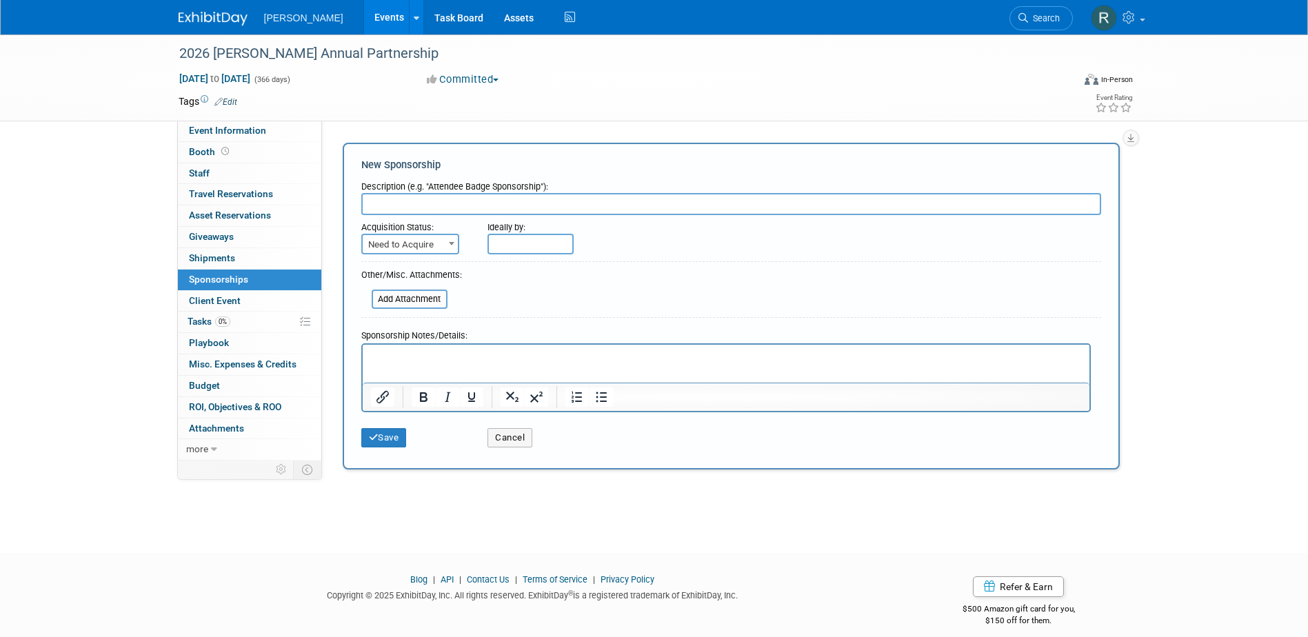
click at [422, 210] on input "text" at bounding box center [731, 204] width 740 height 22
type input "Silver"
click at [434, 243] on span "Need to Acquire" at bounding box center [410, 244] width 95 height 19
select select "2"
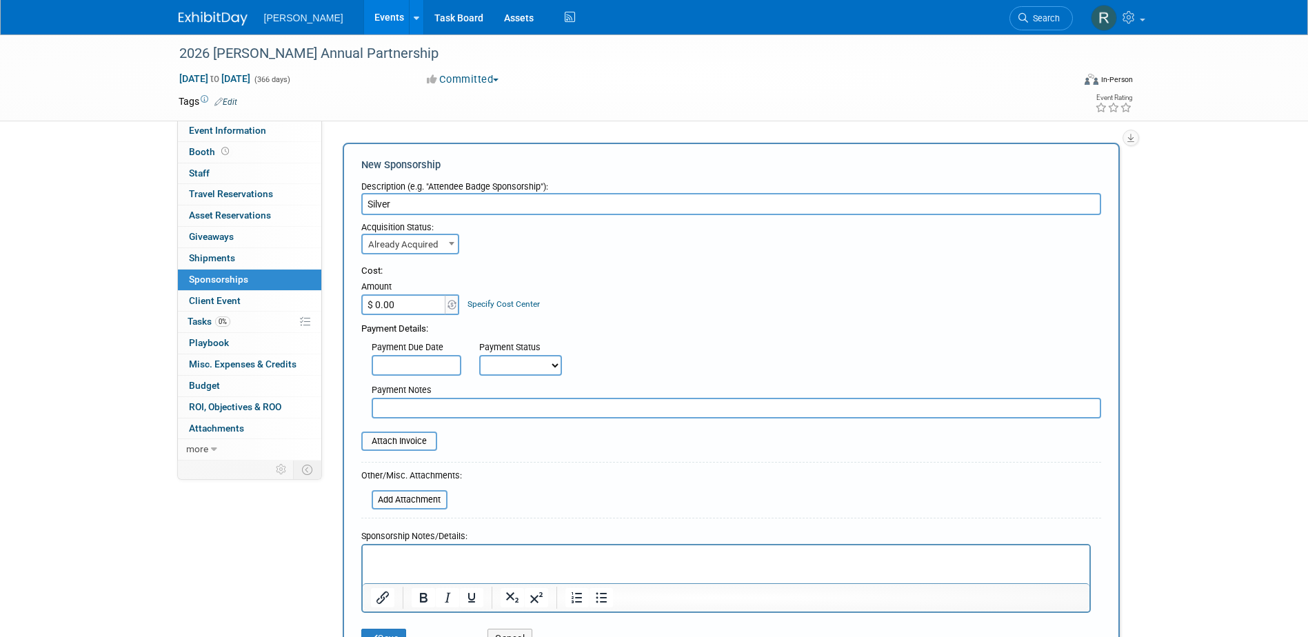
click at [421, 307] on input "$ 0.00" at bounding box center [404, 304] width 86 height 21
type input "$ 3,000.00"
click at [483, 305] on link "Specify Cost Center" at bounding box center [503, 304] width 72 height 10
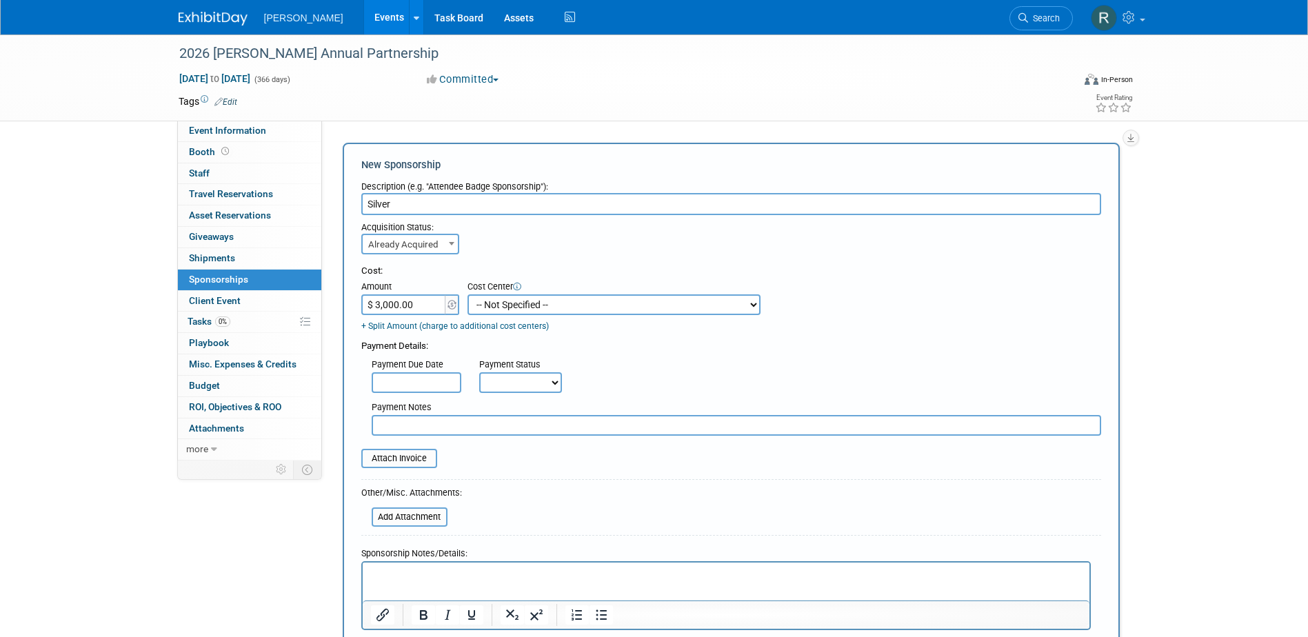
click at [483, 305] on select "-- Not Specified -- Advisory Services - Expenses_1001.502 Aerial Acquisition - …" at bounding box center [613, 304] width 293 height 21
select select "18966240"
click at [467, 294] on select "-- Not Specified -- Advisory Services - Expenses_1001.502 Aerial Acquisition - …" at bounding box center [613, 304] width 293 height 21
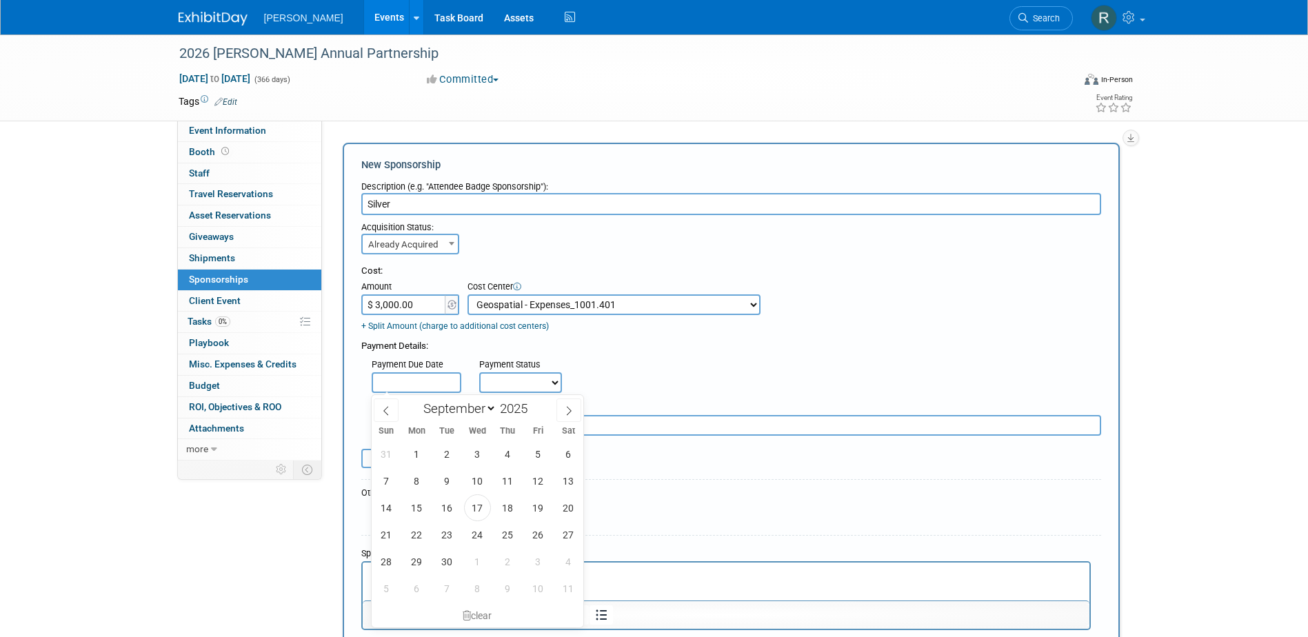
click at [441, 381] on input "text" at bounding box center [417, 382] width 90 height 21
click at [443, 556] on span "30" at bounding box center [447, 561] width 27 height 27
type input "[DATE]"
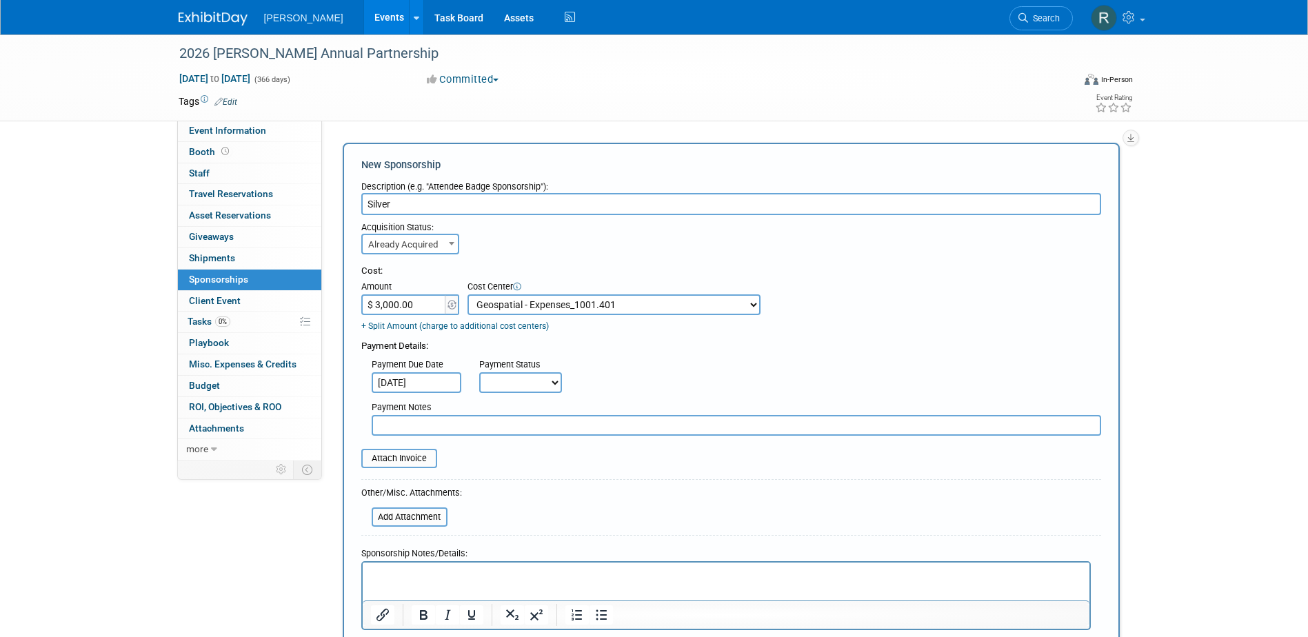
click at [517, 384] on select "Not Paid Yet Partially Paid Paid in Full" at bounding box center [520, 382] width 83 height 21
select select "3"
click at [479, 373] on select "Not Paid Yet Partially Paid Paid in Full" at bounding box center [520, 382] width 83 height 21
click at [502, 428] on input "text" at bounding box center [736, 425] width 729 height 21
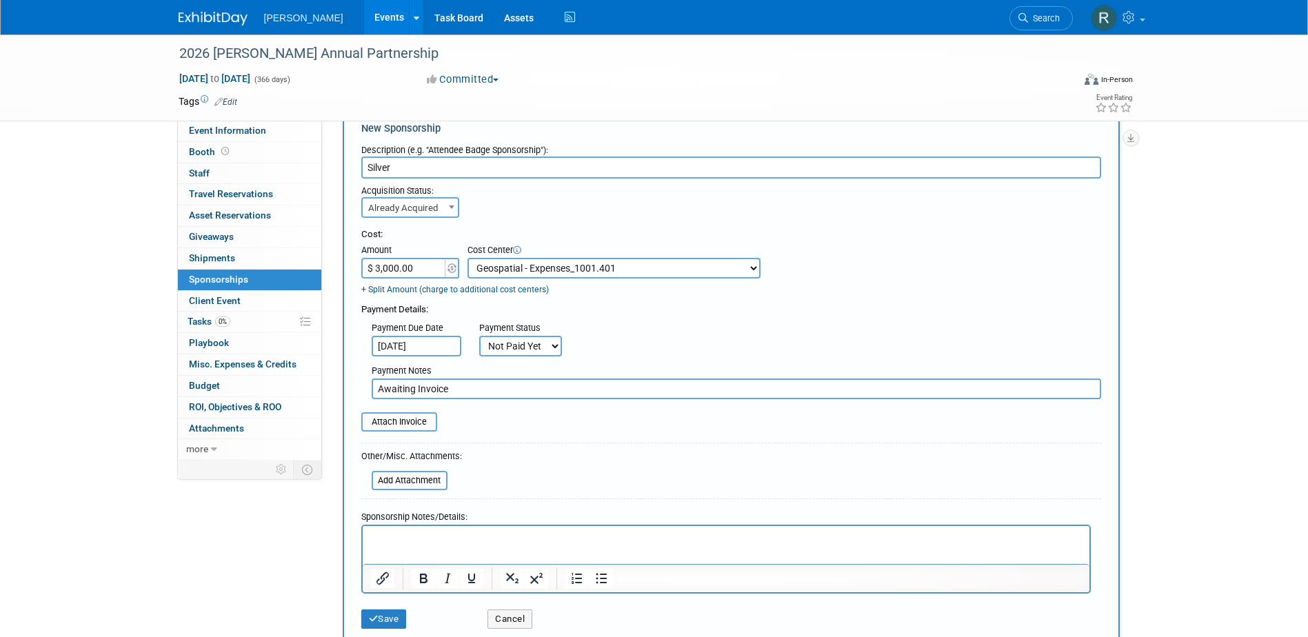
scroll to position [138, 0]
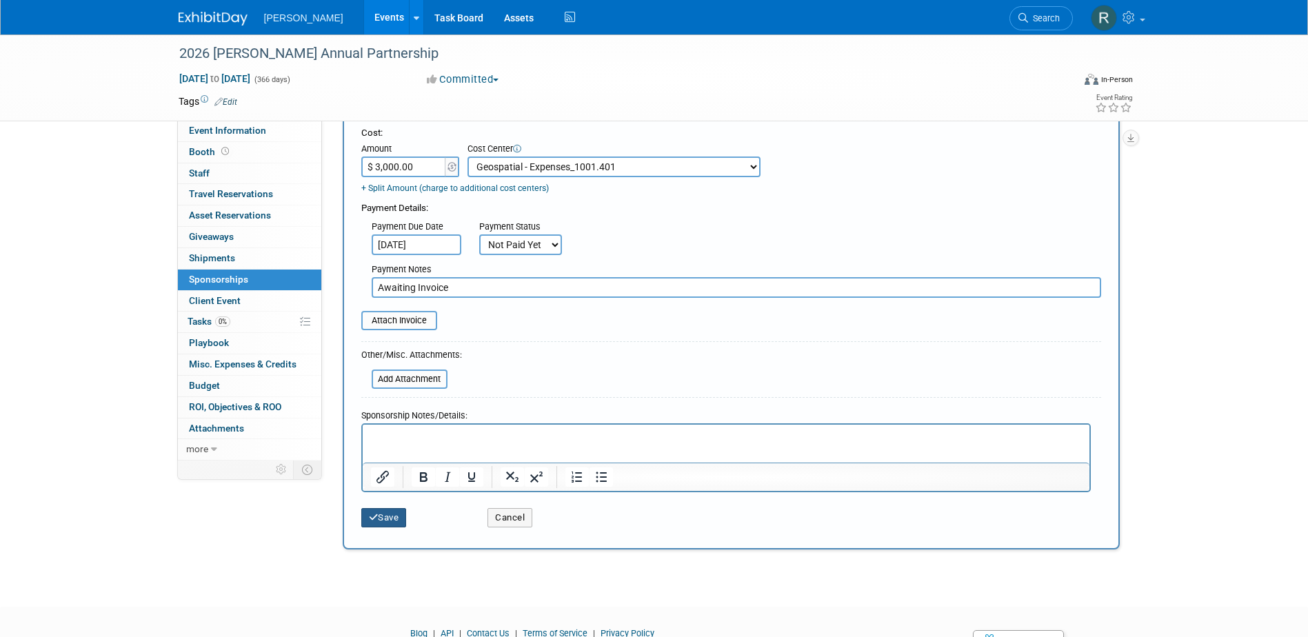
type input "Awaiting Invoice"
click at [399, 512] on button "Save" at bounding box center [384, 517] width 46 height 19
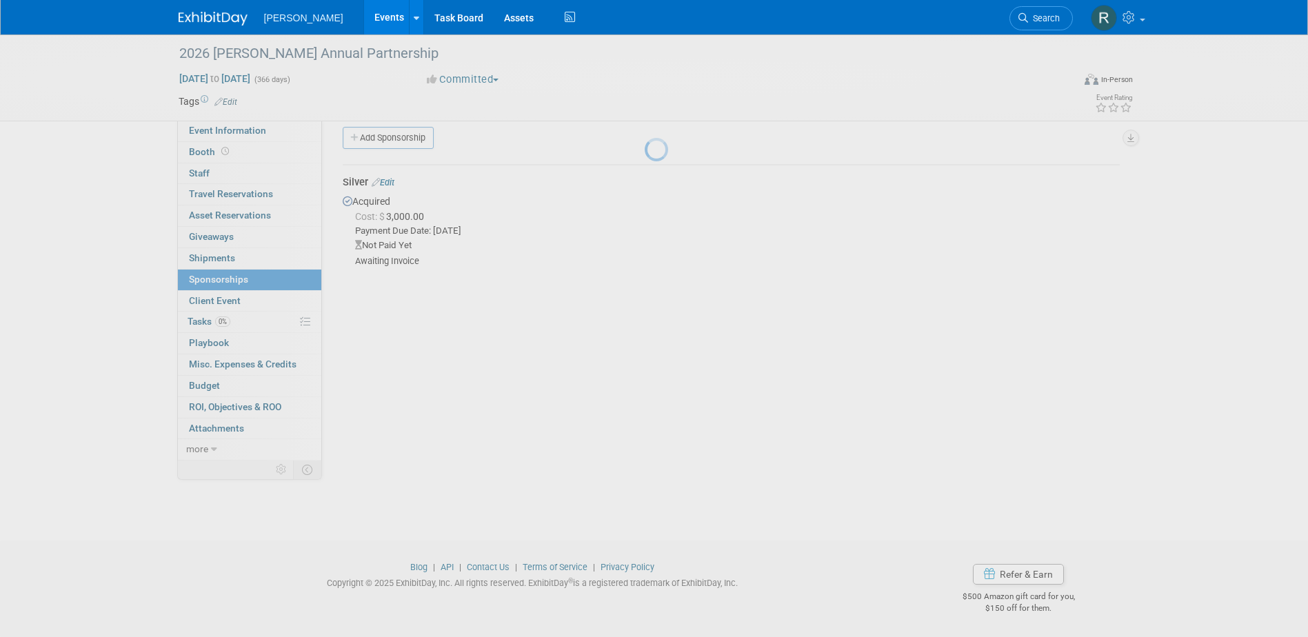
scroll to position [12, 0]
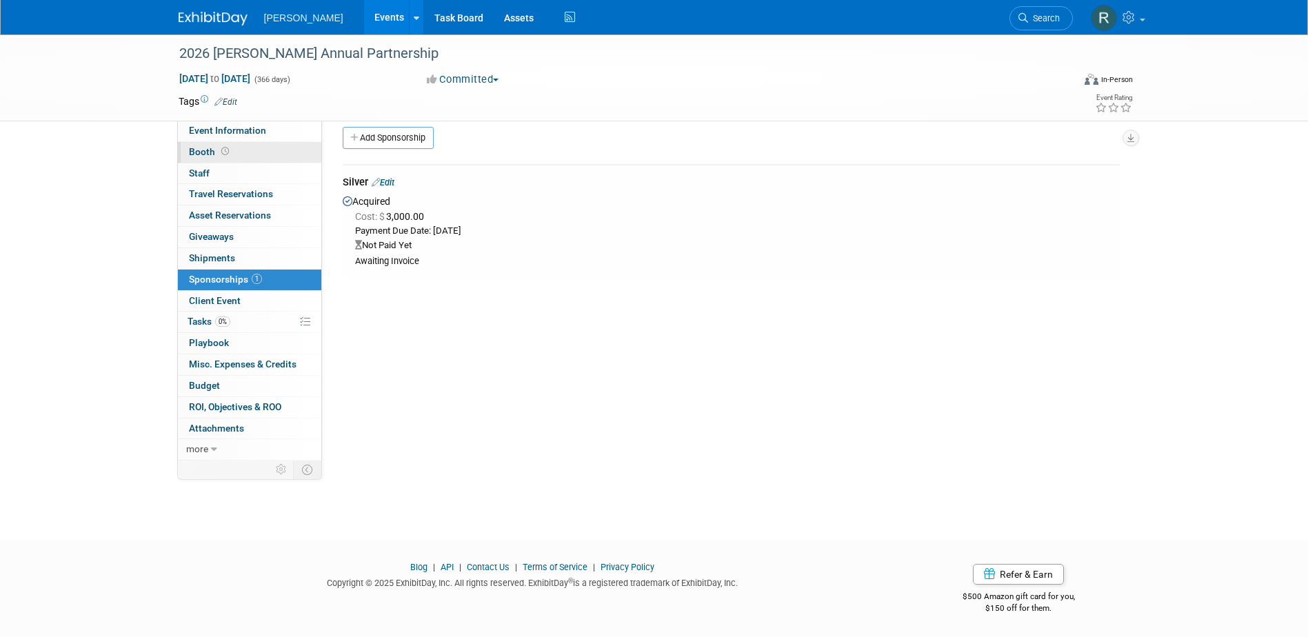
click at [250, 154] on link "Booth" at bounding box center [249, 152] width 143 height 21
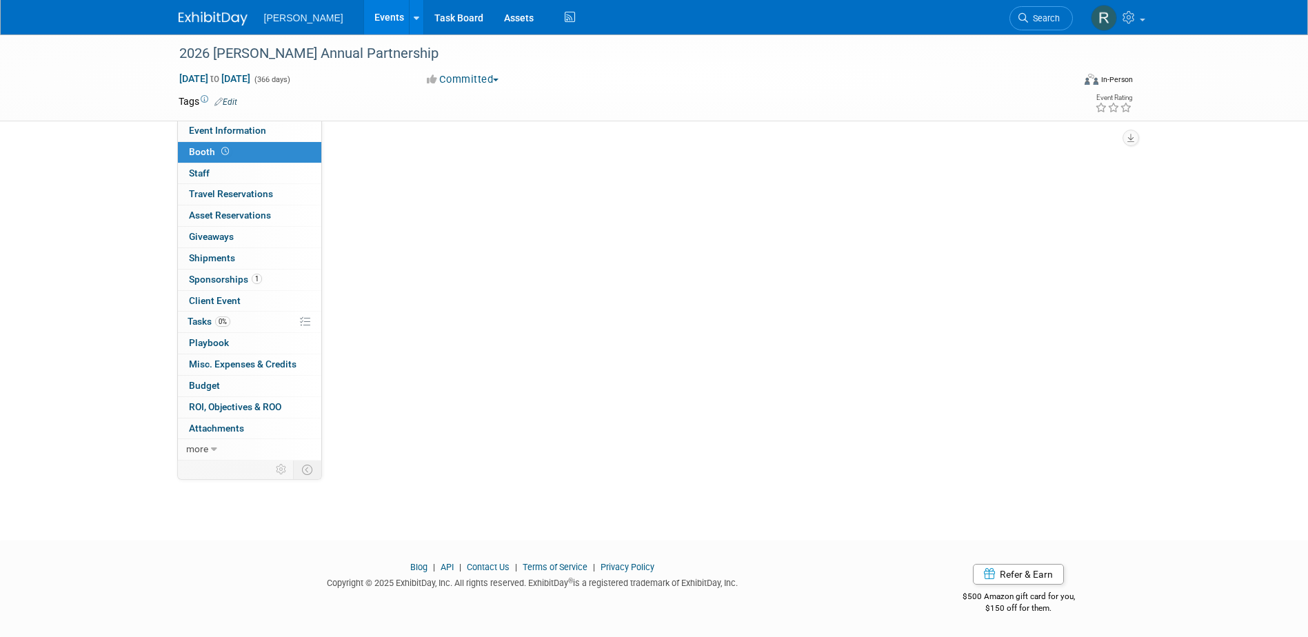
scroll to position [0, 0]
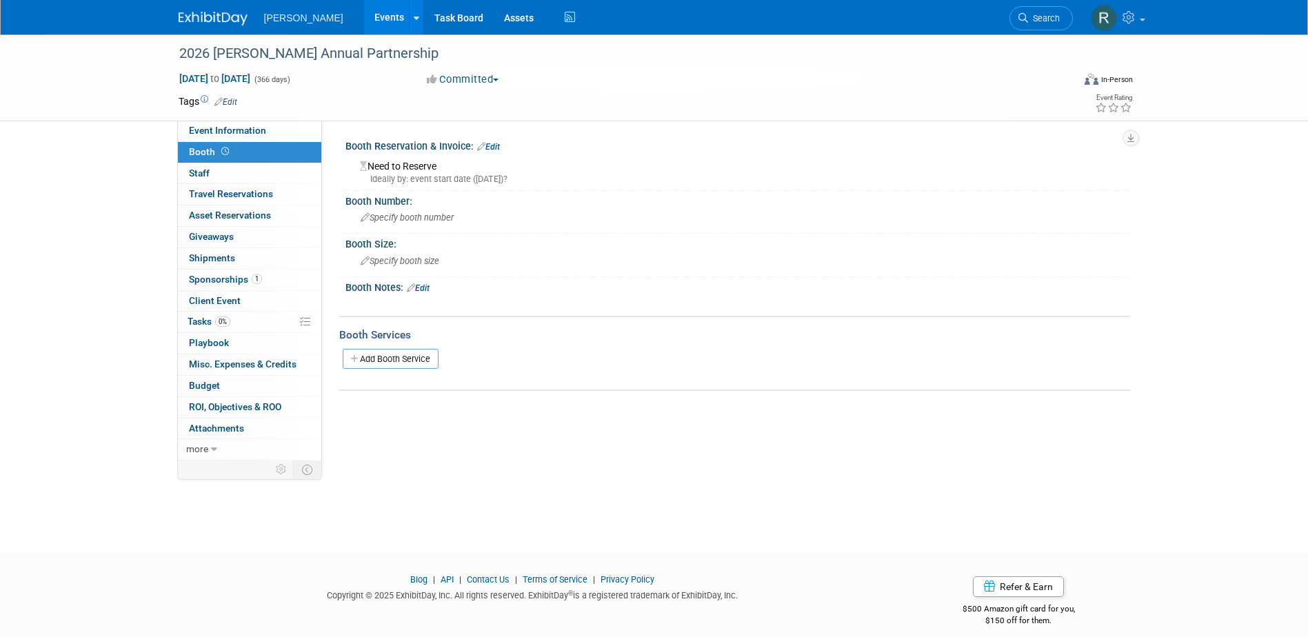
click at [494, 145] on link "Edit" at bounding box center [488, 147] width 23 height 10
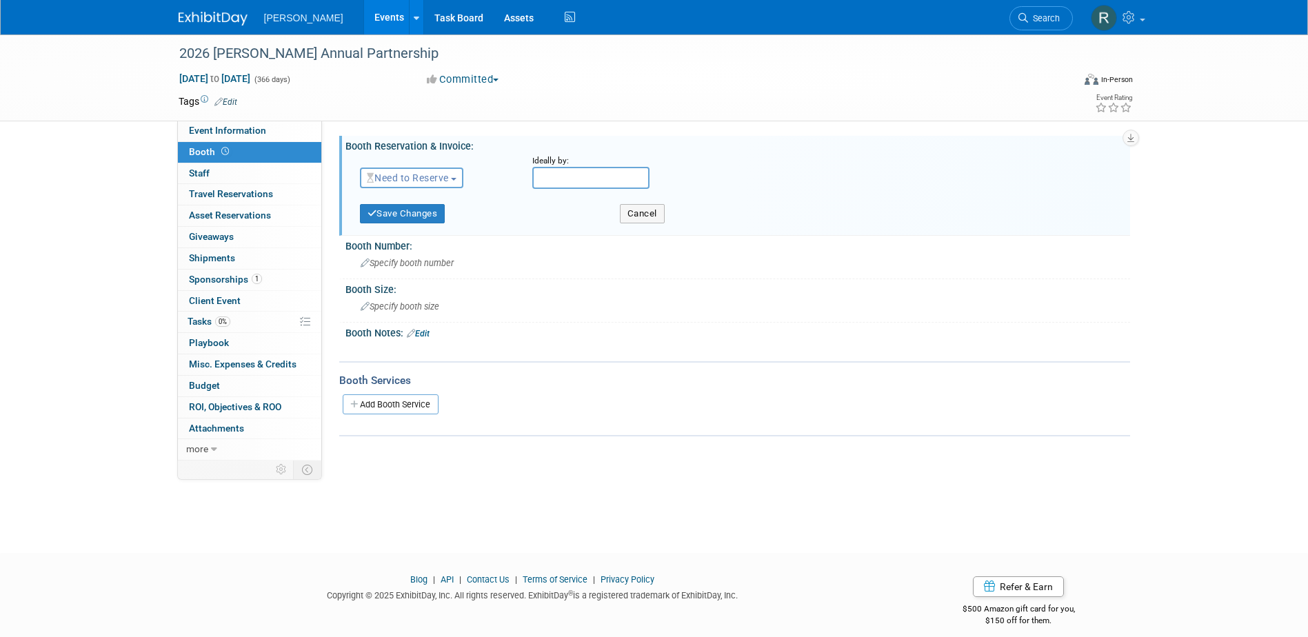
click at [432, 190] on div "Need to Reserve Need to Reserve Reserved No Reservation Required" at bounding box center [436, 175] width 172 height 40
click at [432, 179] on span "Need to Reserve" at bounding box center [408, 177] width 82 height 11
drag, startPoint x: 416, startPoint y: 236, endPoint x: 345, endPoint y: 165, distance: 100.9
click at [416, 236] on link "No Reservation Required" at bounding box center [435, 239] width 148 height 19
drag, startPoint x: 402, startPoint y: 212, endPoint x: 288, endPoint y: 139, distance: 134.8
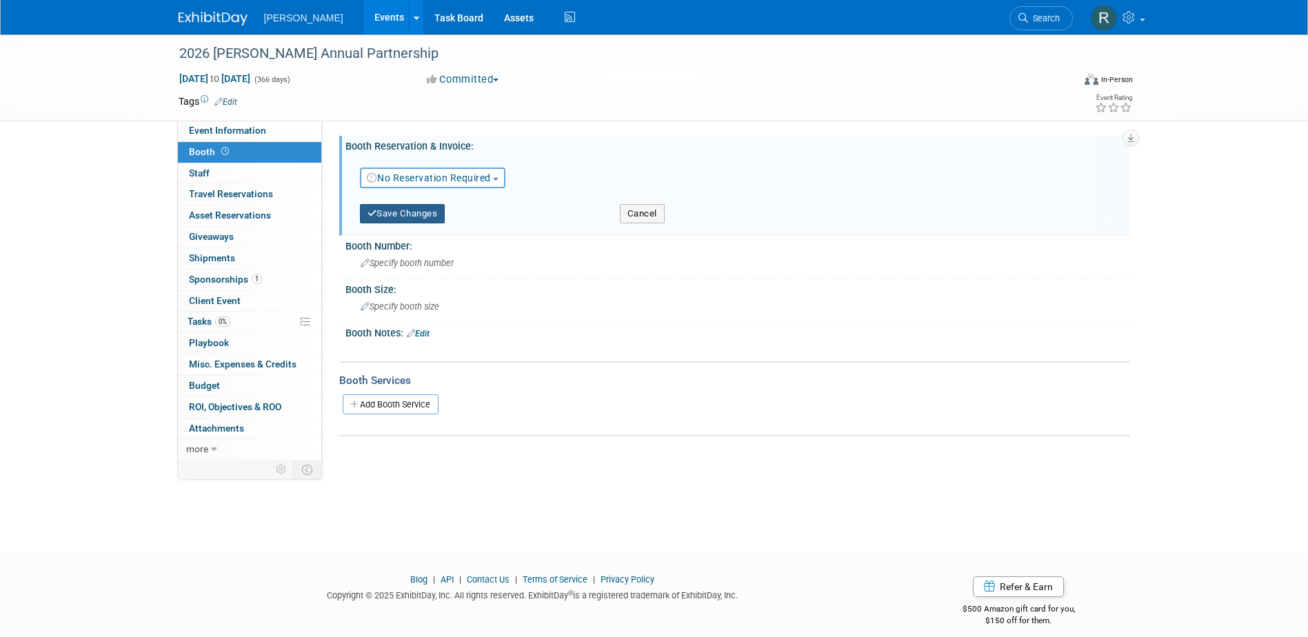
click at [400, 212] on button "Save Changes" at bounding box center [402, 213] width 85 height 19
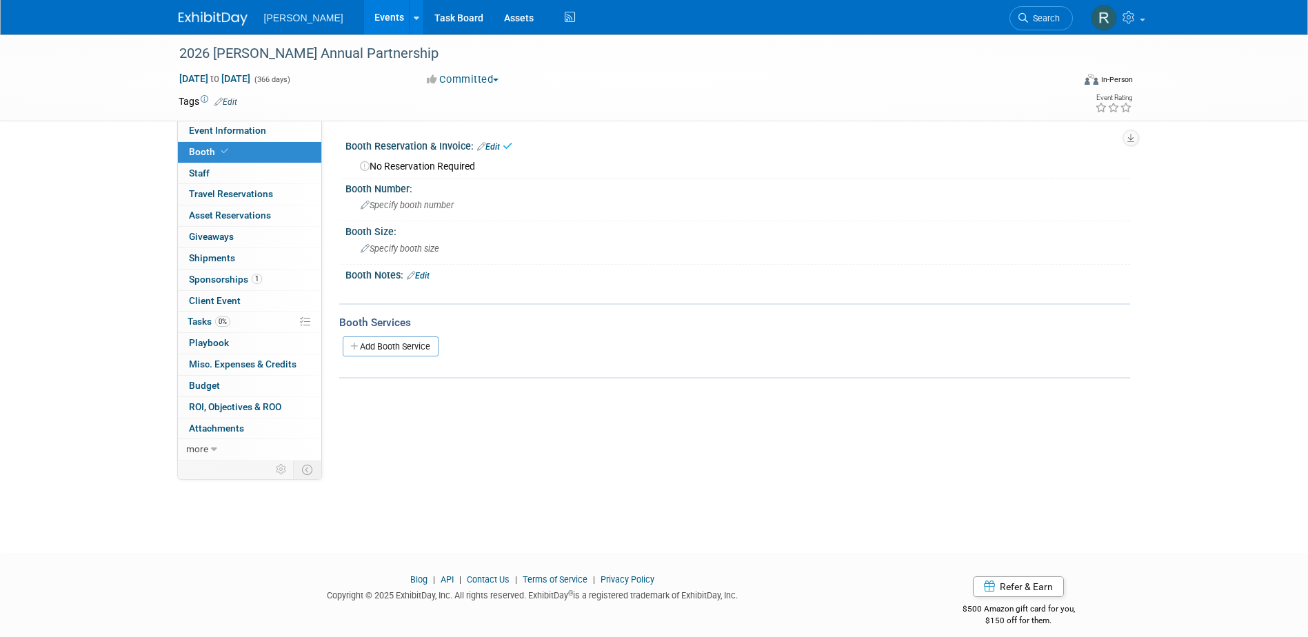
click at [234, 100] on link "Edit" at bounding box center [225, 102] width 23 height 10
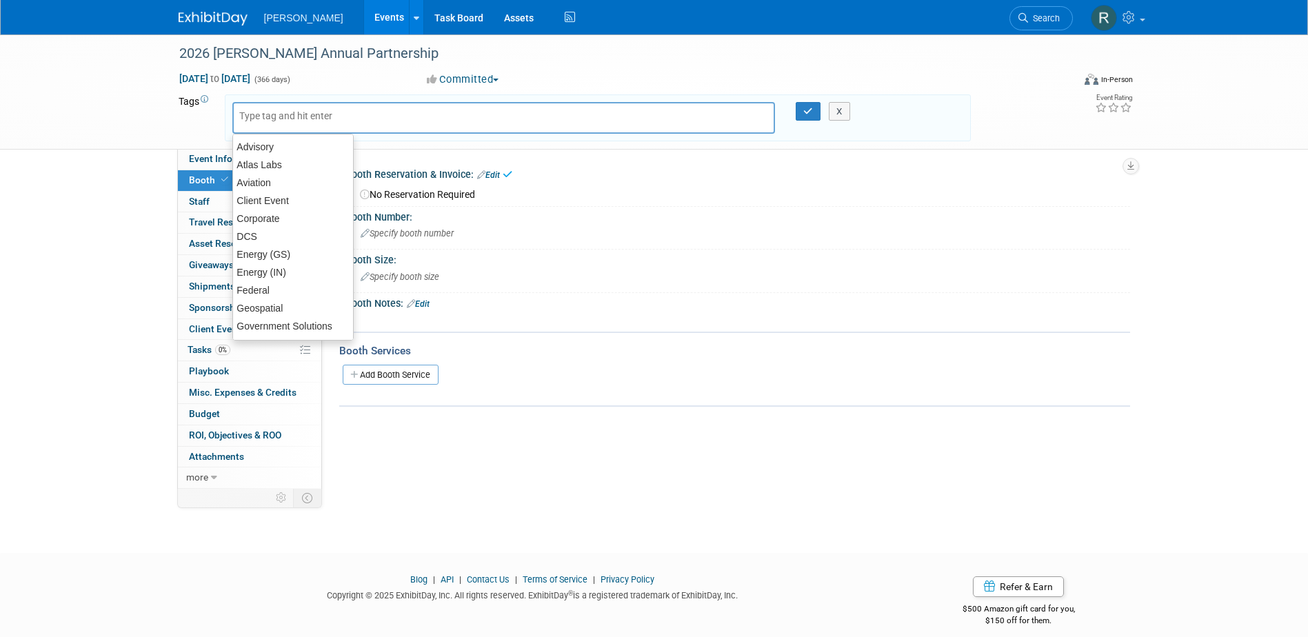
click at [274, 118] on input "text" at bounding box center [294, 116] width 110 height 14
click at [270, 222] on div "Sponsorship" at bounding box center [292, 219] width 121 height 19
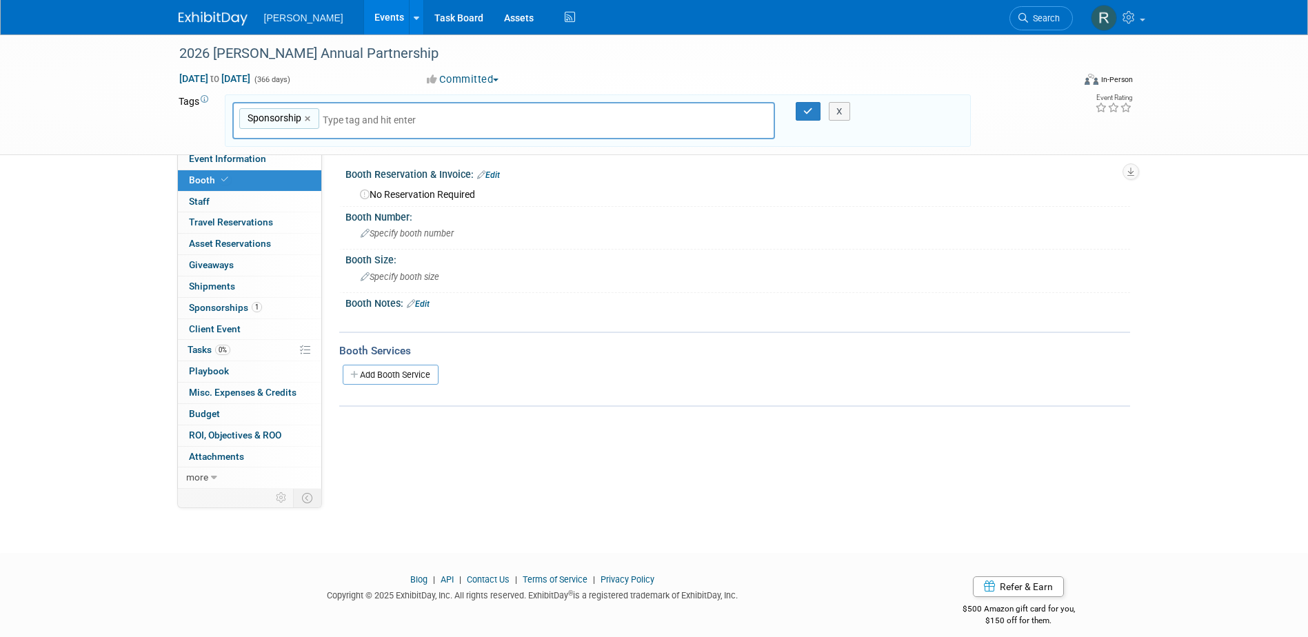
click at [325, 121] on input "text" at bounding box center [419, 120] width 193 height 14
click at [320, 119] on div "Sponsorship Sponsorship ×" at bounding box center [503, 121] width 543 height 38
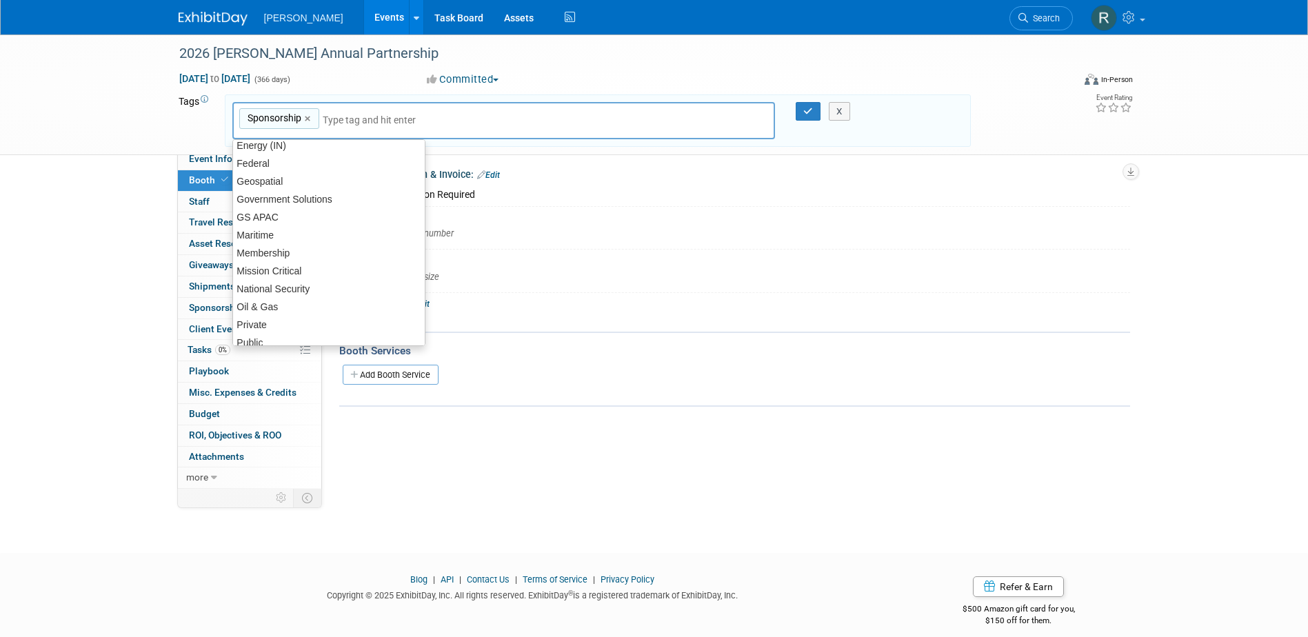
scroll to position [131, 0]
click at [314, 184] on div "Geospatial" at bounding box center [328, 182] width 193 height 19
type input "Sponsorship, Geospatial"
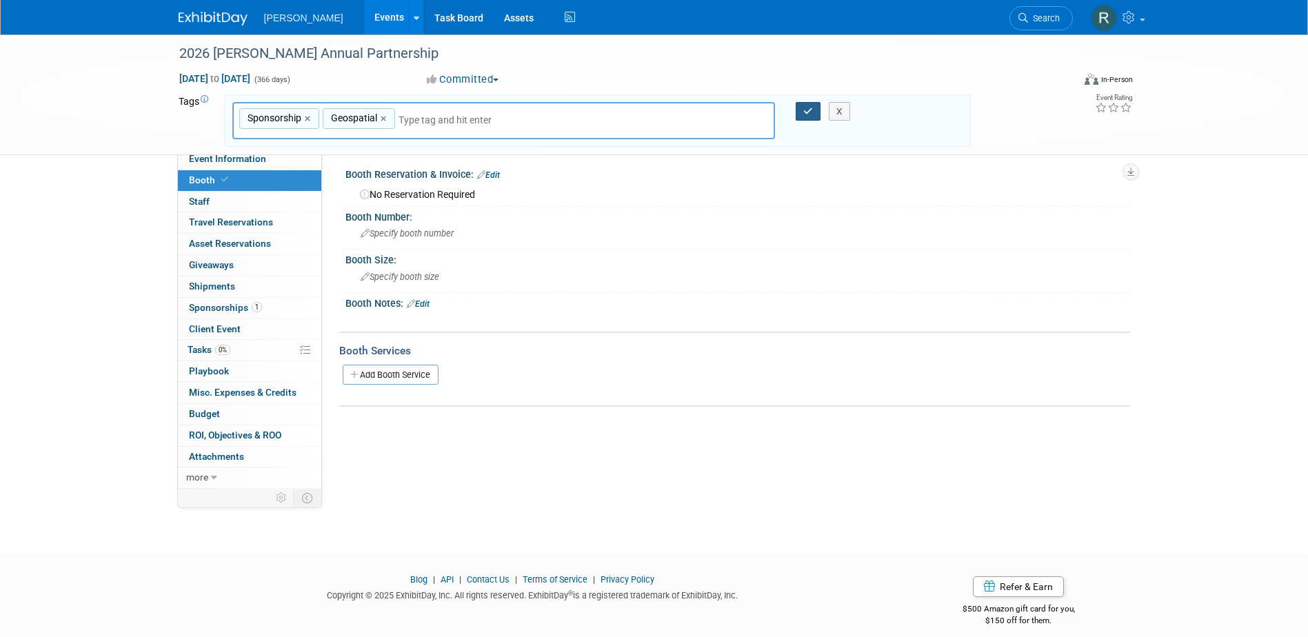
click at [813, 117] on button "button" at bounding box center [808, 111] width 25 height 19
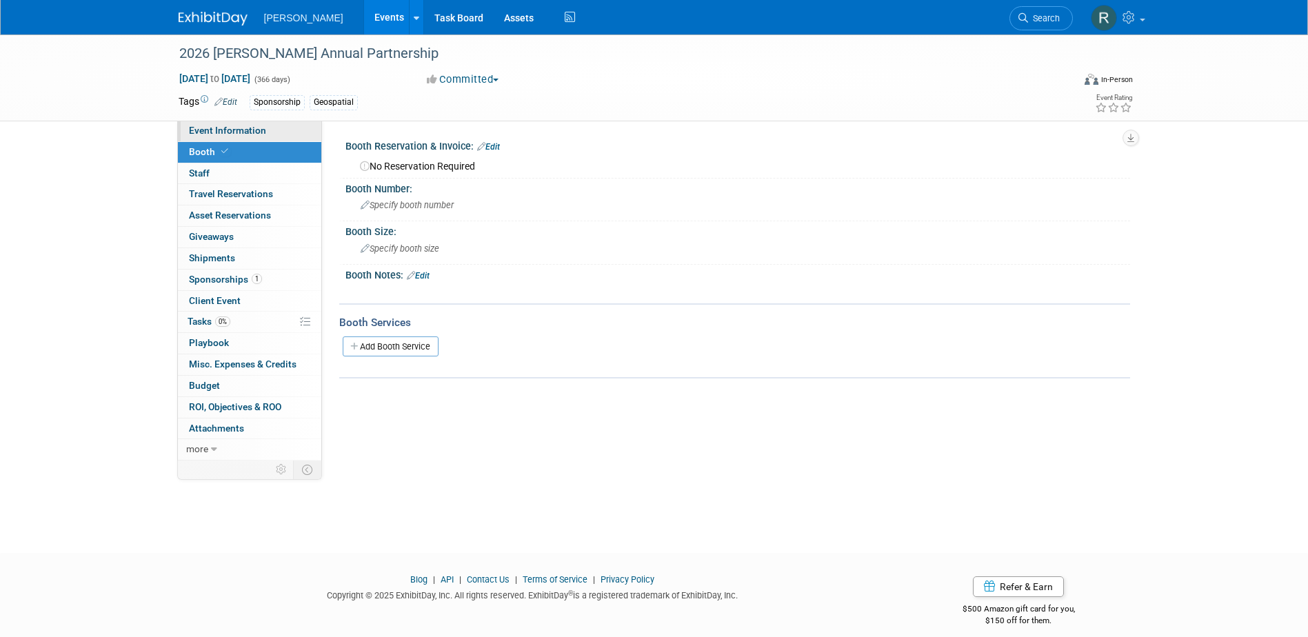
click at [232, 129] on span "Event Information" at bounding box center [227, 130] width 77 height 11
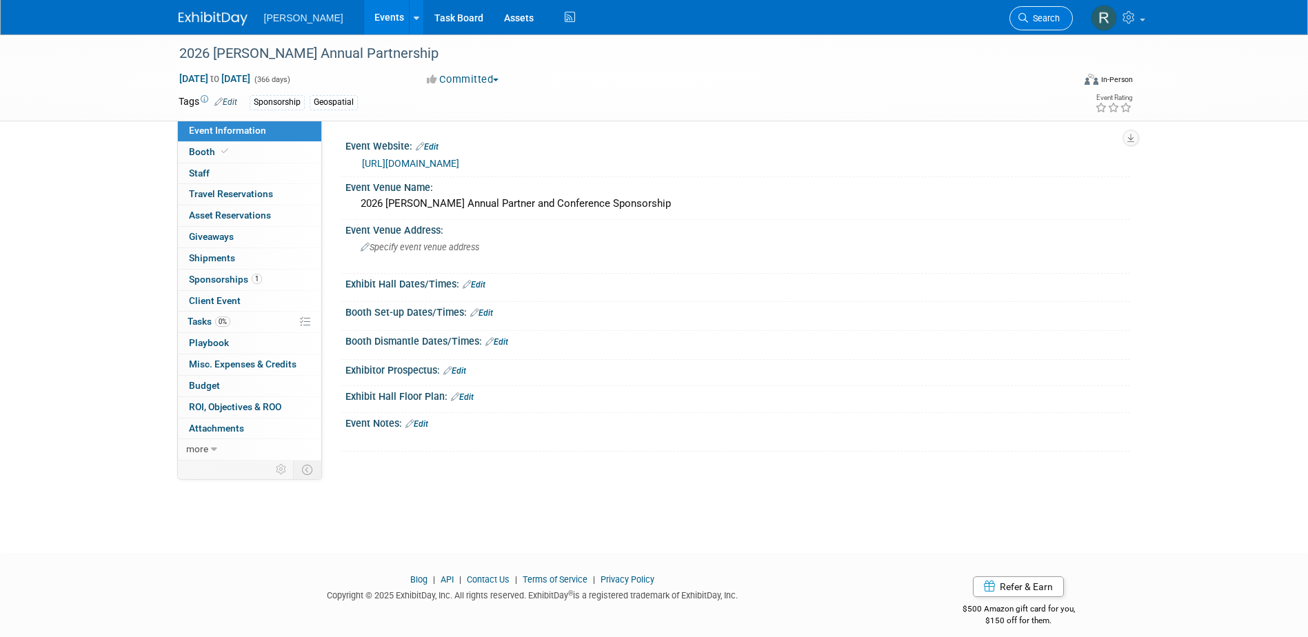
click at [1047, 19] on span "Search" at bounding box center [1044, 18] width 32 height 10
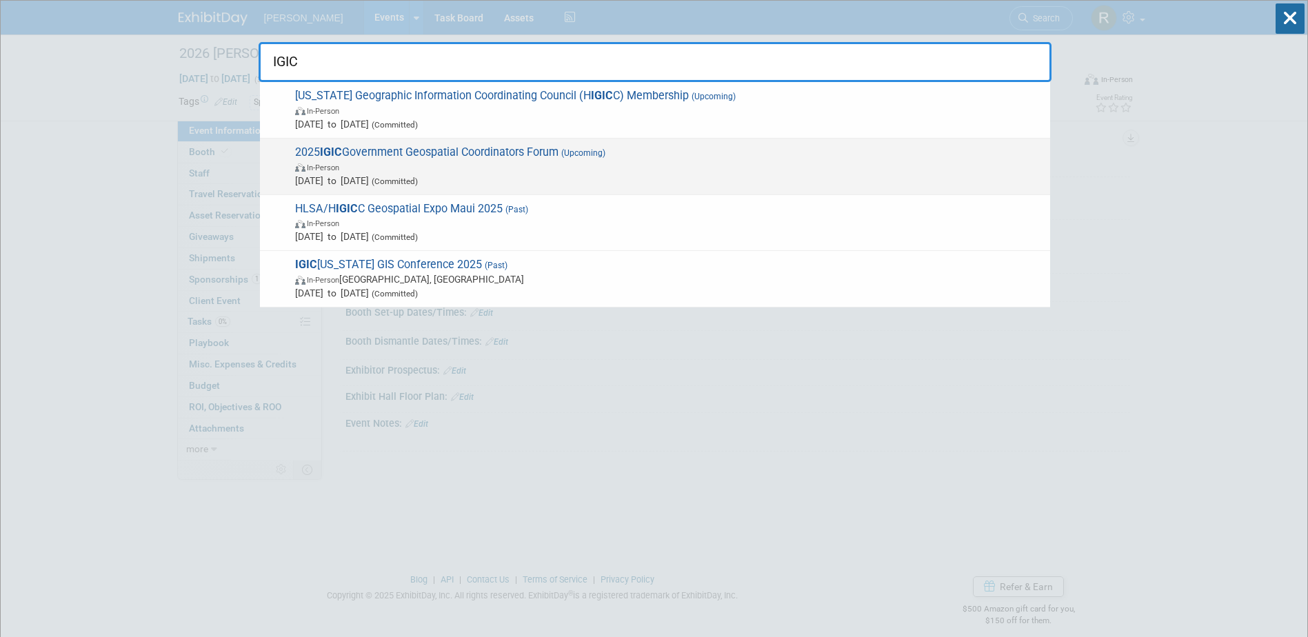
type input "IGIC"
click at [457, 168] on span "In-Person" at bounding box center [669, 167] width 748 height 14
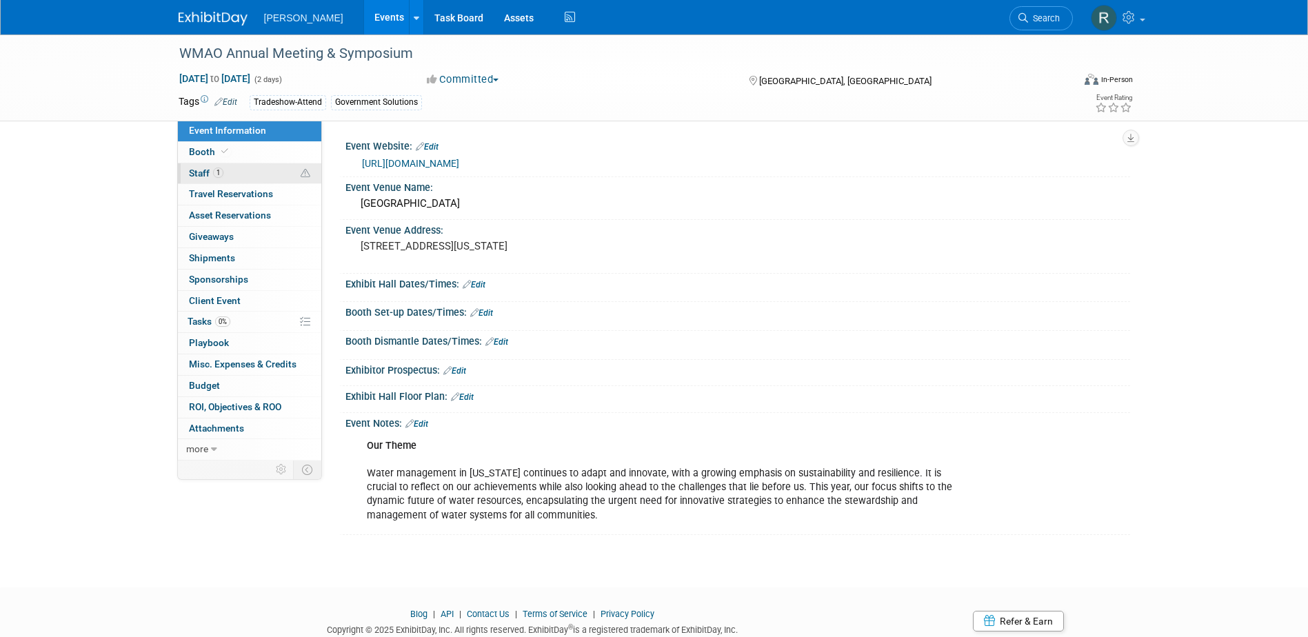
click at [235, 174] on link "1 Staff 1" at bounding box center [249, 173] width 143 height 21
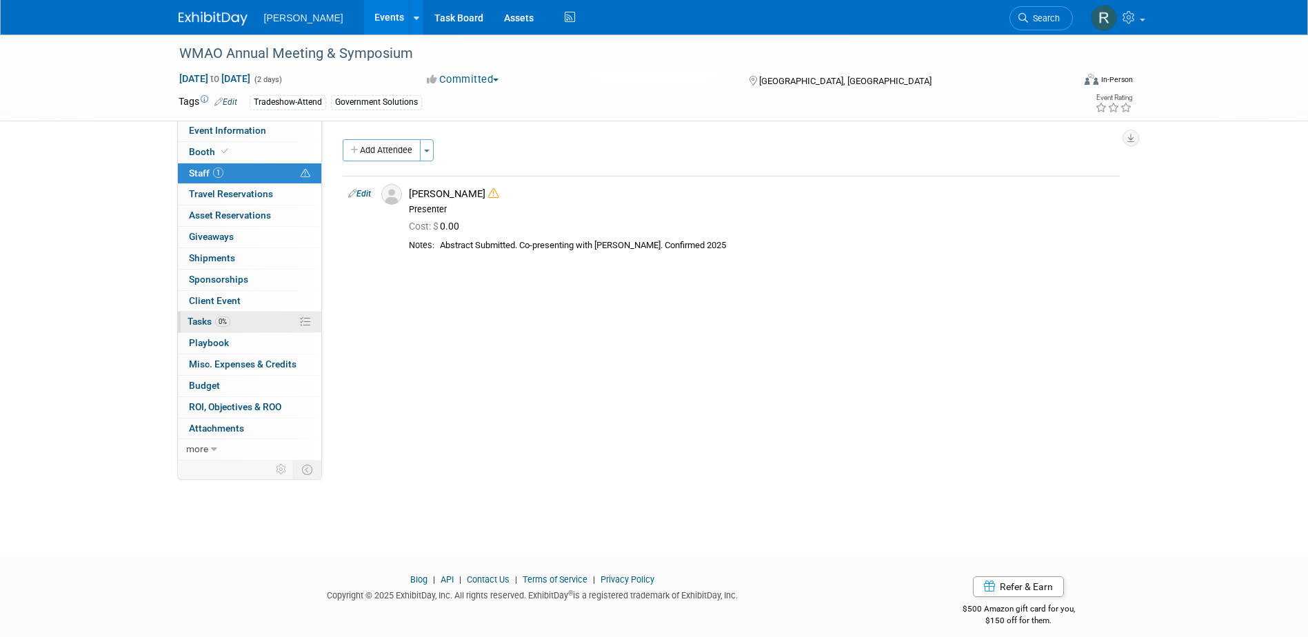
click at [242, 323] on link "0% Tasks 0%" at bounding box center [249, 322] width 143 height 21
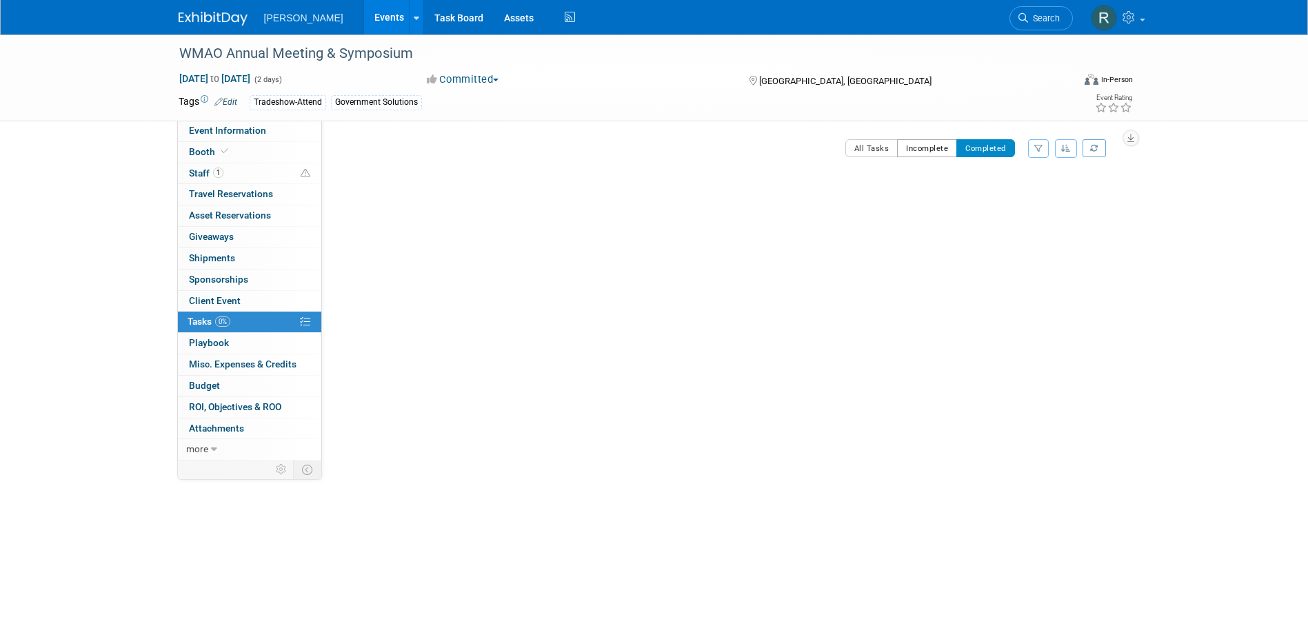
click at [938, 145] on button "Incomplete" at bounding box center [927, 148] width 60 height 18
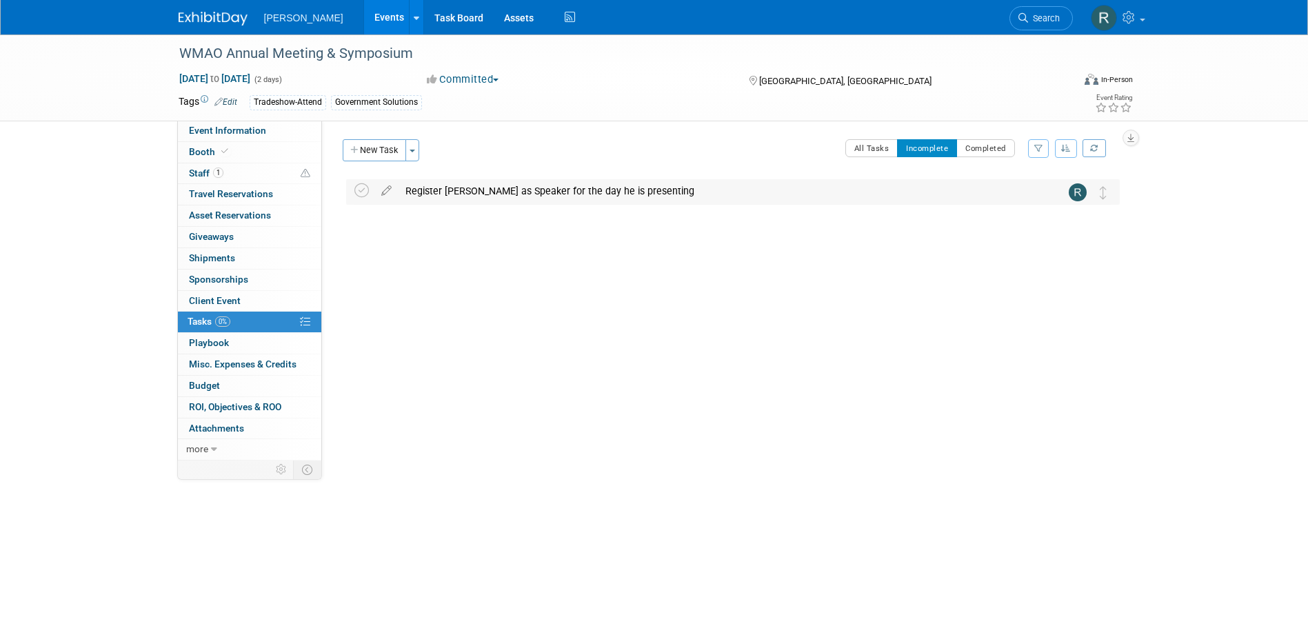
click at [504, 194] on div "Register [PERSON_NAME] as Speaker for the day he is presenting" at bounding box center [719, 190] width 643 height 23
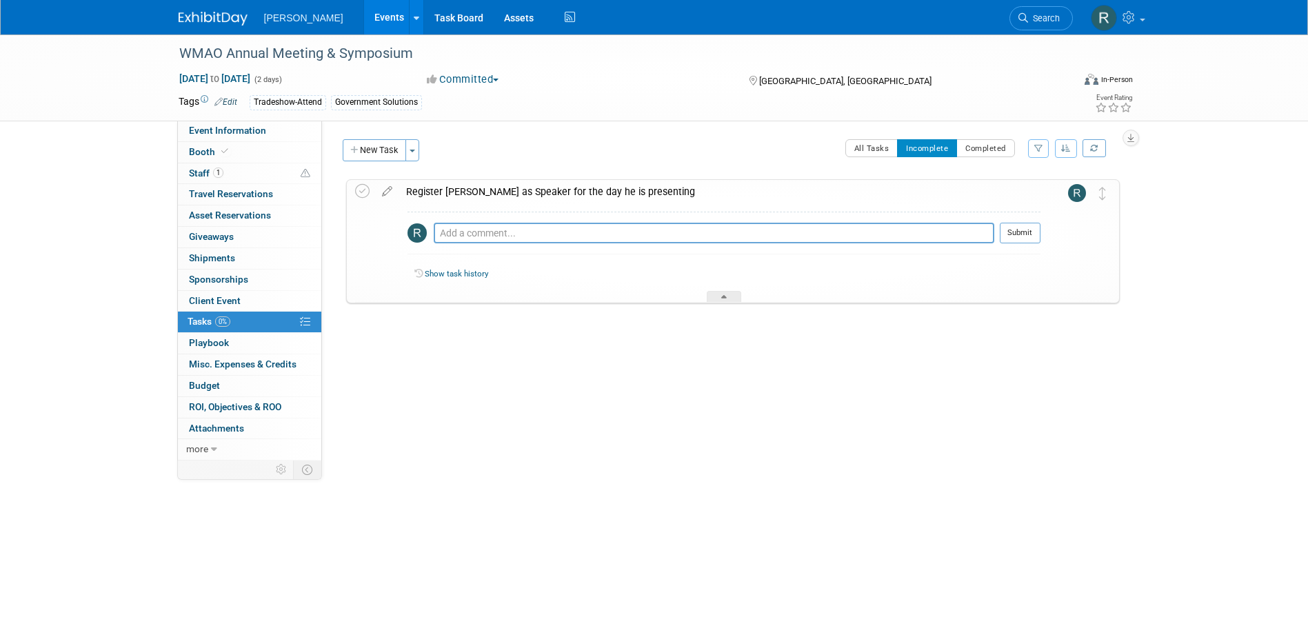
click at [504, 194] on div "Register [PERSON_NAME] as Speaker for the day he is presenting" at bounding box center [719, 191] width 641 height 23
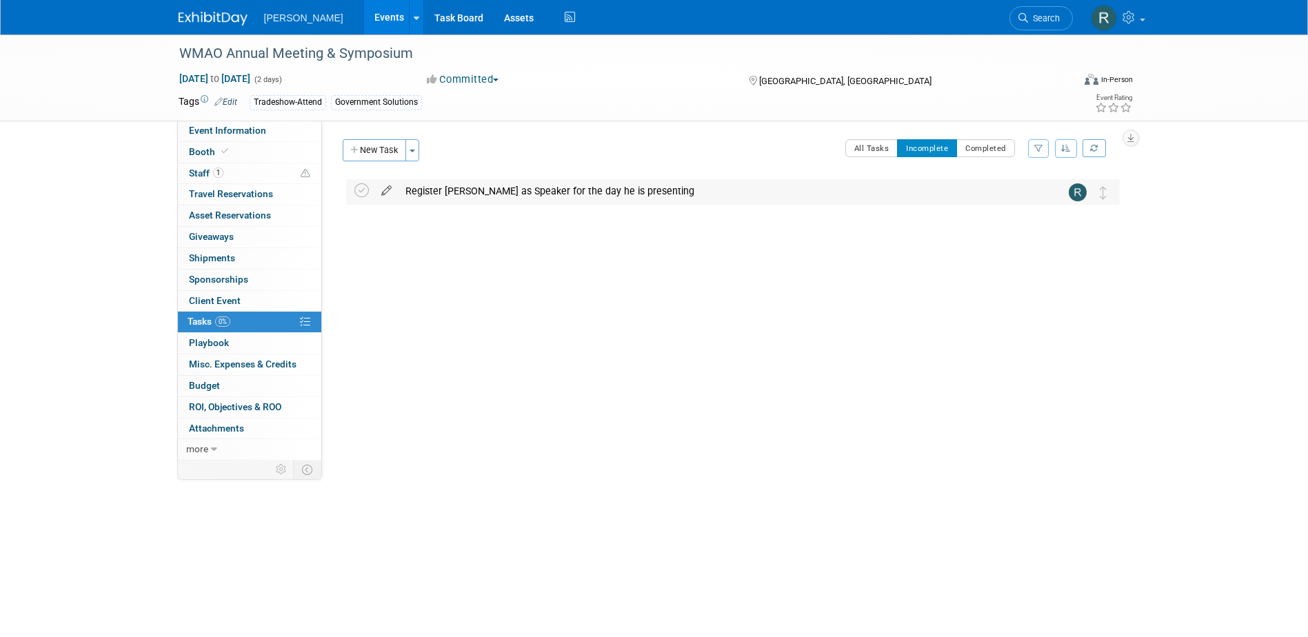
click at [385, 190] on icon at bounding box center [386, 187] width 24 height 17
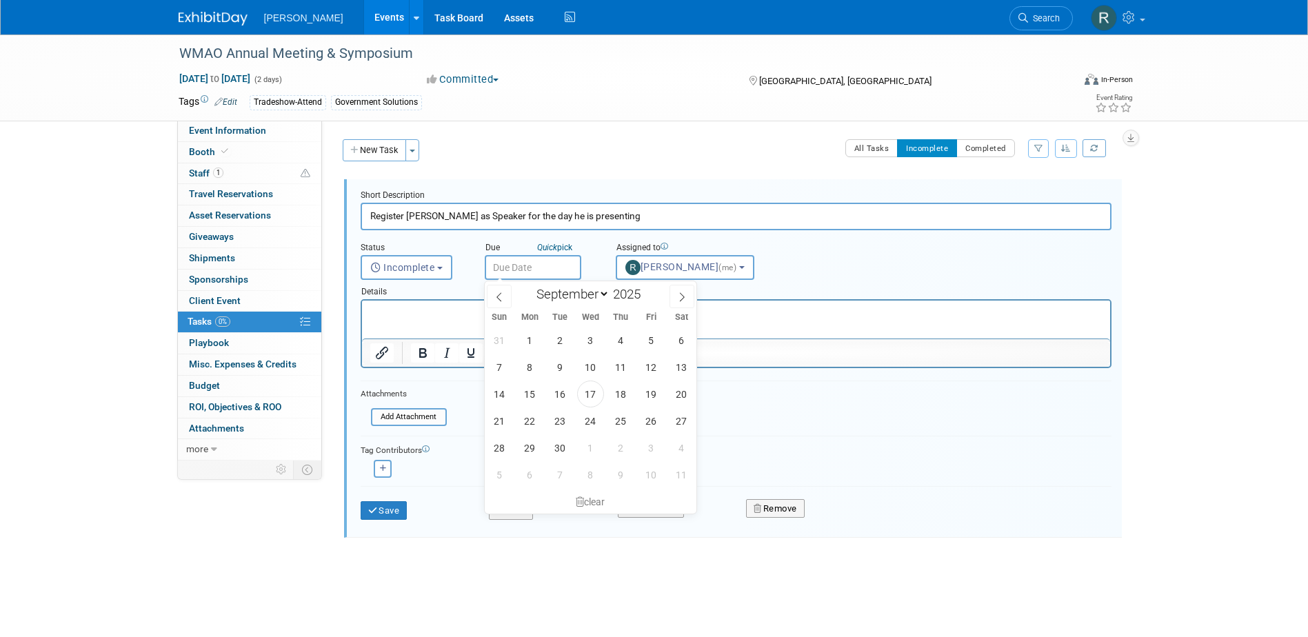
click at [542, 272] on input "text" at bounding box center [533, 267] width 97 height 25
click at [559, 447] on span "30" at bounding box center [560, 447] width 27 height 27
type input "[DATE]"
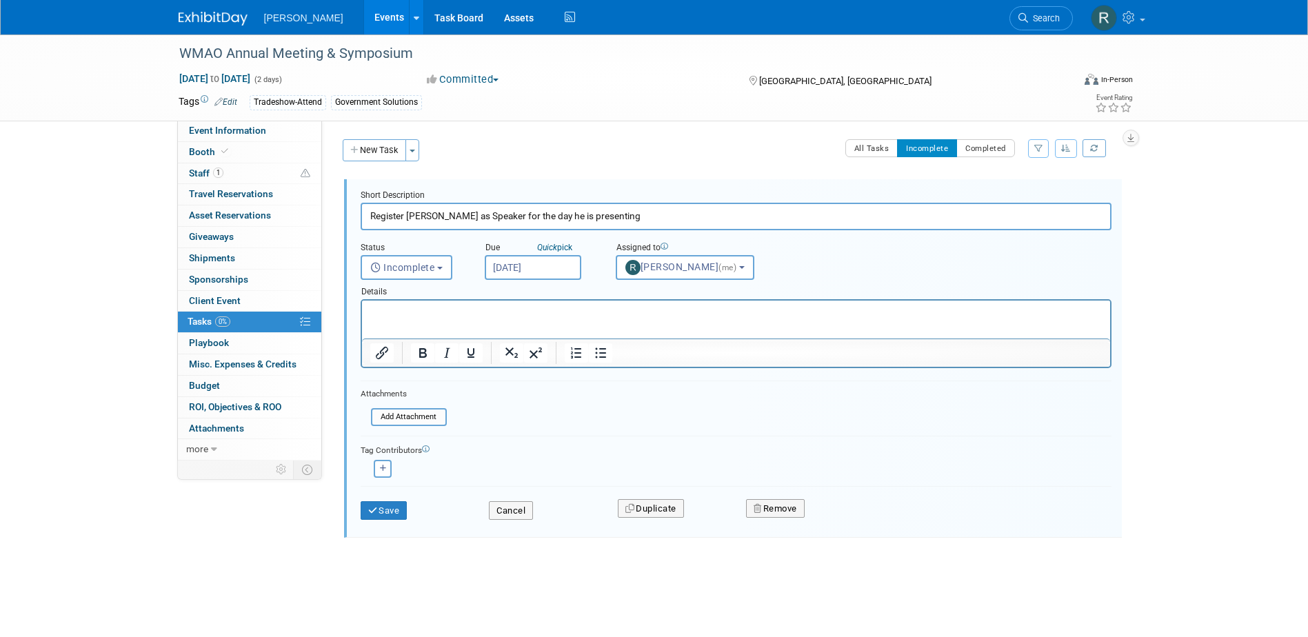
click at [392, 319] on html at bounding box center [735, 310] width 748 height 19
click at [386, 509] on button "Save" at bounding box center [384, 510] width 47 height 19
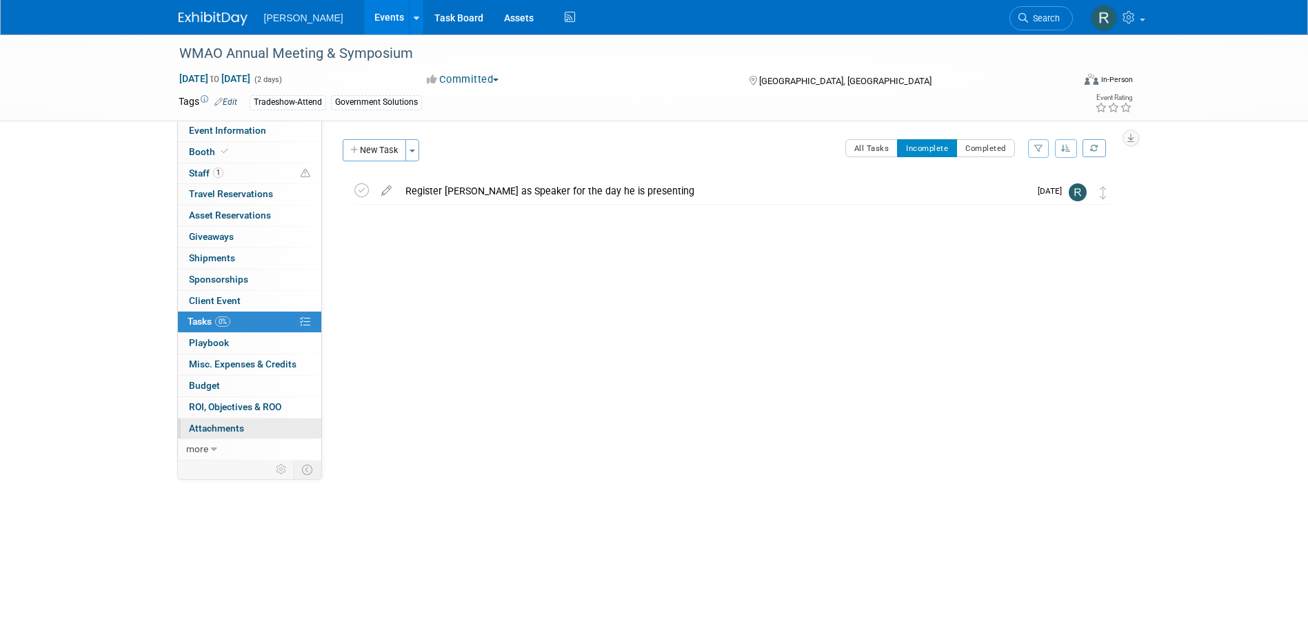
click at [217, 424] on span "Attachments 0" at bounding box center [216, 428] width 55 height 11
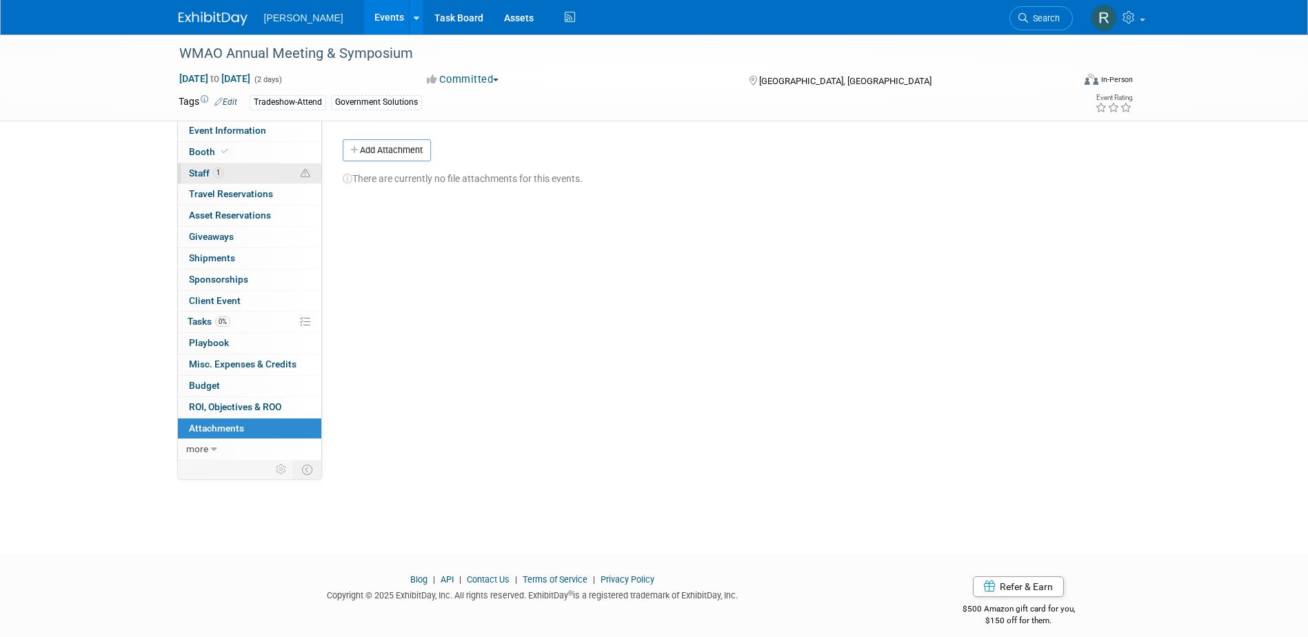
click at [203, 174] on span "Staff 1" at bounding box center [206, 173] width 34 height 11
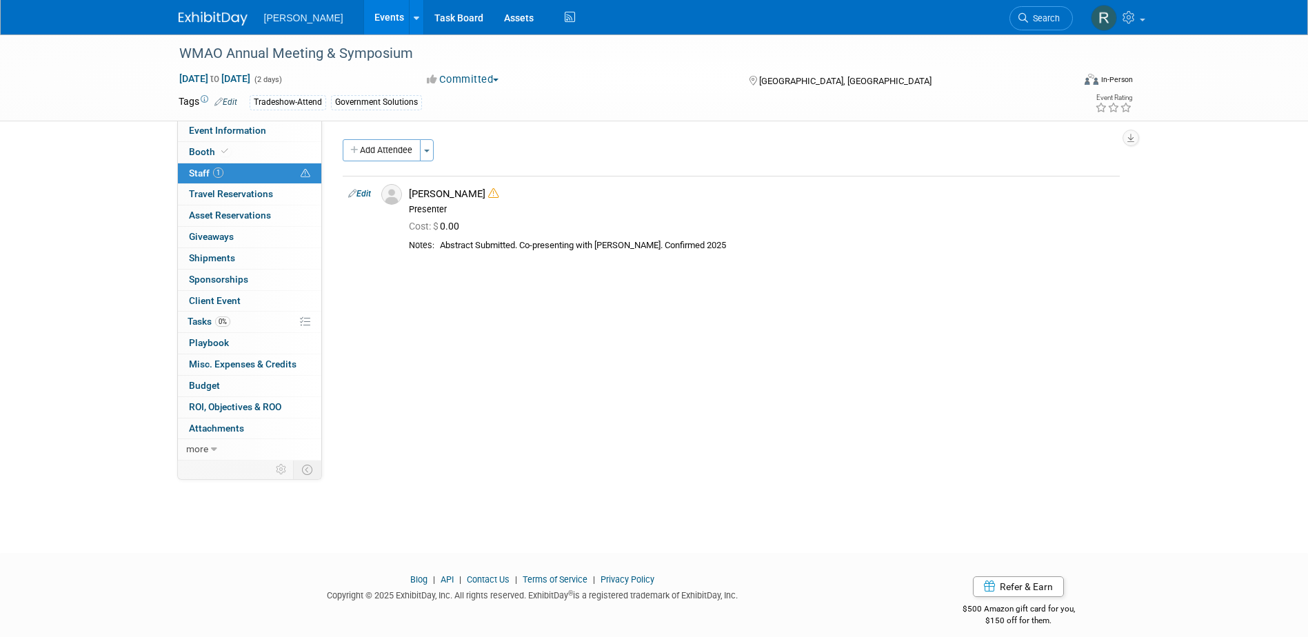
drag, startPoint x: 367, startPoint y: 196, endPoint x: 487, endPoint y: 308, distance: 164.9
click at [367, 196] on link "Edit" at bounding box center [359, 194] width 23 height 10
select select "c130bd55-1d2a-47a8-99c3-9e2c94ab857a"
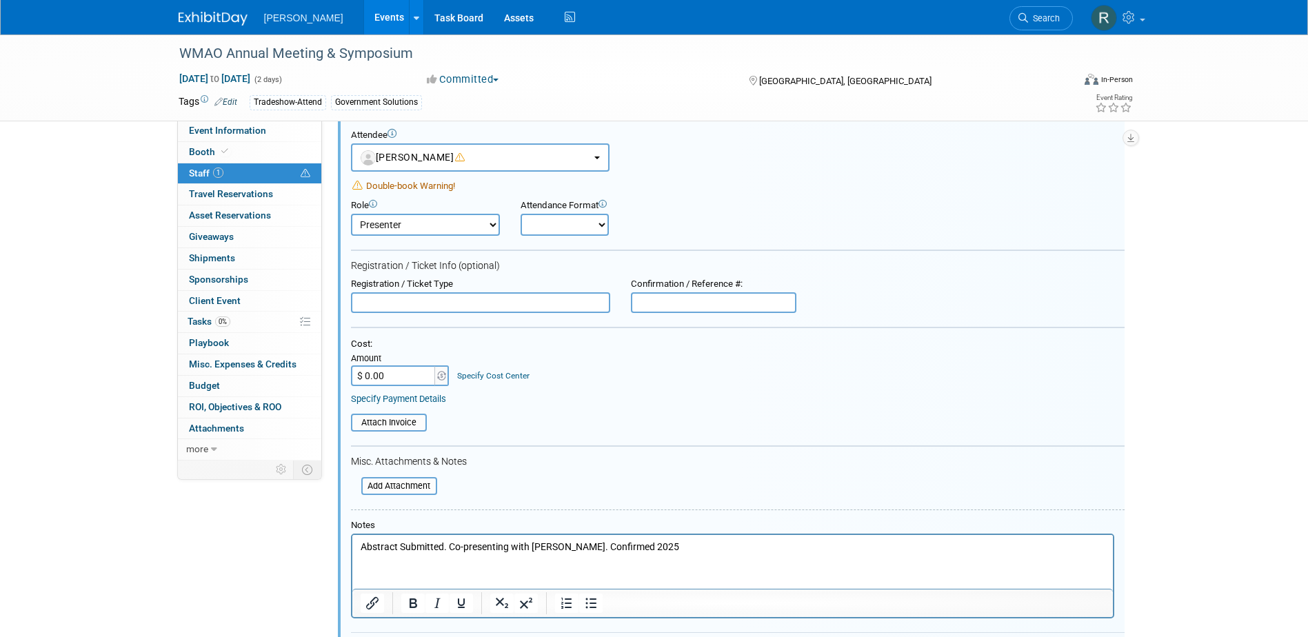
scroll to position [157, 0]
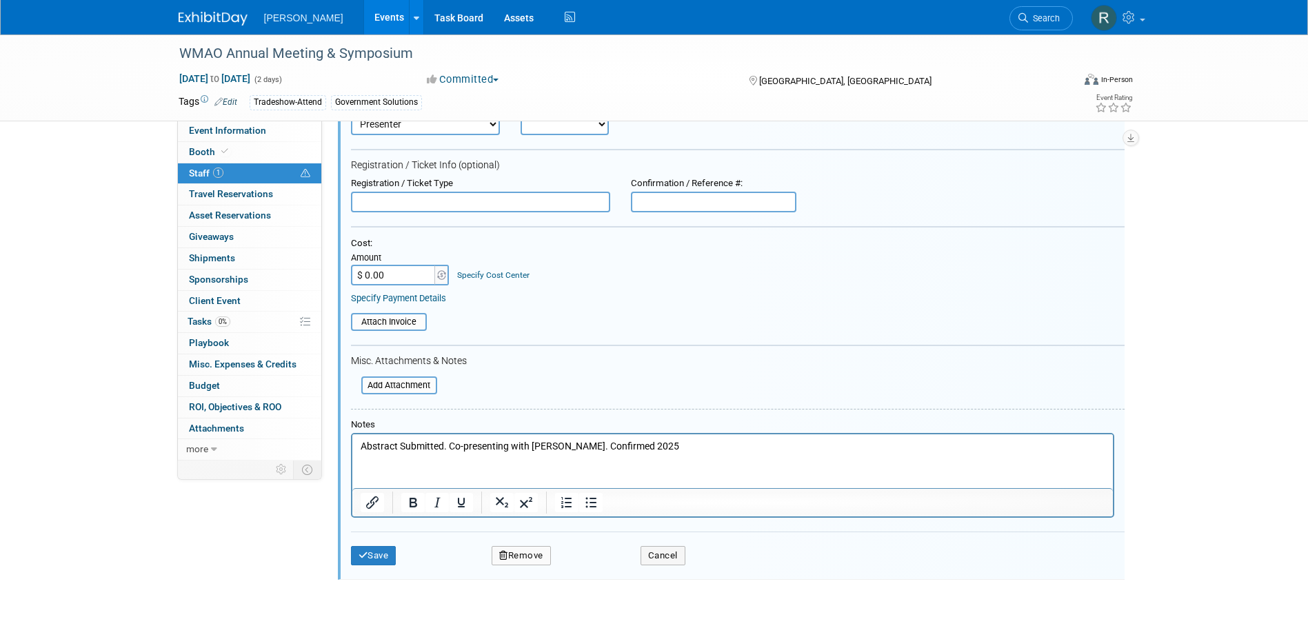
click at [358, 448] on html "Abstract Submitted. Co-presenting with Donovan. Confirmed 2025" at bounding box center [732, 443] width 760 height 19
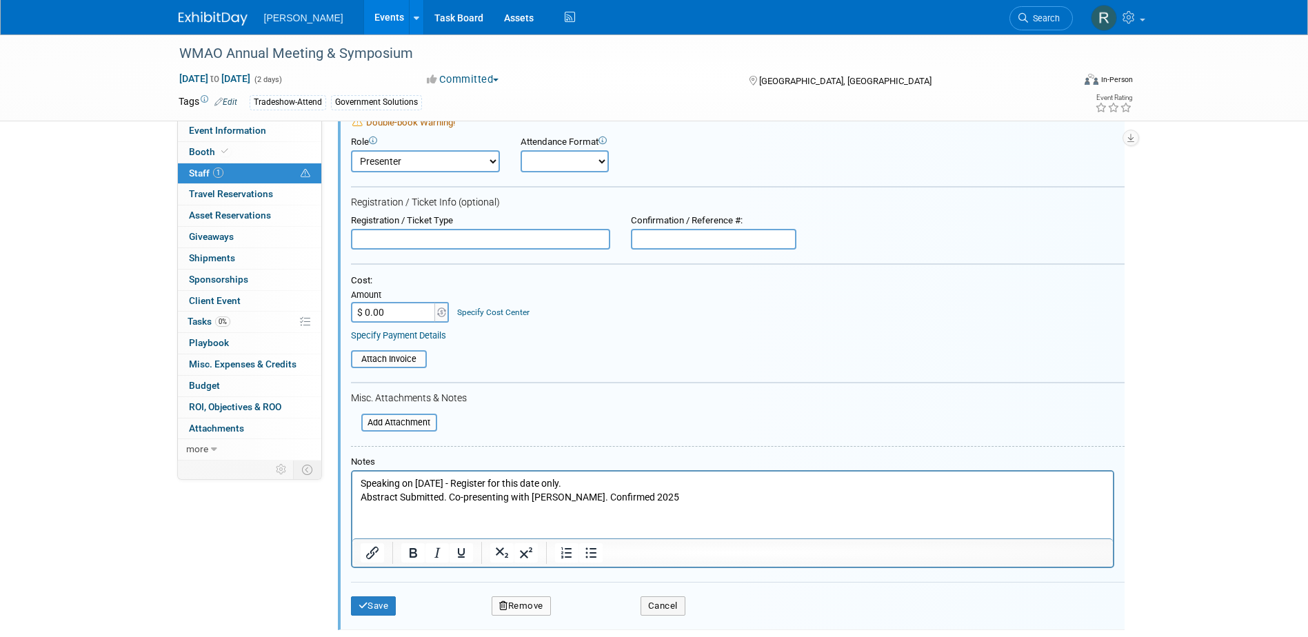
scroll to position [88, 0]
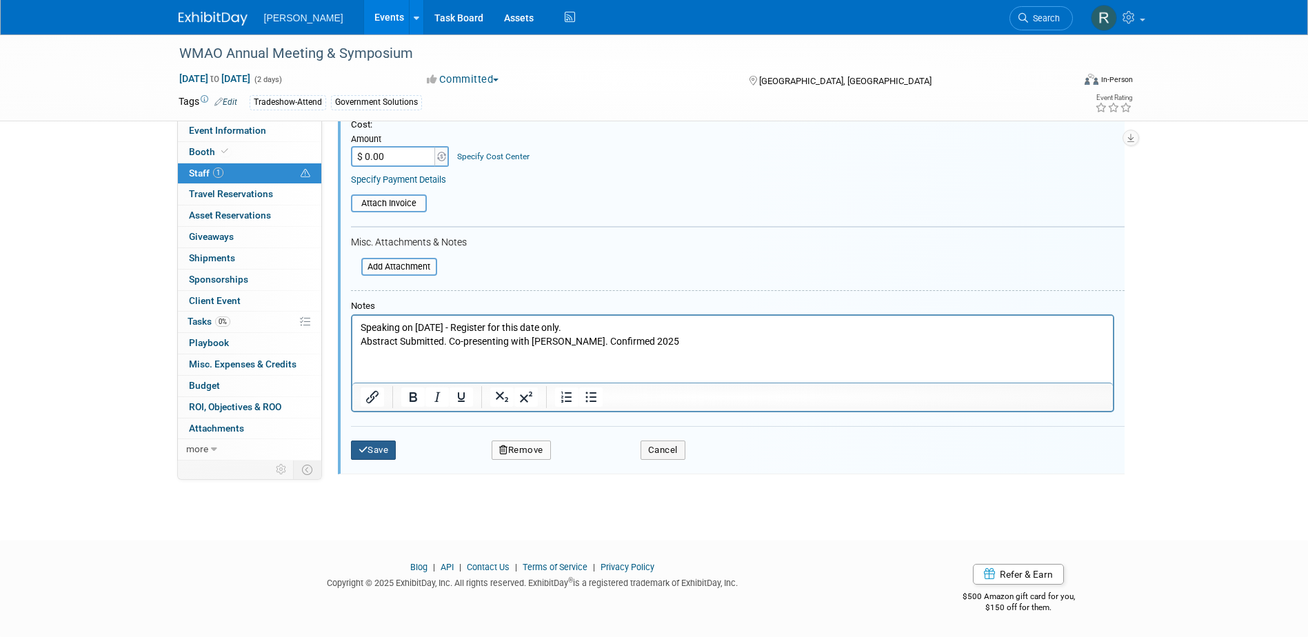
click at [380, 450] on button "Save" at bounding box center [374, 450] width 46 height 19
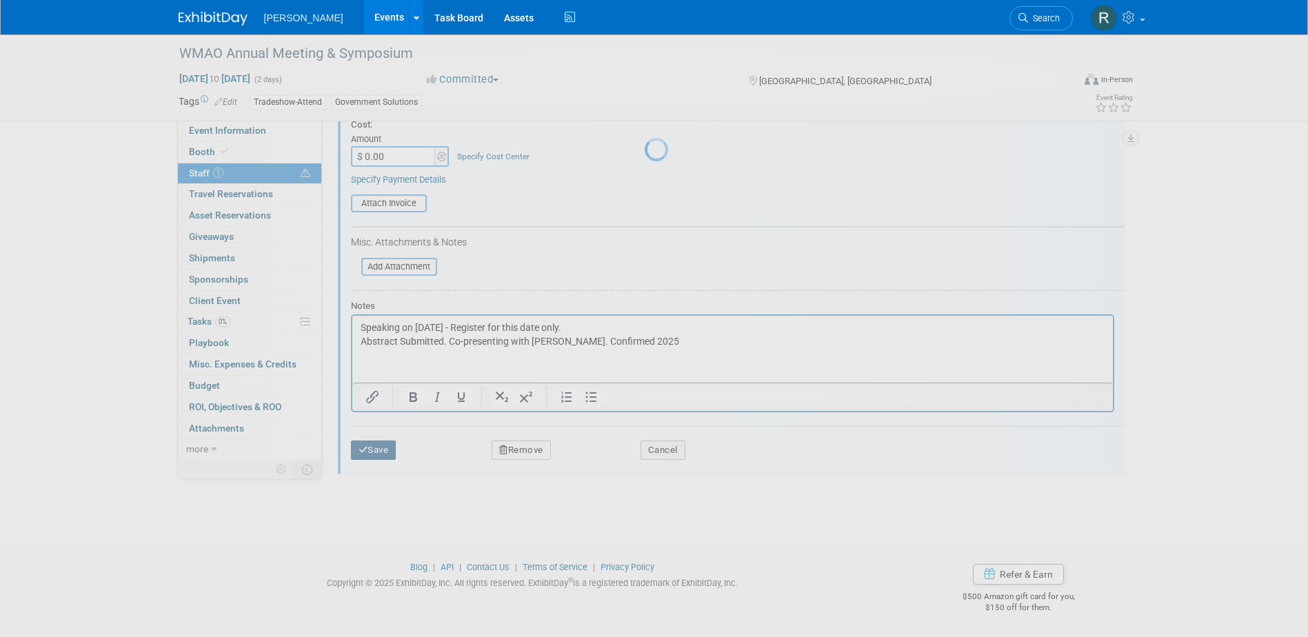
scroll to position [12, 0]
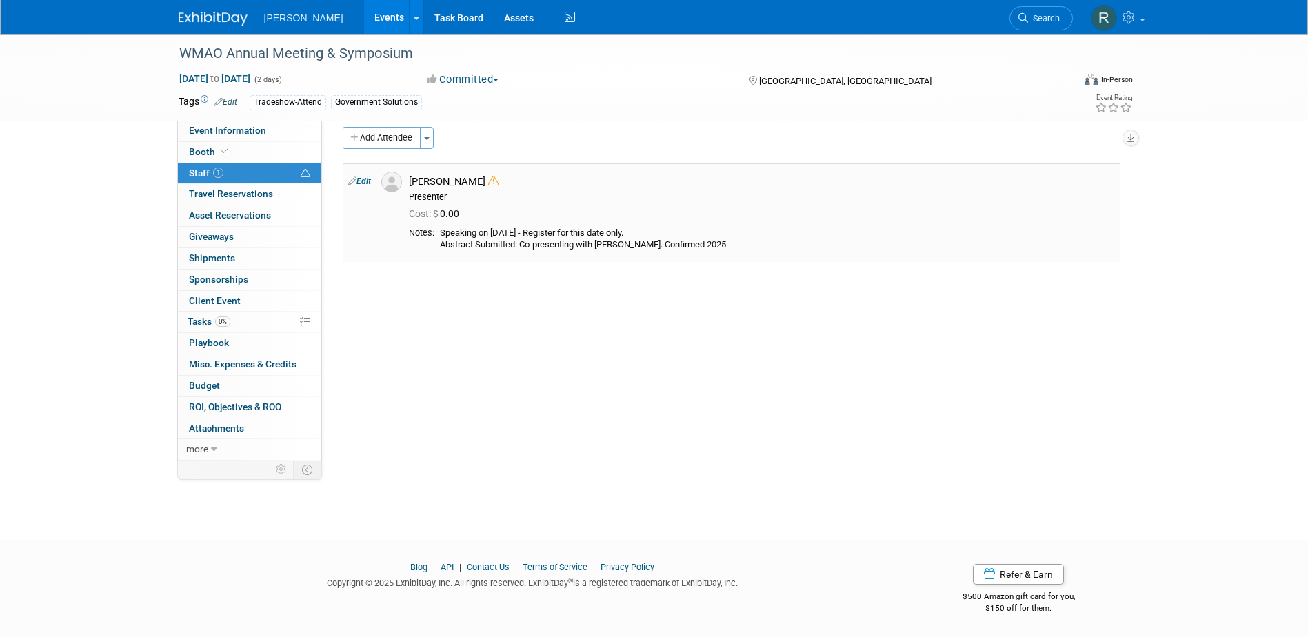
click at [364, 184] on link "Edit" at bounding box center [359, 181] width 23 height 10
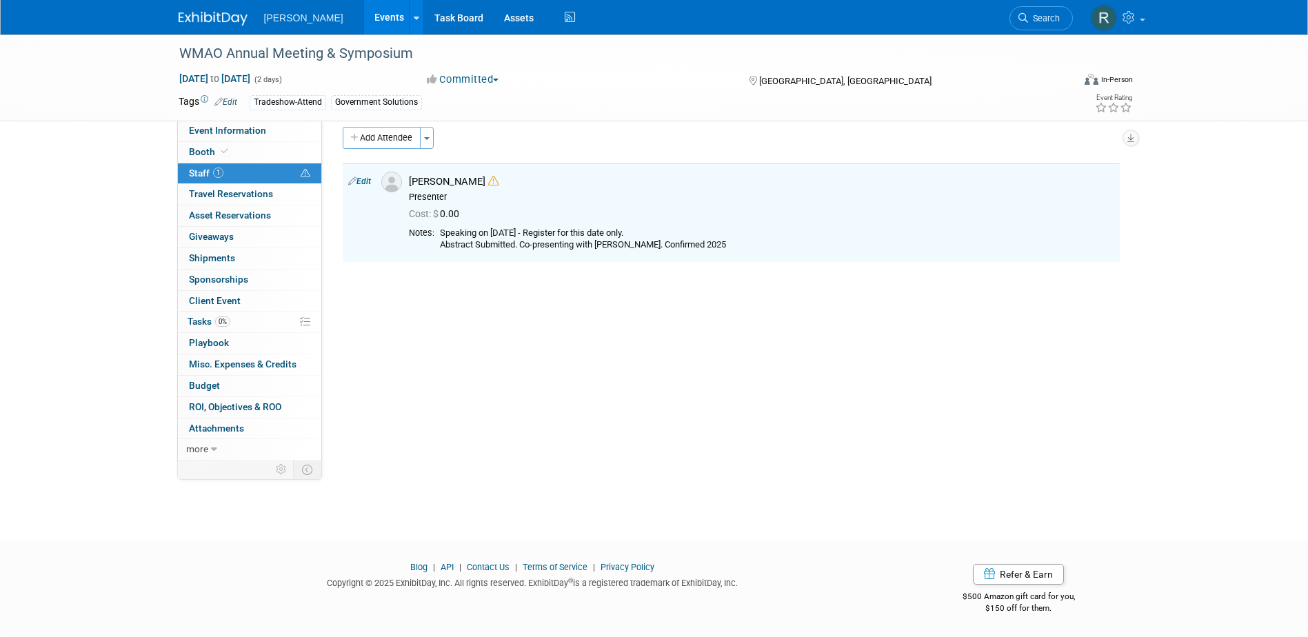
select select "c130bd55-1d2a-47a8-99c3-9e2c94ab857a"
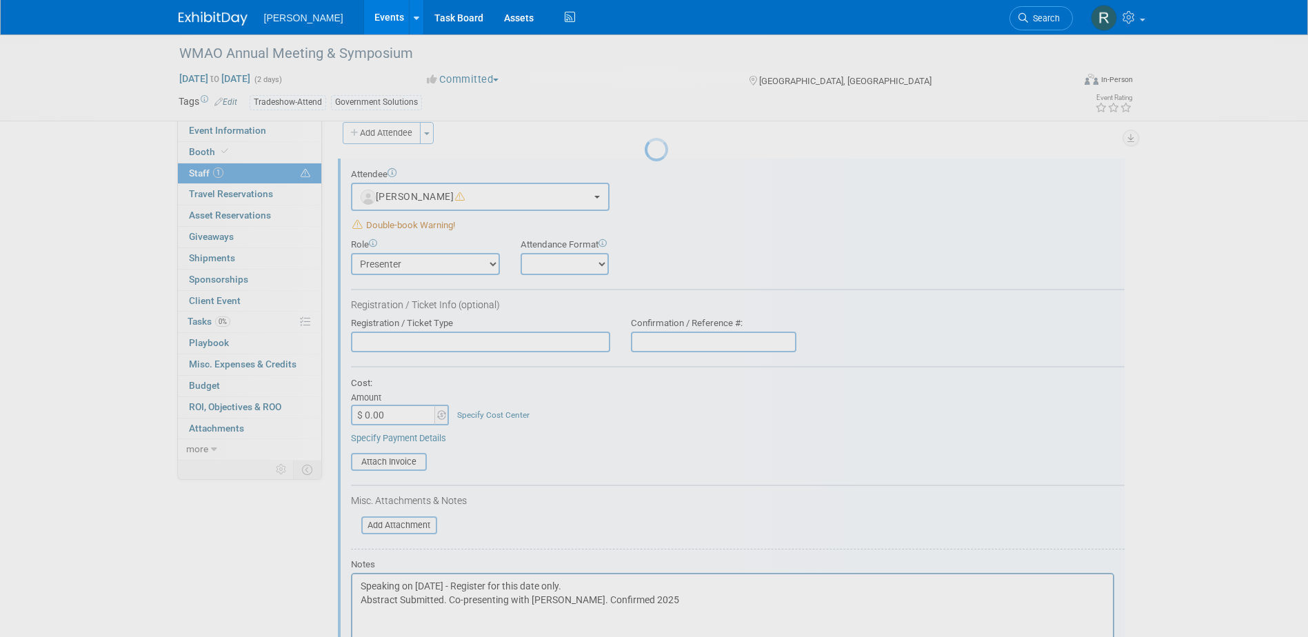
scroll to position [19, 0]
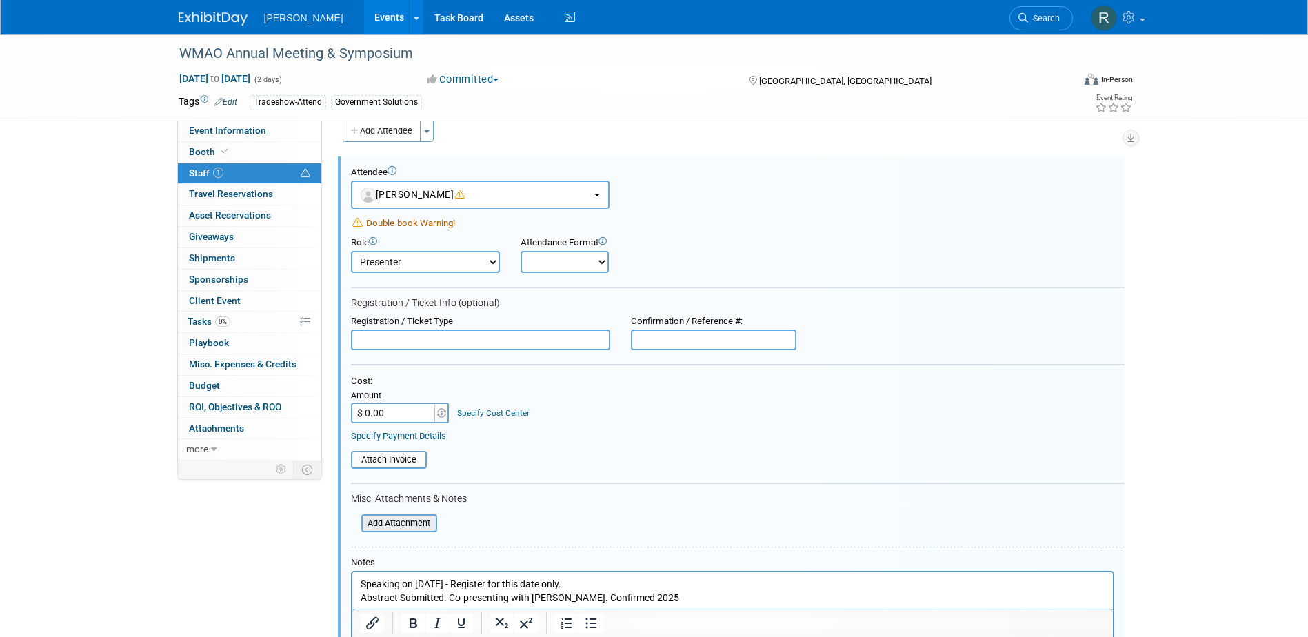
click at [390, 519] on input "file" at bounding box center [354, 523] width 164 height 15
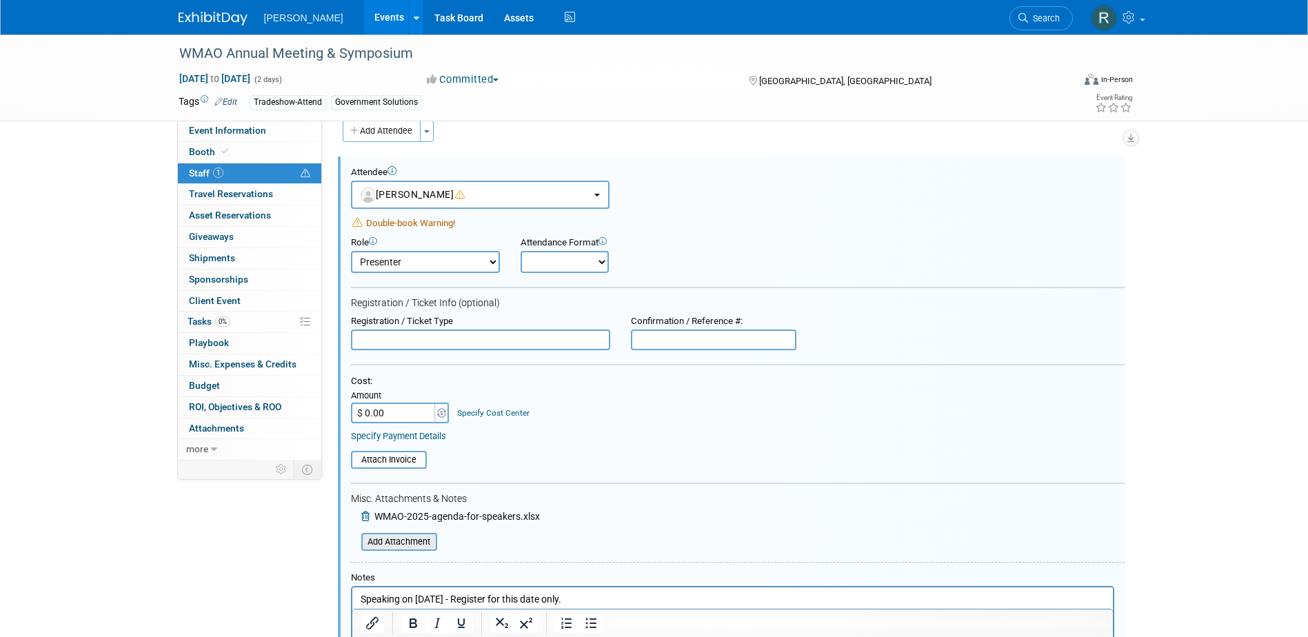
click at [384, 543] on input "file" at bounding box center [354, 541] width 164 height 15
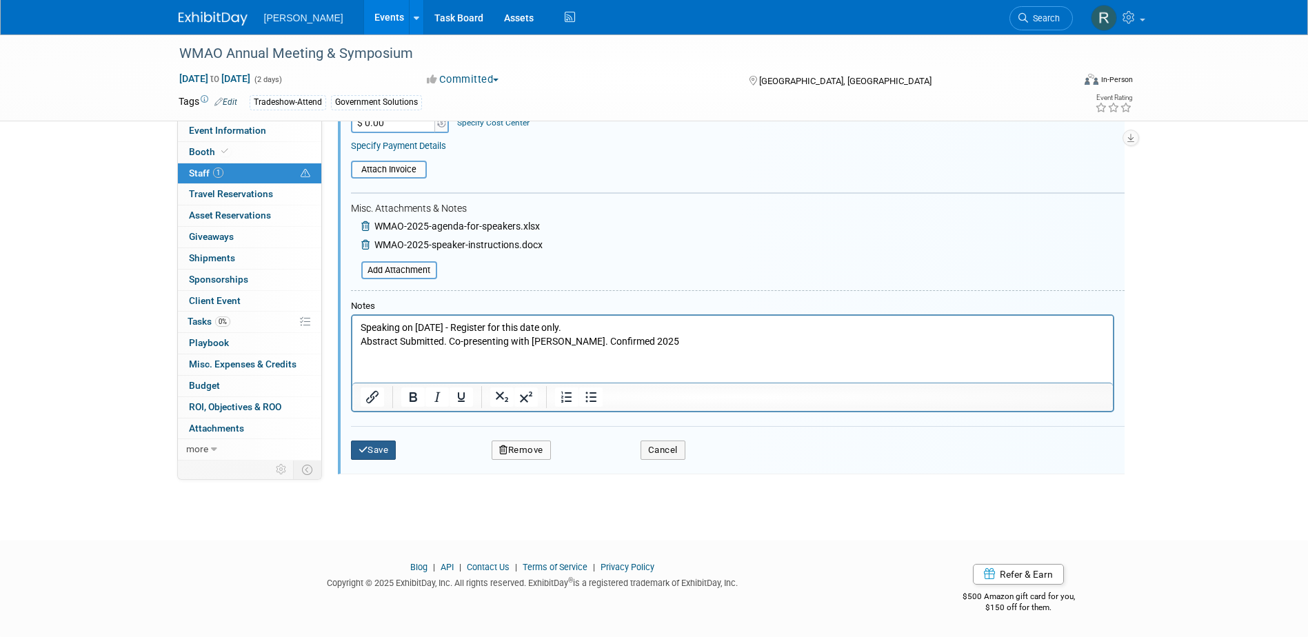
drag, startPoint x: 377, startPoint y: 452, endPoint x: 370, endPoint y: 447, distance: 9.0
click at [376, 452] on button "Save" at bounding box center [374, 450] width 46 height 19
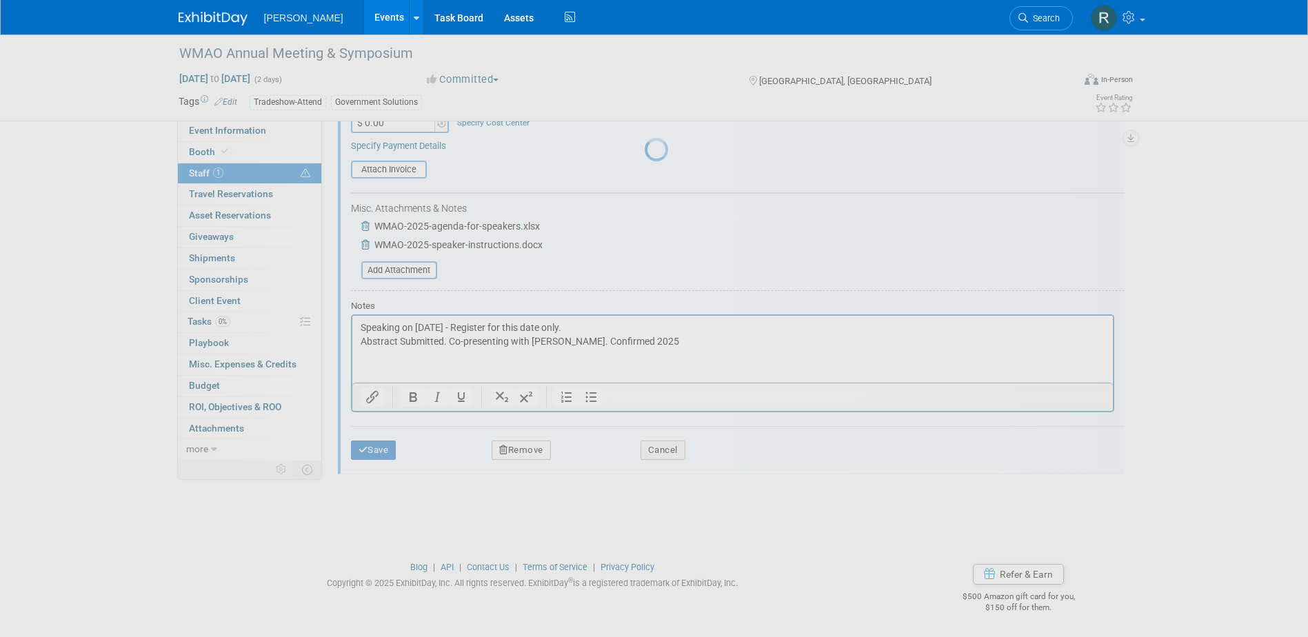
scroll to position [12, 0]
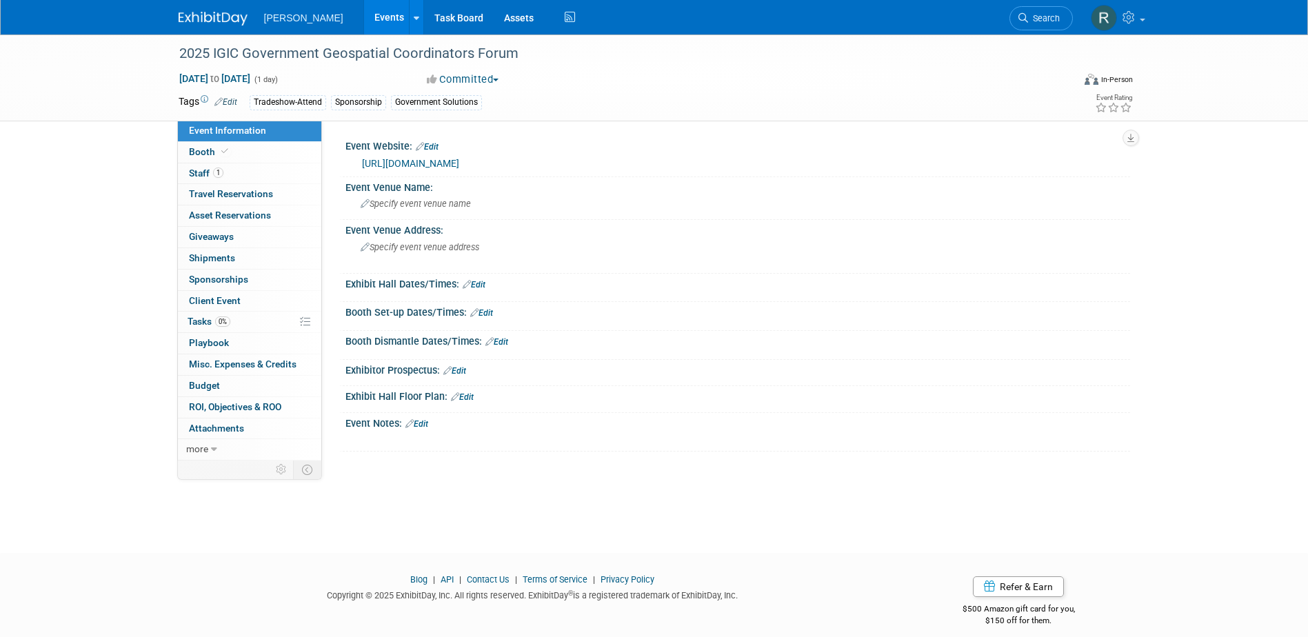
click at [453, 163] on link "[URL][DOMAIN_NAME]" at bounding box center [410, 163] width 97 height 11
click at [480, 285] on link "Edit" at bounding box center [474, 285] width 23 height 10
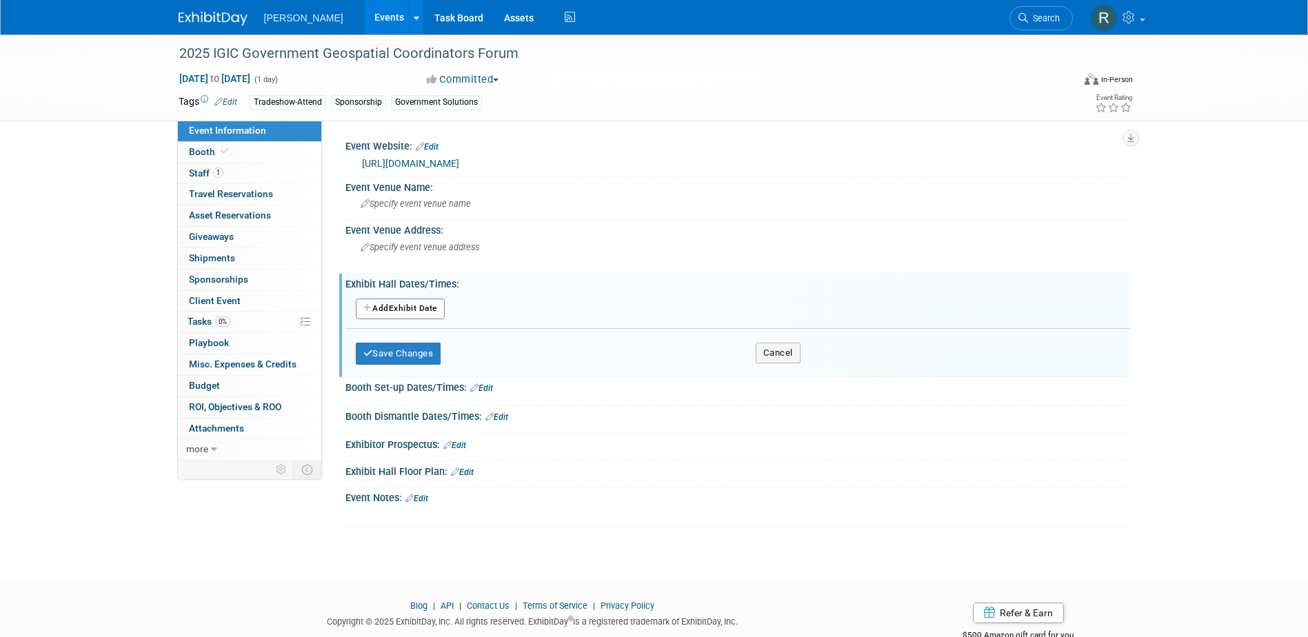
click at [410, 306] on button "Add Another Exhibit Date" at bounding box center [400, 309] width 89 height 21
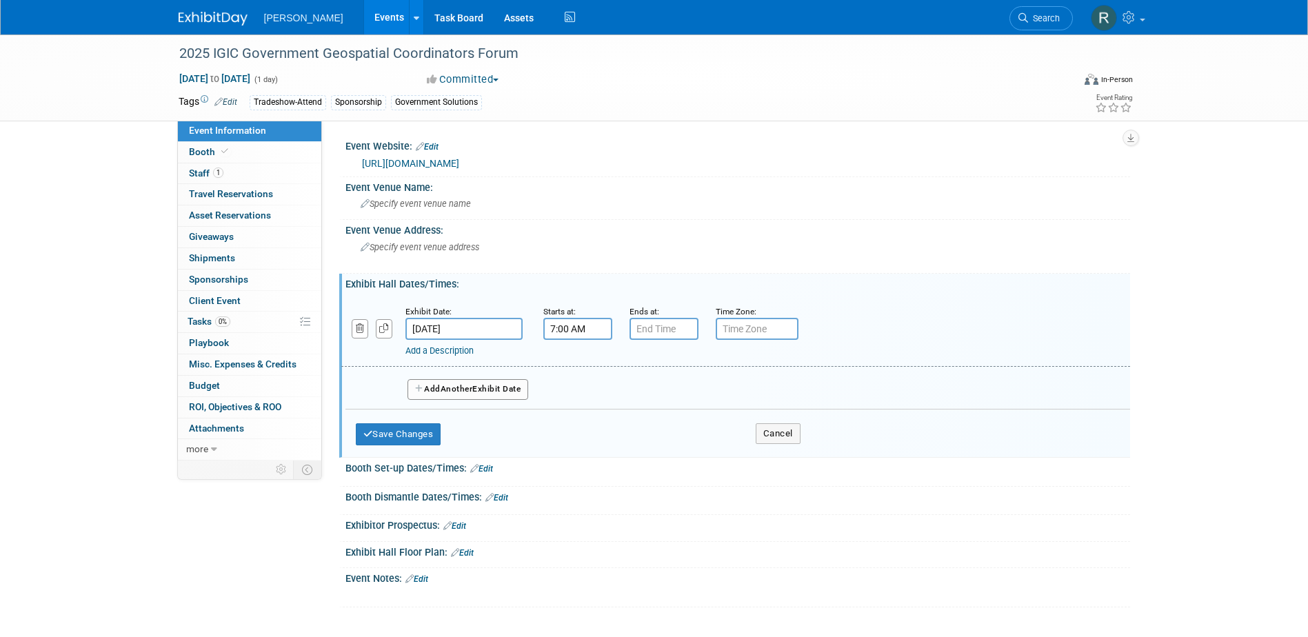
click at [565, 333] on input "7:00 AM" at bounding box center [577, 329] width 69 height 22
click at [573, 366] on span at bounding box center [575, 363] width 24 height 24
type input "9:00 AM"
click at [643, 451] on span at bounding box center [677, 454] width 93 height 24
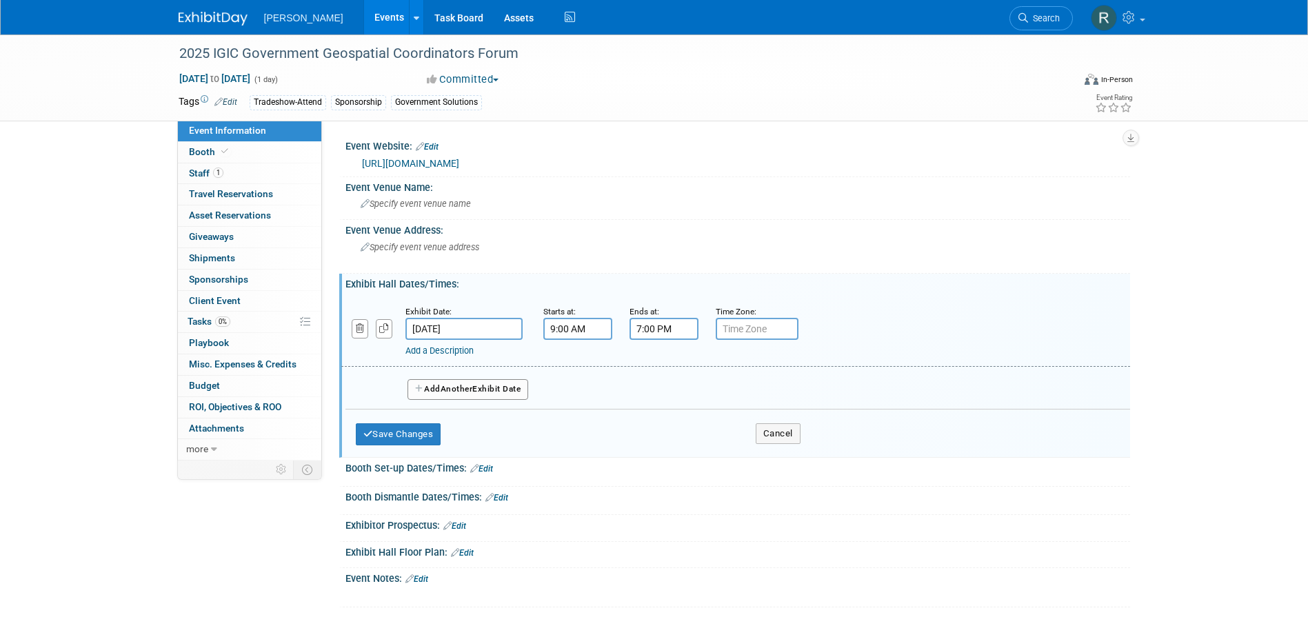
click at [649, 330] on input "7:00 PM" at bounding box center [663, 329] width 69 height 22
click at [664, 413] on span at bounding box center [661, 423] width 24 height 24
click at [664, 414] on span at bounding box center [661, 423] width 24 height 24
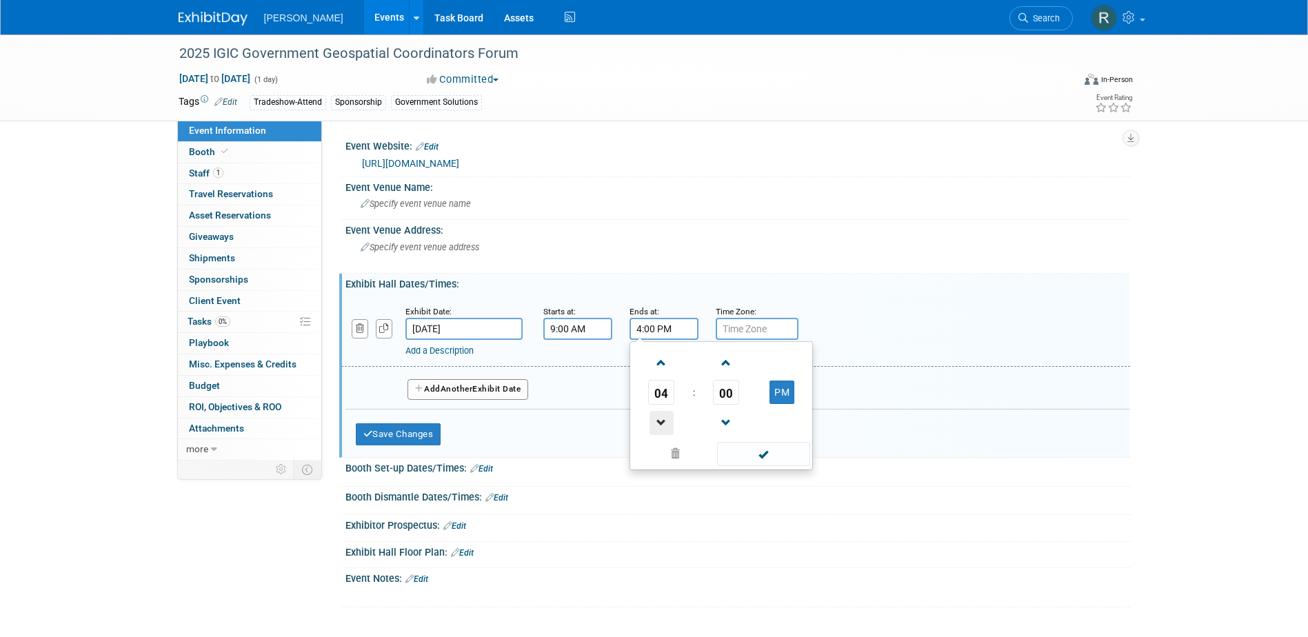
type input "3:00 PM"
click at [745, 450] on span at bounding box center [763, 454] width 93 height 24
click at [762, 325] on input "text" at bounding box center [757, 329] width 83 height 22
type input "EST"
click at [390, 438] on button "Save Changes" at bounding box center [398, 434] width 85 height 22
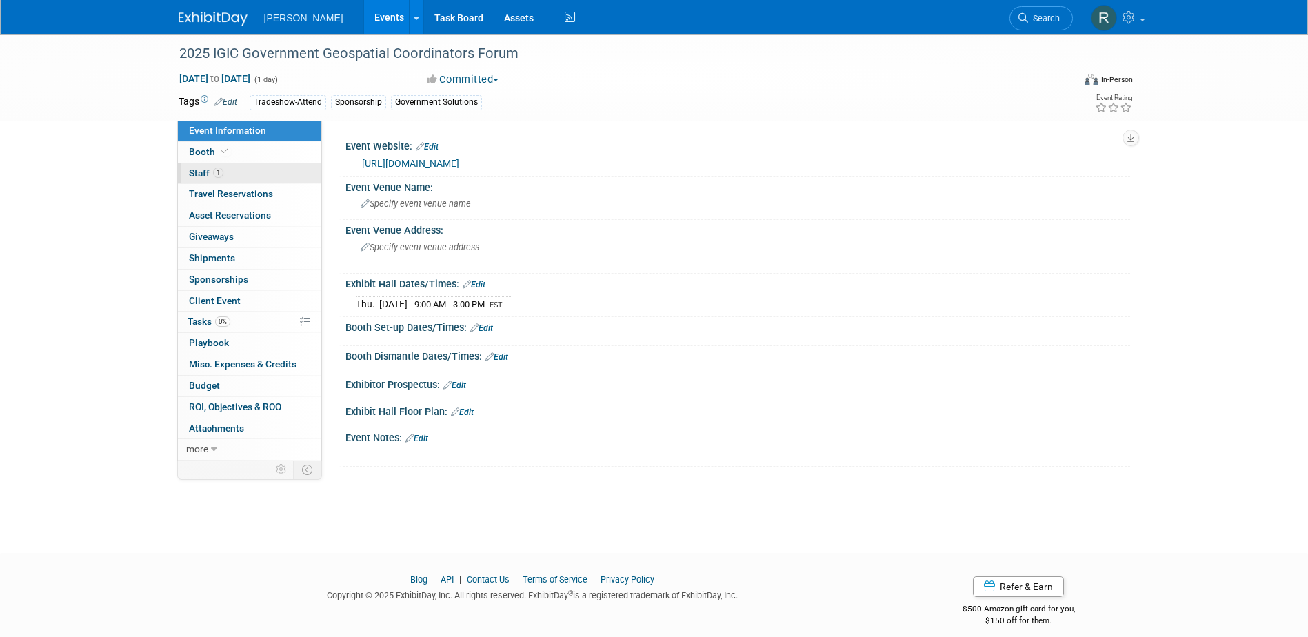
click at [272, 163] on link "1 Staff 1" at bounding box center [249, 173] width 143 height 21
